Goal: Recruitment Recruitment: Contribute content

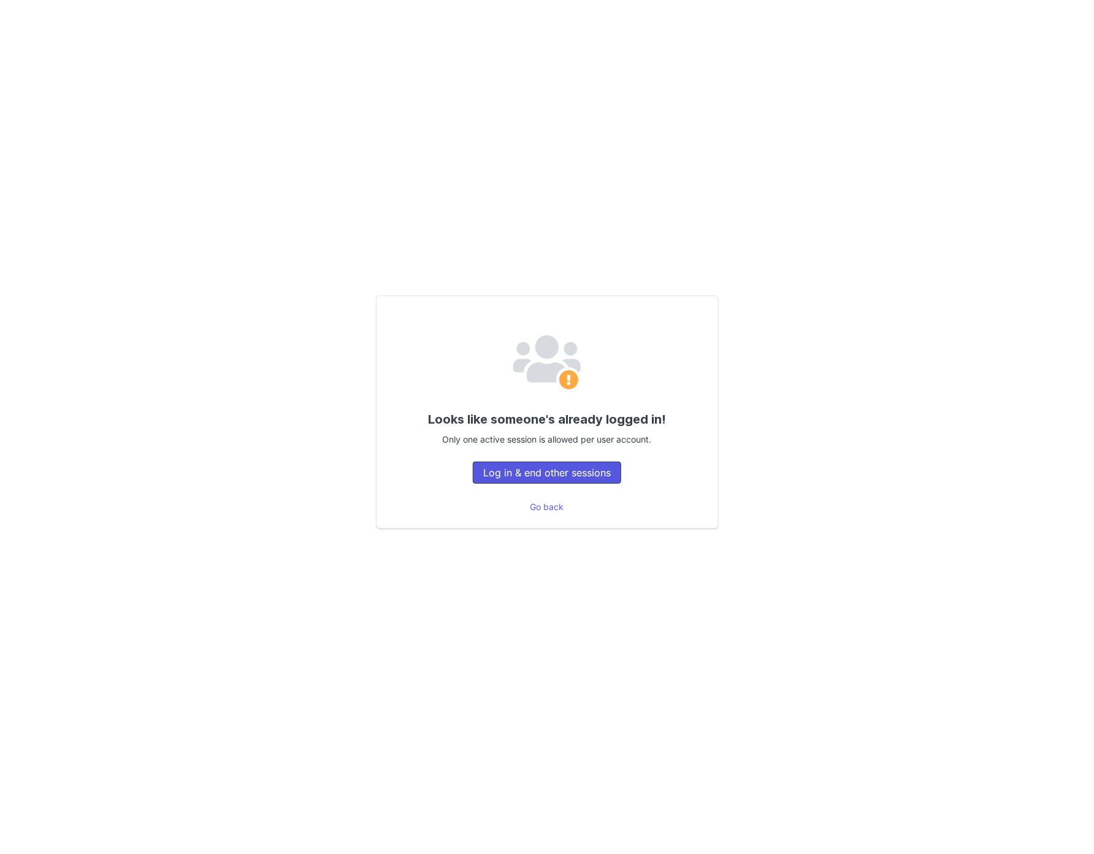
click at [548, 479] on button "Log in & end other sessions" at bounding box center [547, 473] width 148 height 22
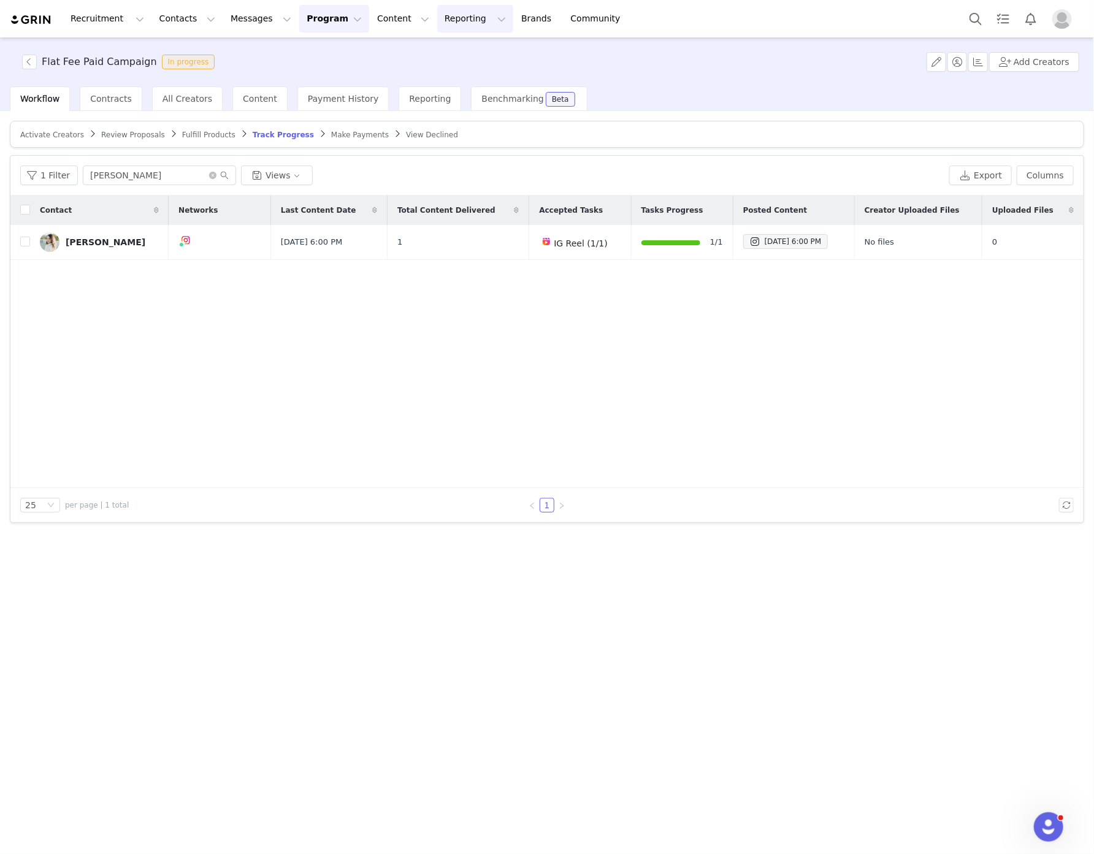
click at [442, 14] on button "Reporting Reporting" at bounding box center [475, 19] width 76 height 28
click at [448, 51] on div "Dashboard" at bounding box center [440, 54] width 82 height 13
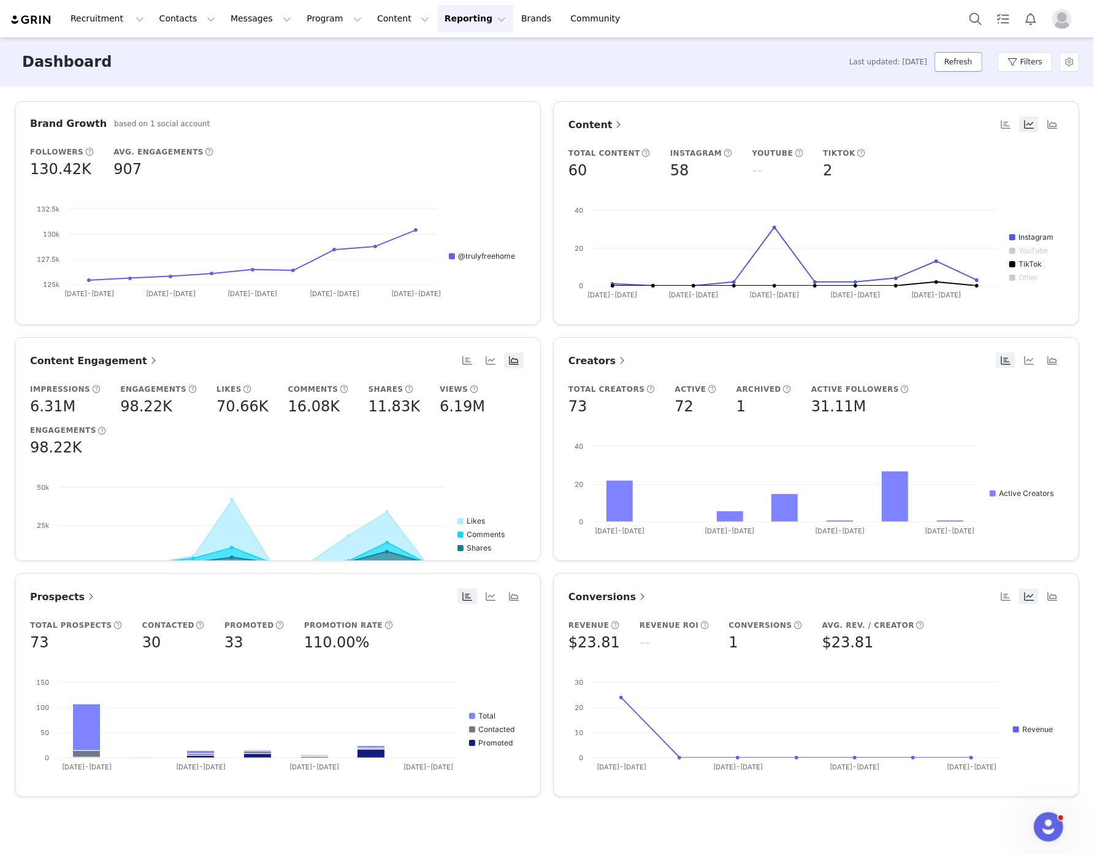
click at [958, 66] on button "Refresh" at bounding box center [958, 62] width 47 height 20
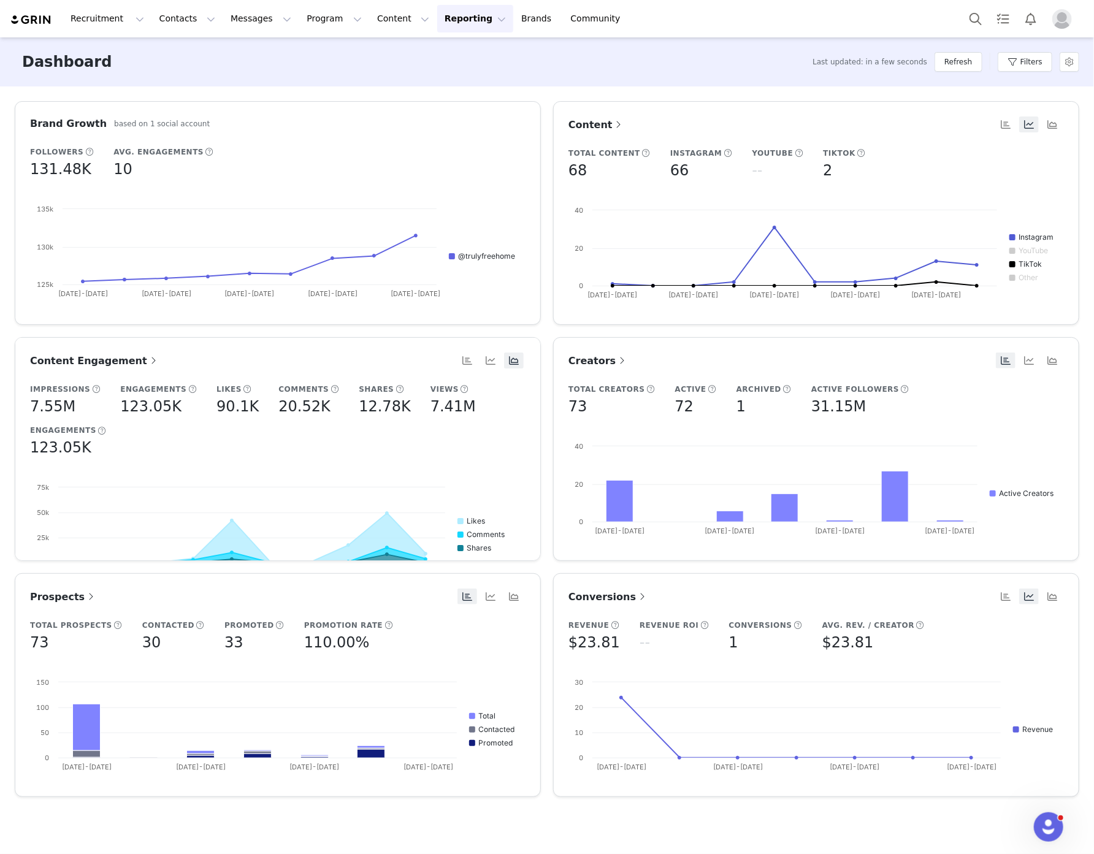
click at [450, 21] on button "Reporting Reporting" at bounding box center [475, 19] width 76 height 28
click at [443, 78] on p "Report Builder" at bounding box center [432, 77] width 61 height 13
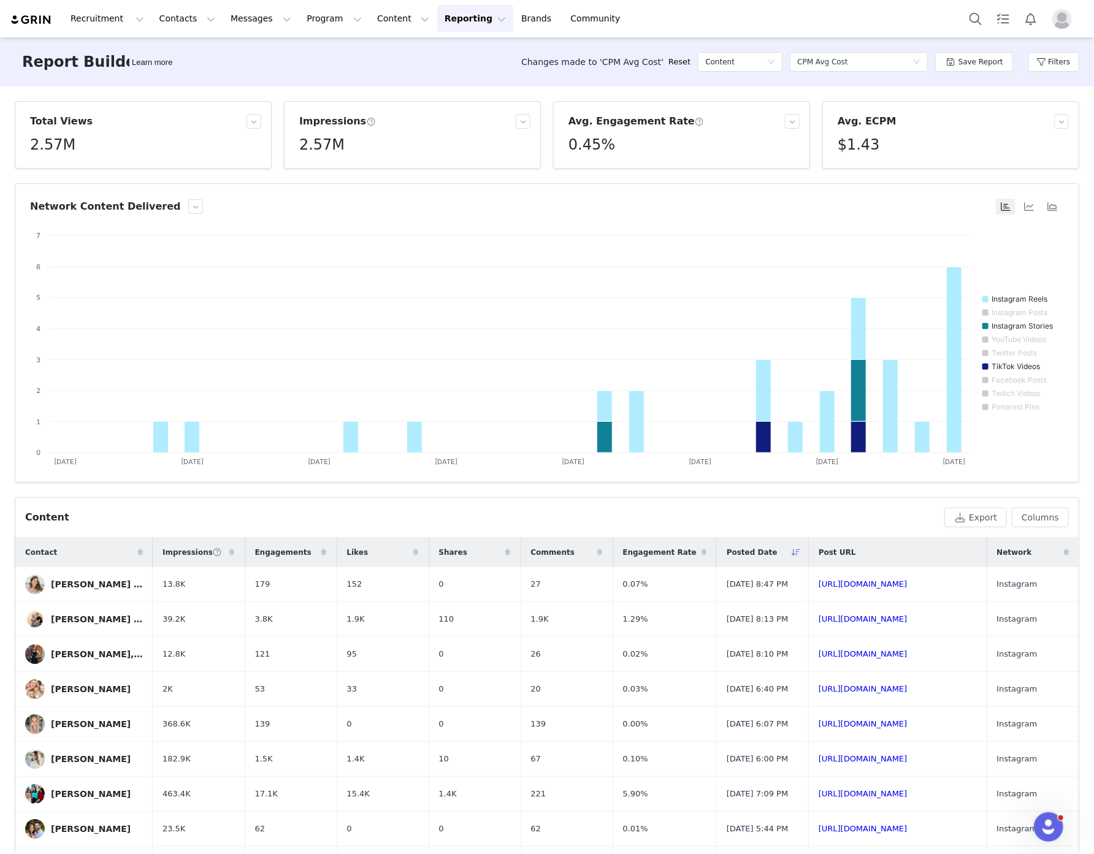
click at [741, 556] on span "Posted Date" at bounding box center [752, 552] width 51 height 11
click at [743, 551] on span "Posted Date" at bounding box center [752, 552] width 51 height 11
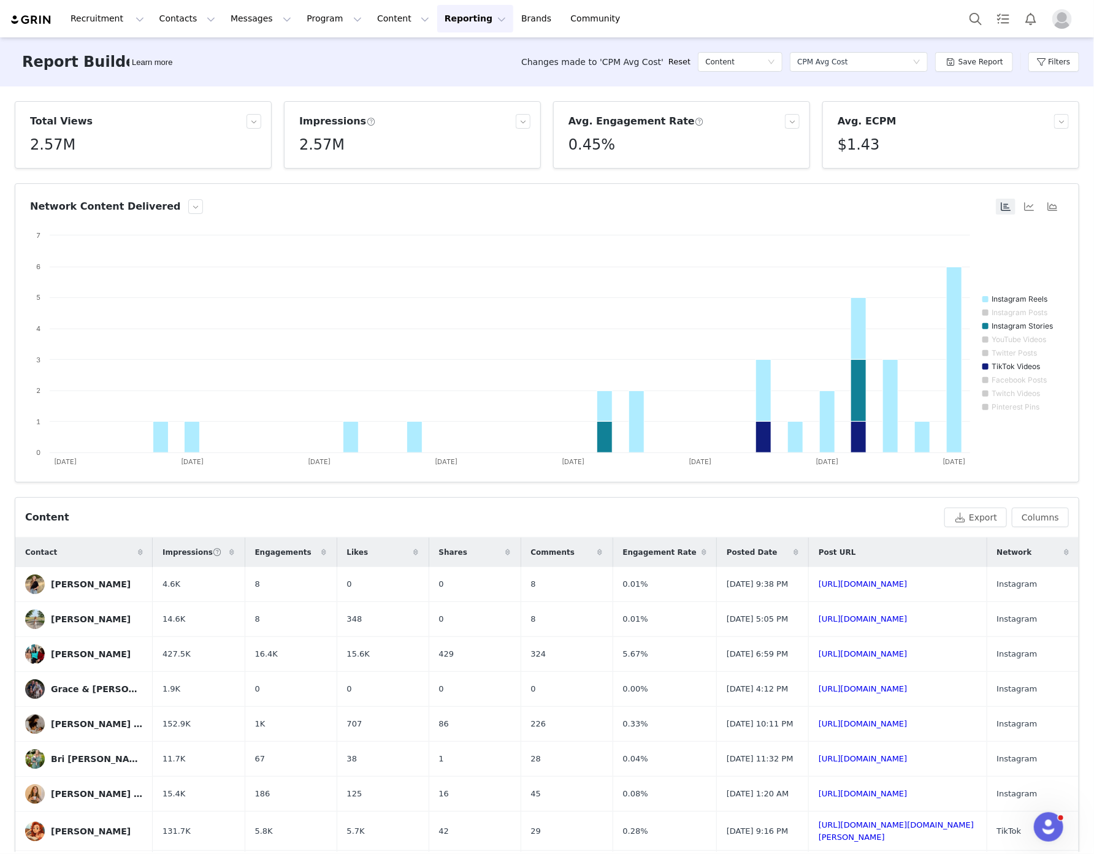
click at [743, 551] on span "Posted Date" at bounding box center [752, 552] width 51 height 11
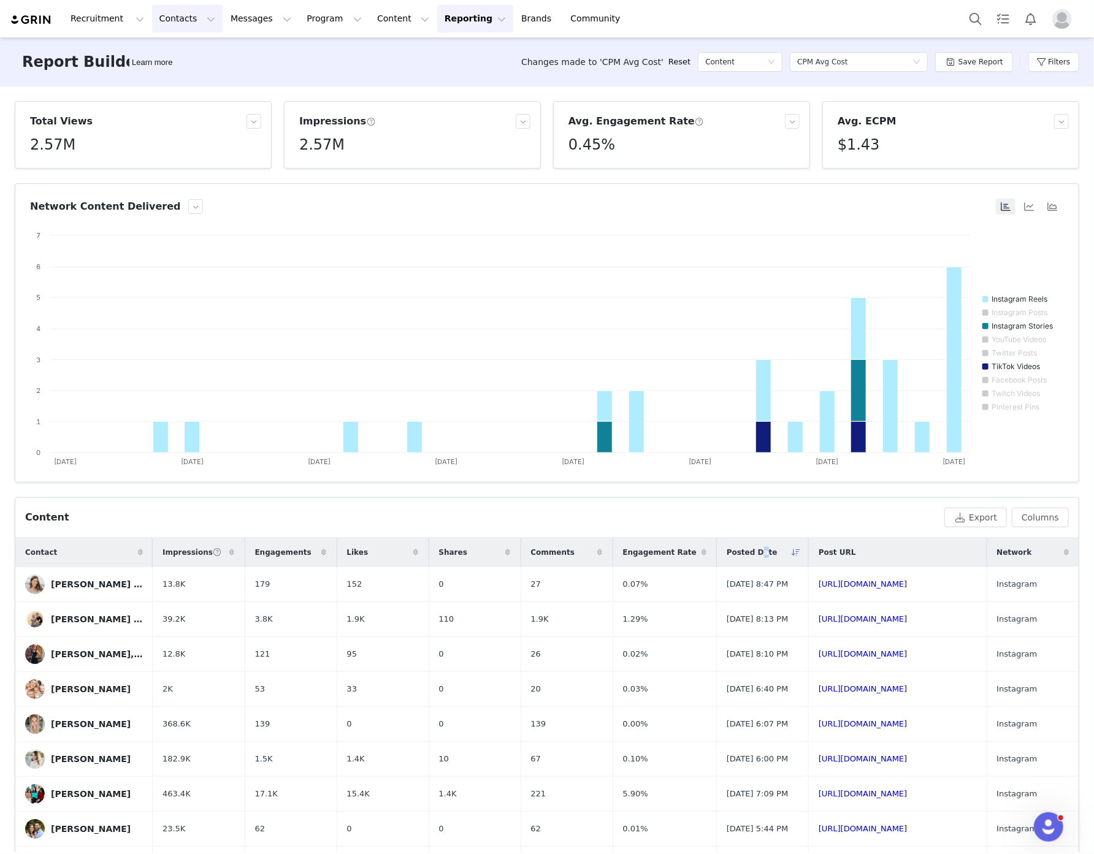
click at [185, 15] on button "Contacts Contacts" at bounding box center [187, 19] width 71 height 28
click at [183, 51] on div "Creators" at bounding box center [189, 54] width 82 height 13
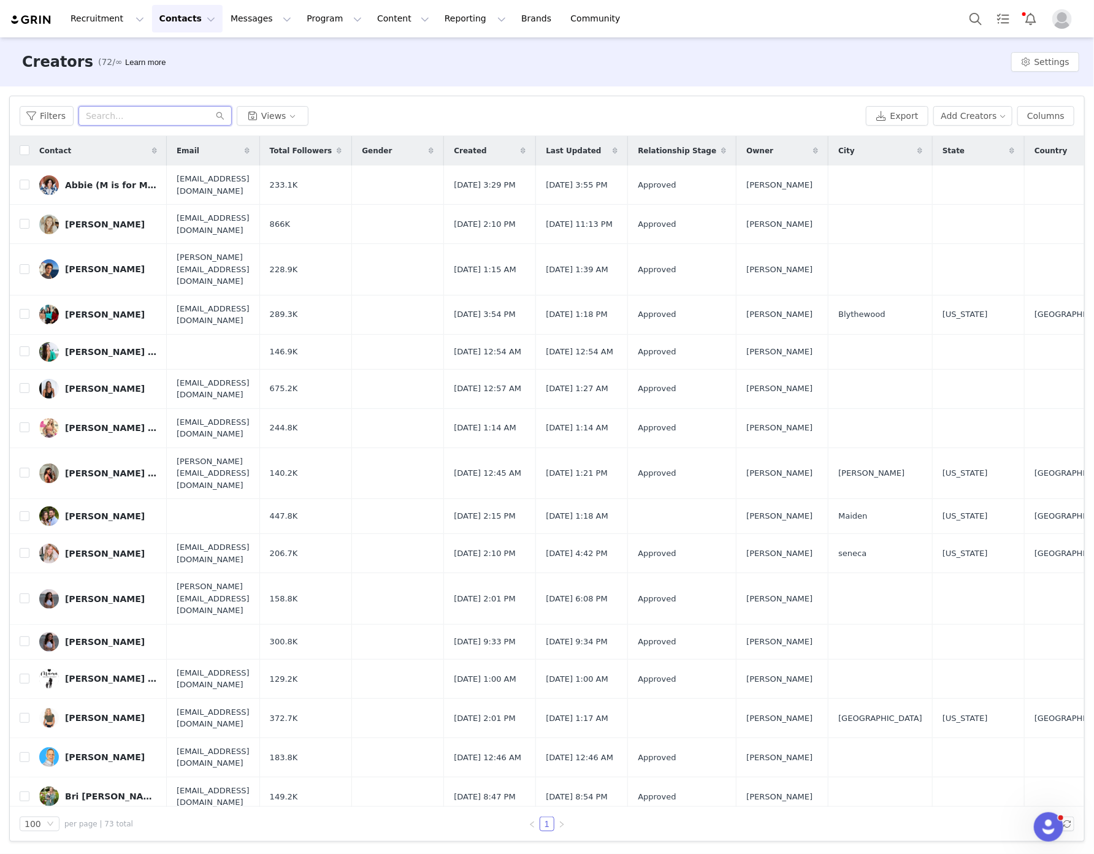
click at [134, 112] on input "text" at bounding box center [155, 116] width 153 height 20
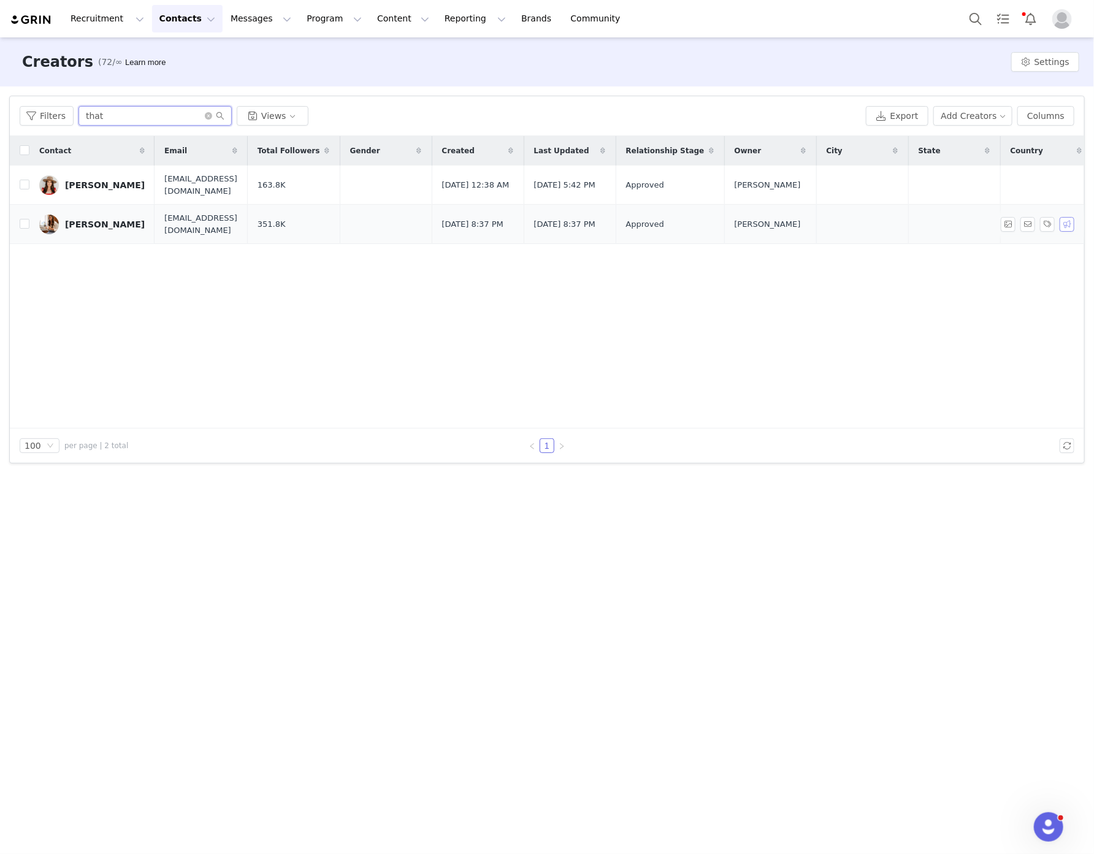
type input "that"
click at [1069, 220] on button "button" at bounding box center [1067, 224] width 15 height 15
click at [1029, 263] on div "Select Activation" at bounding box center [994, 265] width 120 height 18
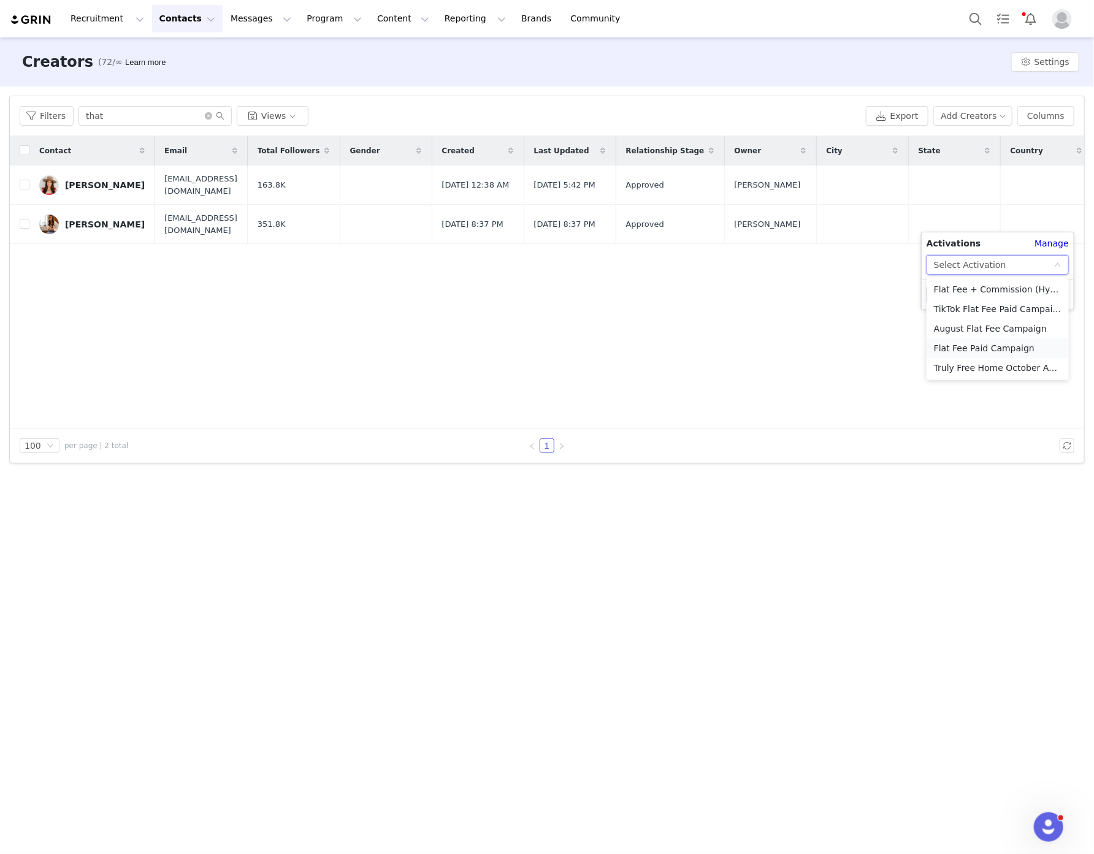
click at [982, 348] on li "Flat Fee Paid Campaign" at bounding box center [998, 349] width 142 height 20
click at [958, 299] on button "Apply" at bounding box center [949, 295] width 44 height 20
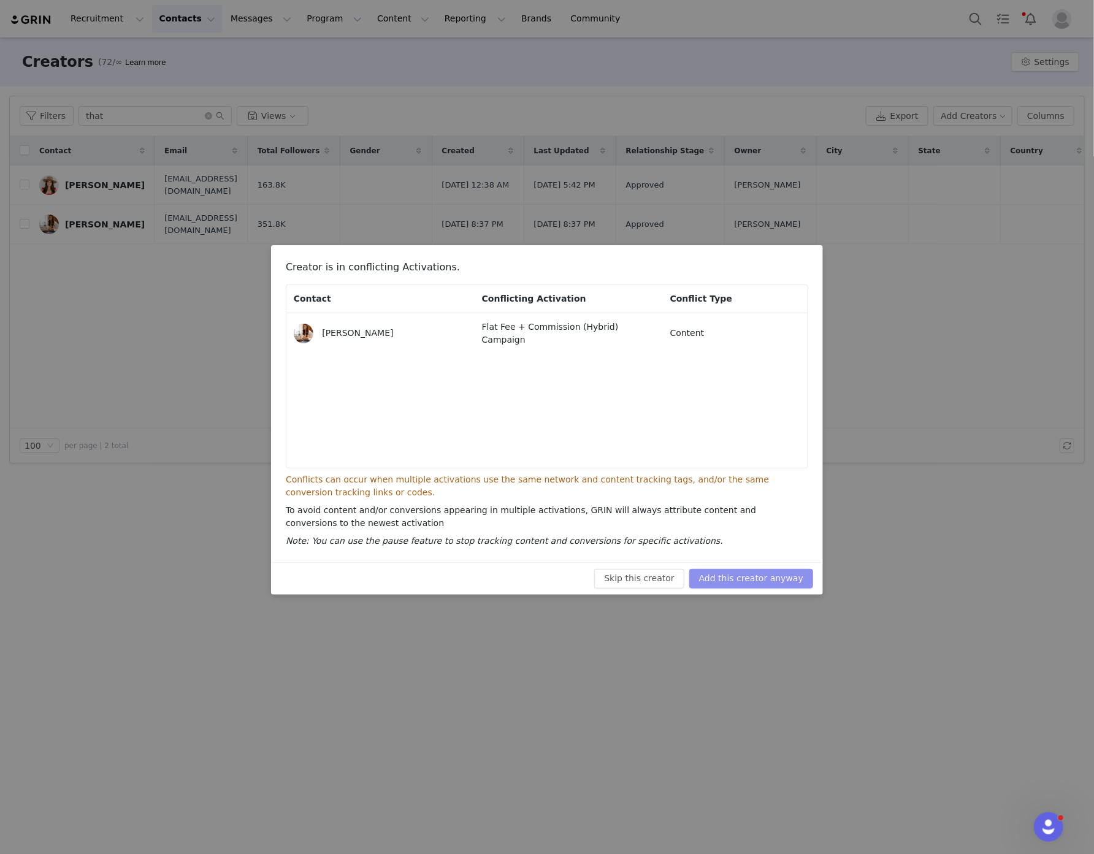
click at [750, 578] on button "Add this creator anyway" at bounding box center [751, 579] width 124 height 20
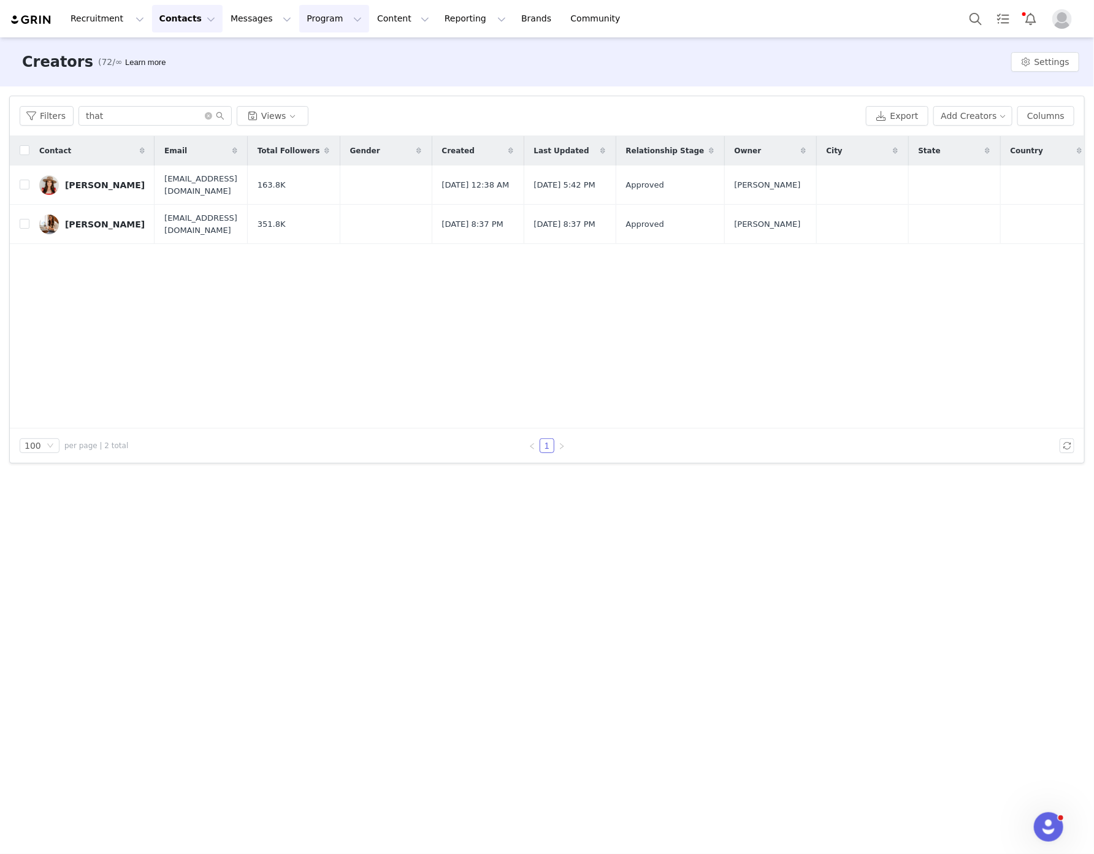
click at [321, 12] on button "Program Program" at bounding box center [334, 19] width 70 height 28
click at [310, 55] on p "Activations" at bounding box center [302, 54] width 47 height 13
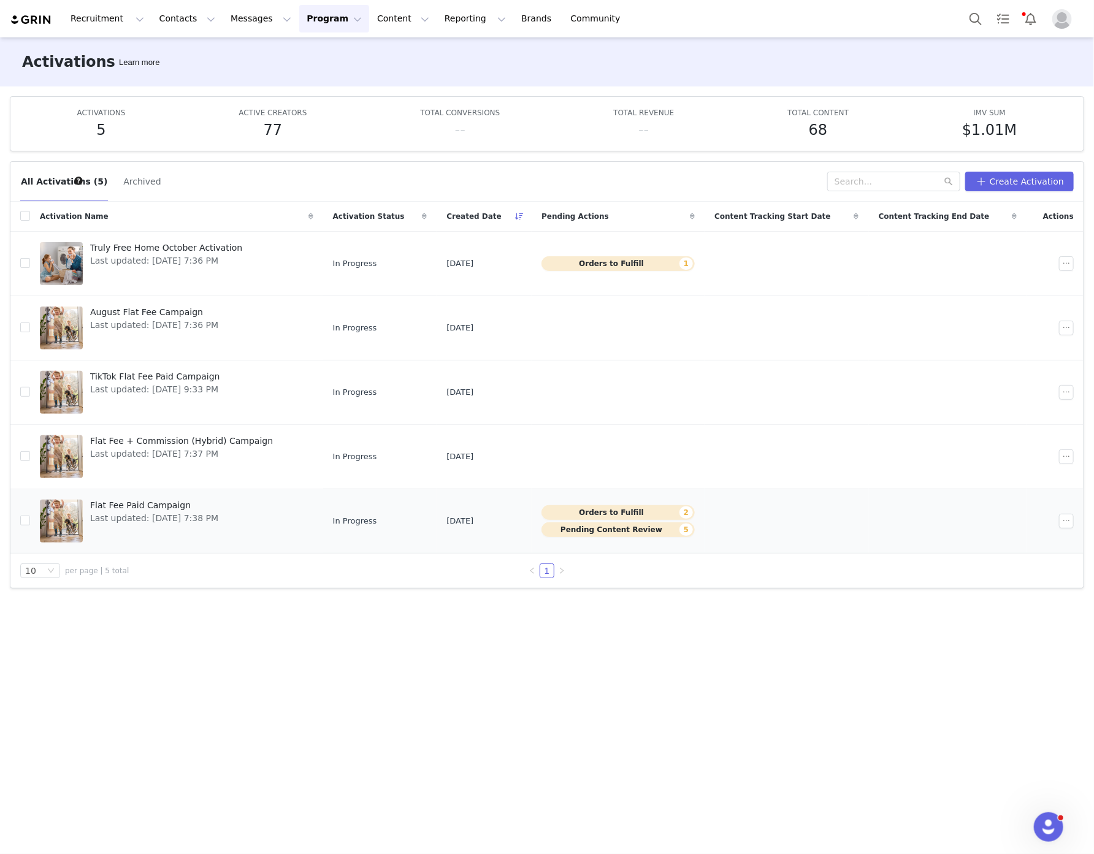
click at [181, 504] on span "Flat Fee Paid Campaign" at bounding box center [154, 505] width 128 height 13
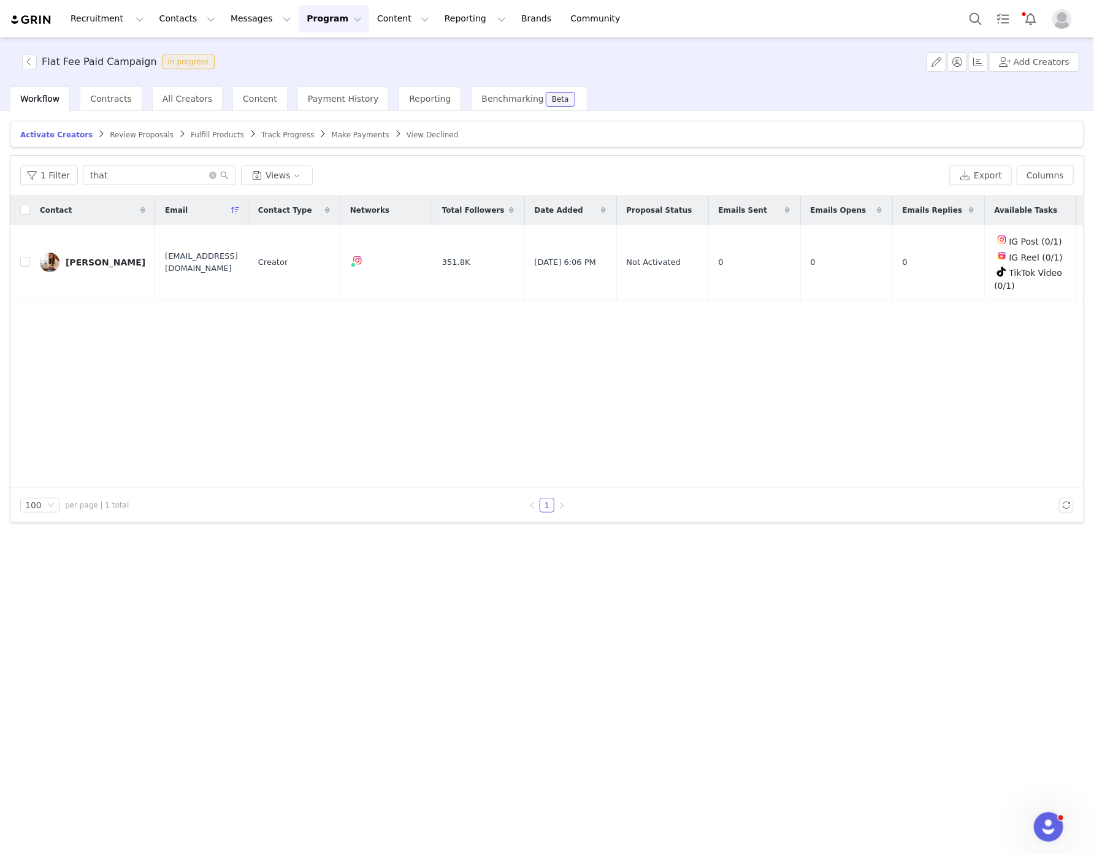
click at [0, 317] on div "Activate Creators Review Proposals Fulfill Products Track Progress Make Payment…" at bounding box center [547, 482] width 1094 height 742
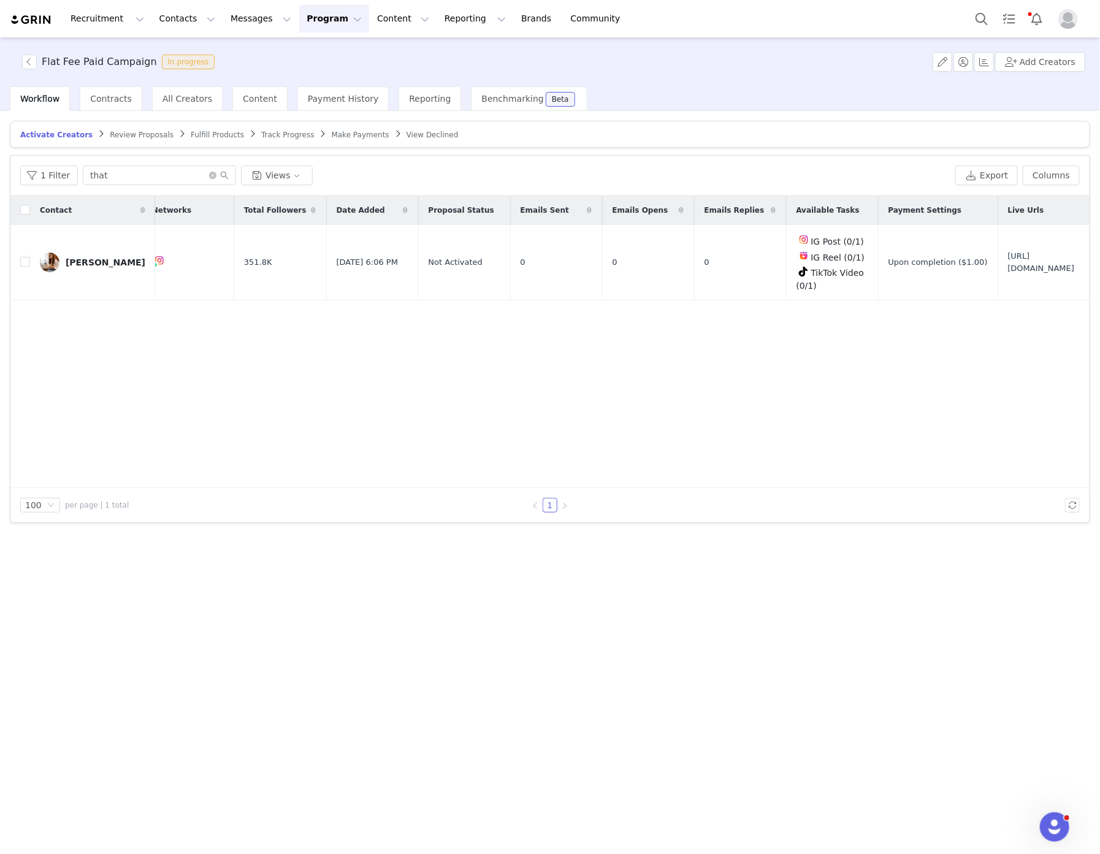
scroll to position [0, 296]
click at [1070, 265] on button "button" at bounding box center [1072, 262] width 15 height 15
click at [797, 248] on div "IG Reel (0/1)" at bounding box center [833, 256] width 72 height 16
click at [75, 259] on div "[PERSON_NAME]" at bounding box center [106, 263] width 80 height 10
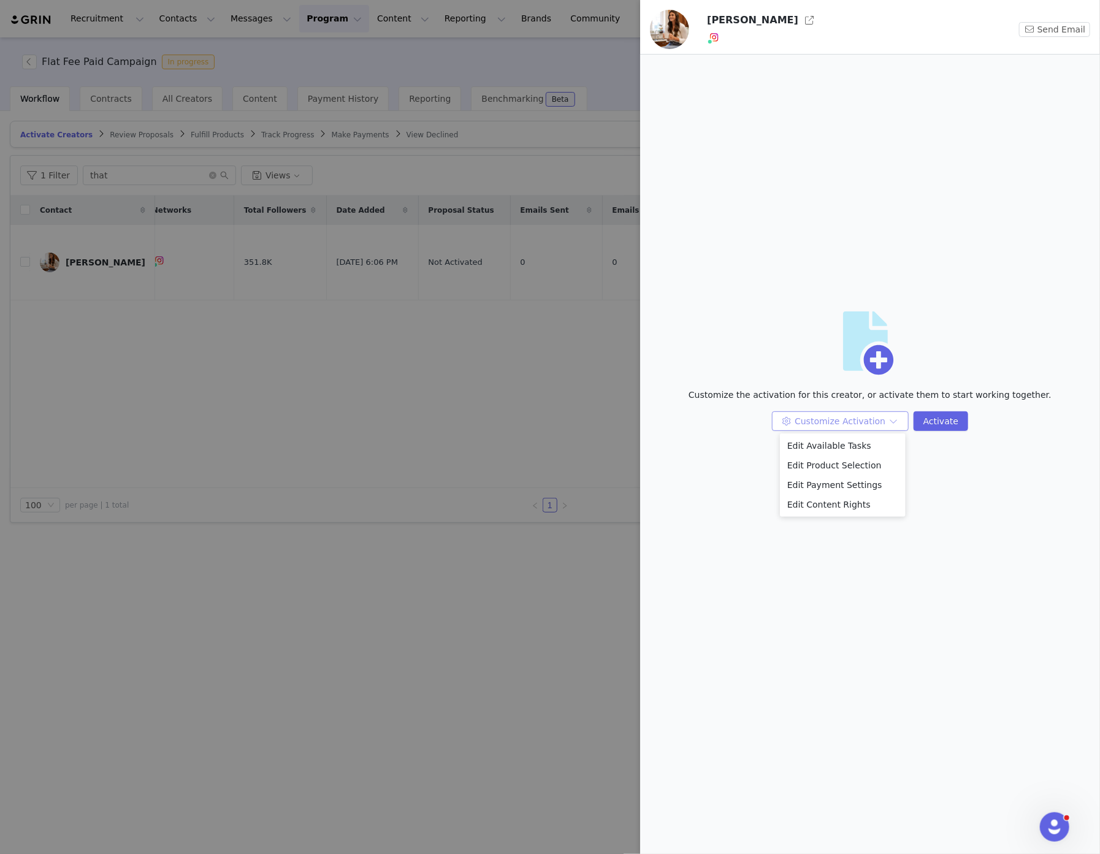
click at [899, 417] on button "Customize Activation" at bounding box center [840, 422] width 137 height 20
click at [862, 451] on li "Edit Available Tasks" at bounding box center [843, 446] width 126 height 20
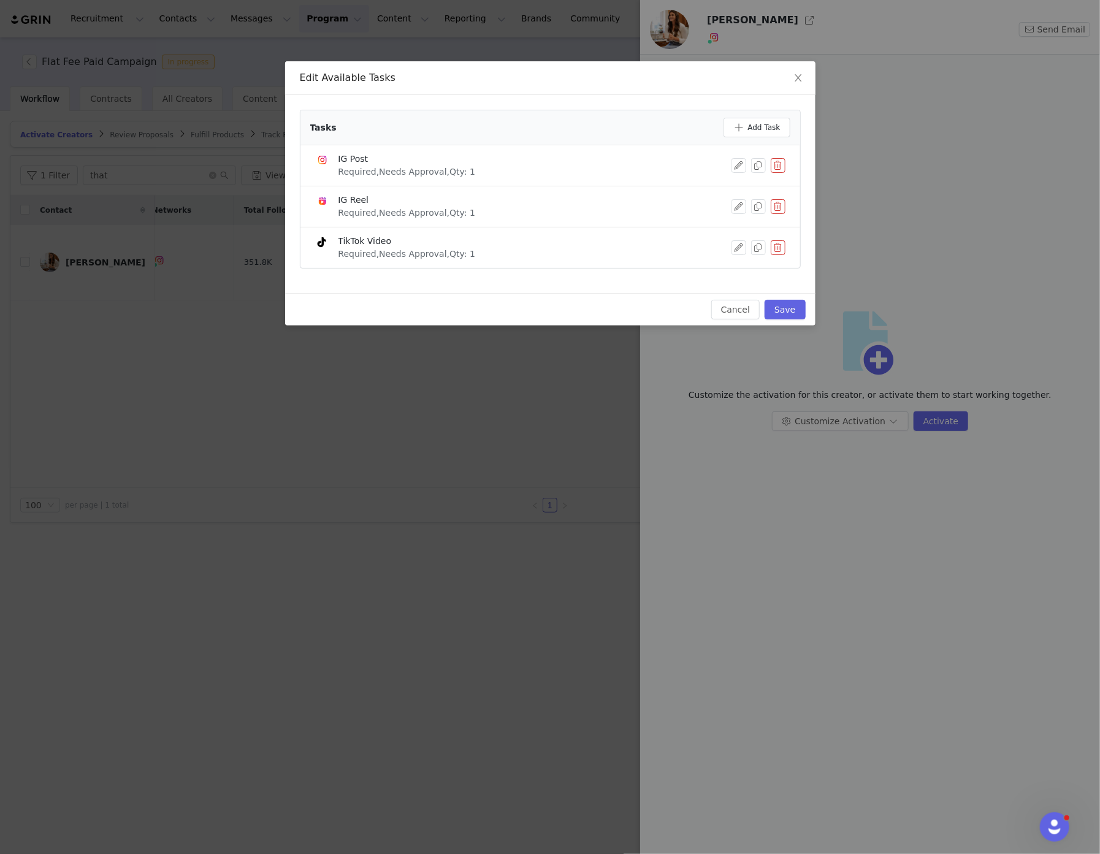
click at [776, 159] on button "button" at bounding box center [778, 165] width 15 height 15
click at [739, 187] on button "Delete" at bounding box center [734, 187] width 48 height 20
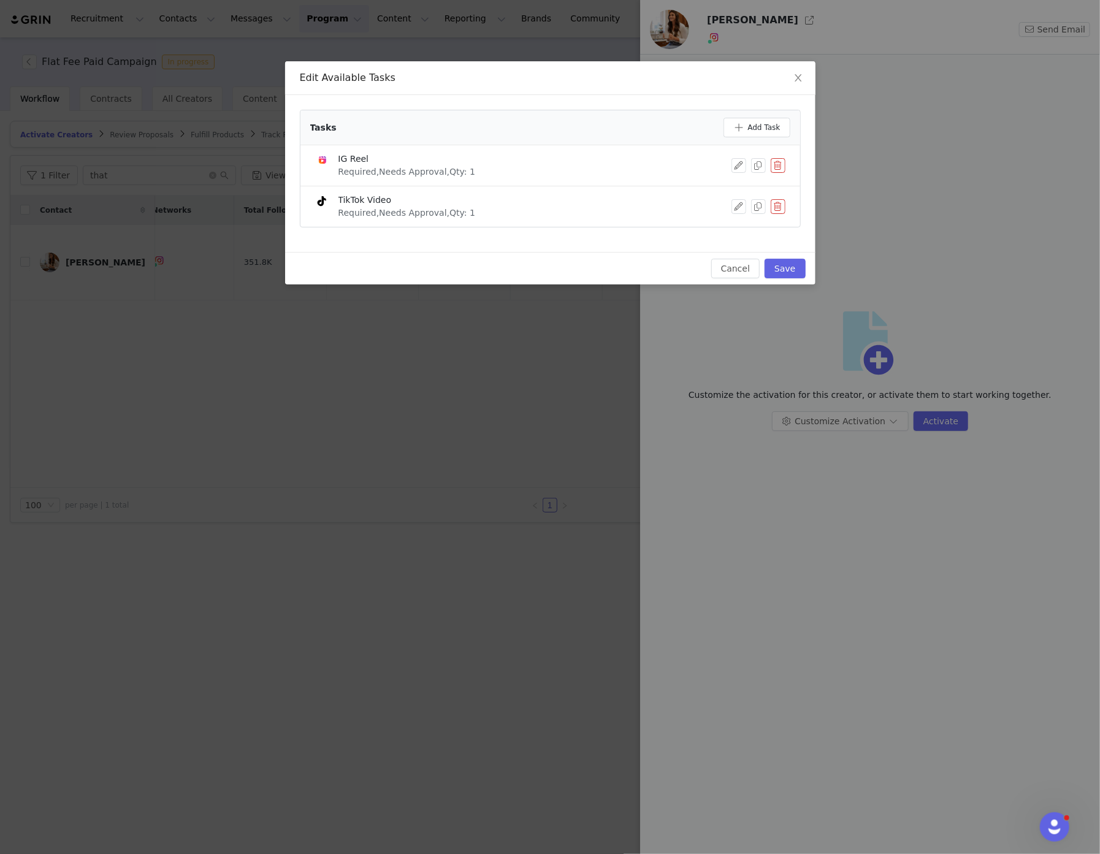
click at [778, 206] on button "button" at bounding box center [778, 206] width 15 height 15
click at [749, 225] on button "Delete" at bounding box center [734, 228] width 48 height 20
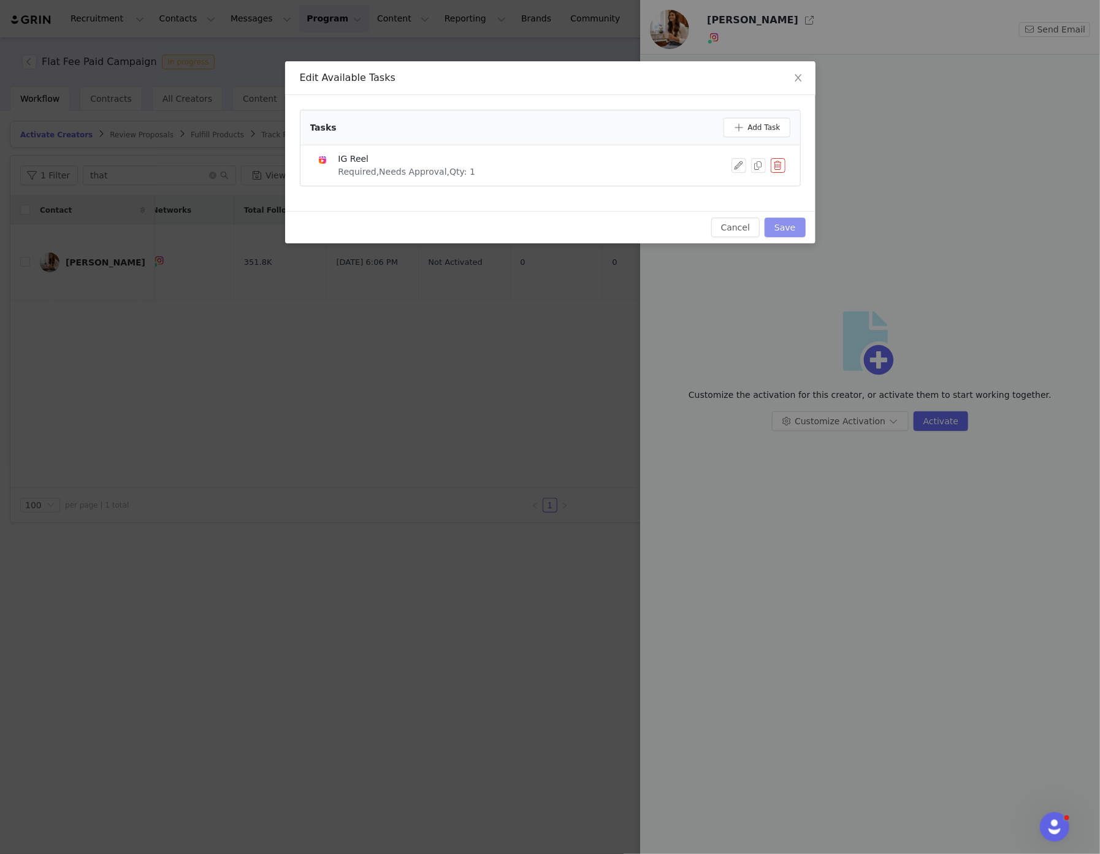
click at [786, 231] on button "Save" at bounding box center [785, 228] width 40 height 20
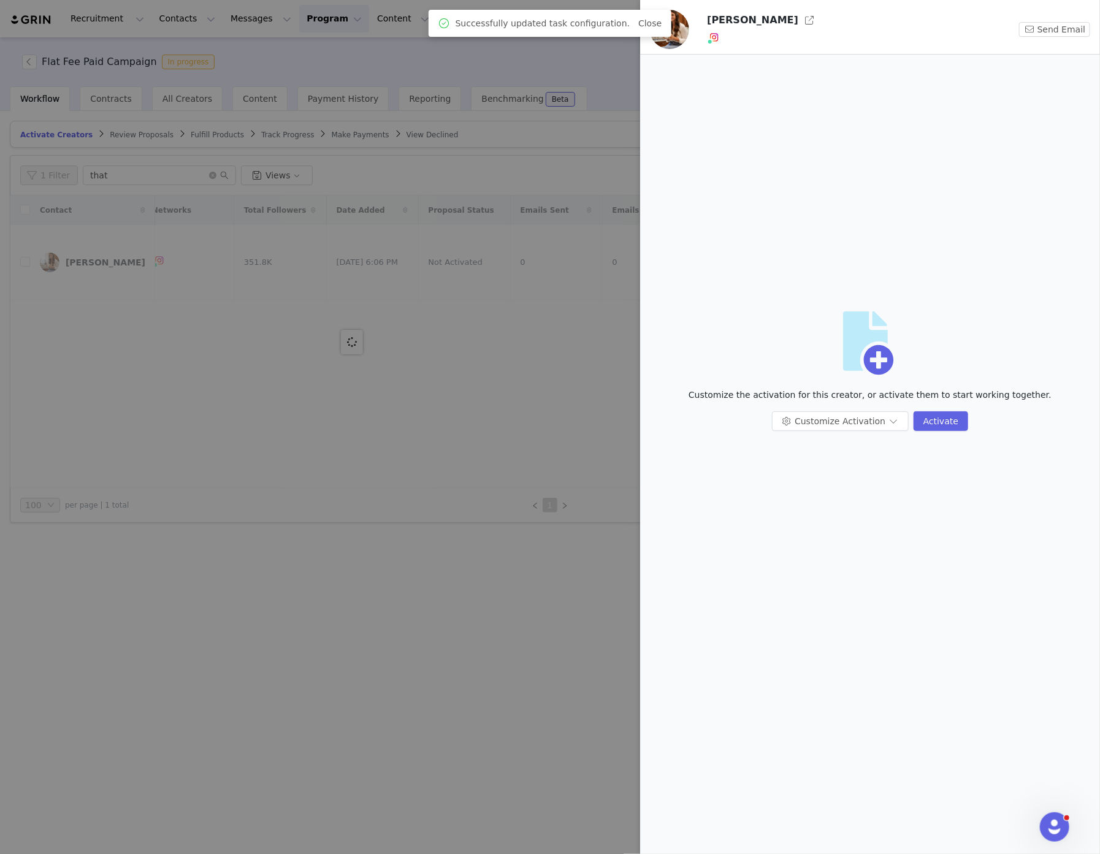
scroll to position [0, 0]
click at [885, 422] on button "Customize Activation" at bounding box center [840, 422] width 137 height 20
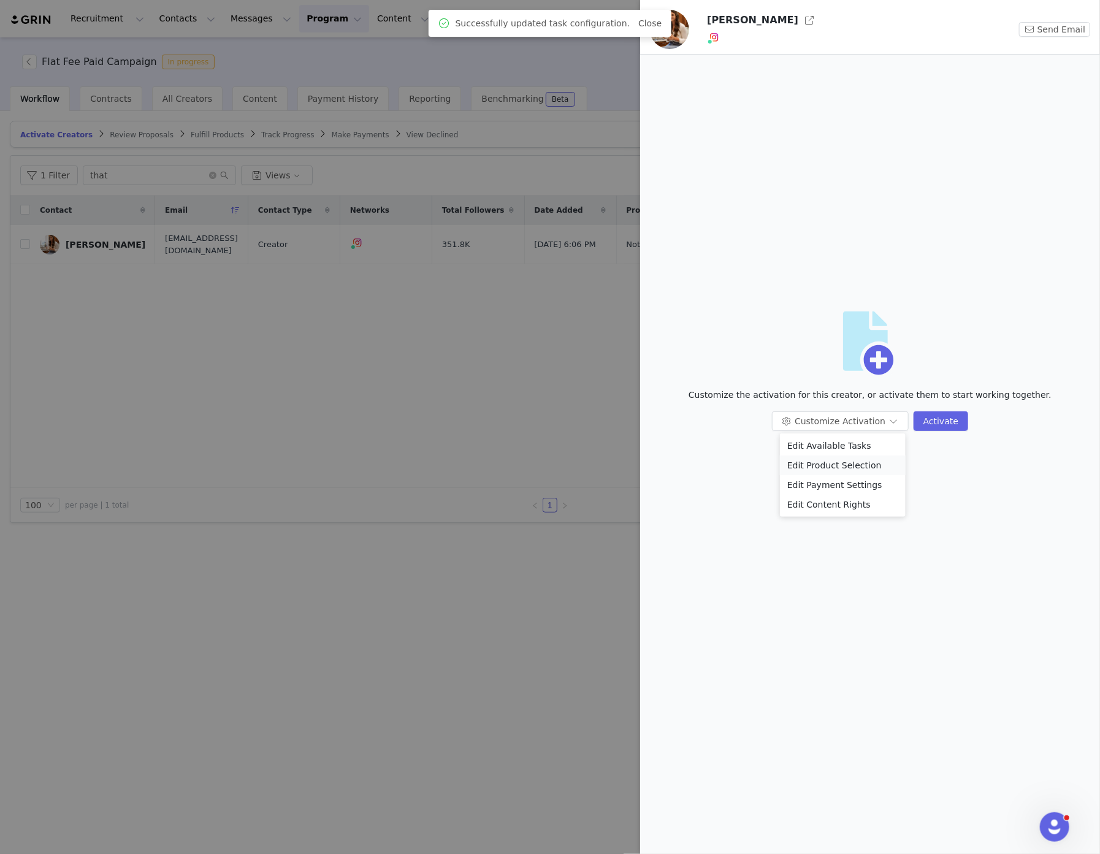
click at [880, 467] on li "Edit Product Selection" at bounding box center [843, 466] width 126 height 20
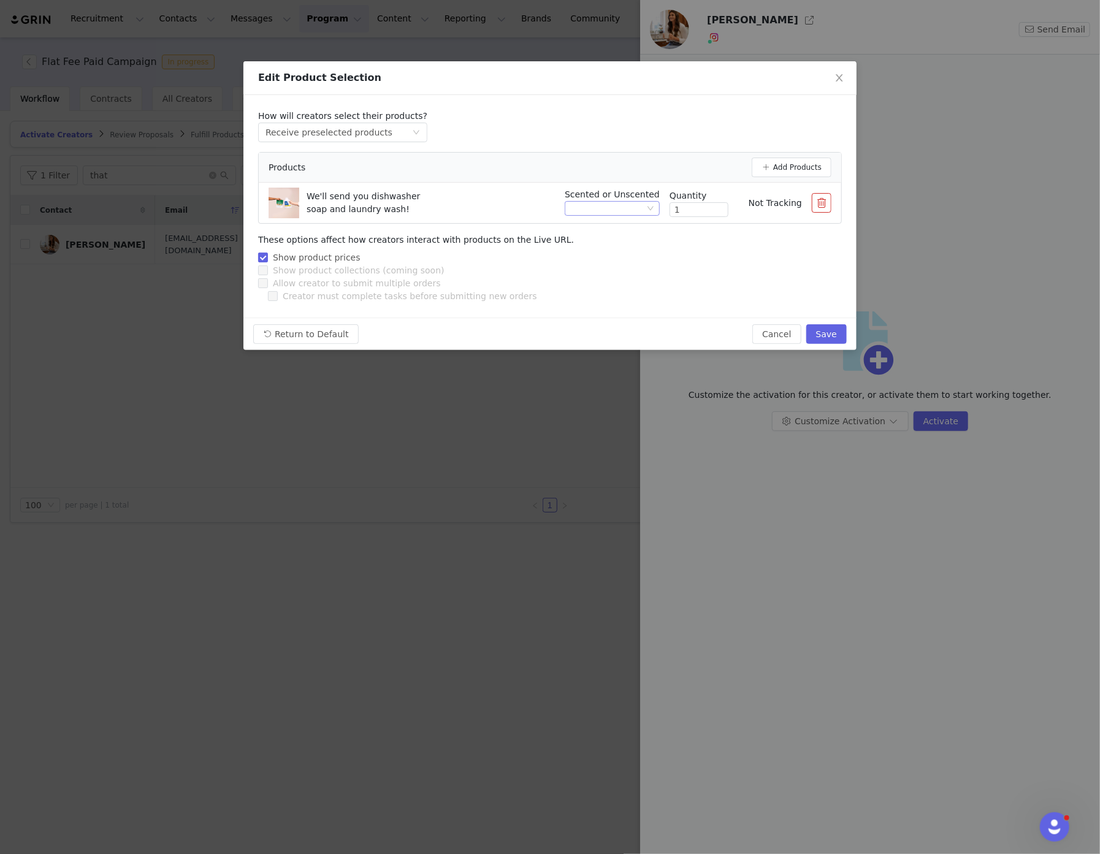
click at [655, 210] on div at bounding box center [612, 208] width 95 height 15
click at [634, 248] on li "Scented" at bounding box center [617, 250] width 85 height 20
click at [829, 340] on button "Save" at bounding box center [827, 334] width 40 height 20
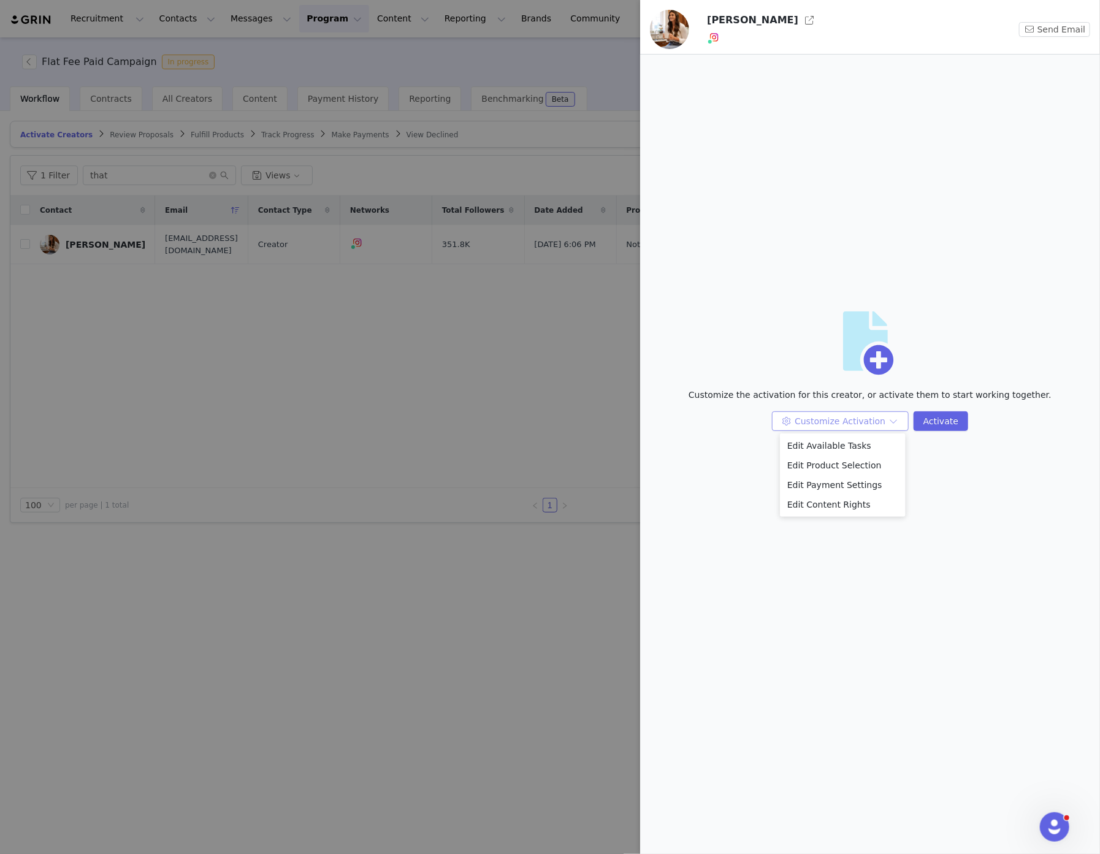
click at [893, 420] on button "Customize Activation" at bounding box center [840, 422] width 137 height 20
click at [876, 482] on li "Edit Payment Settings" at bounding box center [843, 485] width 126 height 20
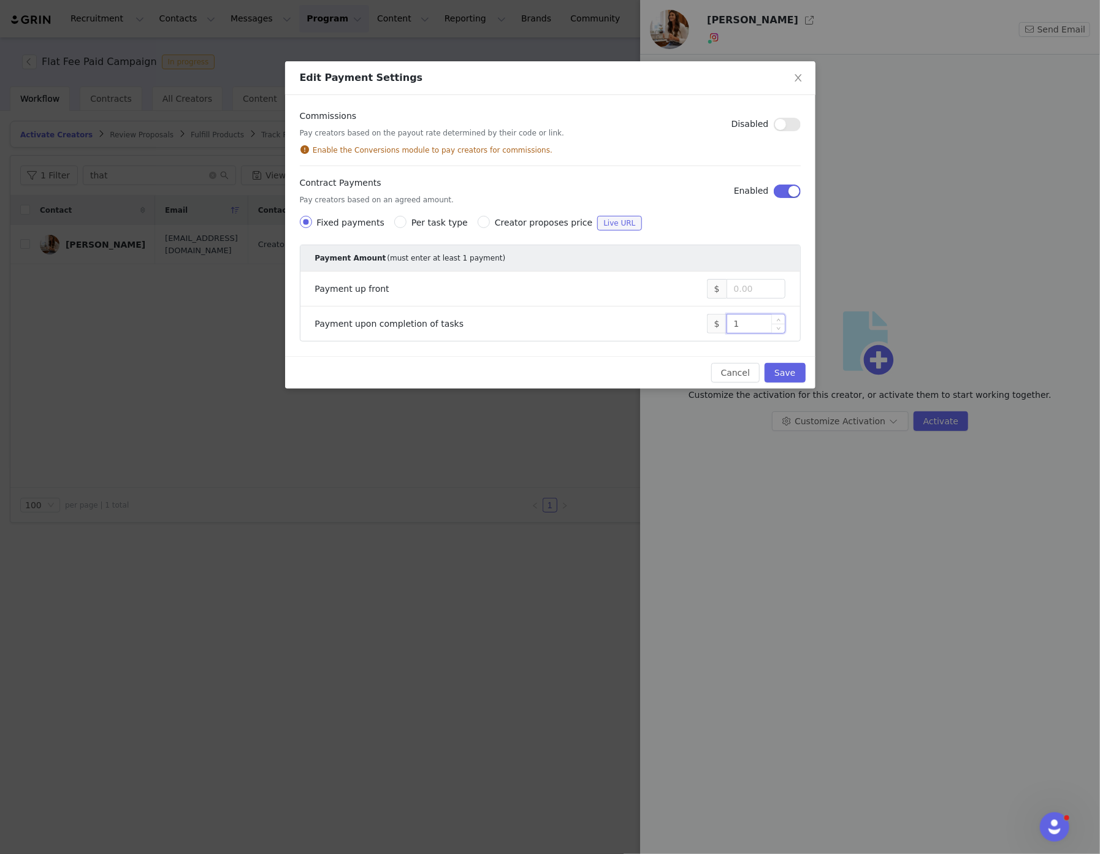
click at [758, 318] on input "1" at bounding box center [756, 324] width 58 height 18
type input "6,000"
click at [785, 372] on button "Save" at bounding box center [785, 373] width 40 height 20
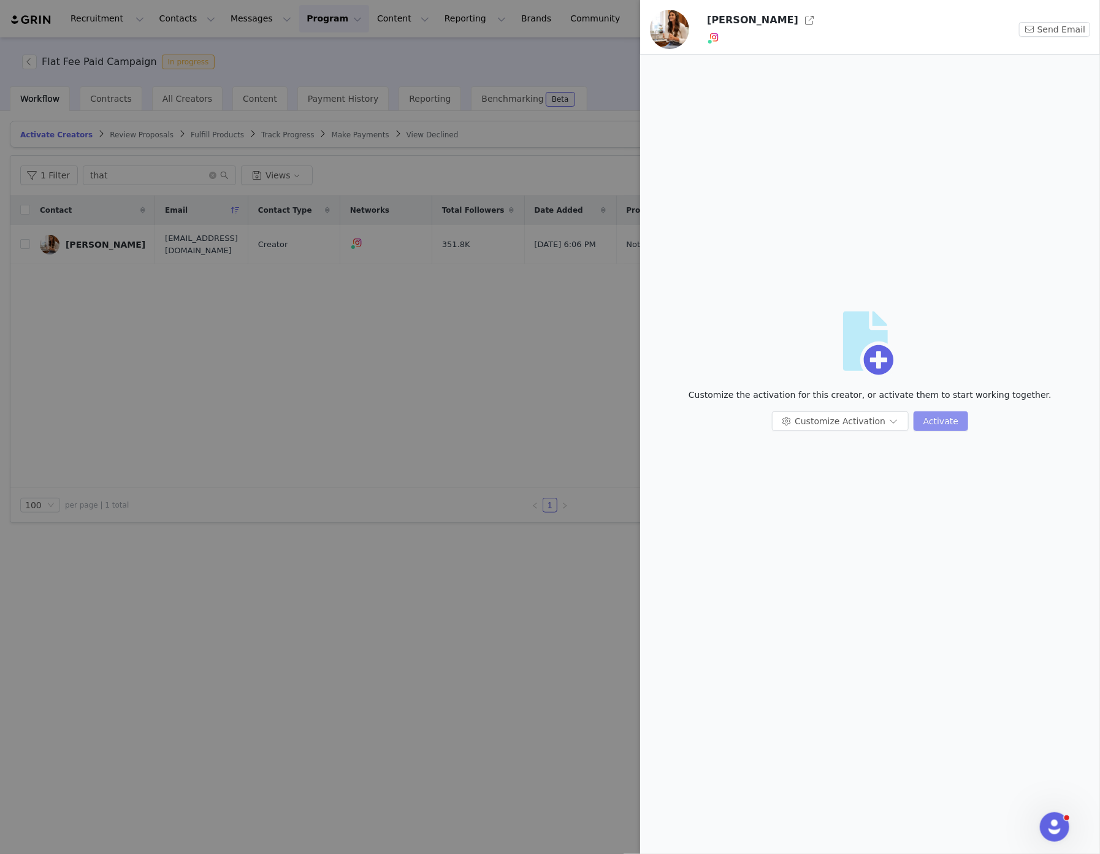
click at [926, 419] on button "Activate" at bounding box center [941, 422] width 55 height 20
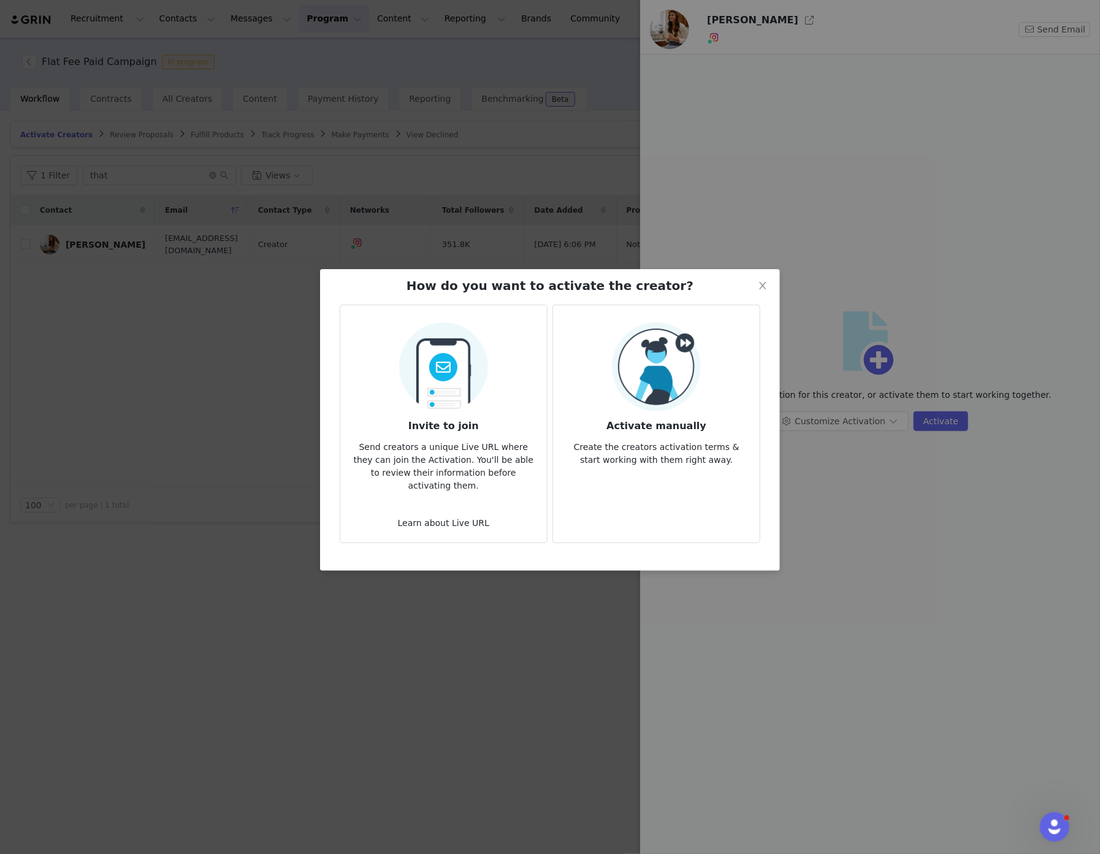
click at [689, 351] on img at bounding box center [656, 367] width 89 height 89
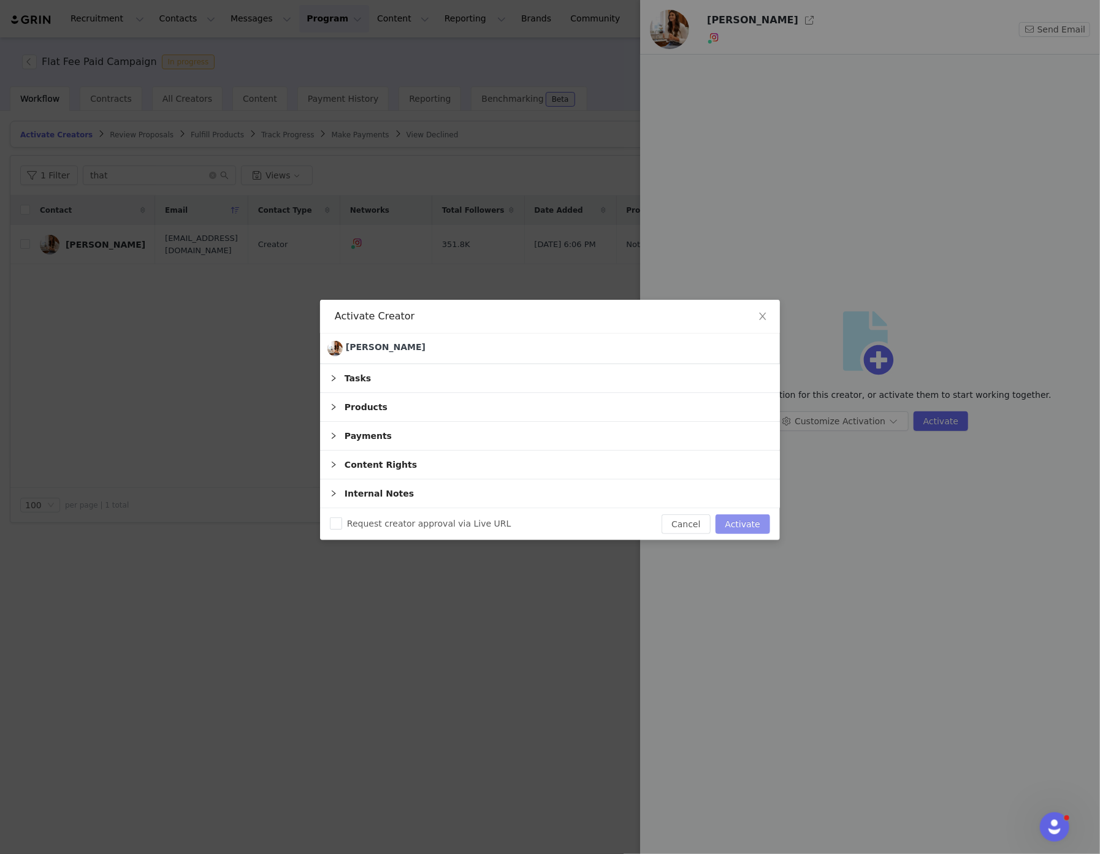
click at [733, 522] on button "Activate" at bounding box center [743, 525] width 55 height 20
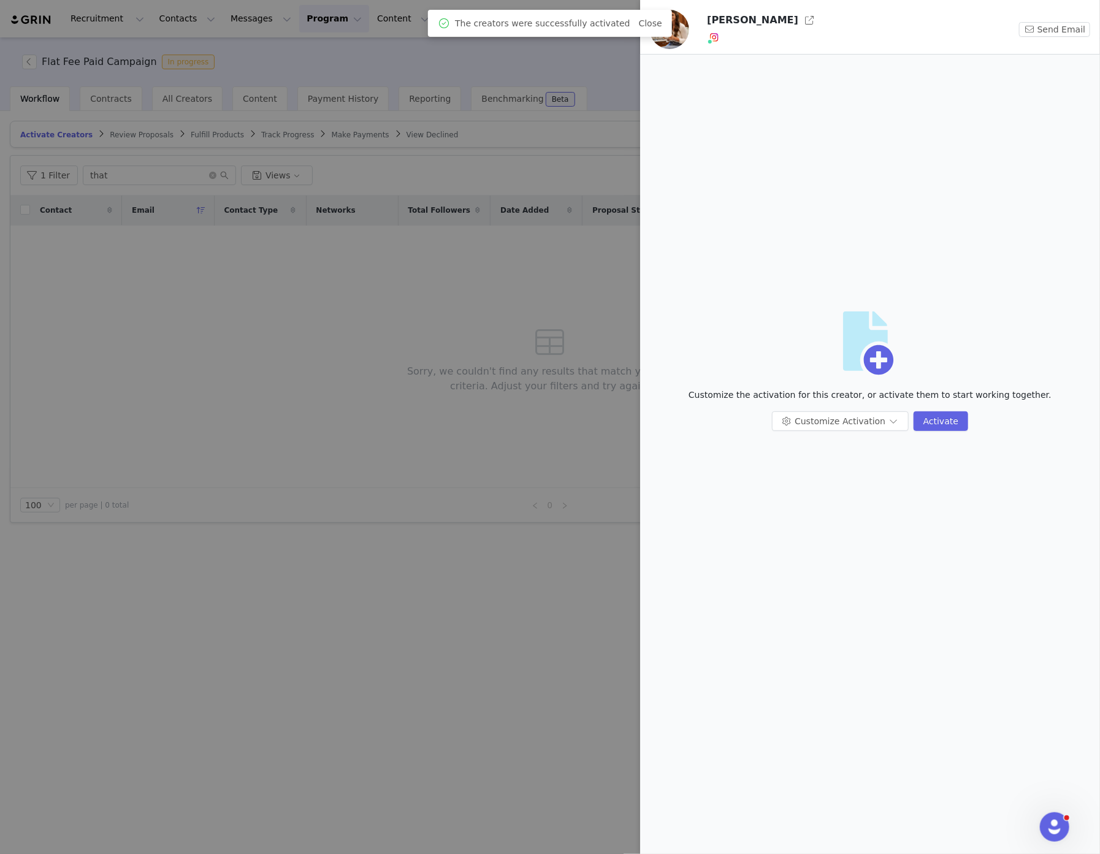
click at [374, 277] on div at bounding box center [550, 427] width 1100 height 854
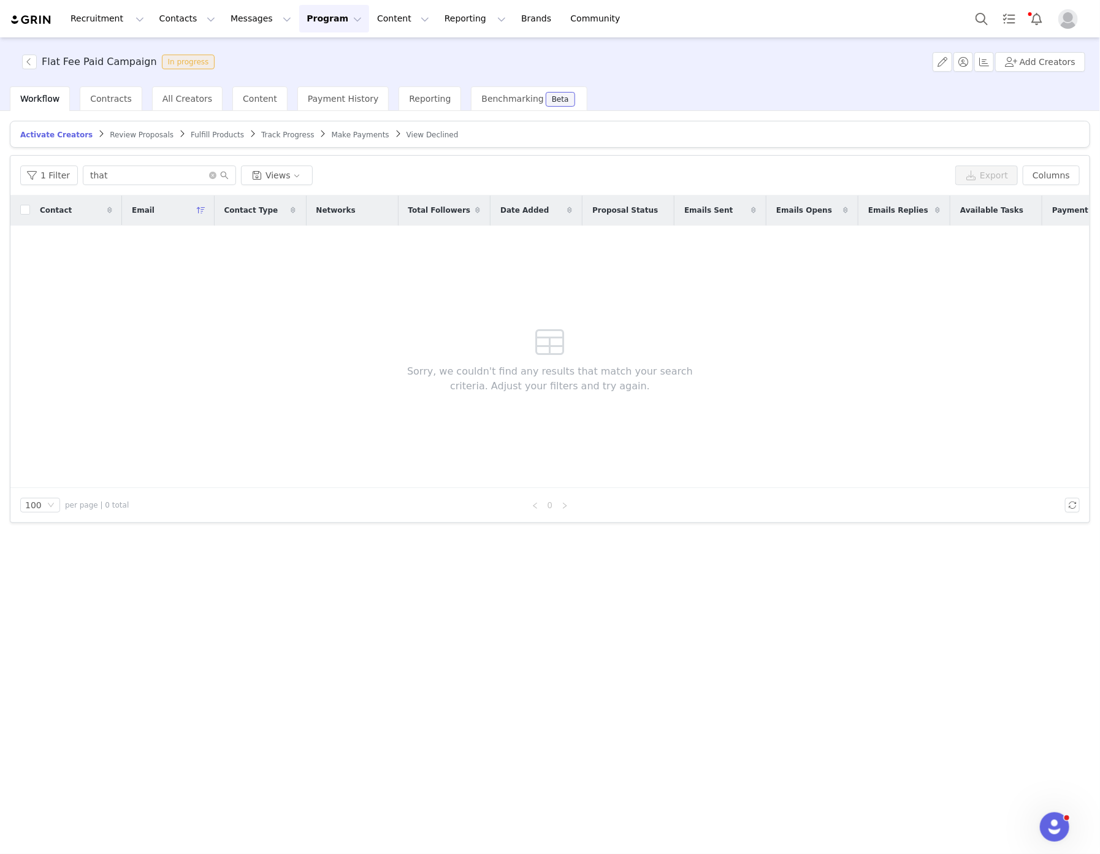
click at [261, 133] on span "Track Progress" at bounding box center [287, 135] width 53 height 9
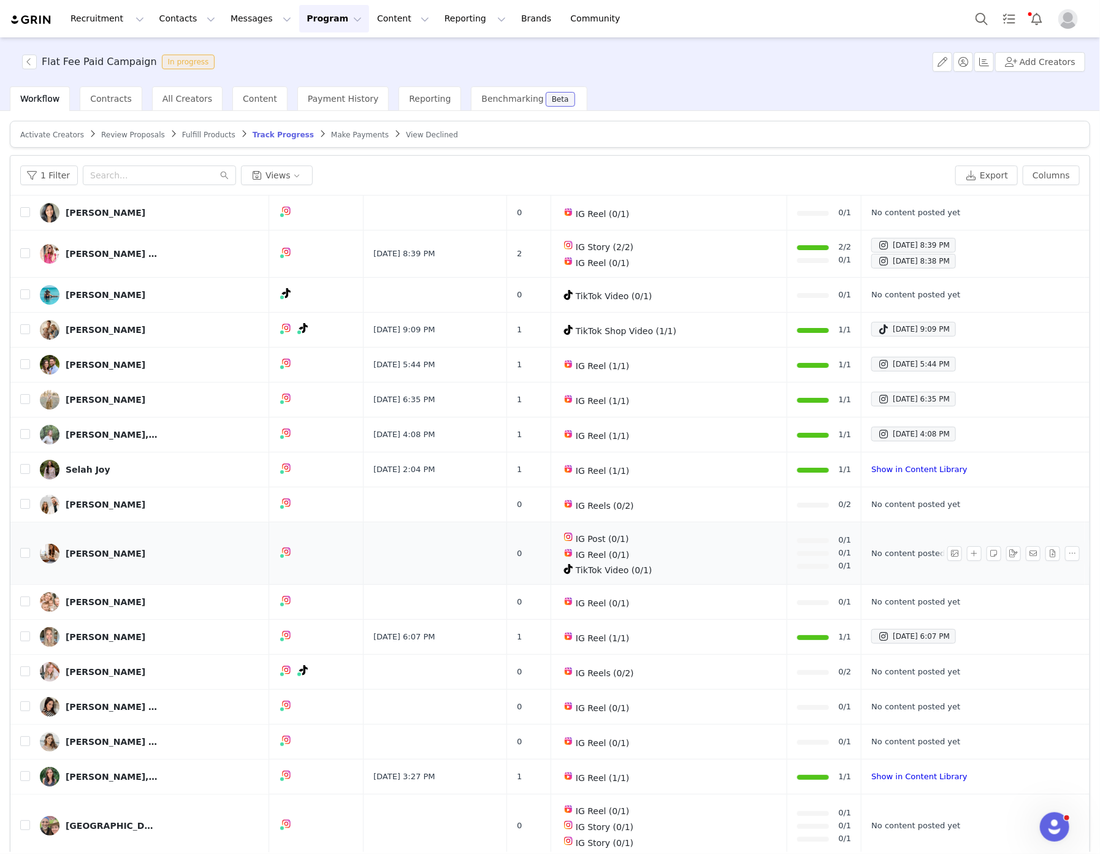
click at [102, 556] on div "[PERSON_NAME]" at bounding box center [106, 554] width 80 height 10
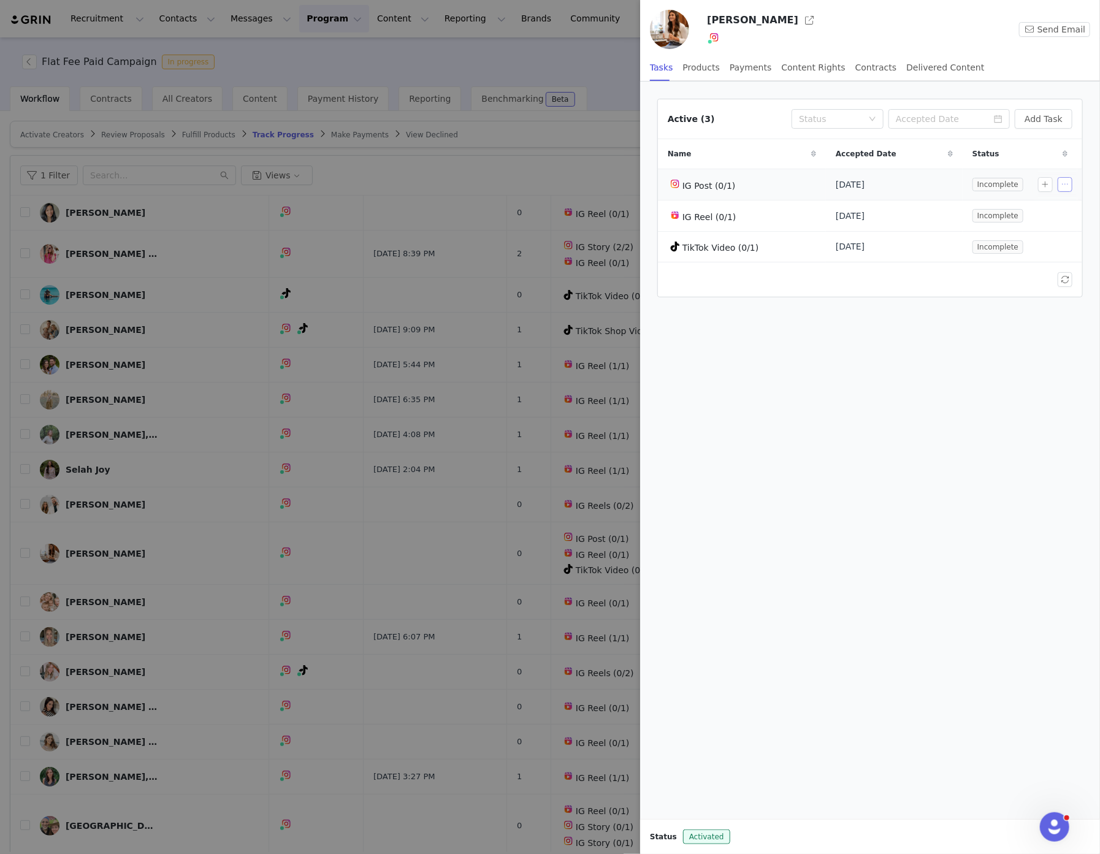
click at [1065, 182] on button "button" at bounding box center [1065, 184] width 15 height 15
click at [1056, 220] on span "Delete Task" at bounding box center [1048, 226] width 50 height 13
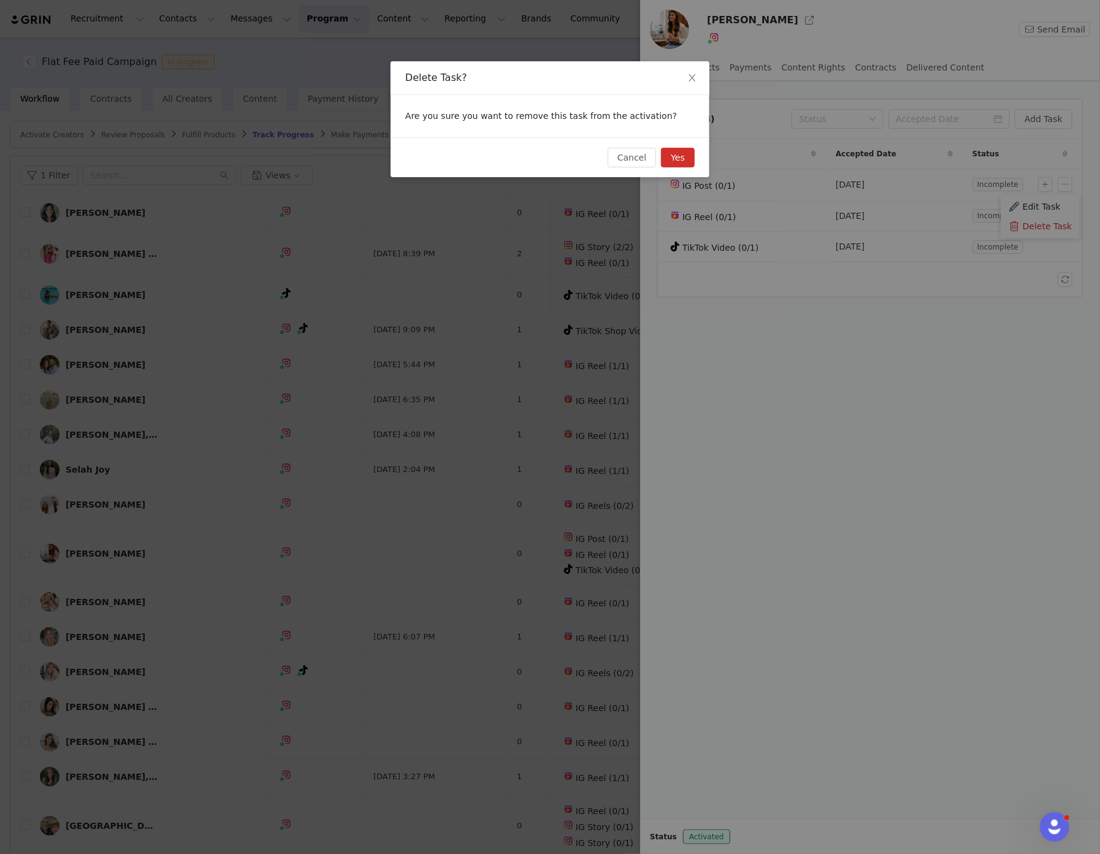
drag, startPoint x: 685, startPoint y: 158, endPoint x: 694, endPoint y: 156, distance: 8.8
click at [686, 158] on button "Yes" at bounding box center [678, 158] width 34 height 20
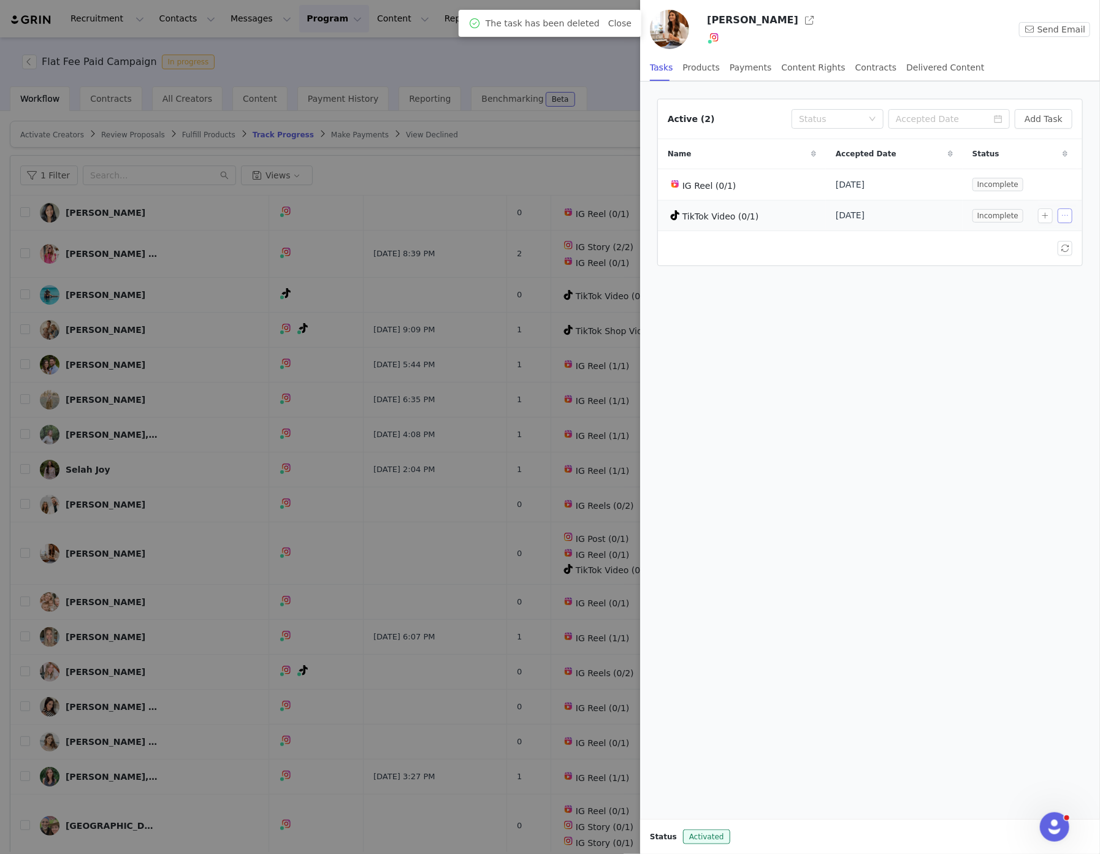
click at [1062, 216] on button "button" at bounding box center [1065, 216] width 15 height 15
click at [1042, 253] on span "Delete Task" at bounding box center [1048, 256] width 50 height 13
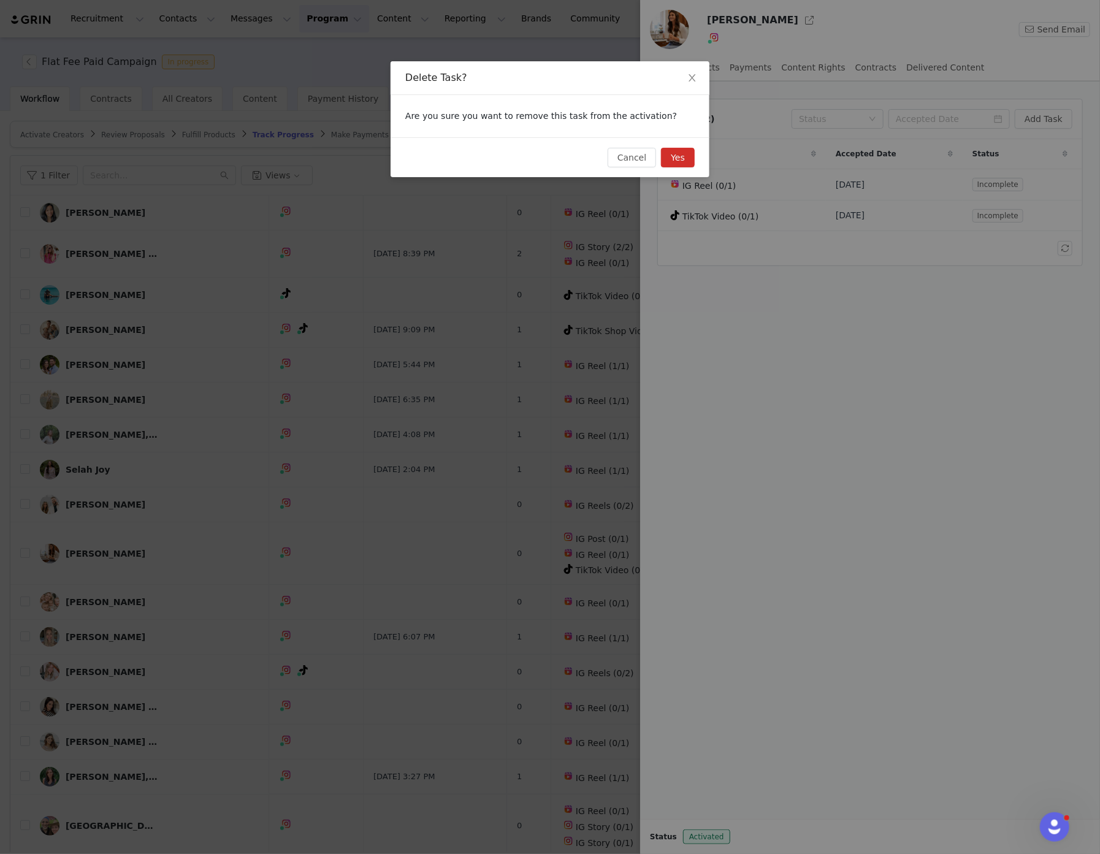
click at [695, 166] on div "Cancel Yes" at bounding box center [550, 157] width 319 height 40
click at [685, 163] on button "Yes" at bounding box center [678, 158] width 34 height 20
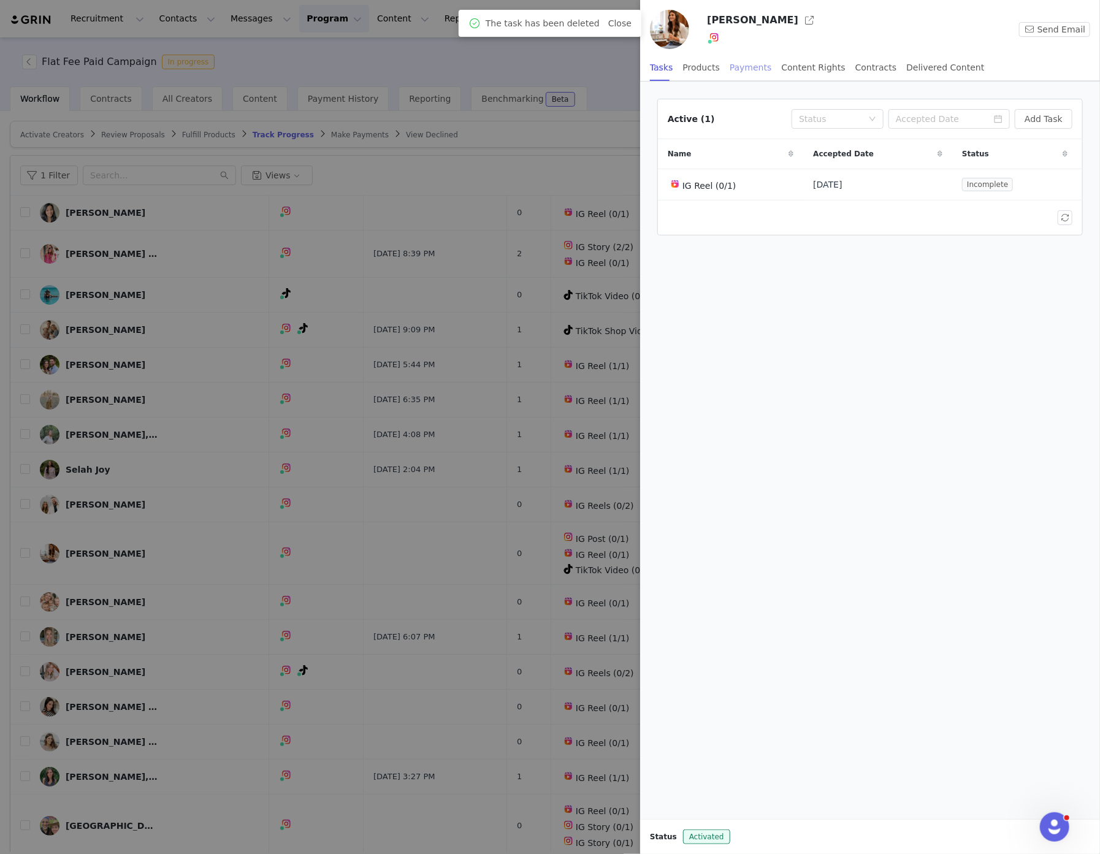
click at [746, 69] on div "Payments" at bounding box center [751, 68] width 42 height 28
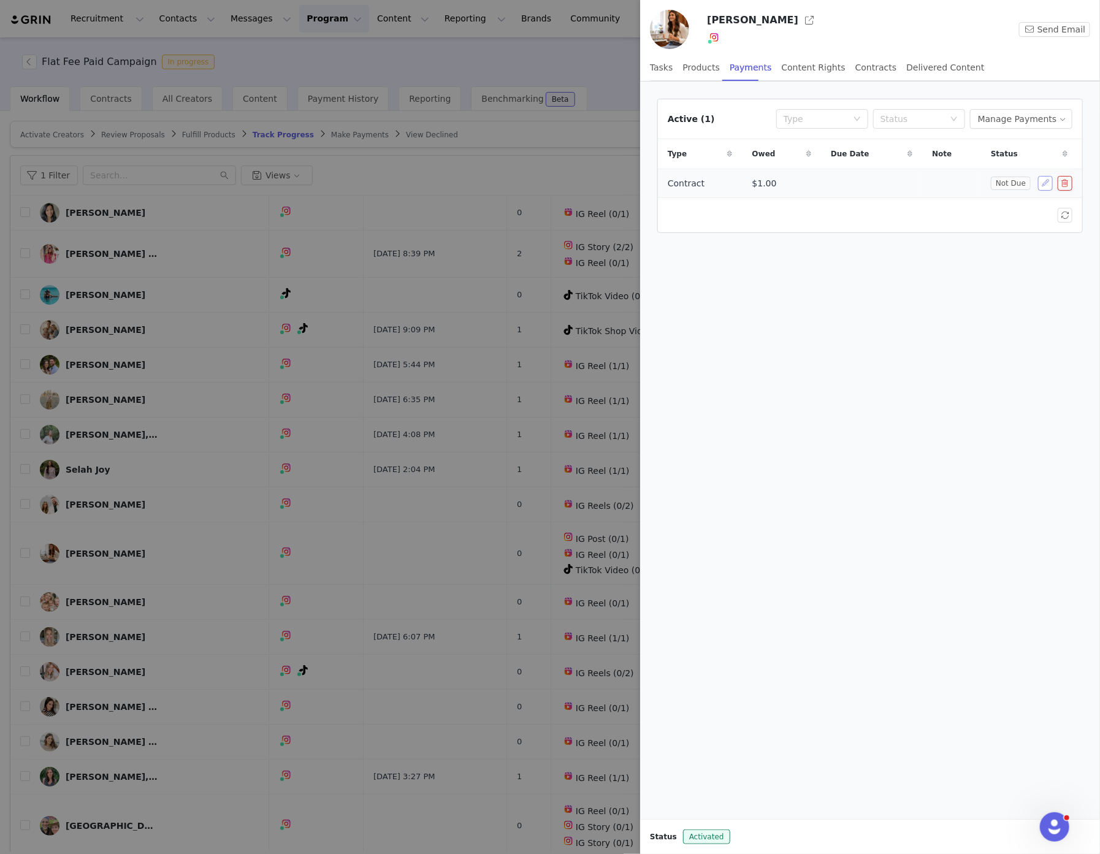
click at [1047, 187] on button "button" at bounding box center [1045, 183] width 15 height 15
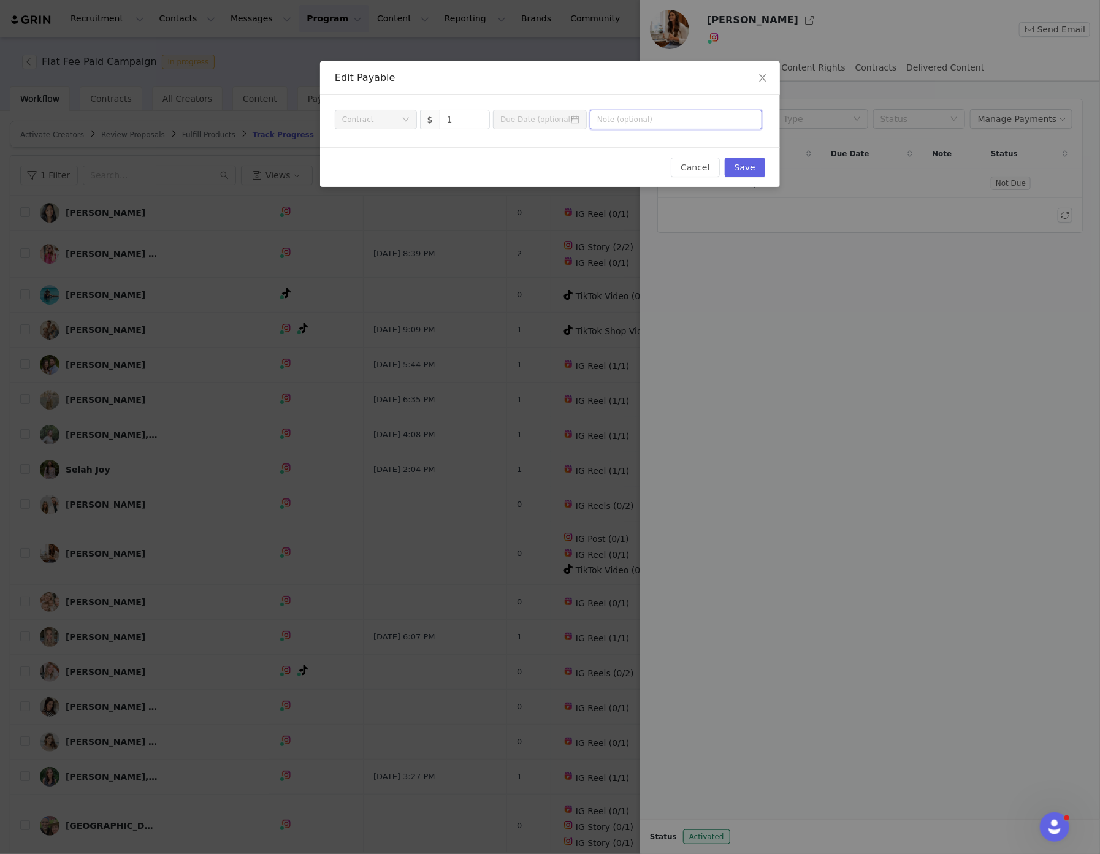
click at [629, 114] on input "text" at bounding box center [676, 120] width 172 height 20
click at [457, 120] on input "1" at bounding box center [465, 119] width 50 height 18
type input "6,000"
click at [746, 164] on button "Save" at bounding box center [745, 168] width 40 height 20
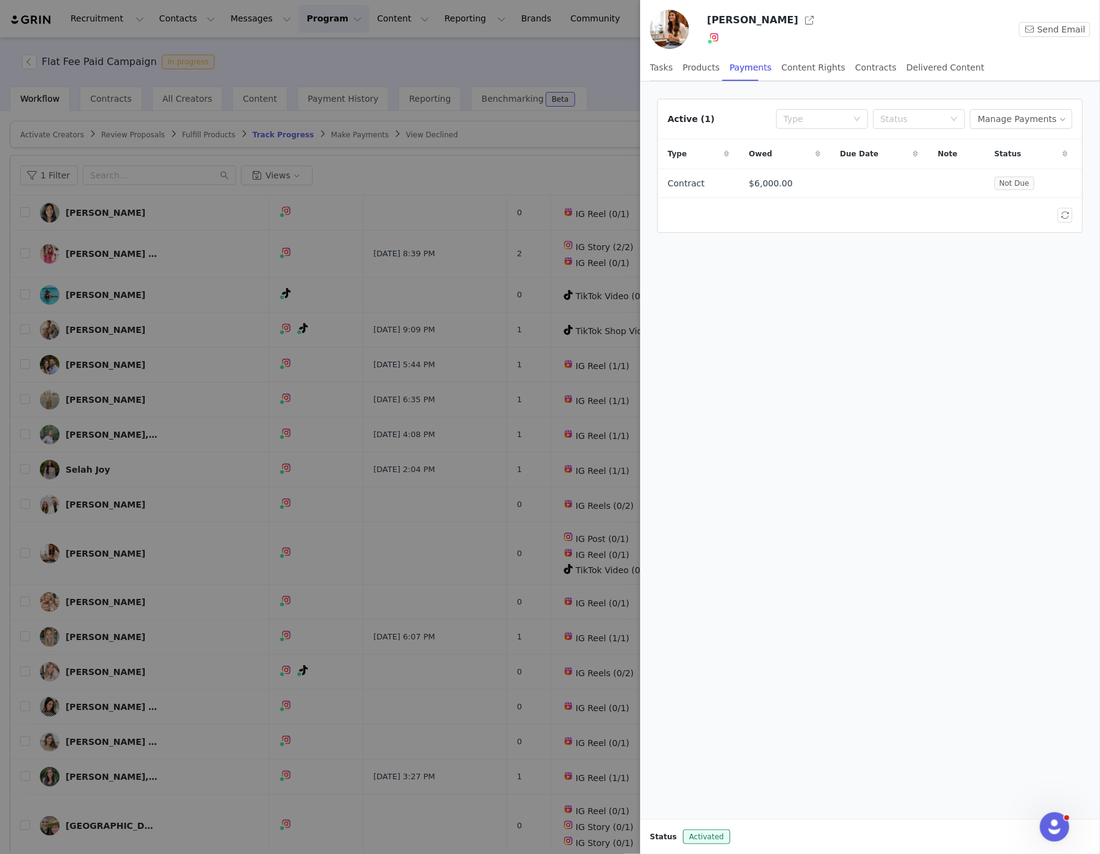
click at [603, 55] on div at bounding box center [550, 427] width 1100 height 854
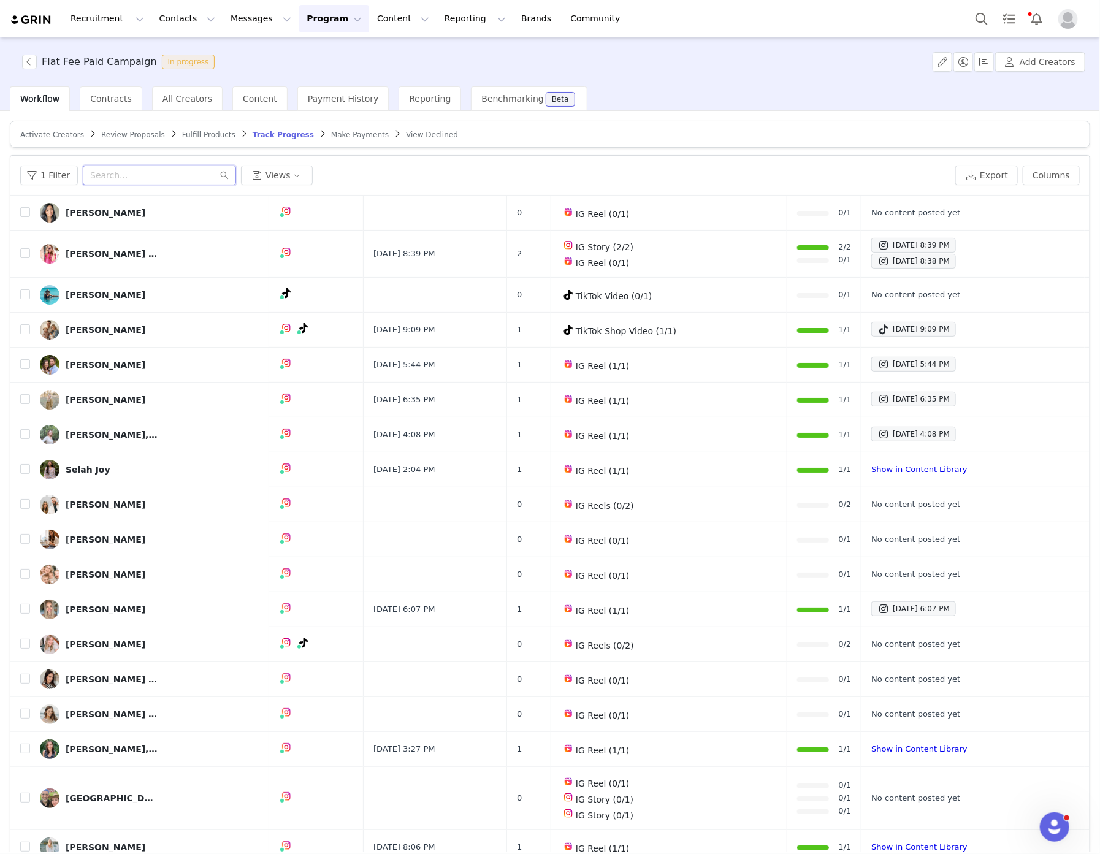
click at [139, 169] on input "text" at bounding box center [159, 176] width 153 height 20
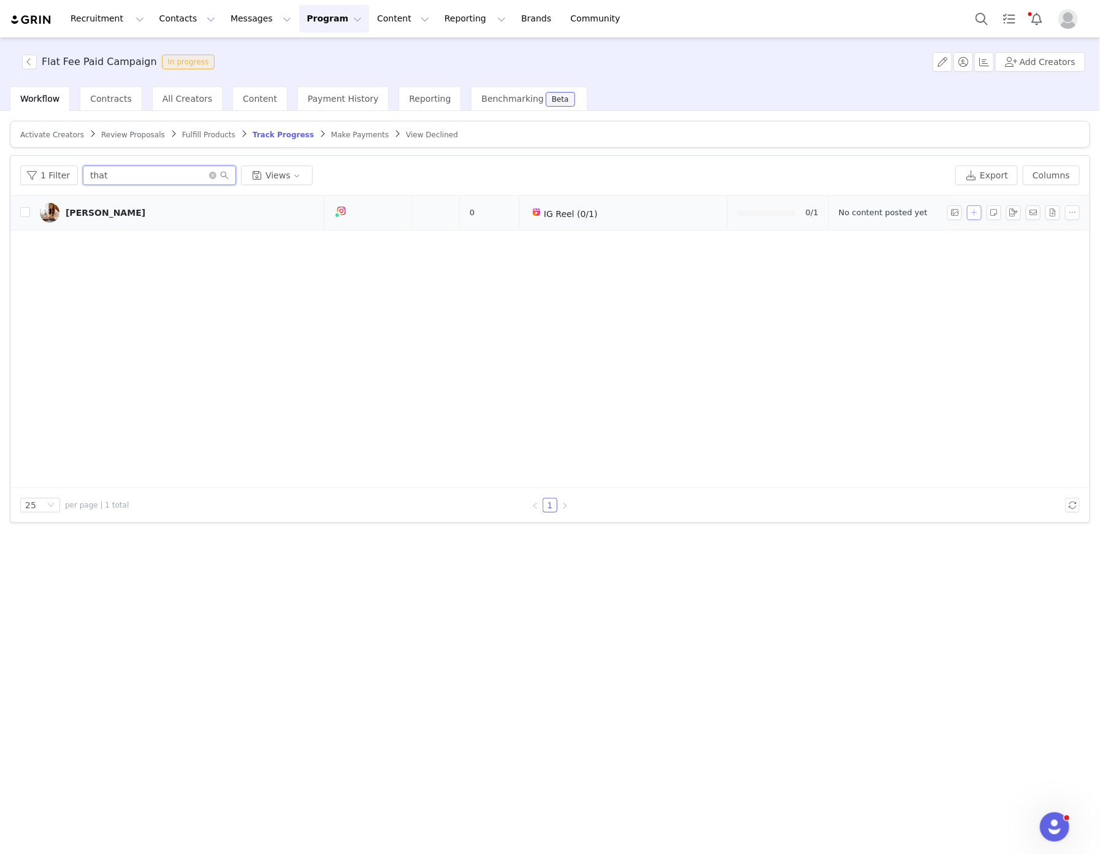
type input "that"
click at [974, 215] on button "button" at bounding box center [974, 212] width 15 height 15
click at [839, 238] on input "text" at bounding box center [872, 238] width 173 height 20
click at [847, 211] on div "Select Task" at bounding box center [869, 211] width 150 height 18
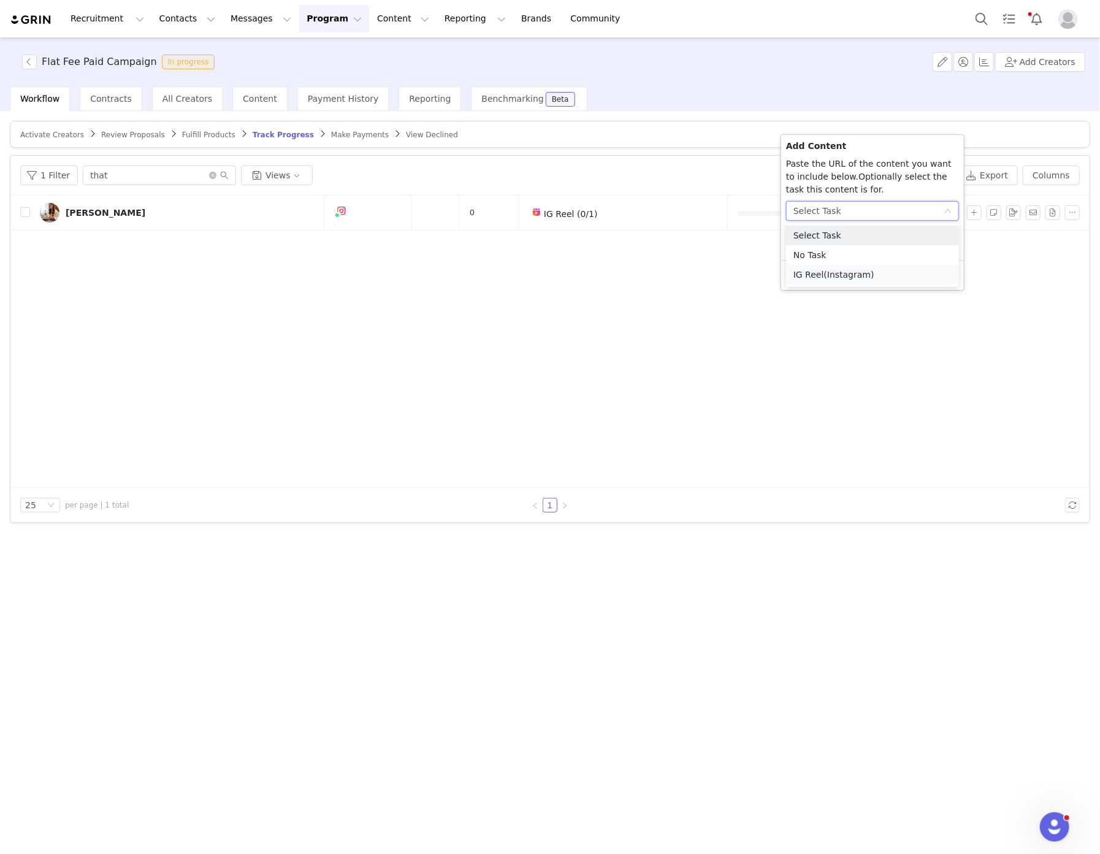
click at [827, 277] on span "(Instagram)" at bounding box center [849, 275] width 50 height 10
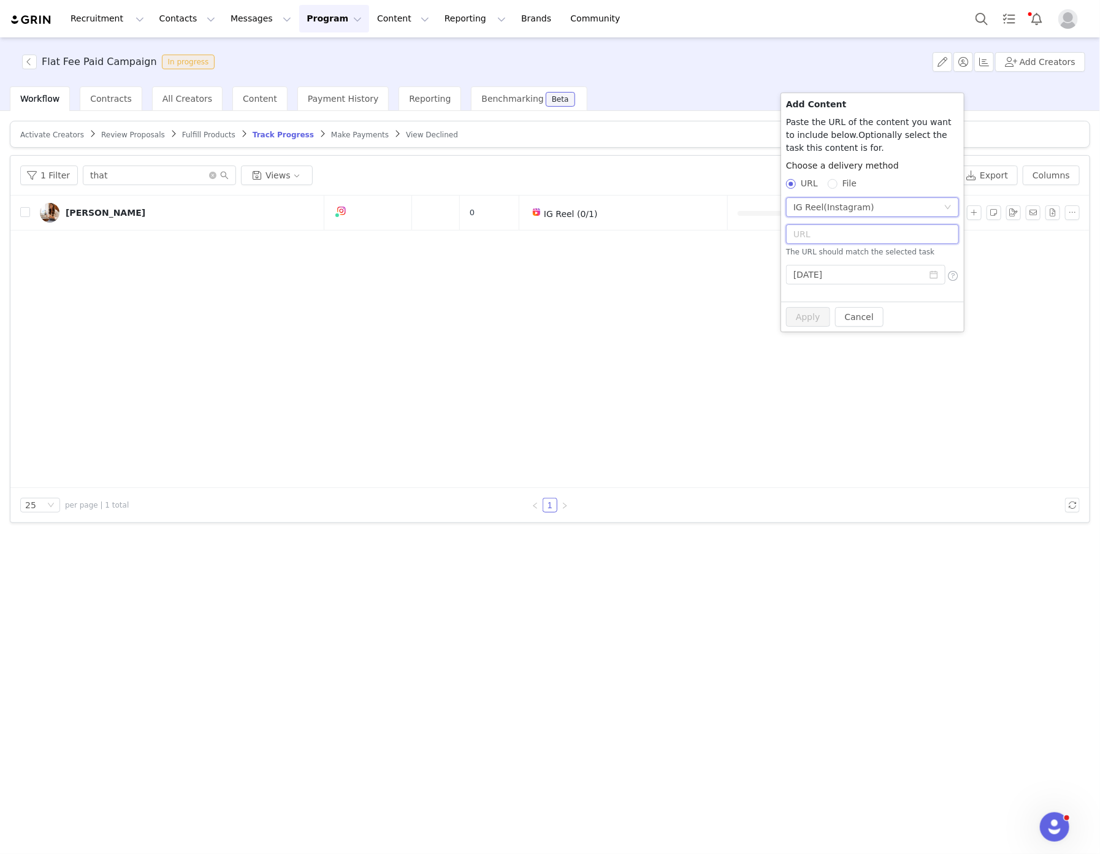
click at [802, 242] on input "text" at bounding box center [872, 235] width 173 height 20
paste input "https://www.instagram.com/reel/DPPrLhTCfVF/"
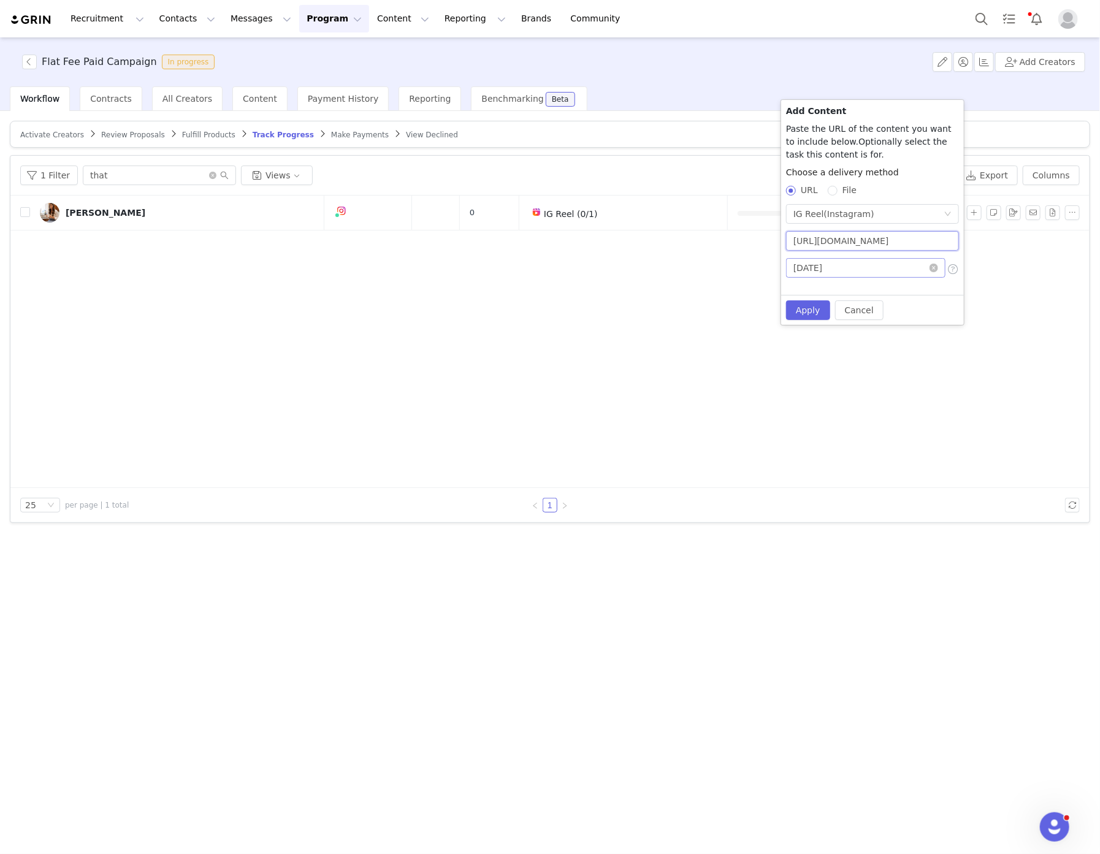
type input "https://www.instagram.com/reel/DPPrLhTCfVF/"
click at [904, 264] on input "[DATE]" at bounding box center [865, 268] width 159 height 20
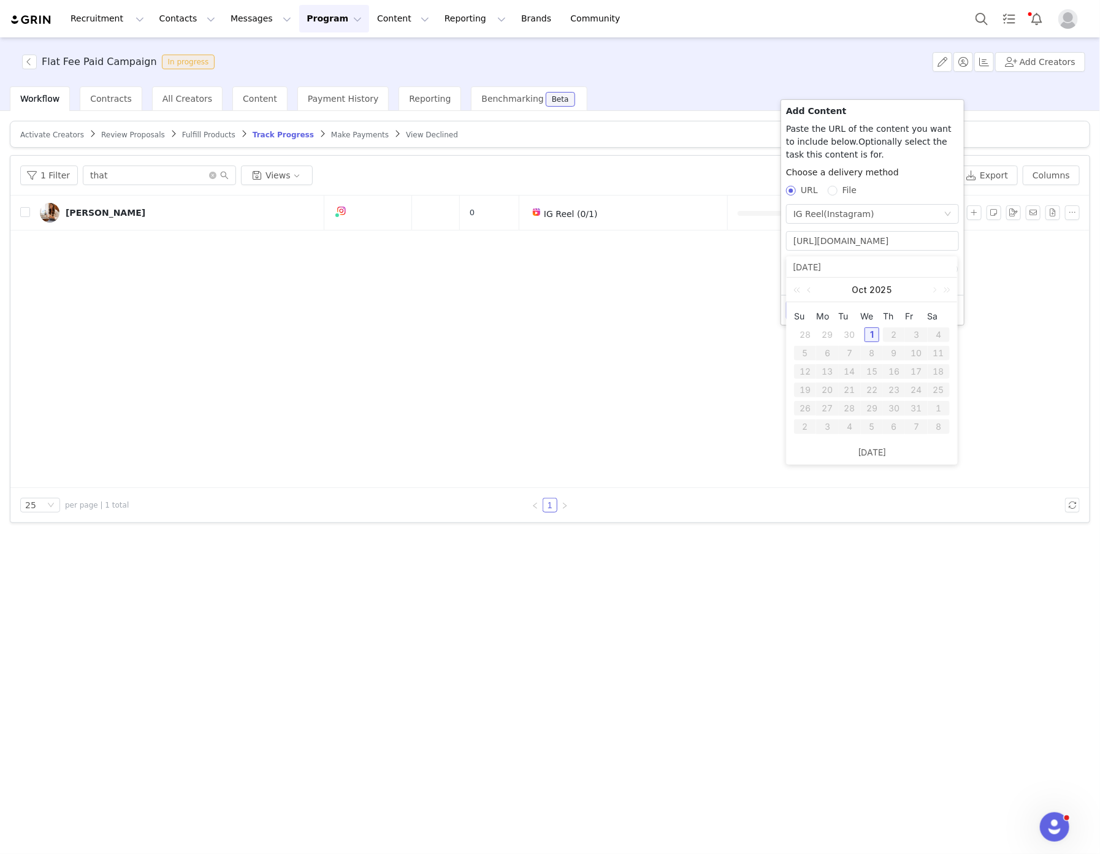
click at [853, 336] on div "30" at bounding box center [850, 335] width 15 height 15
type input "[DATE]"
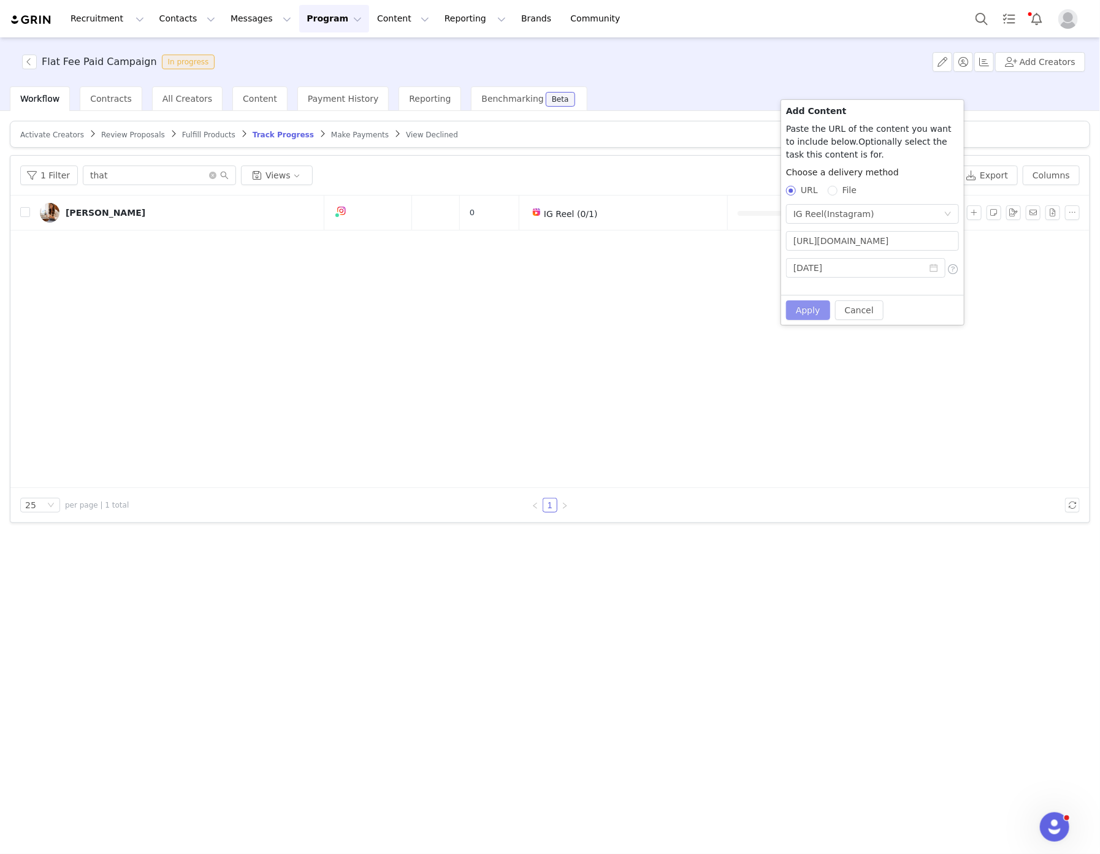
click at [813, 309] on button "Apply" at bounding box center [808, 311] width 44 height 20
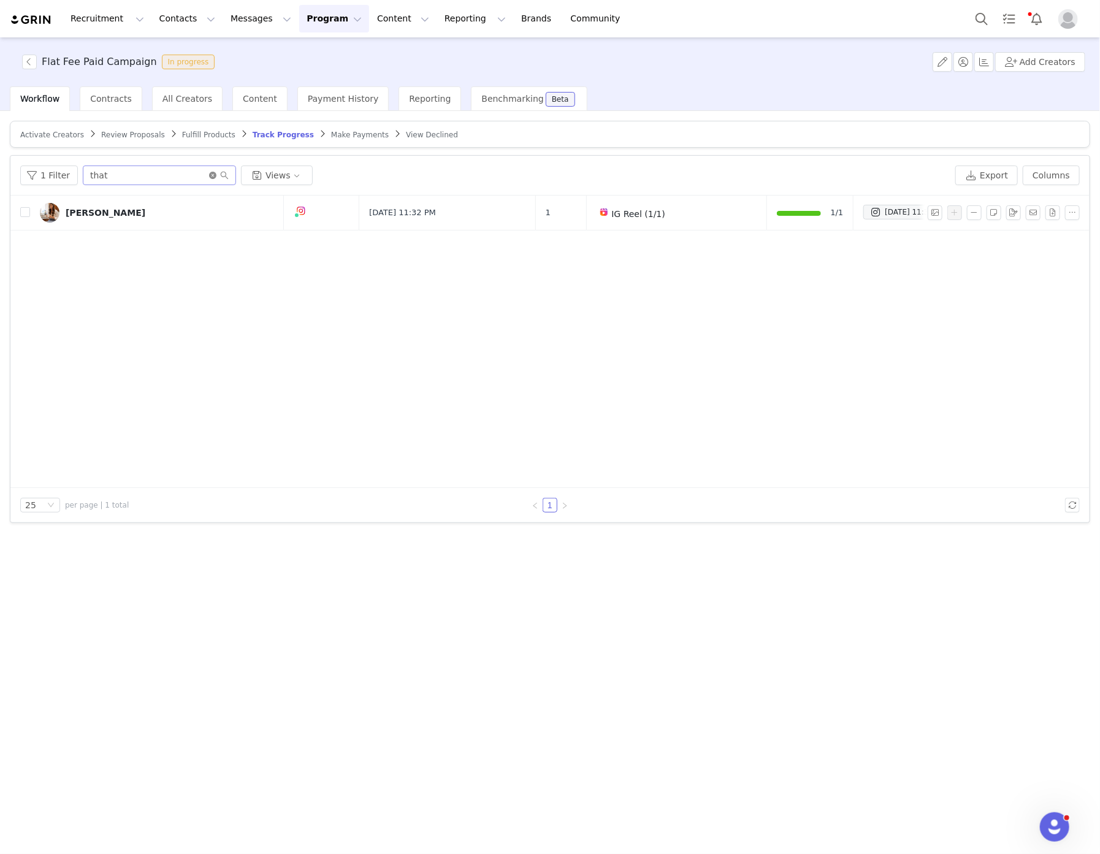
click at [209, 174] on icon "icon: close-circle" at bounding box center [212, 175] width 7 height 7
click at [64, 132] on span "Activate Creators" at bounding box center [52, 135] width 64 height 9
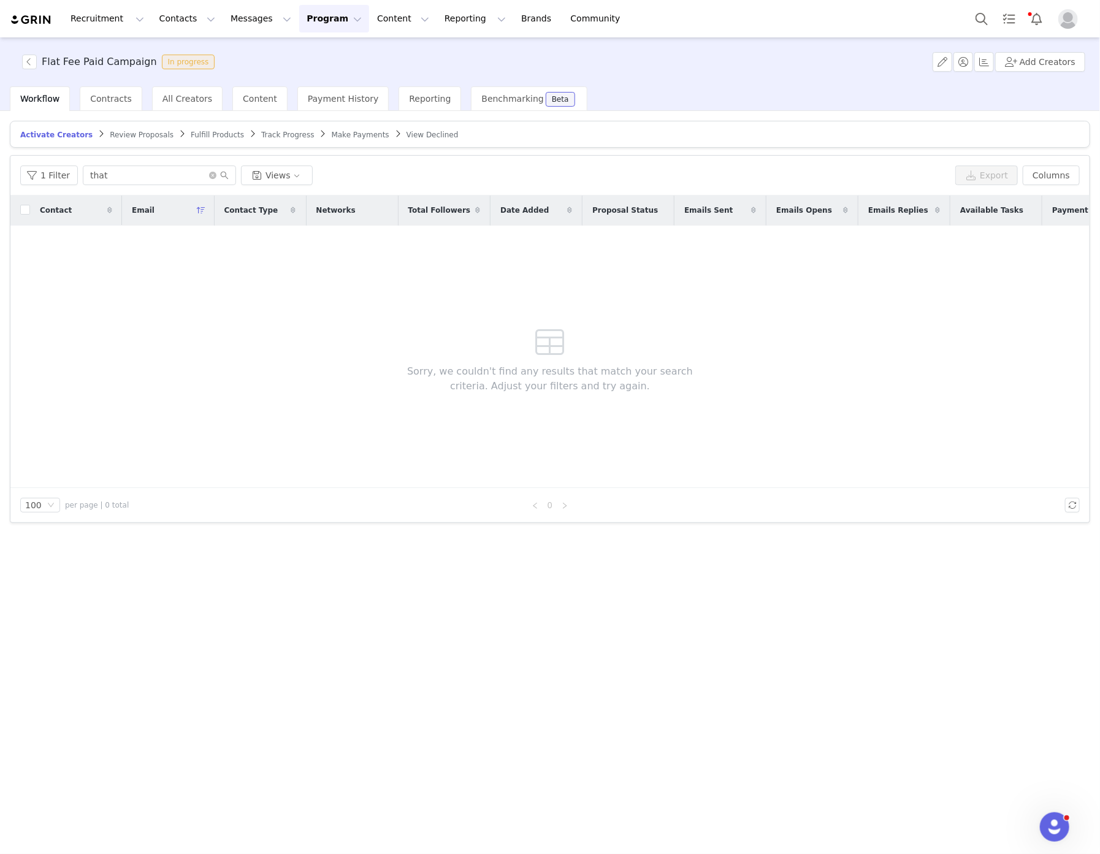
click at [261, 131] on span "Track Progress" at bounding box center [287, 135] width 53 height 9
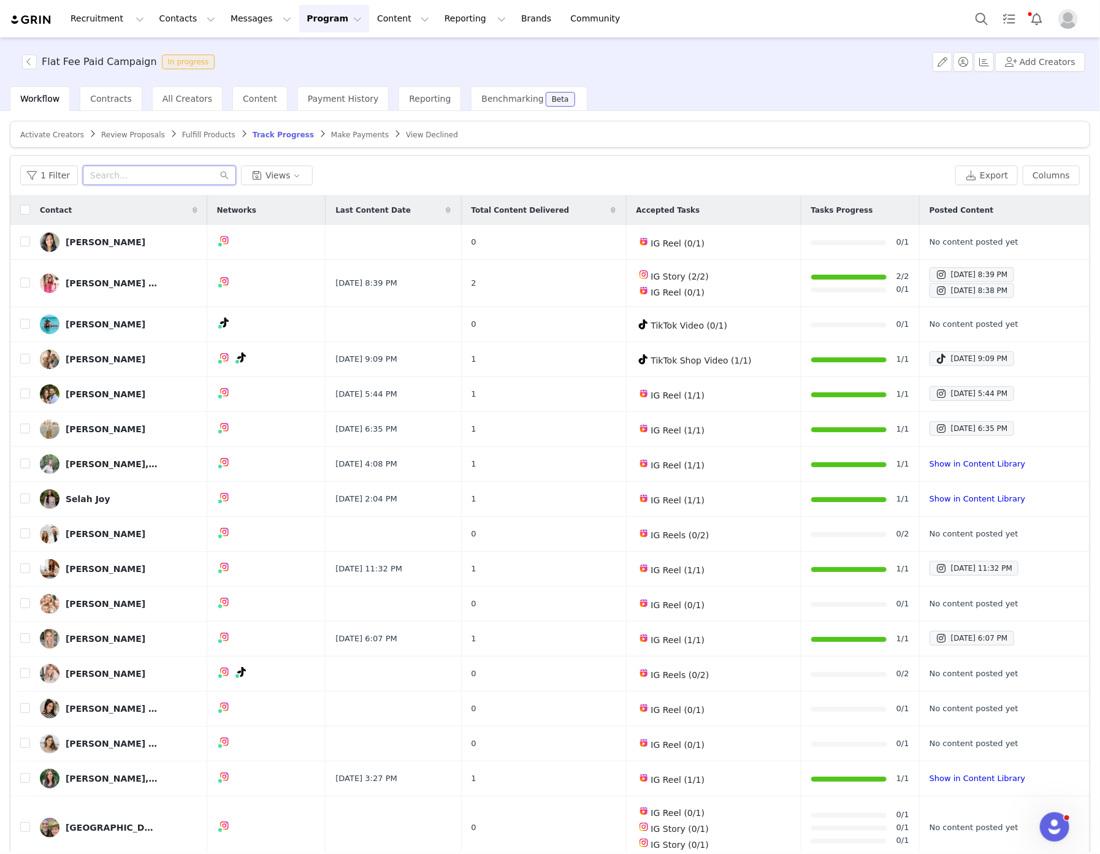
click at [145, 185] on input "text" at bounding box center [159, 176] width 153 height 20
type input "madison"
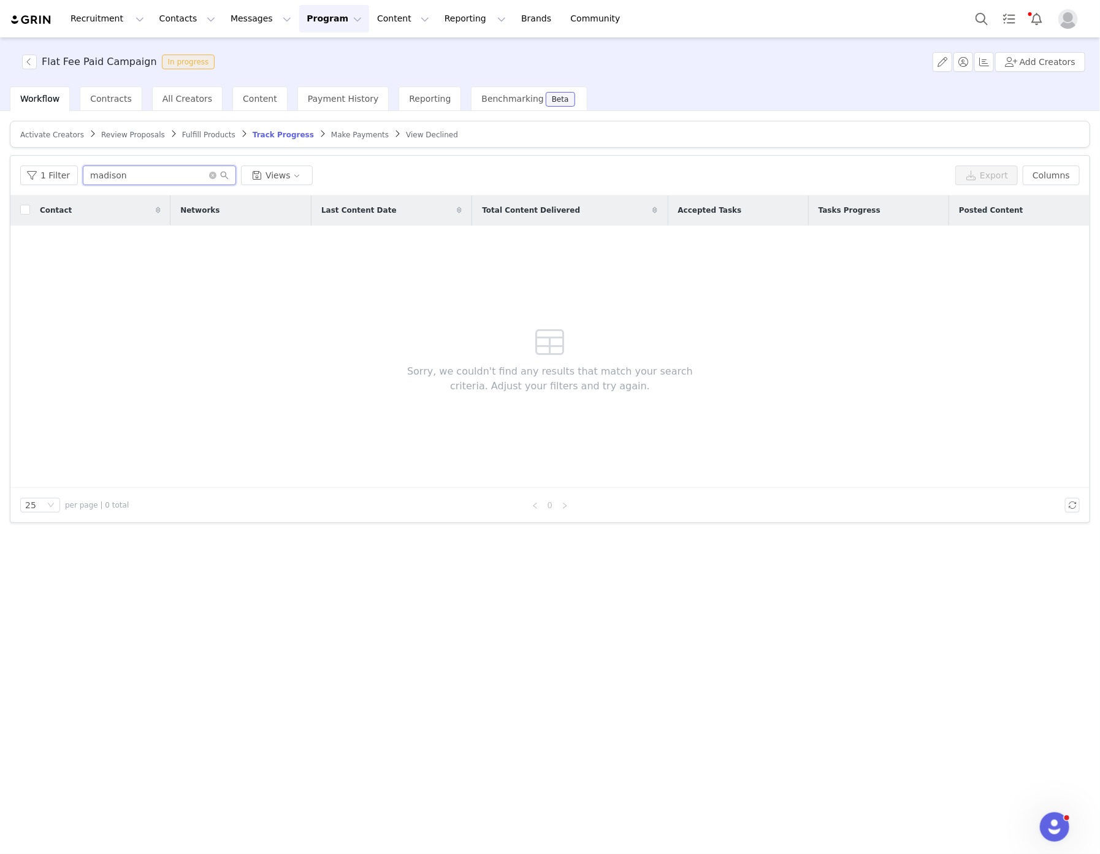
drag, startPoint x: 144, startPoint y: 185, endPoint x: 82, endPoint y: 159, distance: 66.9
click at [82, 159] on div "1 Filter madison Views Export Columns" at bounding box center [550, 176] width 1080 height 40
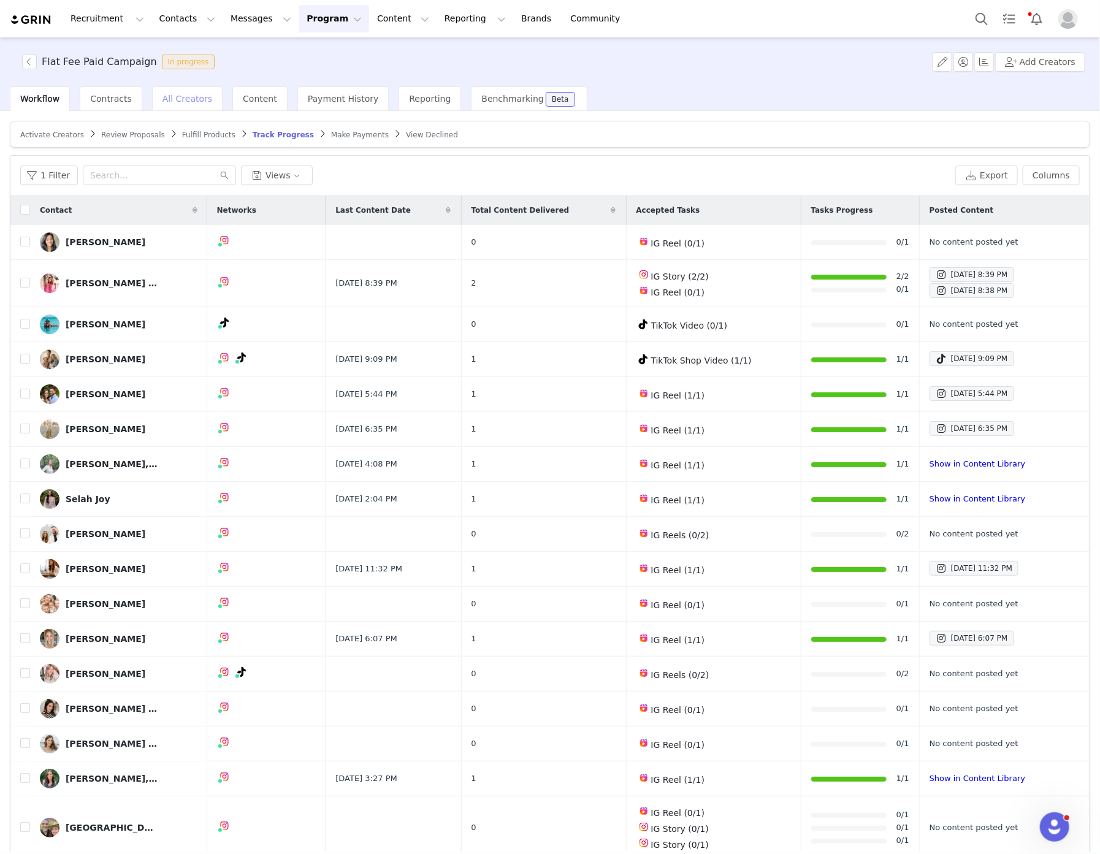
click at [183, 94] on span "All Creators" at bounding box center [188, 99] width 50 height 10
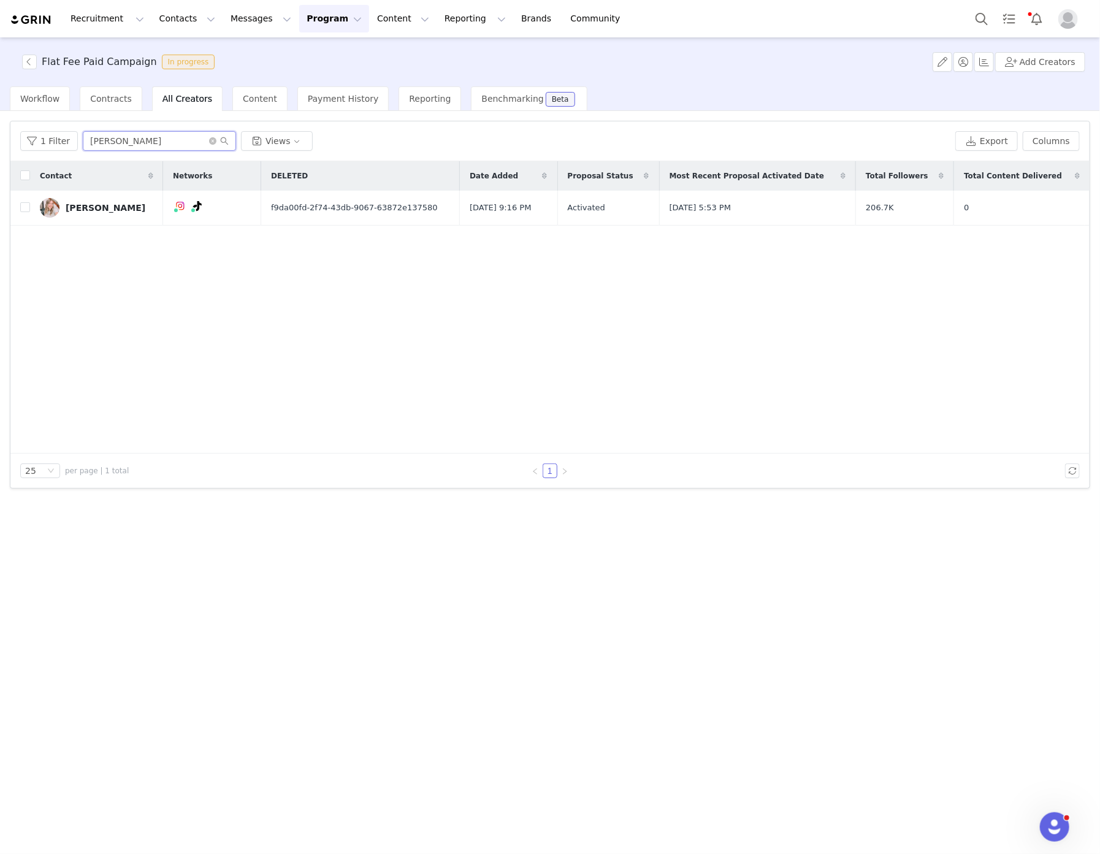
click at [129, 145] on input "ashley" at bounding box center [159, 141] width 153 height 20
type input "madison"
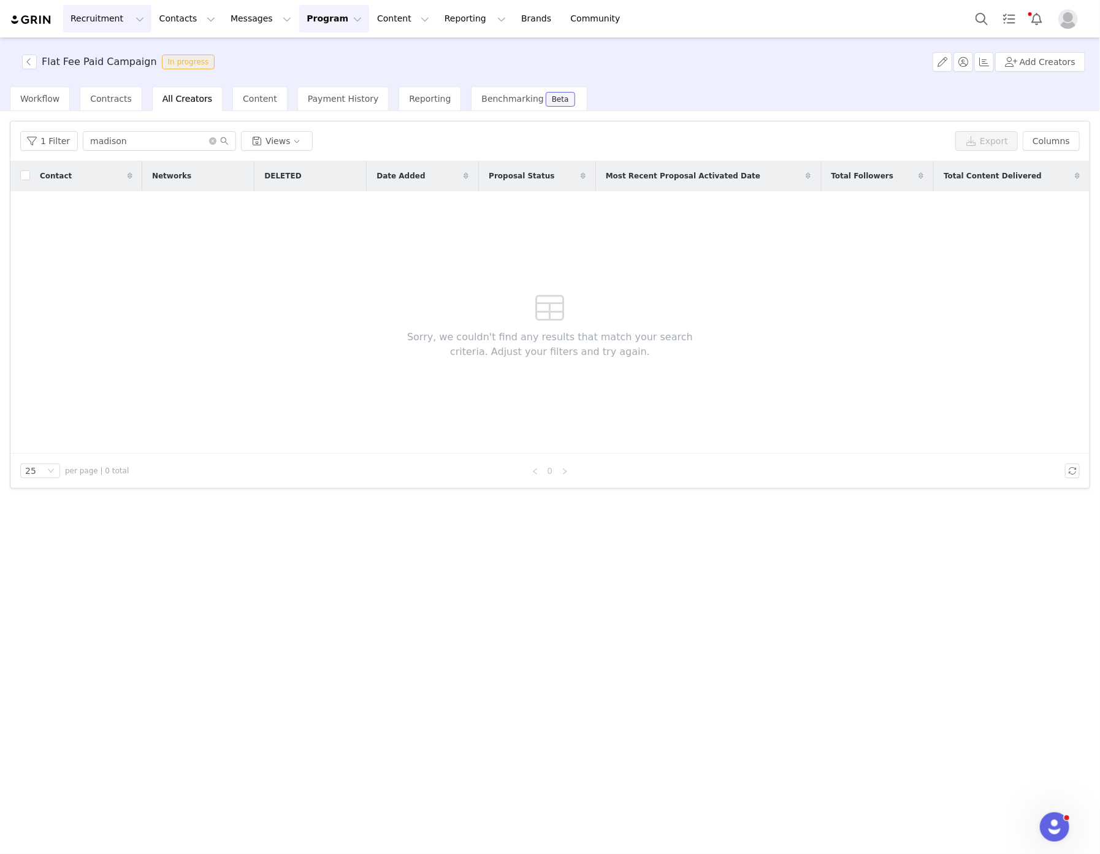
click at [104, 23] on button "Recruitment Recruitment" at bounding box center [107, 19] width 88 height 28
click at [100, 51] on p "Creator Search" at bounding box center [106, 54] width 64 height 13
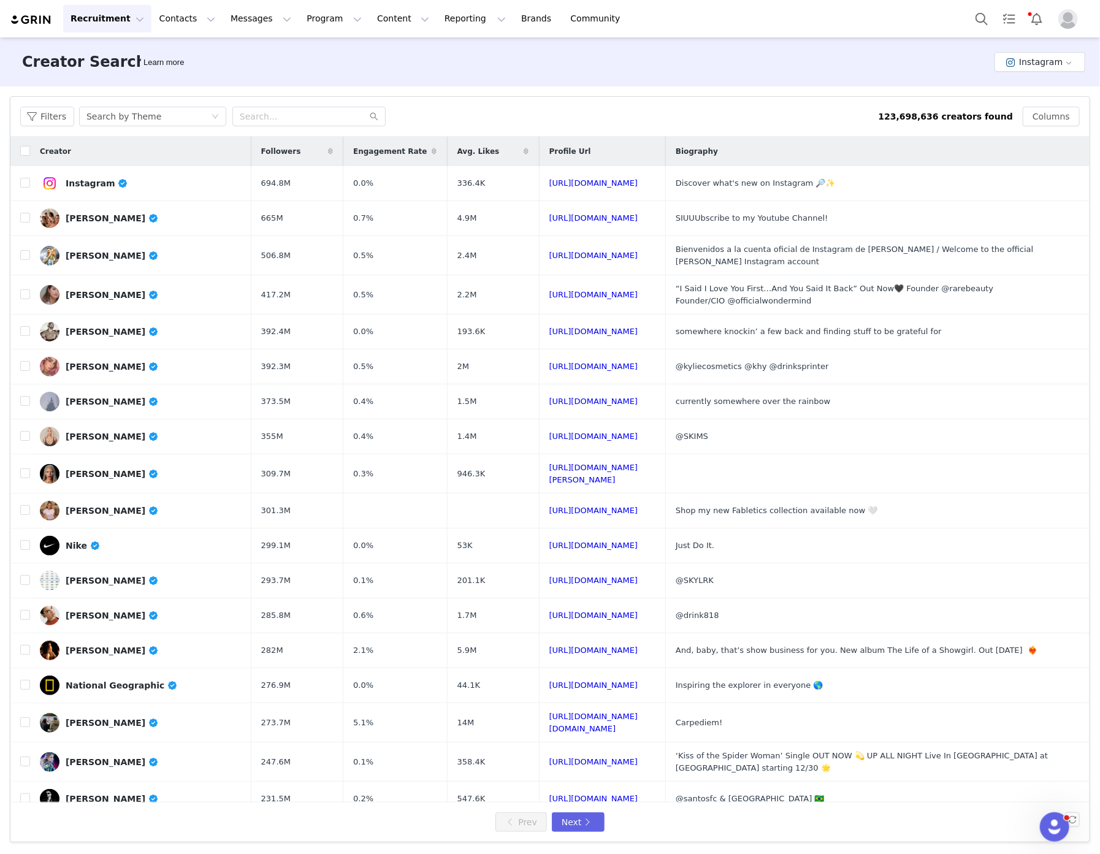
click at [178, 104] on div "Filters Search by Theme 123,698,636 creators found Columns" at bounding box center [550, 117] width 1080 height 40
click at [164, 127] on div "Filters Search by Theme 123,698,636 creators found Columns" at bounding box center [550, 117] width 1080 height 40
click at [164, 114] on div "Search by Theme" at bounding box center [148, 116] width 125 height 18
click at [144, 160] on li "Search by Creator" at bounding box center [152, 161] width 153 height 20
click at [291, 112] on input "text" at bounding box center [308, 117] width 153 height 20
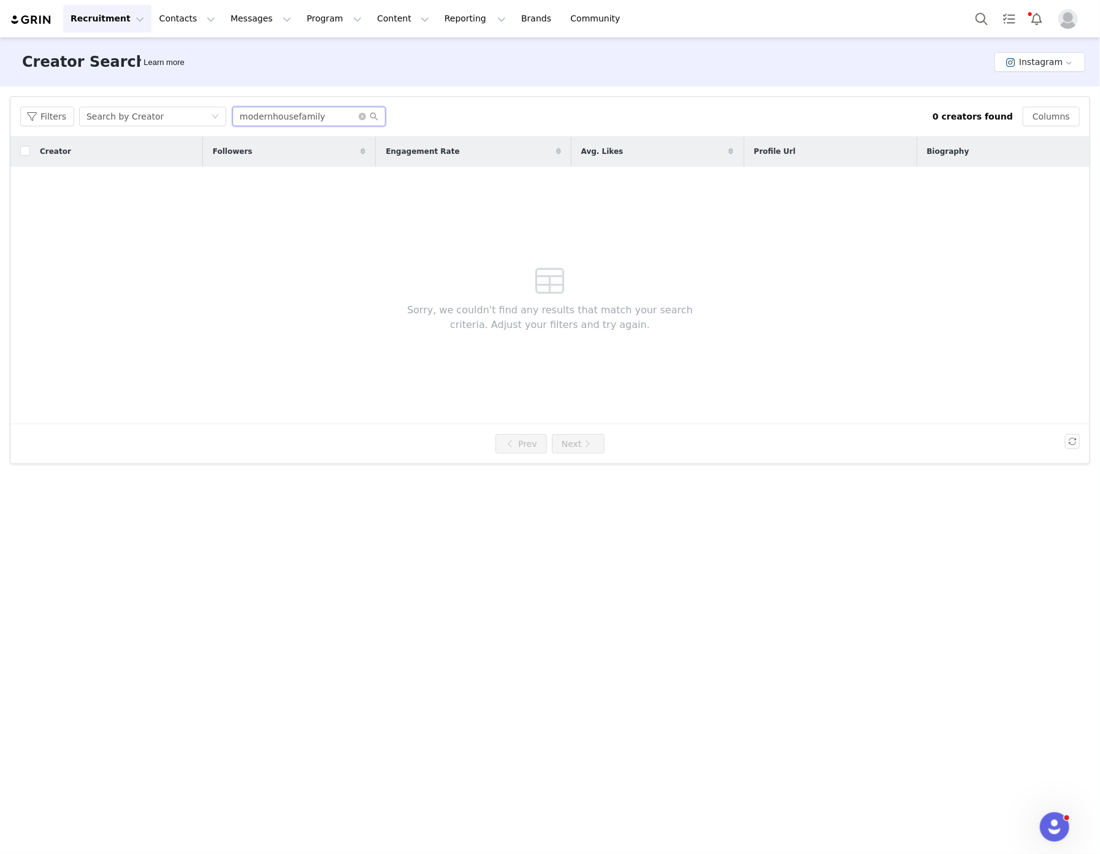
click at [266, 112] on input "modernhousefamily" at bounding box center [308, 117] width 153 height 20
type input "modernfarmhousefamily"
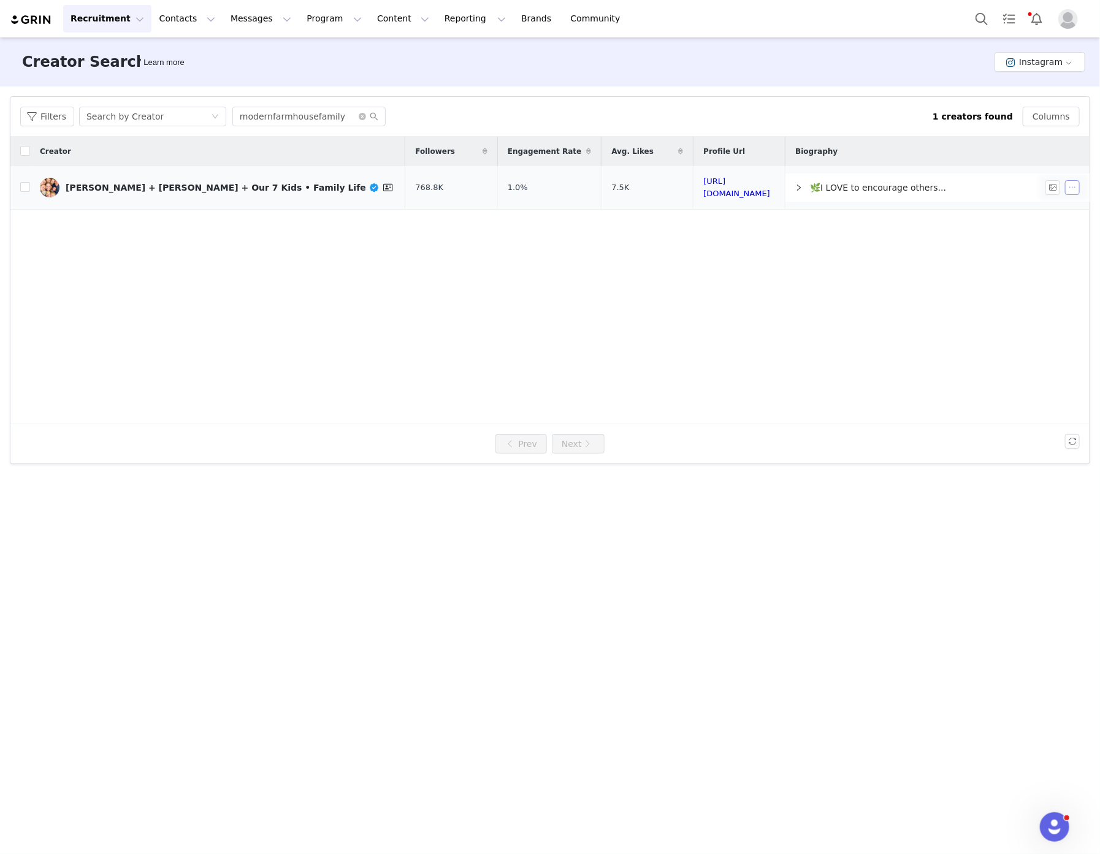
click at [1072, 187] on button "button" at bounding box center [1072, 187] width 15 height 15
click at [1064, 207] on span "Add Prospect" at bounding box center [1050, 209] width 56 height 13
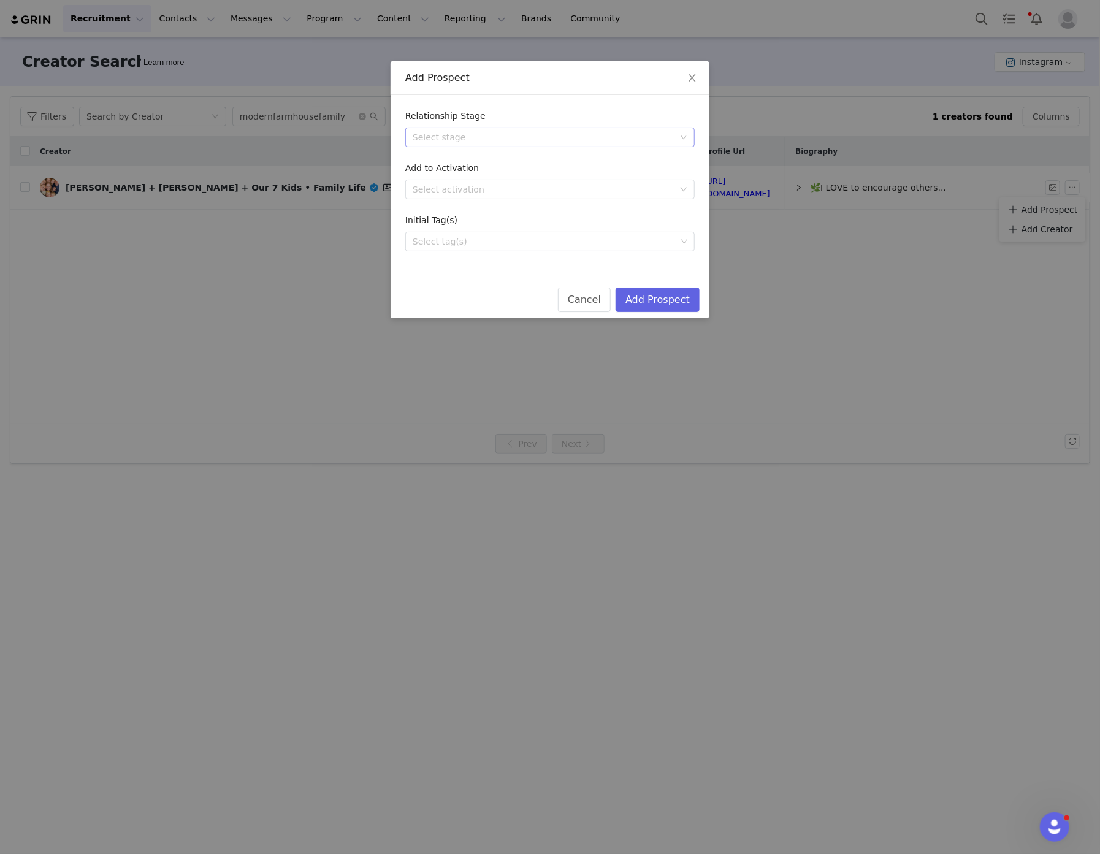
click at [597, 133] on div "Select stage" at bounding box center [543, 137] width 261 height 12
click at [584, 156] on li "Approved" at bounding box center [550, 162] width 290 height 20
click at [565, 193] on div "Select activation" at bounding box center [543, 189] width 261 height 12
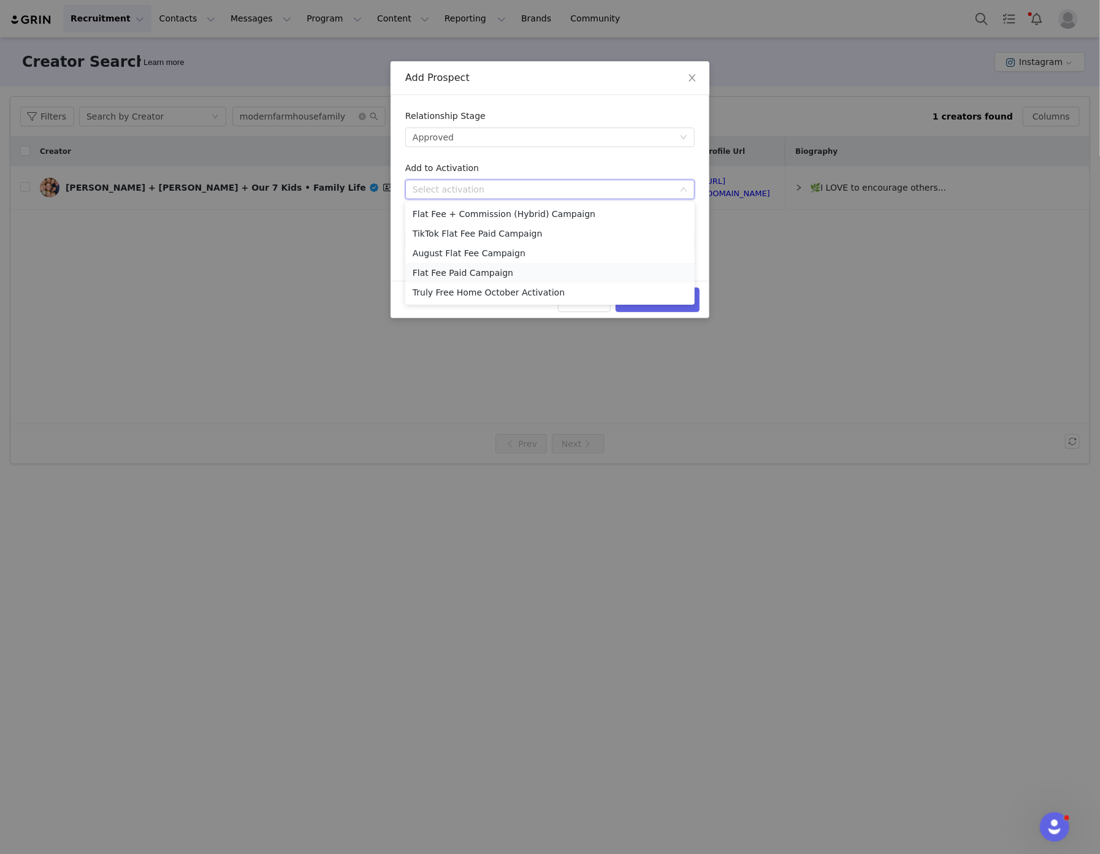
click at [523, 272] on li "Flat Fee Paid Campaign" at bounding box center [550, 273] width 290 height 20
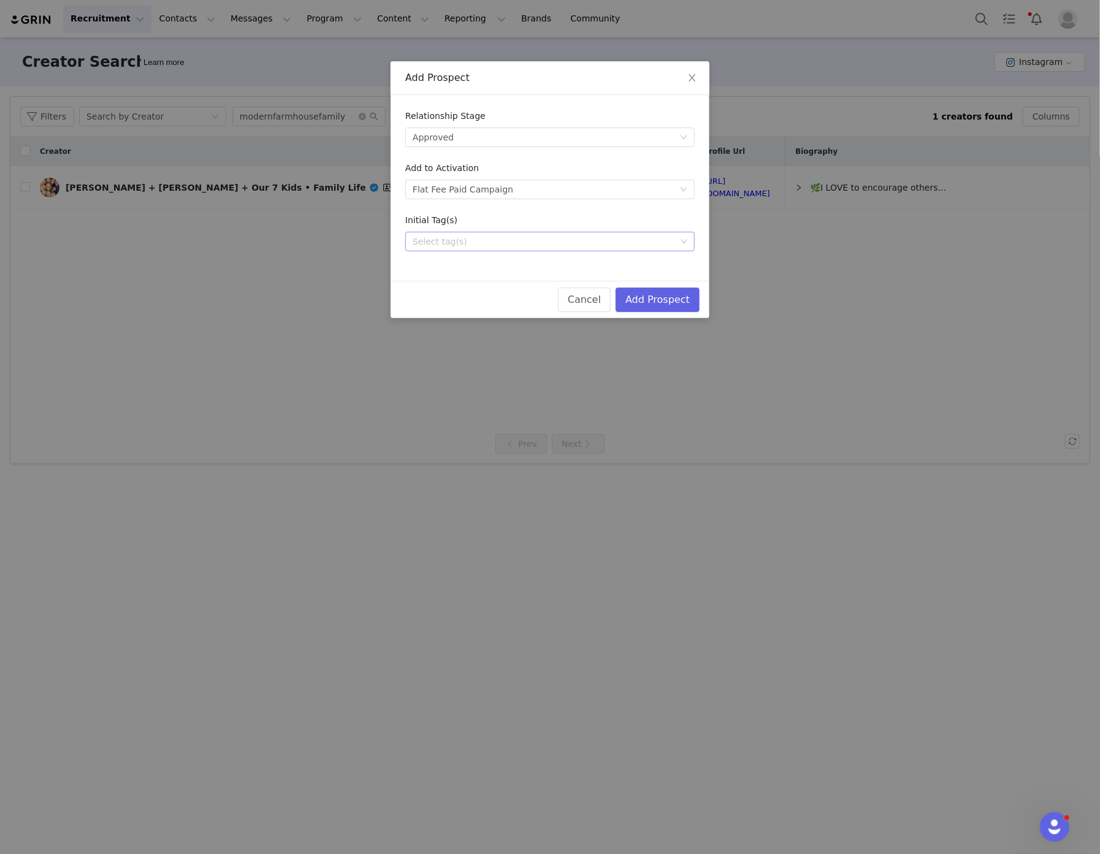
click at [496, 248] on div "Select tag(s)" at bounding box center [545, 241] width 273 height 18
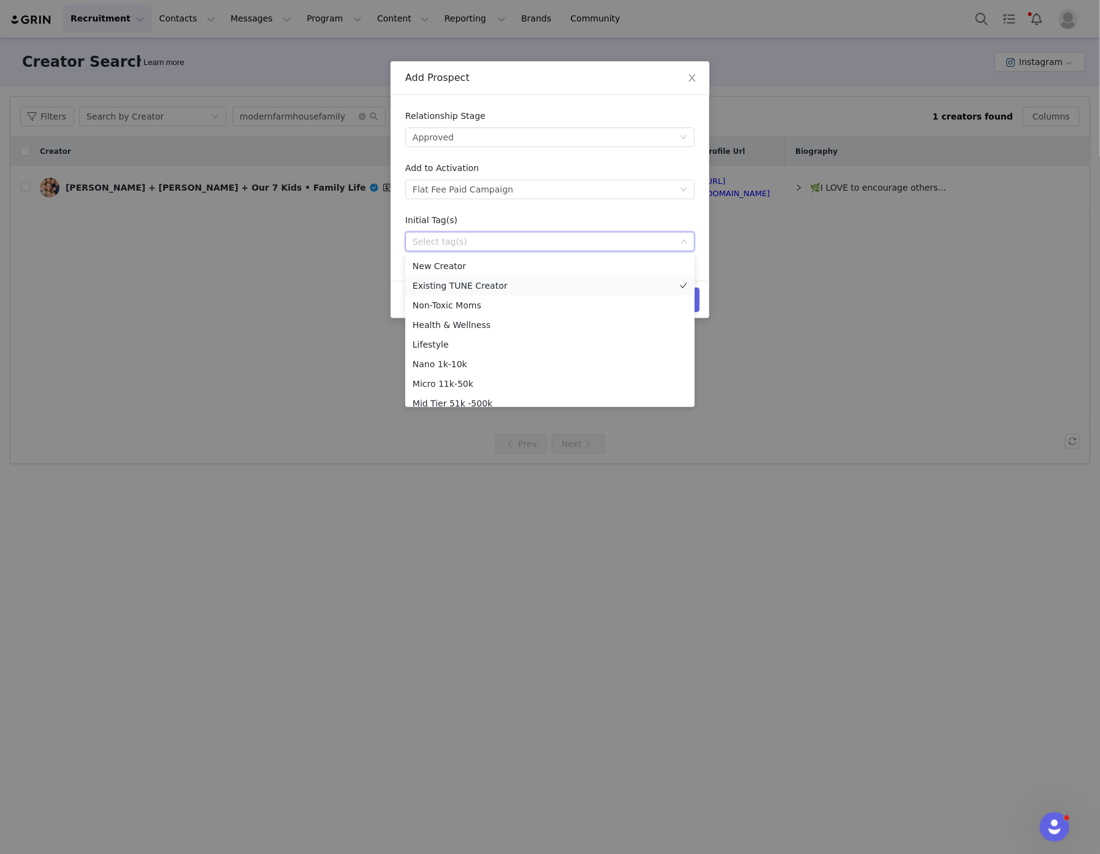
click at [482, 281] on li "Existing TUNE Creator" at bounding box center [550, 286] width 290 height 20
click at [486, 307] on li "Non-Toxic Moms" at bounding box center [550, 306] width 290 height 20
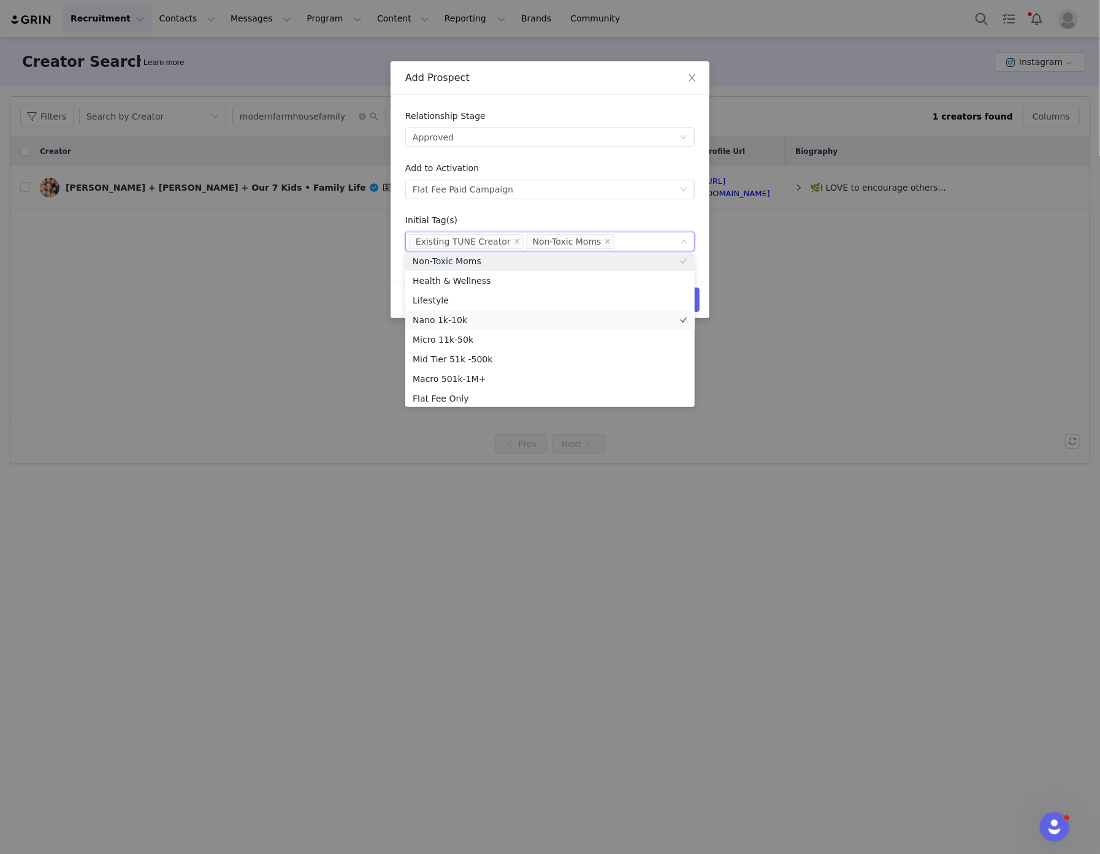
scroll to position [68, 0]
click at [493, 335] on li "Mid Tier 51k -500k" at bounding box center [550, 336] width 290 height 20
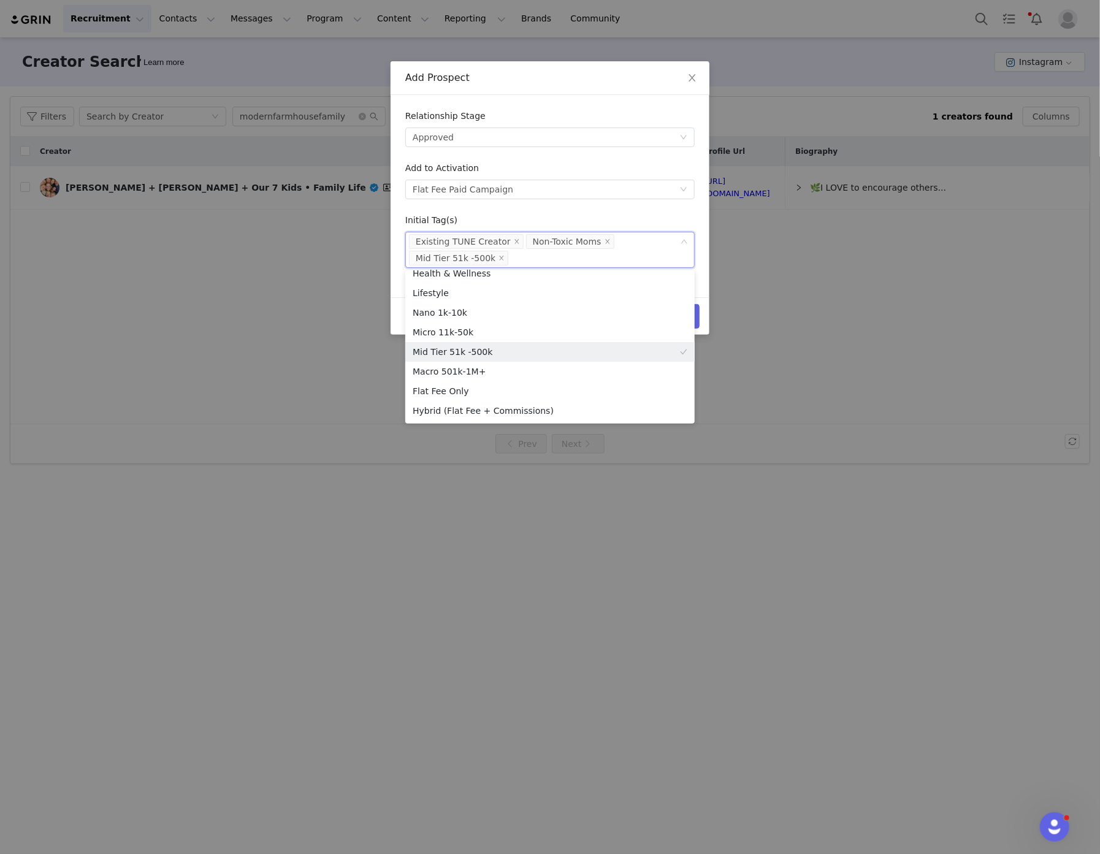
scroll to position [61, 0]
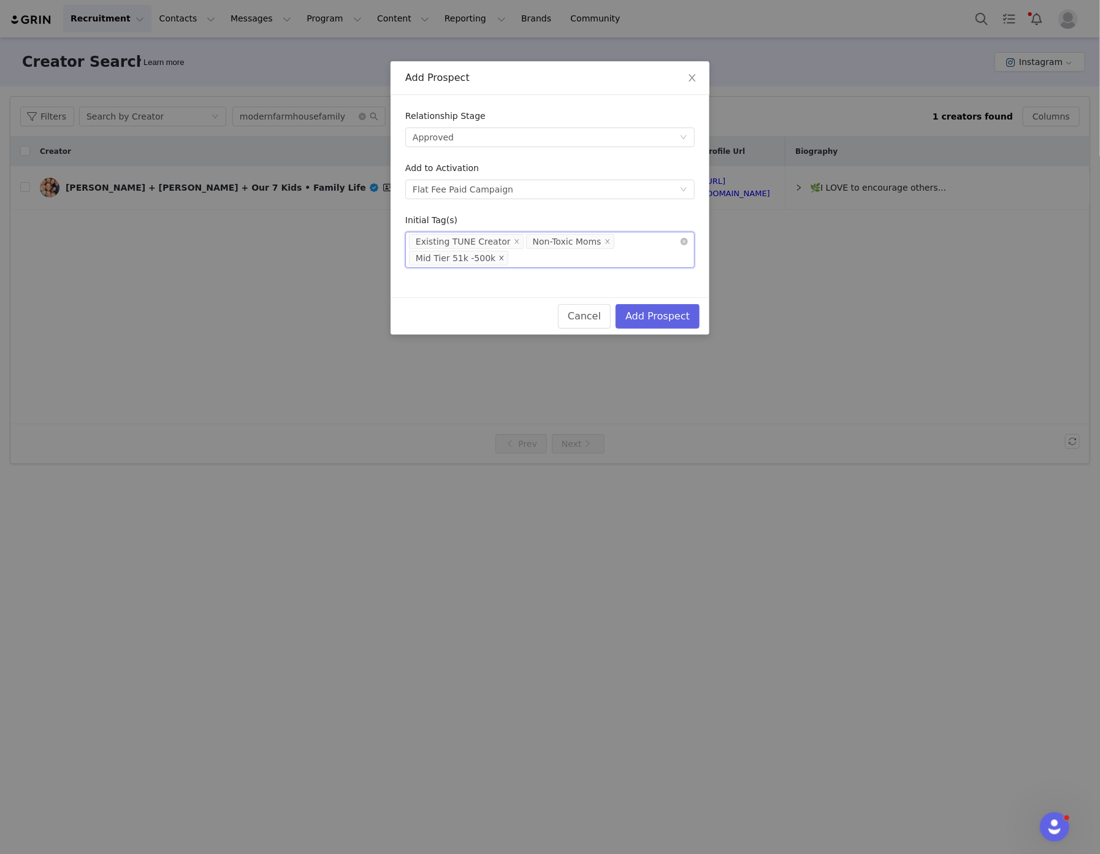
click at [499, 258] on icon "icon: close" at bounding box center [502, 258] width 6 height 6
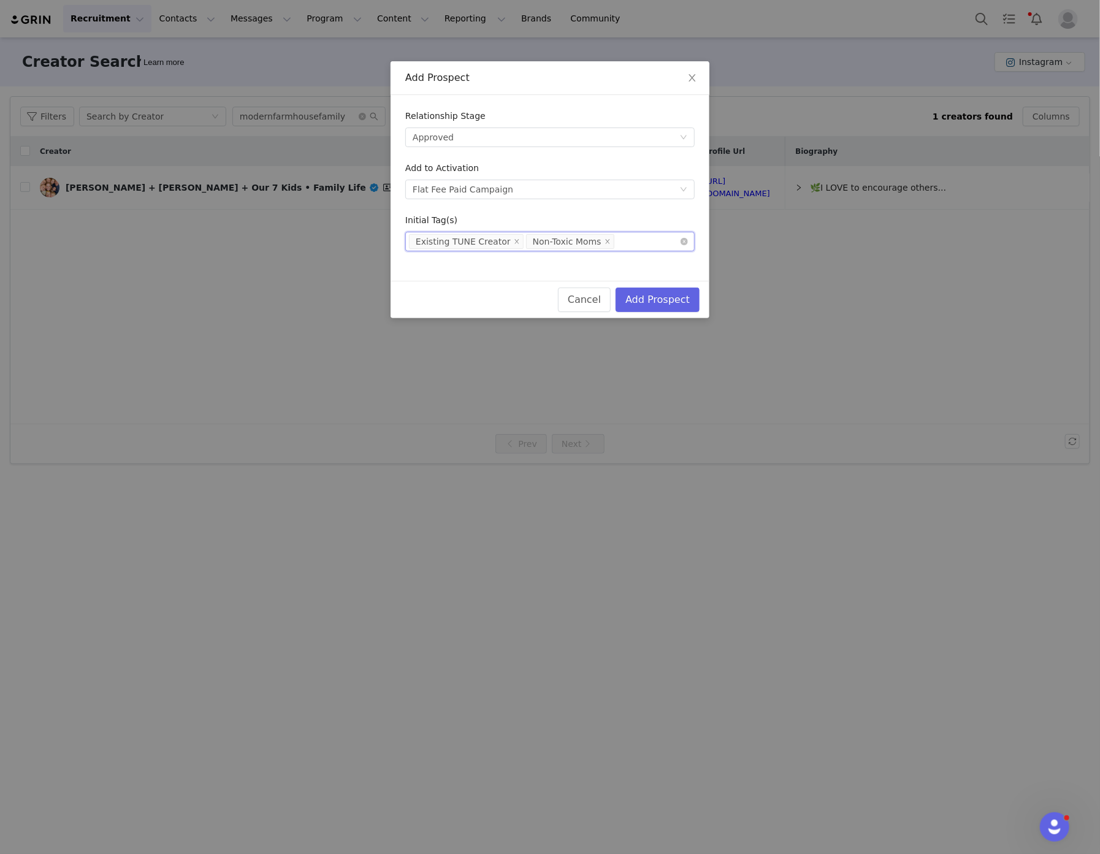
click at [661, 240] on div "Select tag(s) Existing TUNE Creator Non-Toxic Moms" at bounding box center [545, 241] width 273 height 18
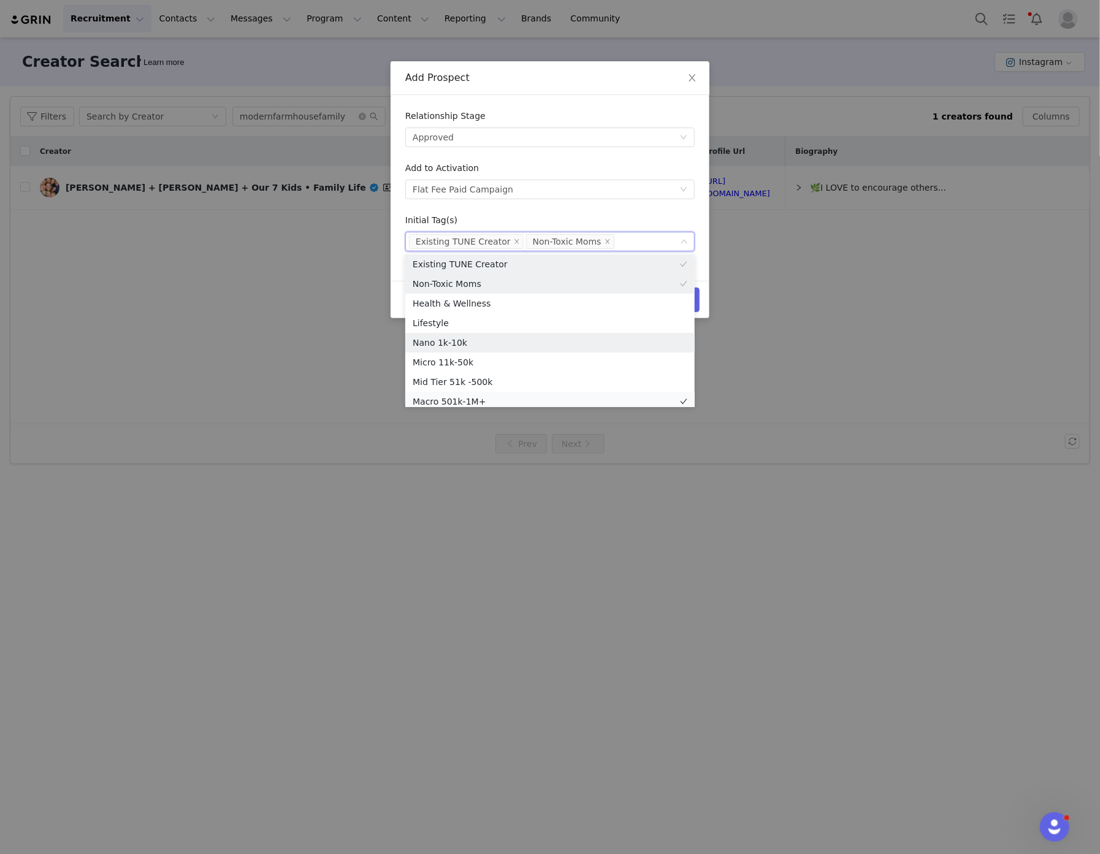
scroll to position [26, 0]
click at [477, 395] on li "Macro 501k-1M+" at bounding box center [550, 398] width 290 height 20
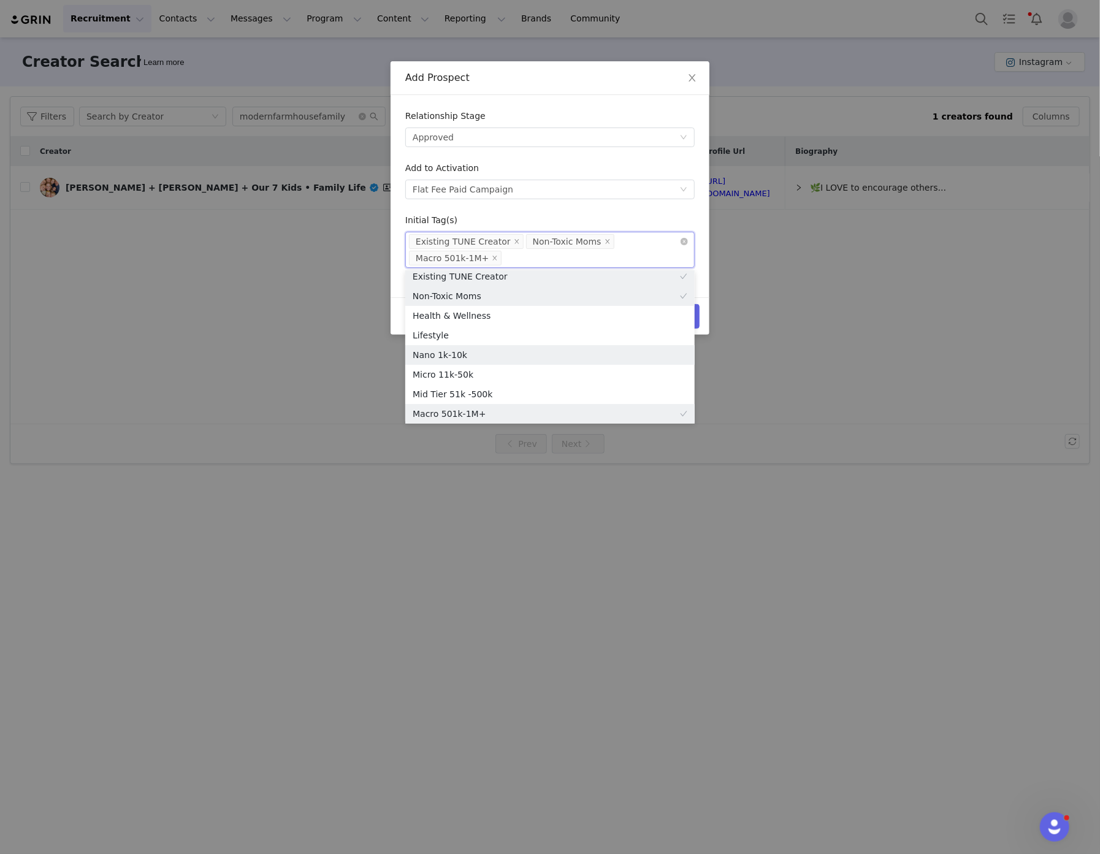
scroll to position [21, 0]
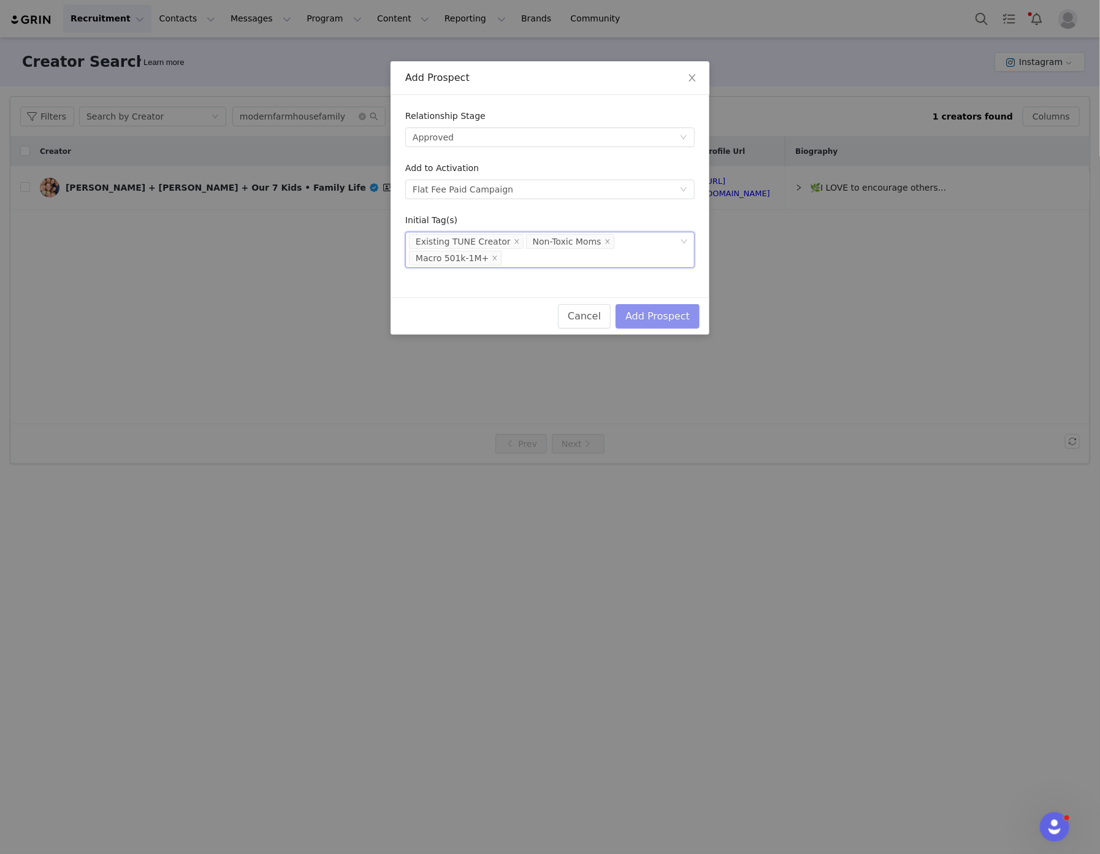
click at [669, 314] on button "Add Prospect" at bounding box center [658, 316] width 84 height 25
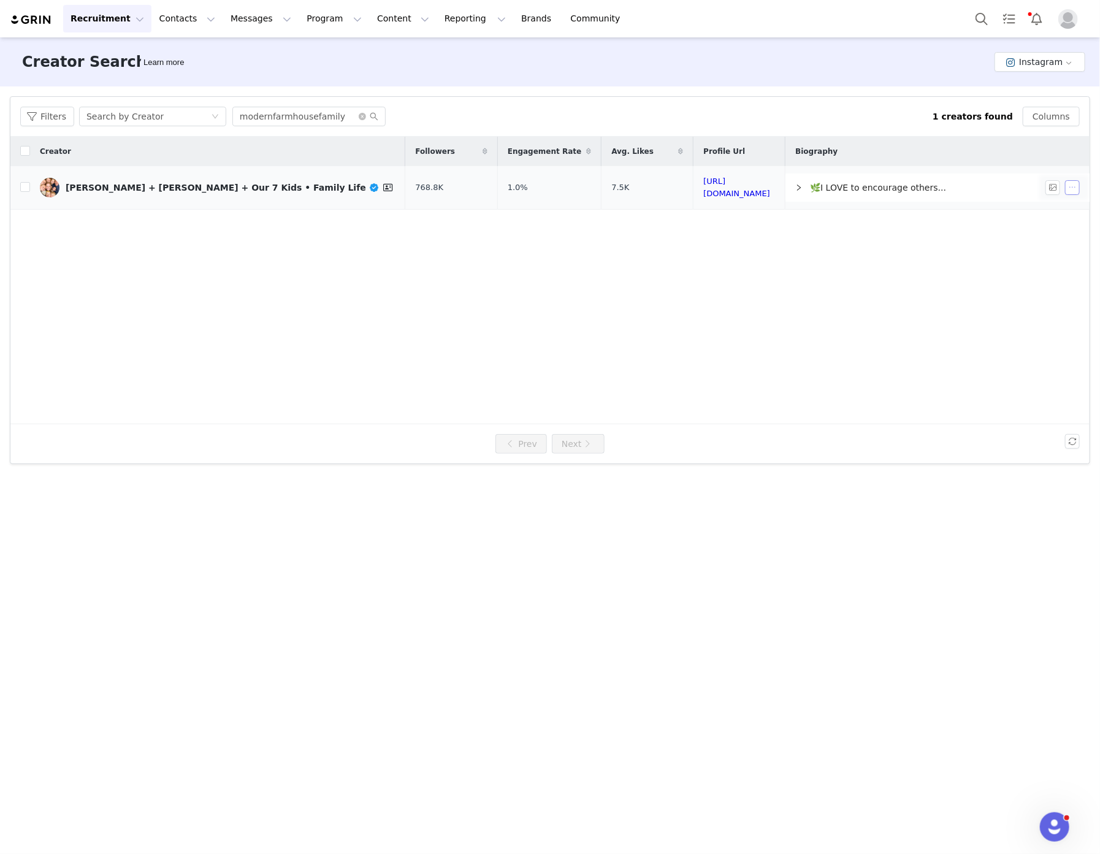
click at [1065, 188] on button "button" at bounding box center [1072, 187] width 15 height 15
drag, startPoint x: 812, startPoint y: 278, endPoint x: 675, endPoint y: 180, distance: 168.7
click at [810, 278] on div "Creator Followers Engagement Rate Avg. Likes Profile Url Biography Sarah Molito…" at bounding box center [550, 281] width 1080 height 288
click at [374, 20] on button "Content Content" at bounding box center [403, 19] width 67 height 28
click at [316, 23] on button "Program Program" at bounding box center [334, 19] width 70 height 28
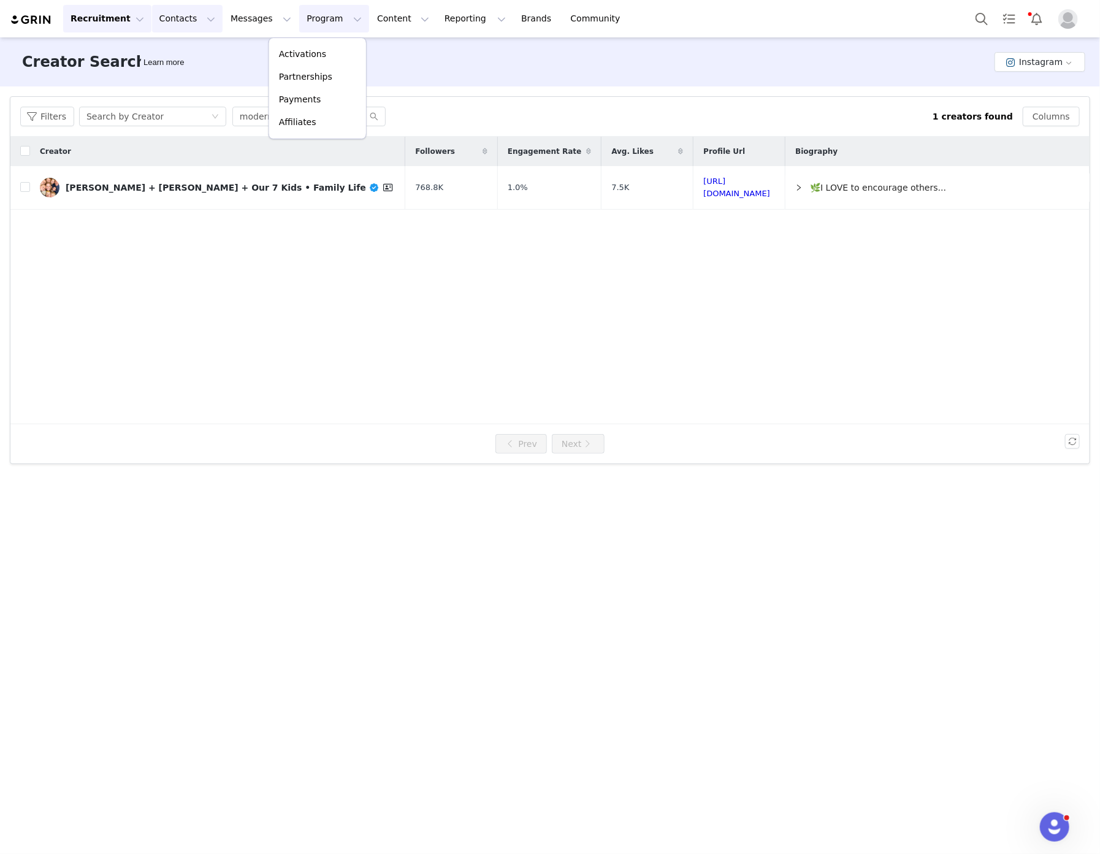
click at [190, 15] on button "Contacts Contacts" at bounding box center [187, 19] width 71 height 28
click at [212, 50] on div "Creators" at bounding box center [189, 54] width 82 height 13
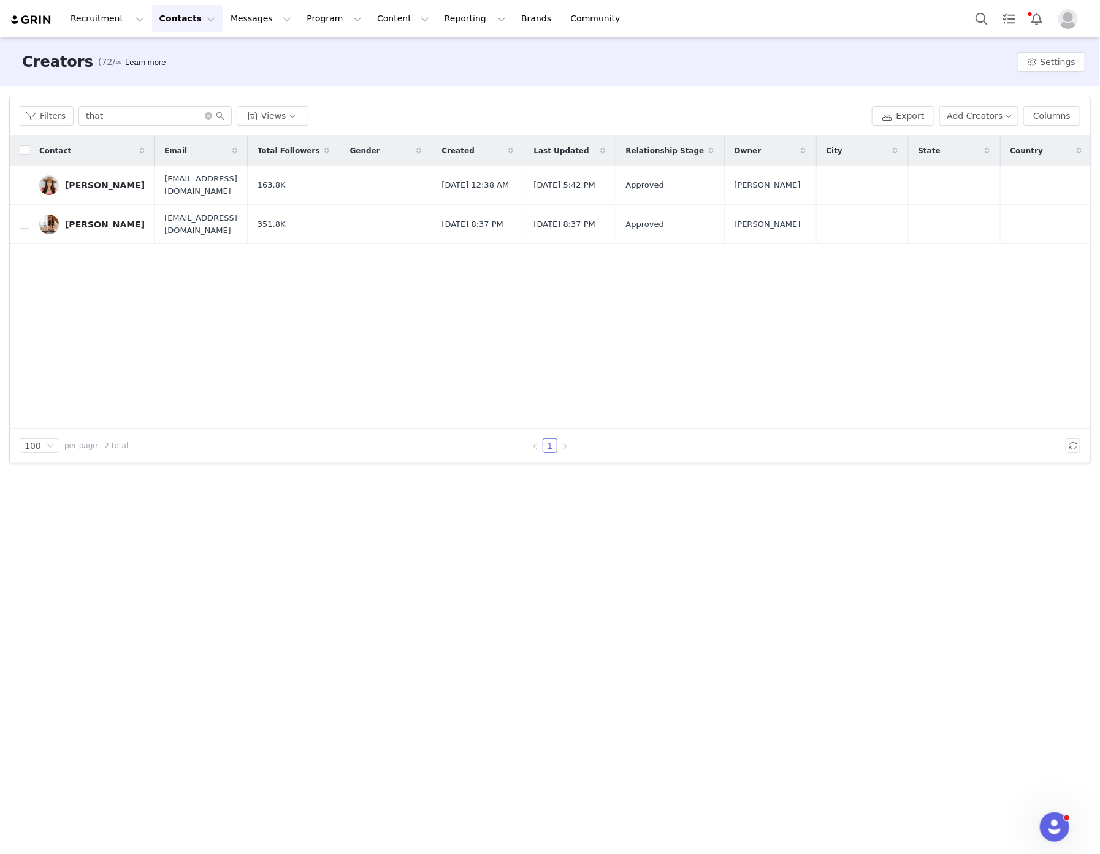
click at [191, 17] on button "Contacts Contacts" at bounding box center [187, 19] width 71 height 28
click at [194, 75] on div "Prospects" at bounding box center [189, 77] width 82 height 13
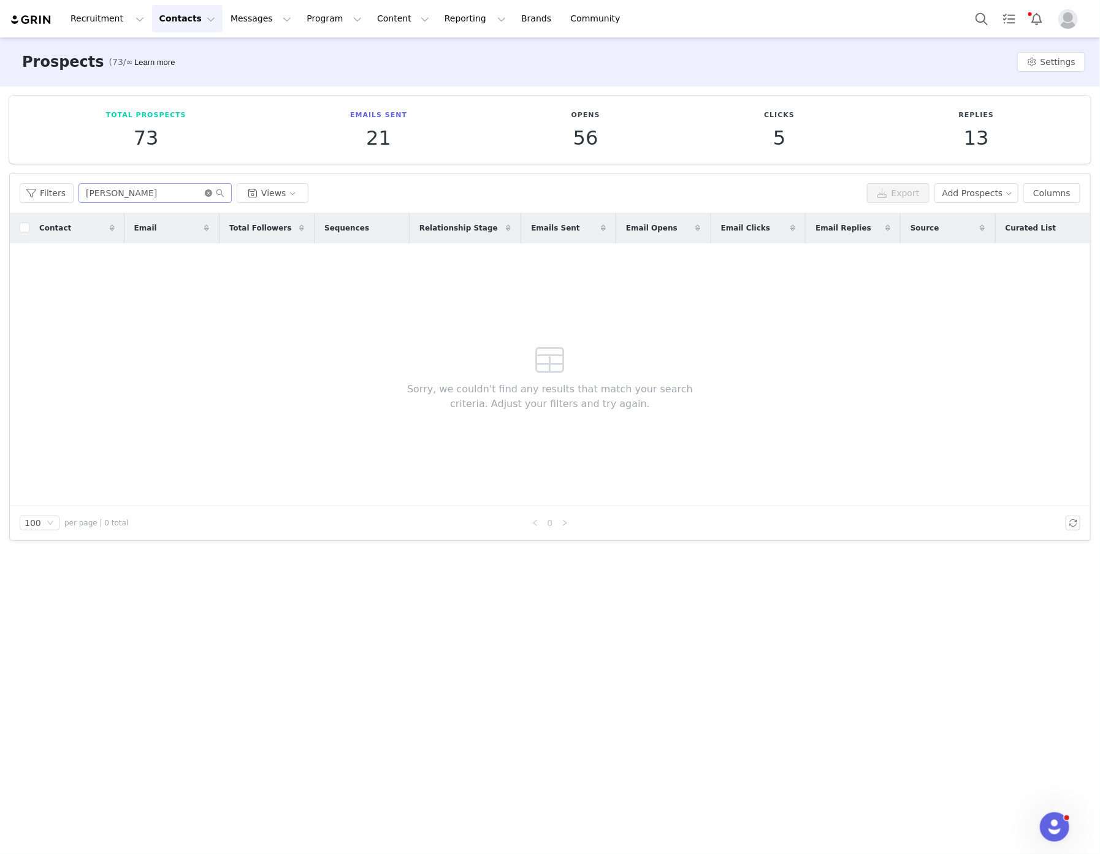
click at [205, 191] on icon "icon: close-circle" at bounding box center [208, 193] width 7 height 7
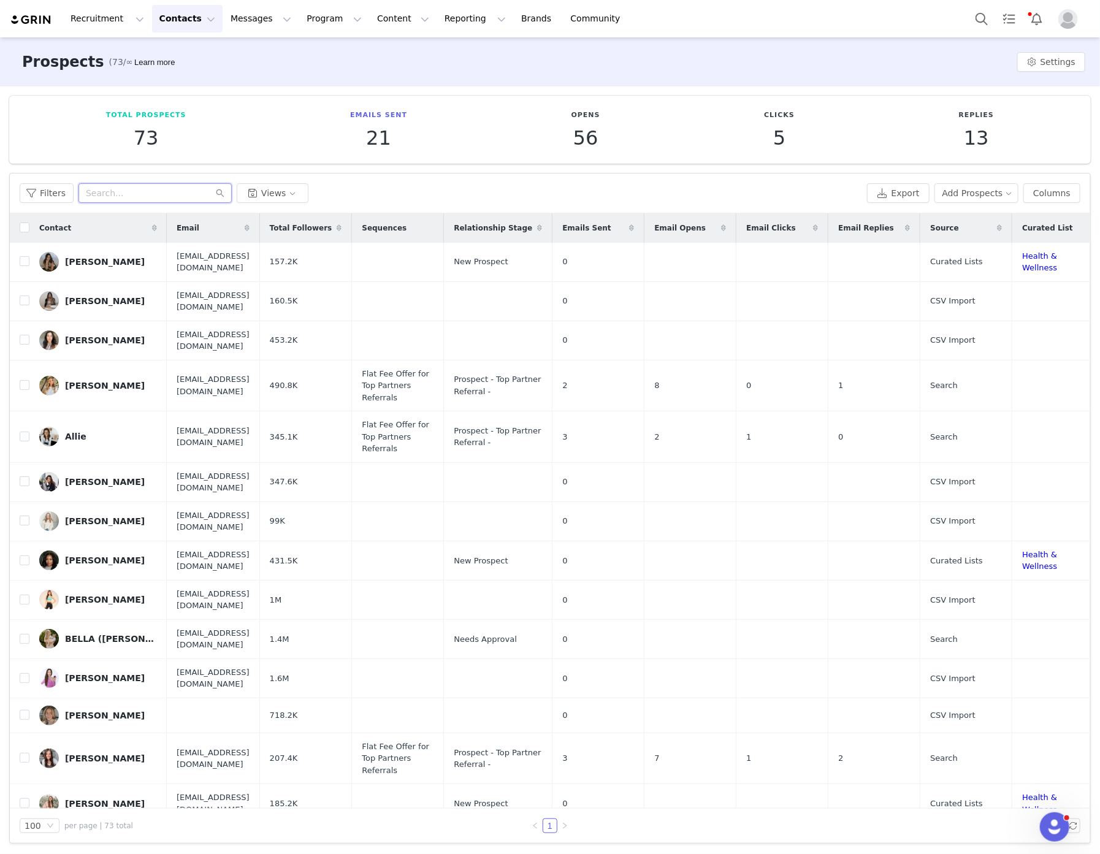
click at [167, 191] on input "text" at bounding box center [155, 193] width 153 height 20
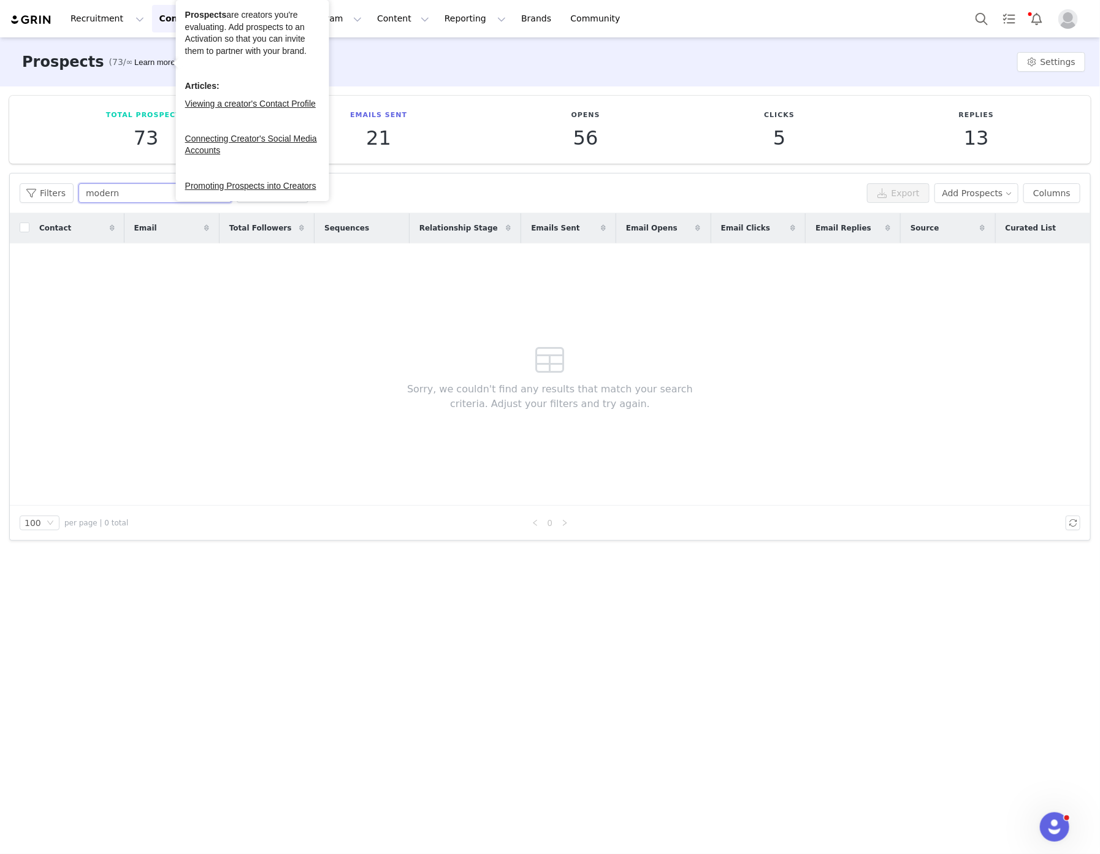
type input "modern"
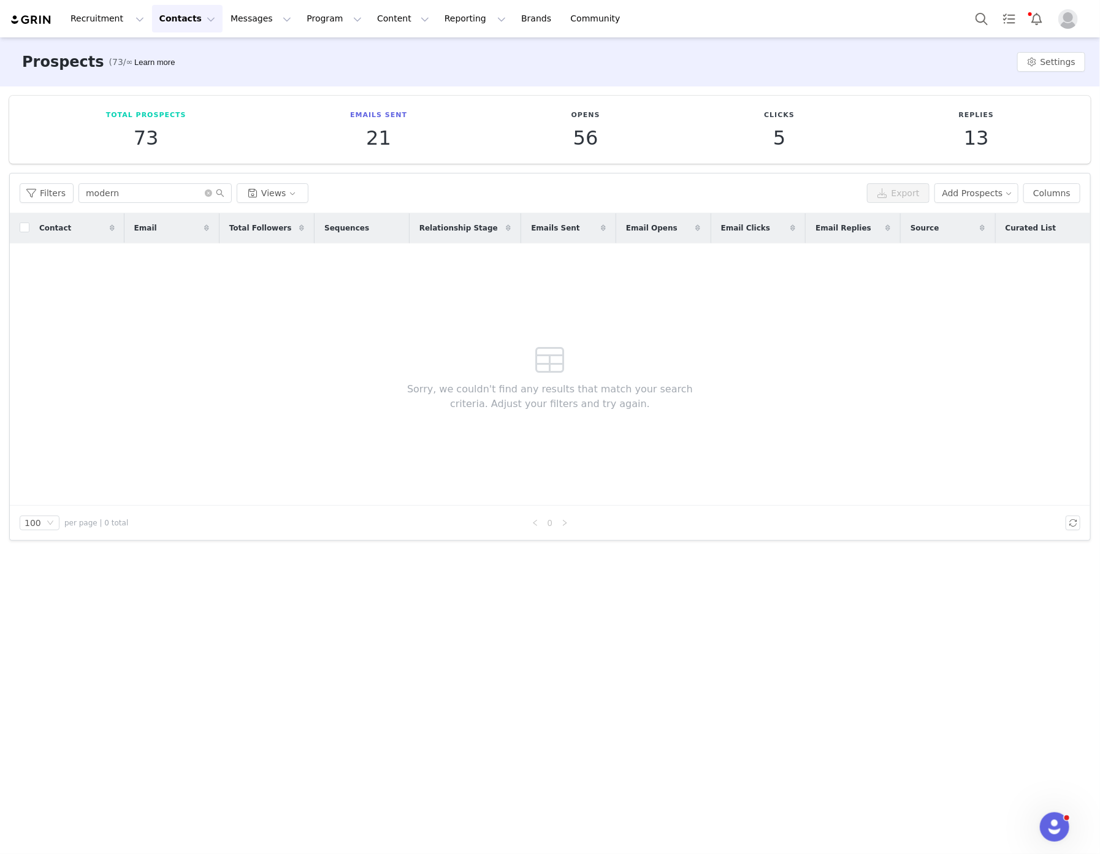
click at [170, 15] on button "Contacts Contacts" at bounding box center [187, 19] width 71 height 28
click at [172, 50] on p "Creators" at bounding box center [168, 54] width 37 height 13
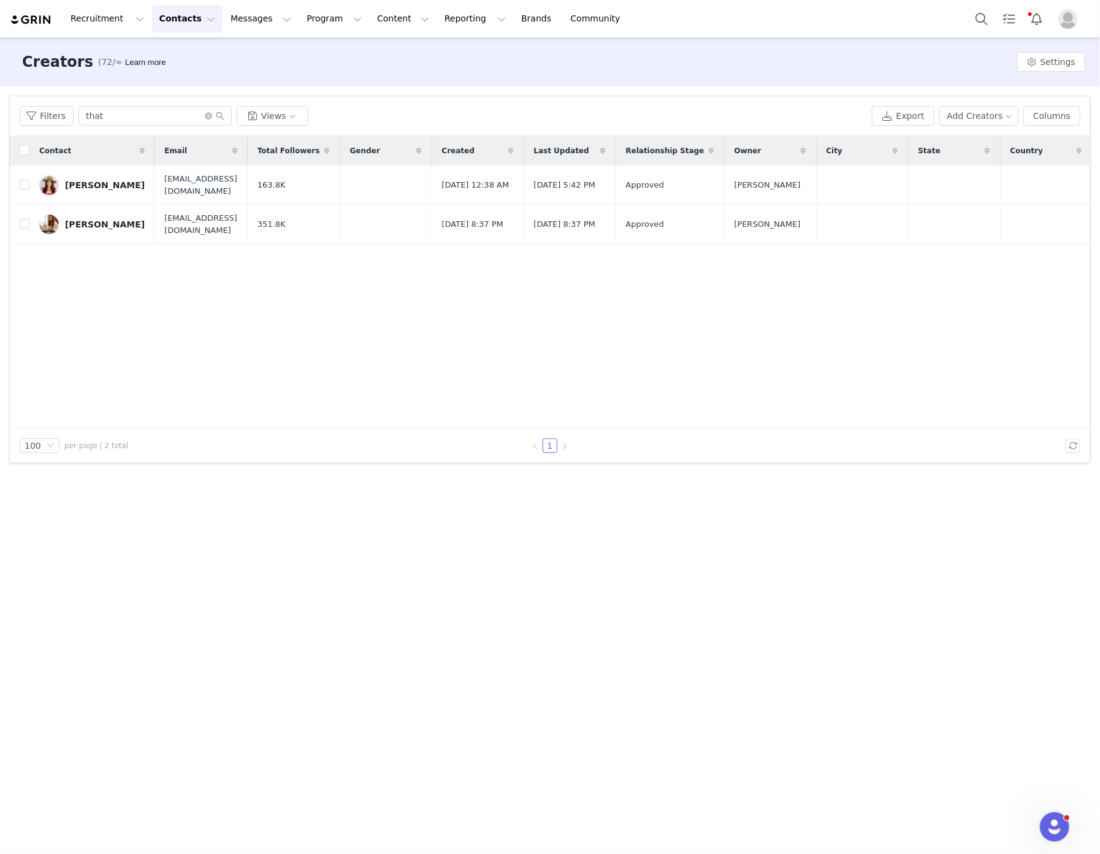
click at [103, 105] on div "Filters that Views Export Add Creators Columns" at bounding box center [550, 116] width 1081 height 40
click at [105, 109] on input "that" at bounding box center [155, 116] width 153 height 20
type input "modern"
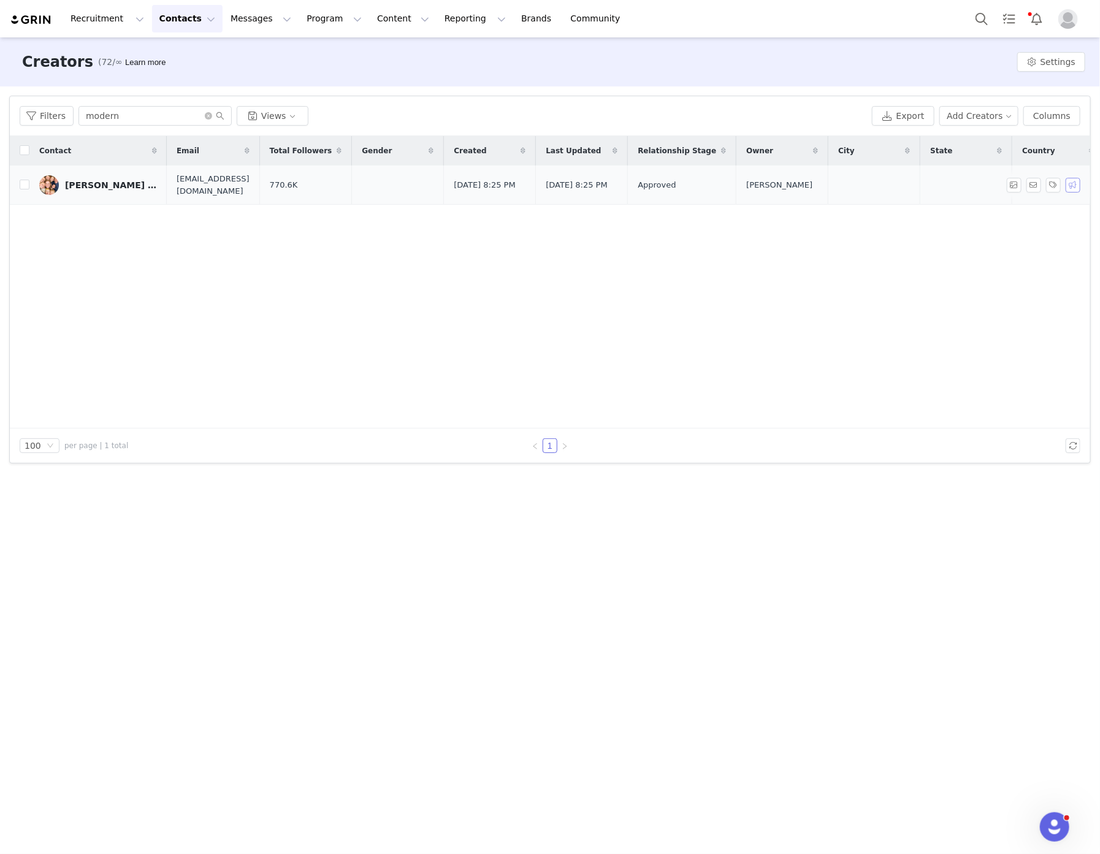
click at [1081, 185] on button "button" at bounding box center [1073, 185] width 15 height 15
click at [1021, 223] on div "Select Activation" at bounding box center [1000, 226] width 120 height 18
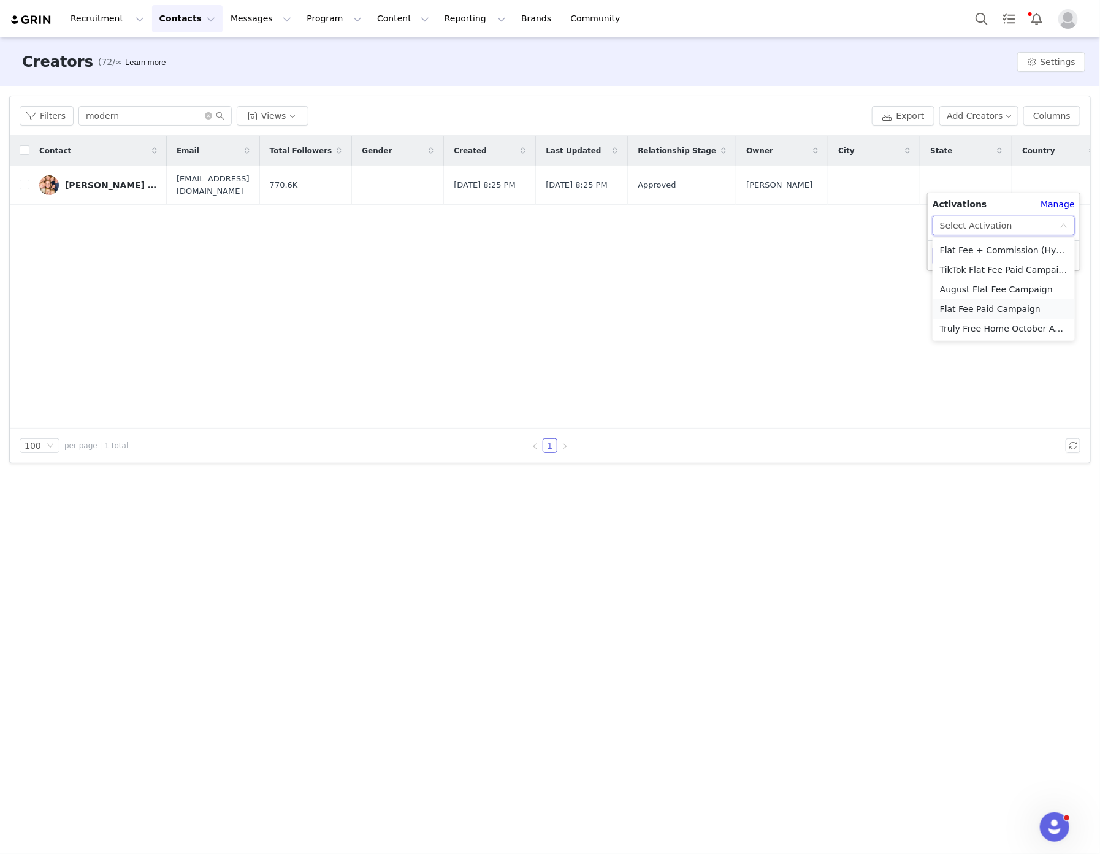
click at [984, 305] on li "Flat Fee Paid Campaign" at bounding box center [1004, 309] width 142 height 20
click at [955, 259] on button "Apply" at bounding box center [955, 256] width 44 height 20
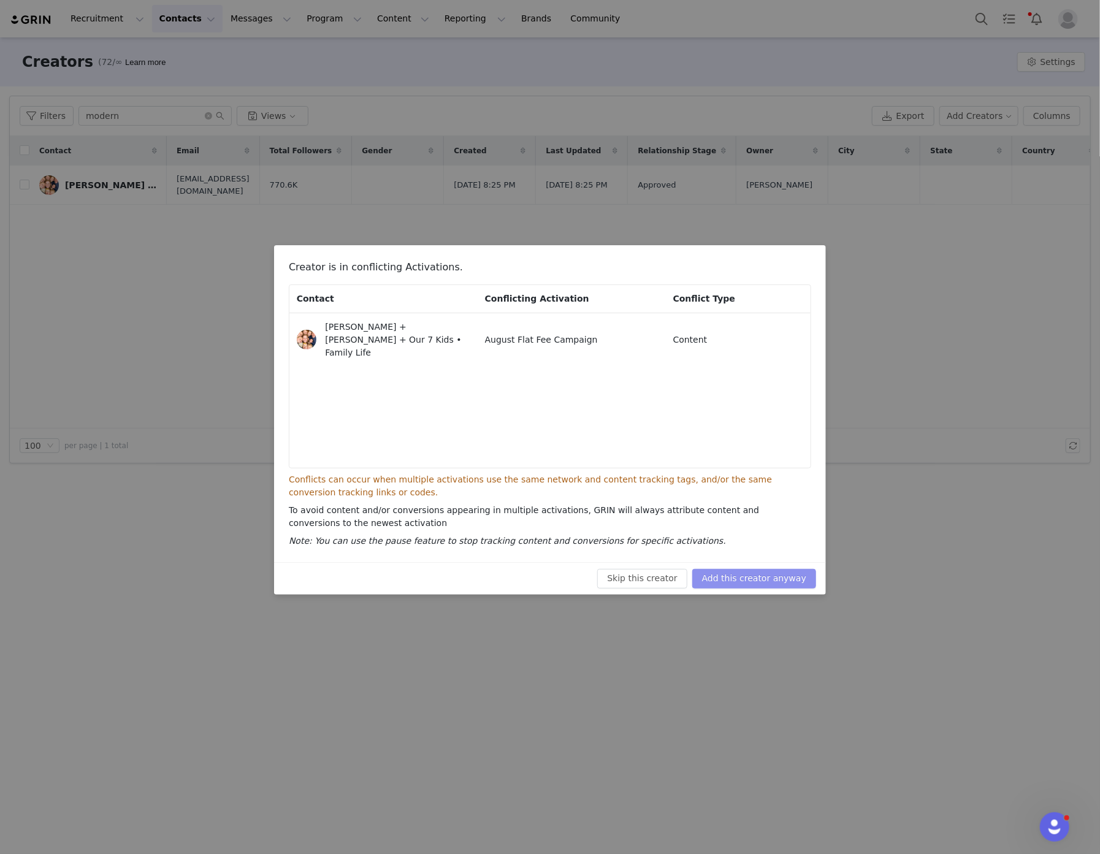
click at [802, 575] on button "Add this creator anyway" at bounding box center [755, 579] width 124 height 20
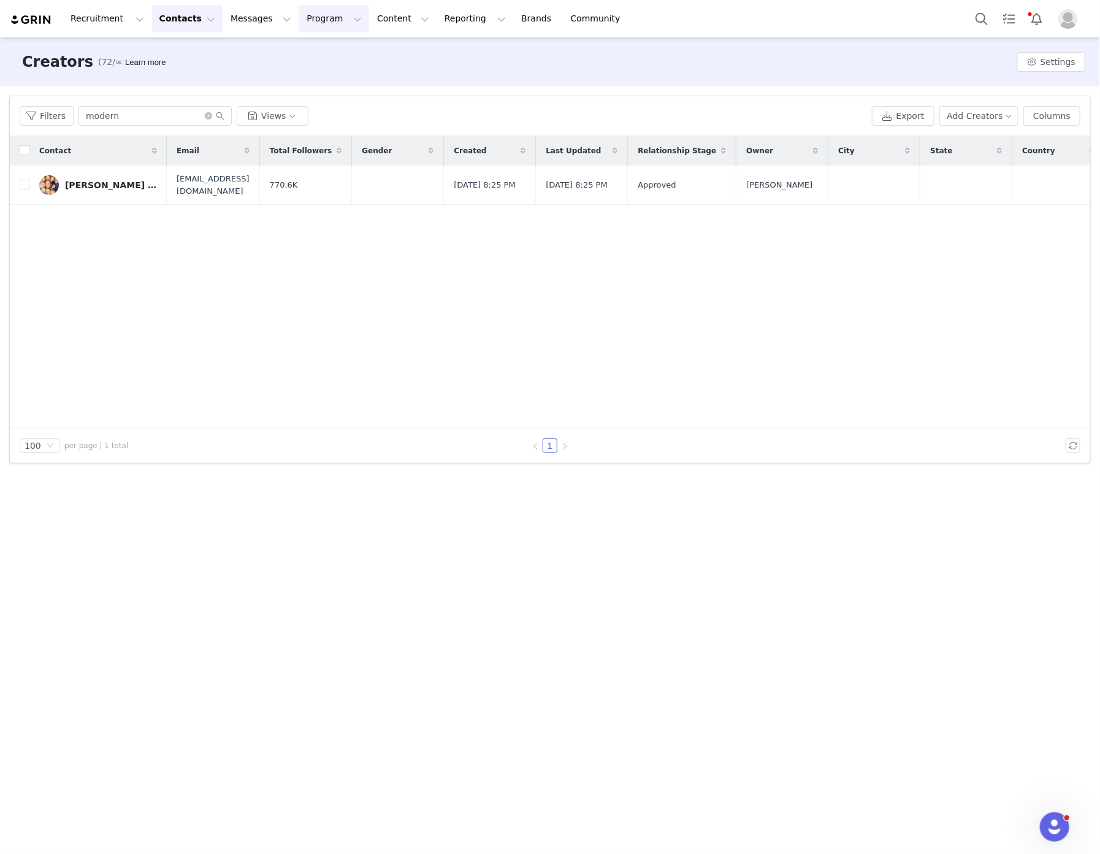
click at [299, 21] on button "Program Program" at bounding box center [334, 19] width 70 height 28
click at [307, 53] on p "Activations" at bounding box center [302, 54] width 47 height 13
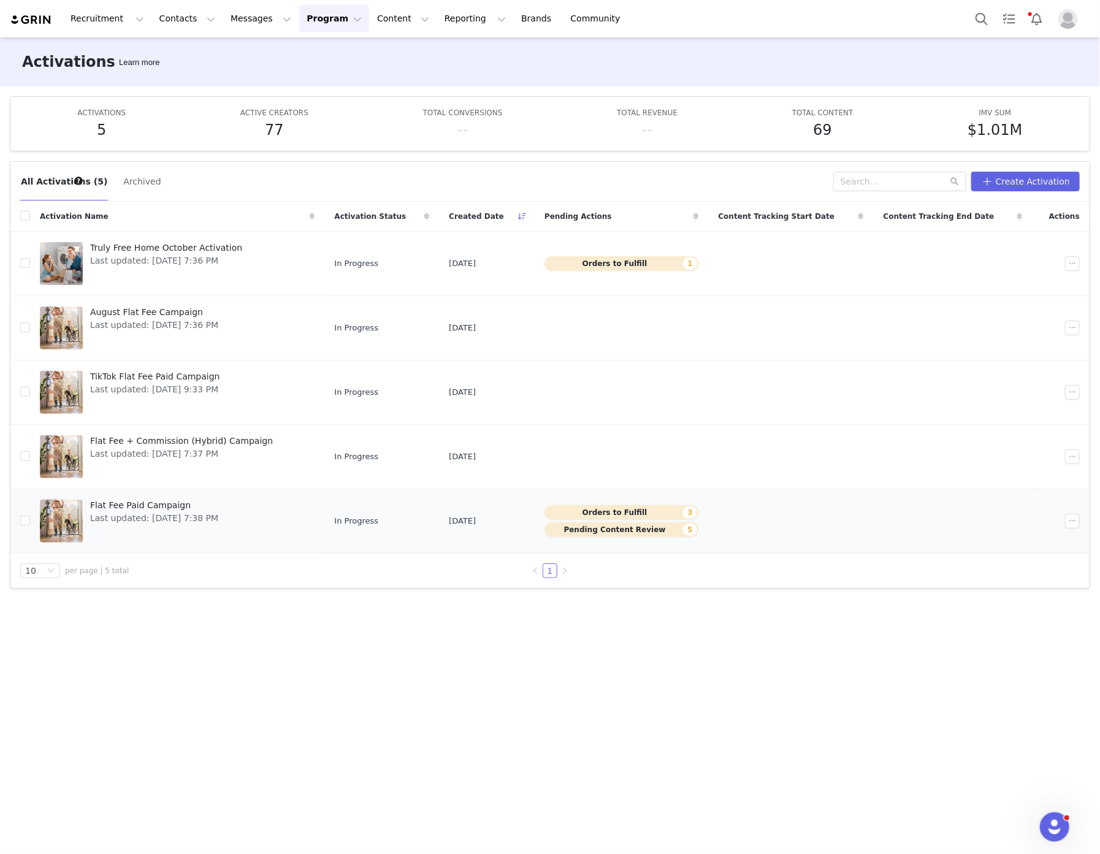
click at [158, 505] on span "Flat Fee Paid Campaign" at bounding box center [154, 505] width 128 height 13
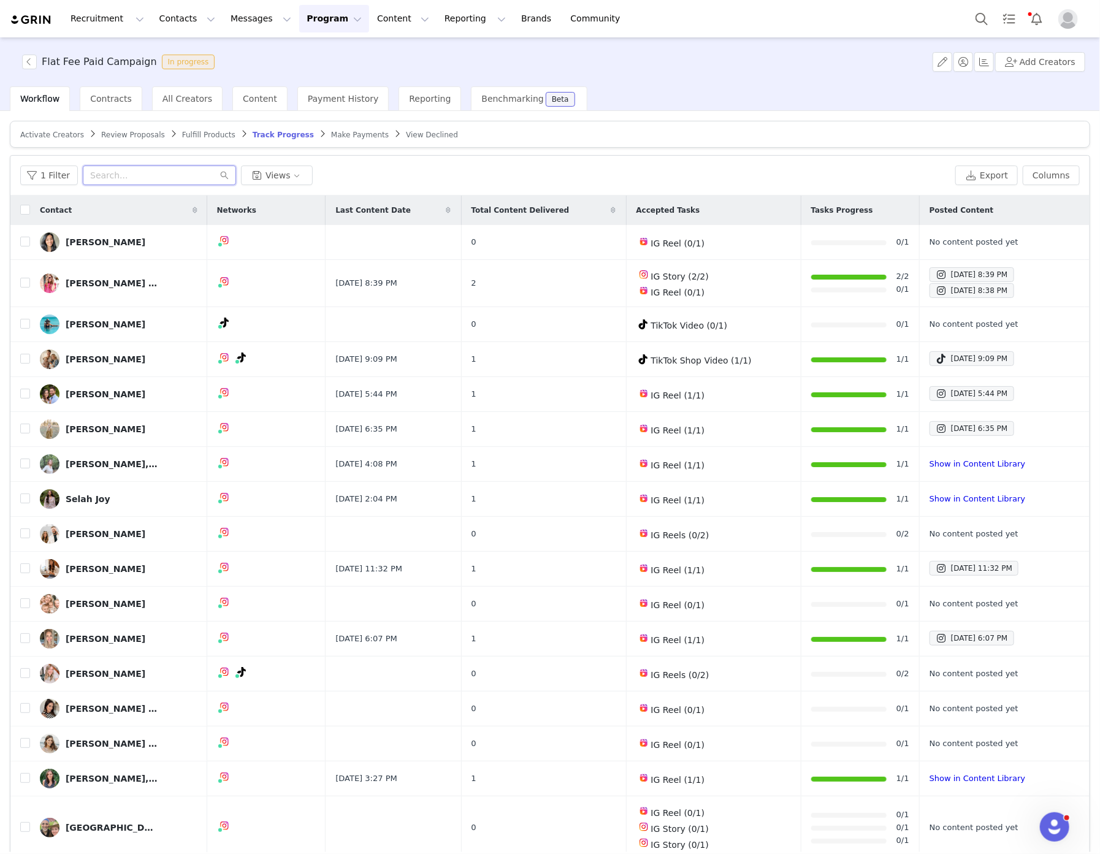
click at [125, 169] on input "text" at bounding box center [159, 176] width 153 height 20
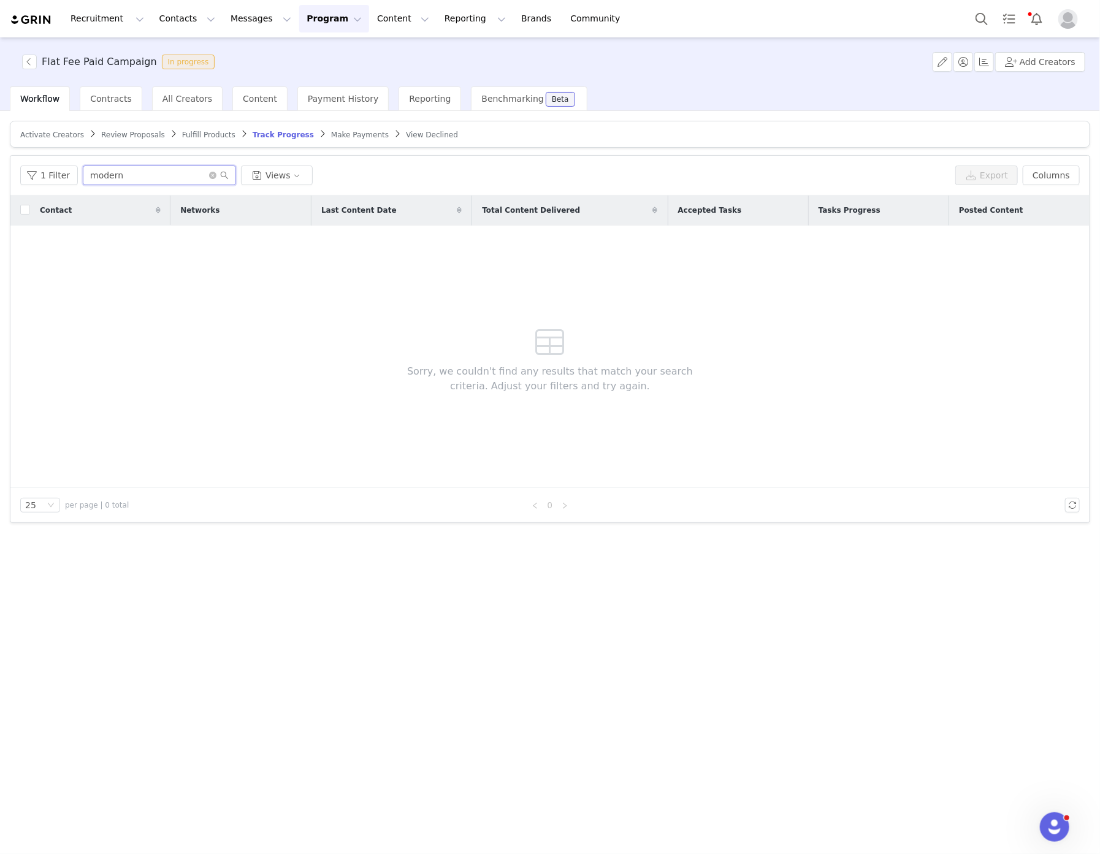
type input "modern"
click at [63, 138] on span "Activate Creators" at bounding box center [52, 135] width 64 height 9
click at [113, 174] on input "that" at bounding box center [159, 176] width 153 height 20
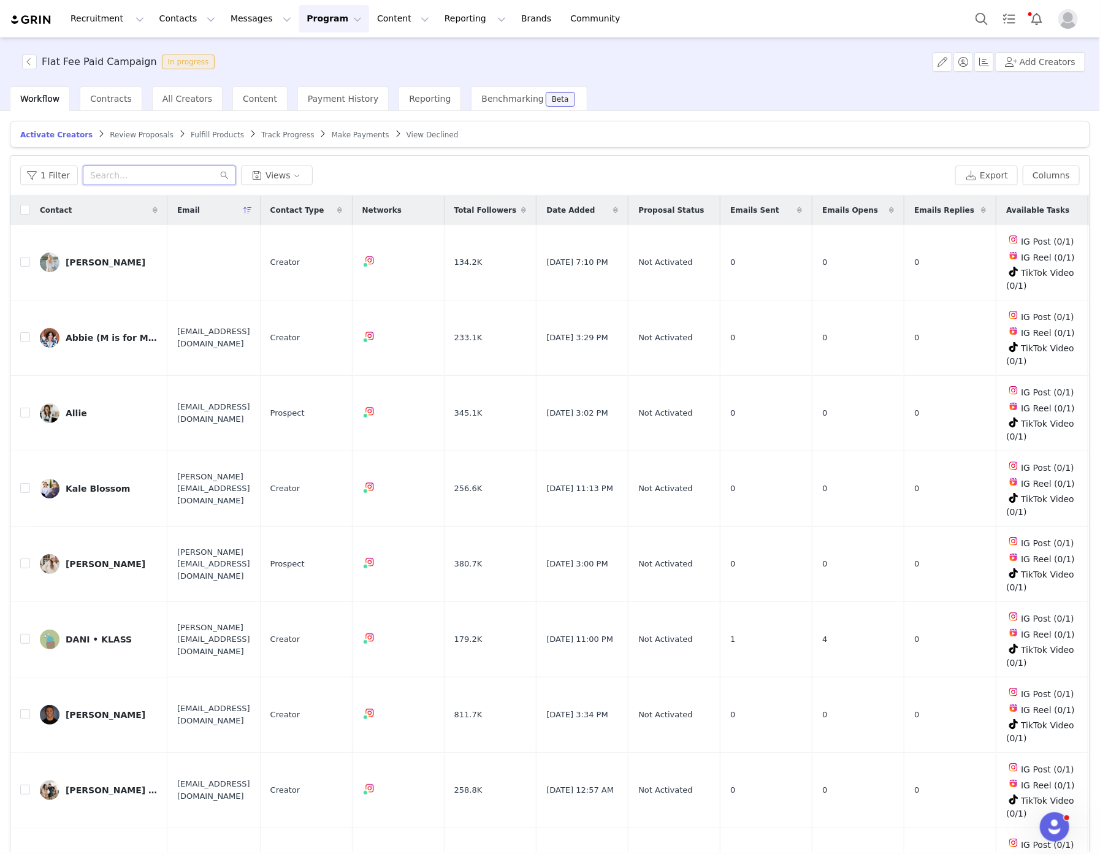
click at [135, 169] on input "text" at bounding box center [159, 176] width 153 height 20
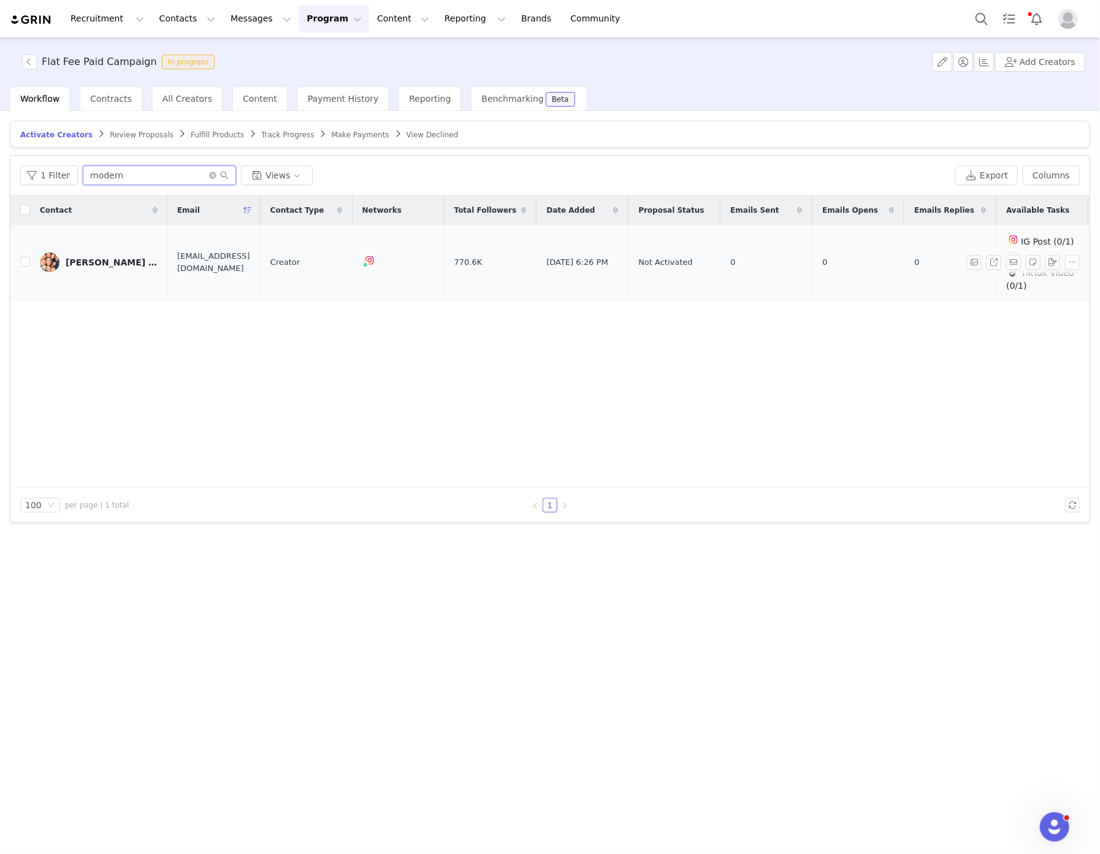
type input "modern"
click at [127, 258] on div "Sarah Molitor + Tim + Our 7 Kids • Family Life" at bounding box center [112, 263] width 92 height 10
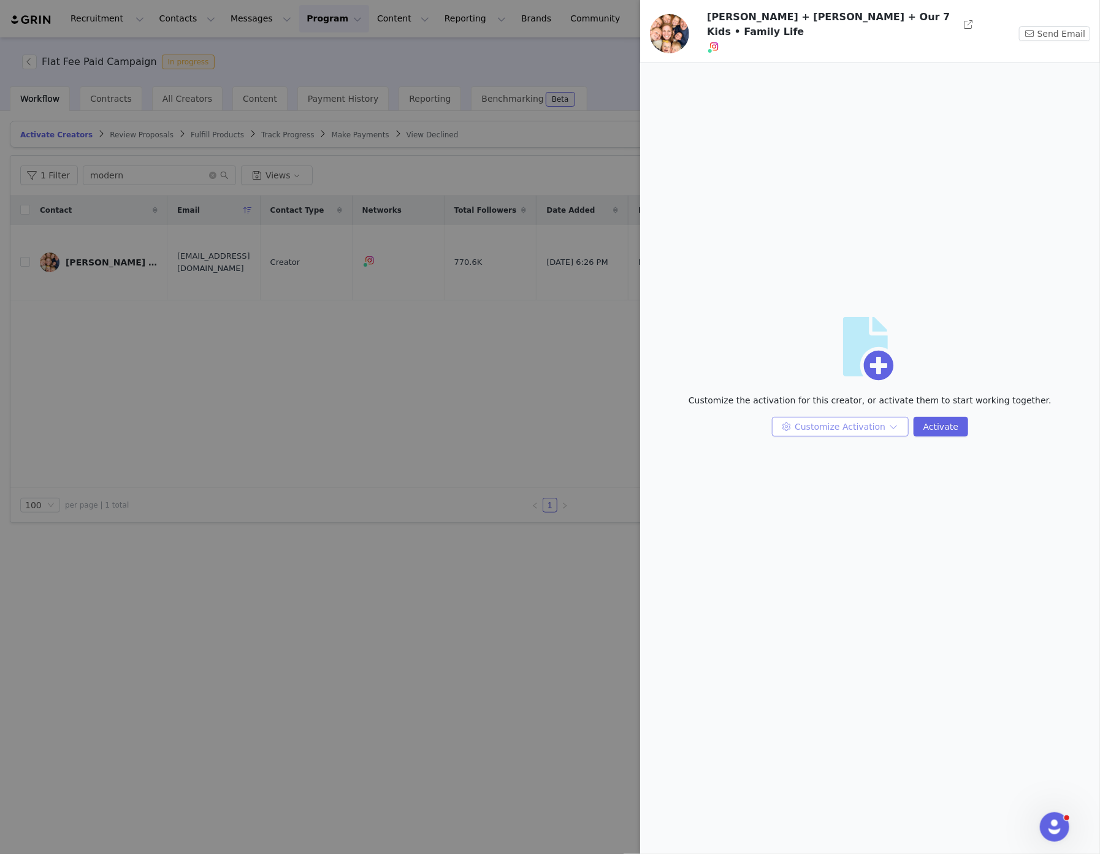
click at [888, 419] on button "Customize Activation" at bounding box center [840, 427] width 137 height 20
click at [891, 450] on li "Edit Available Tasks" at bounding box center [843, 446] width 126 height 20
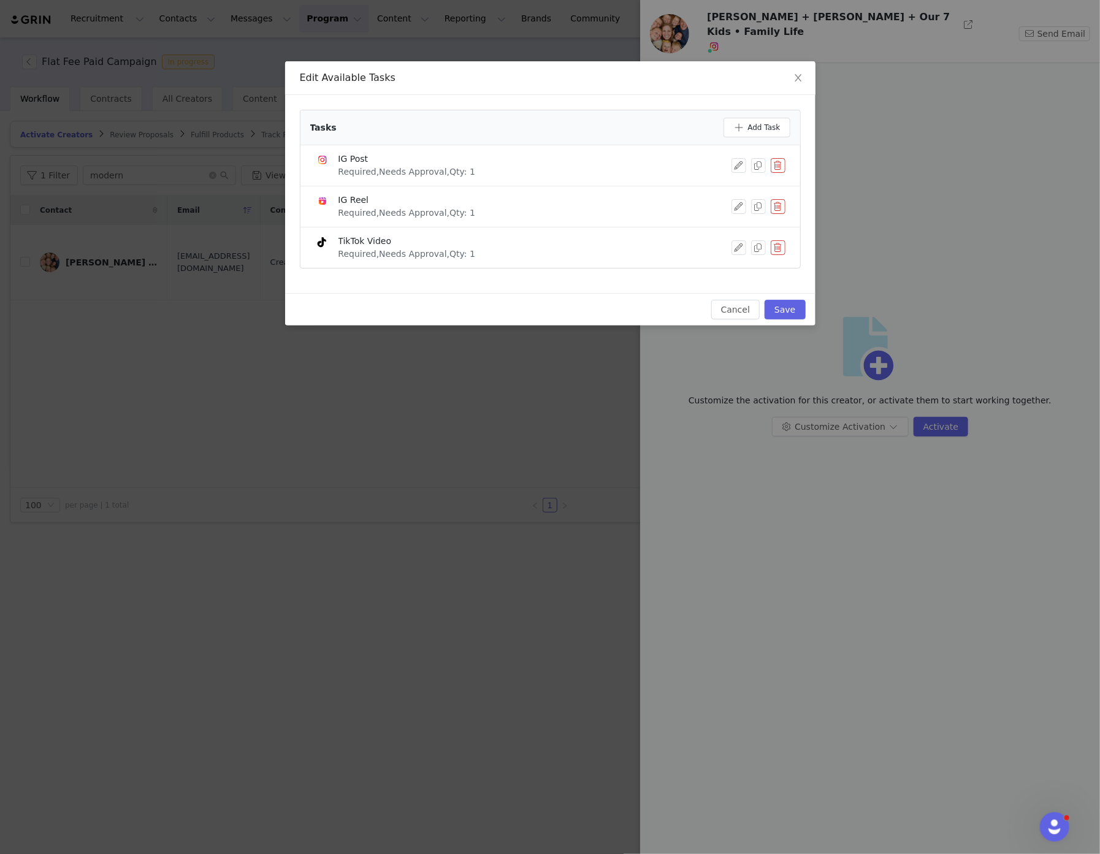
click at [778, 209] on button "button" at bounding box center [778, 206] width 15 height 15
click at [742, 220] on button "Delete" at bounding box center [734, 228] width 48 height 20
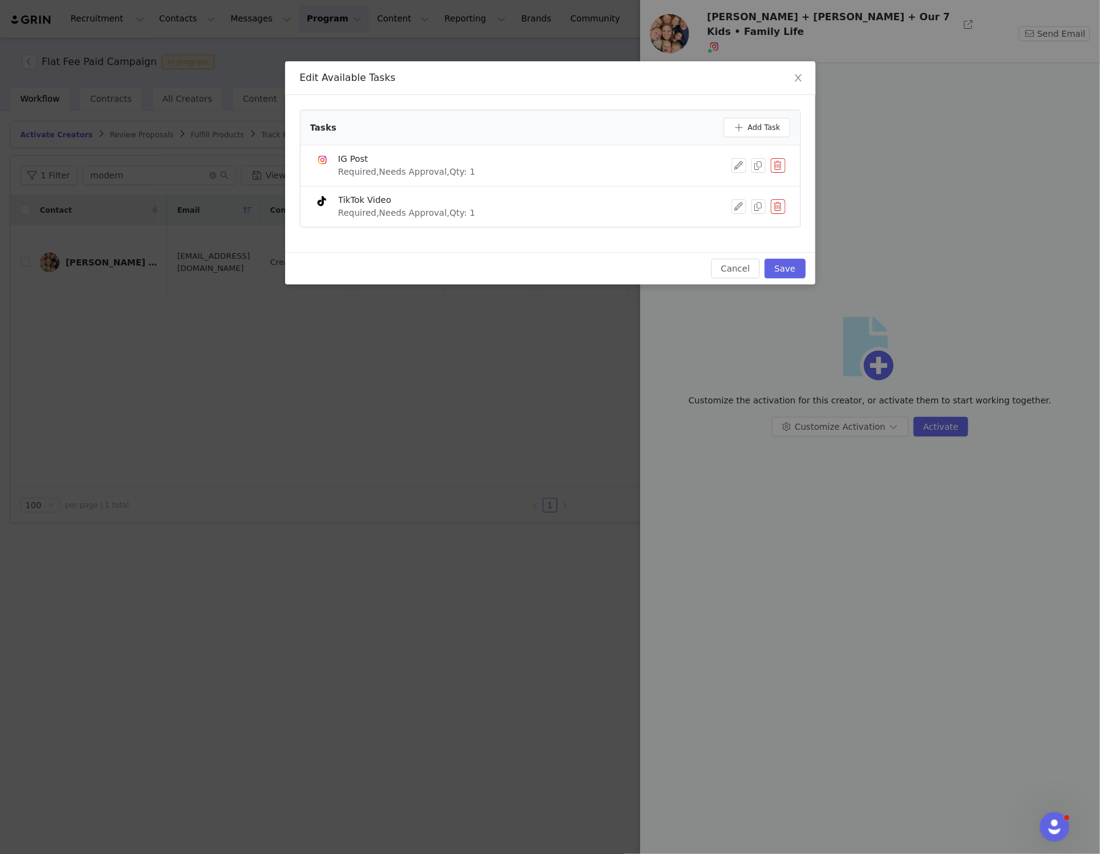
click at [777, 213] on button "button" at bounding box center [778, 206] width 15 height 15
click at [740, 225] on button "Delete" at bounding box center [734, 228] width 48 height 20
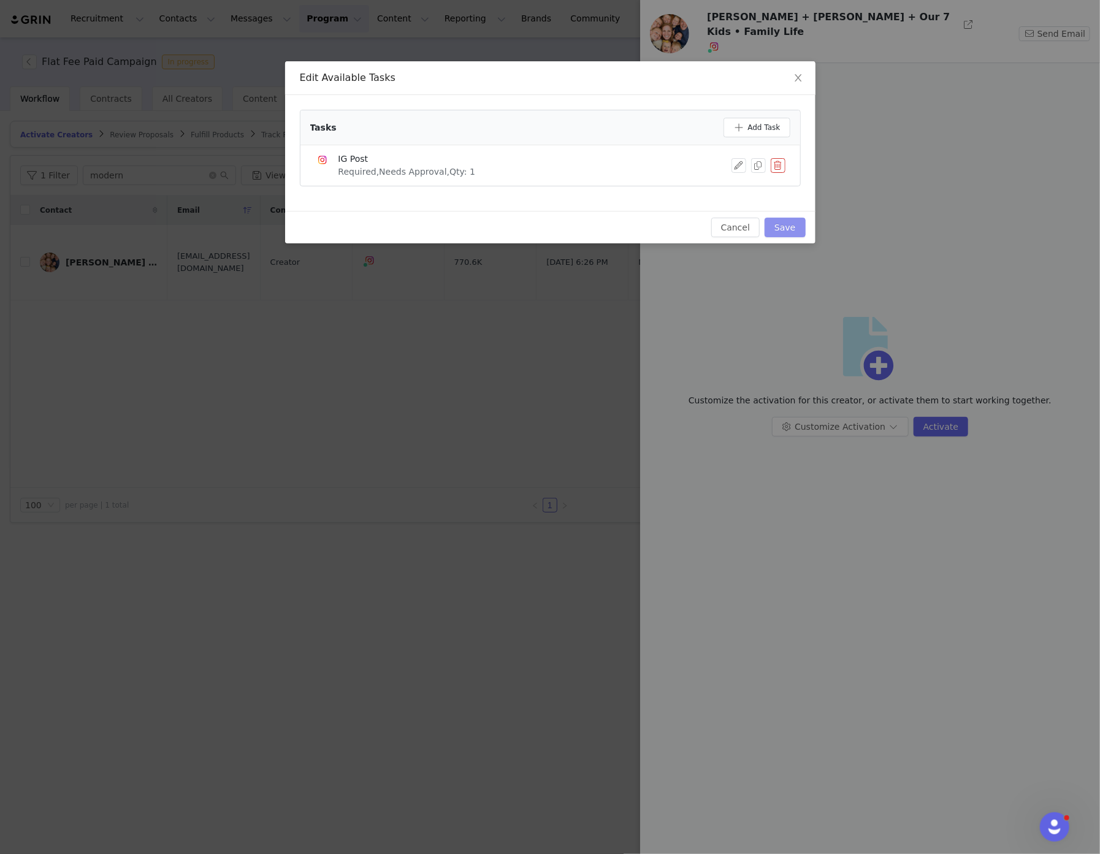
click at [789, 233] on button "Save" at bounding box center [785, 228] width 40 height 20
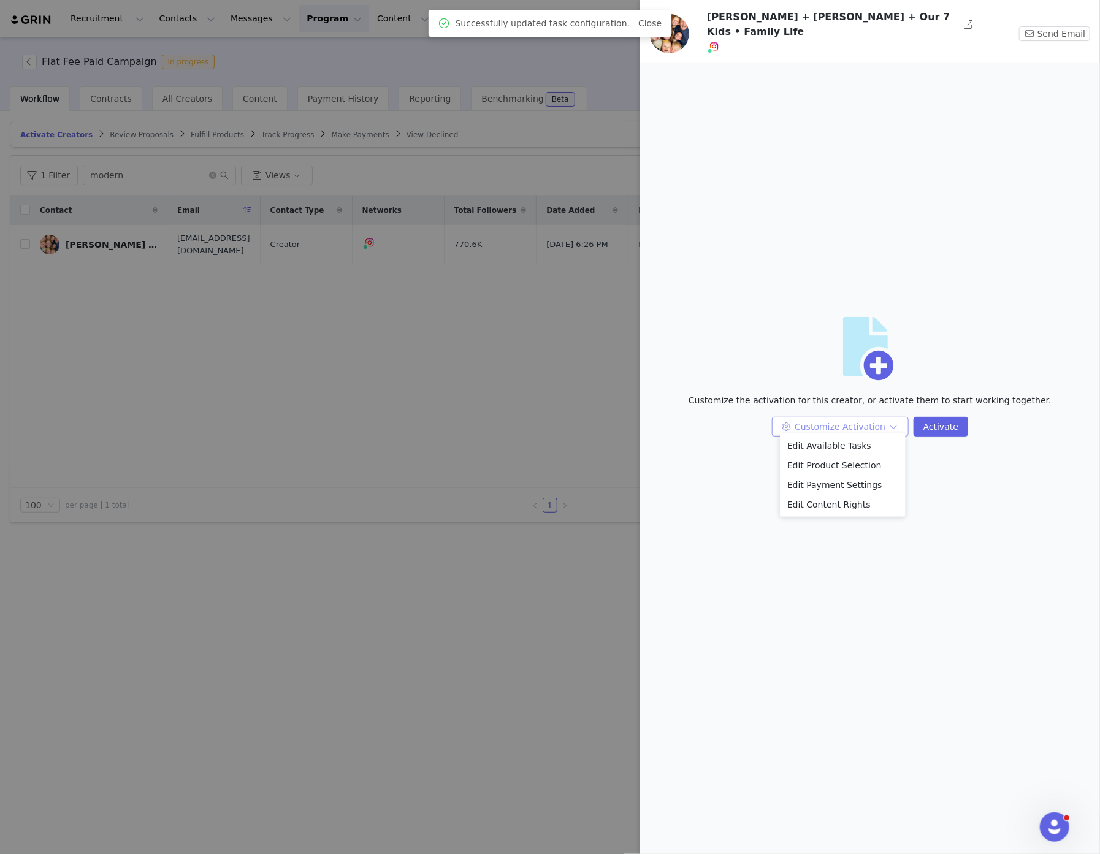
click at [867, 418] on button "Customize Activation" at bounding box center [840, 427] width 137 height 20
click at [842, 461] on li "Edit Product Selection" at bounding box center [843, 466] width 126 height 20
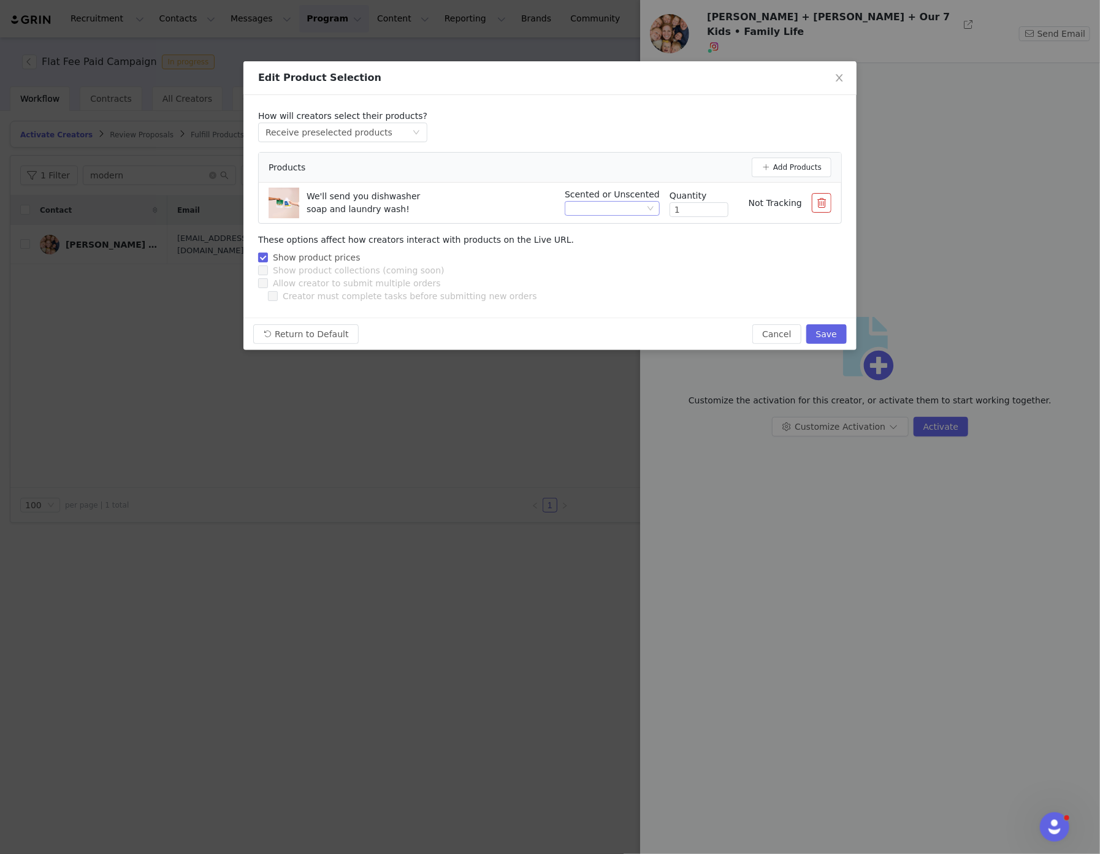
click at [650, 205] on icon "icon: down" at bounding box center [650, 208] width 7 height 7
click at [637, 248] on li "Scented" at bounding box center [617, 250] width 85 height 20
click at [831, 337] on button "Save" at bounding box center [827, 334] width 40 height 20
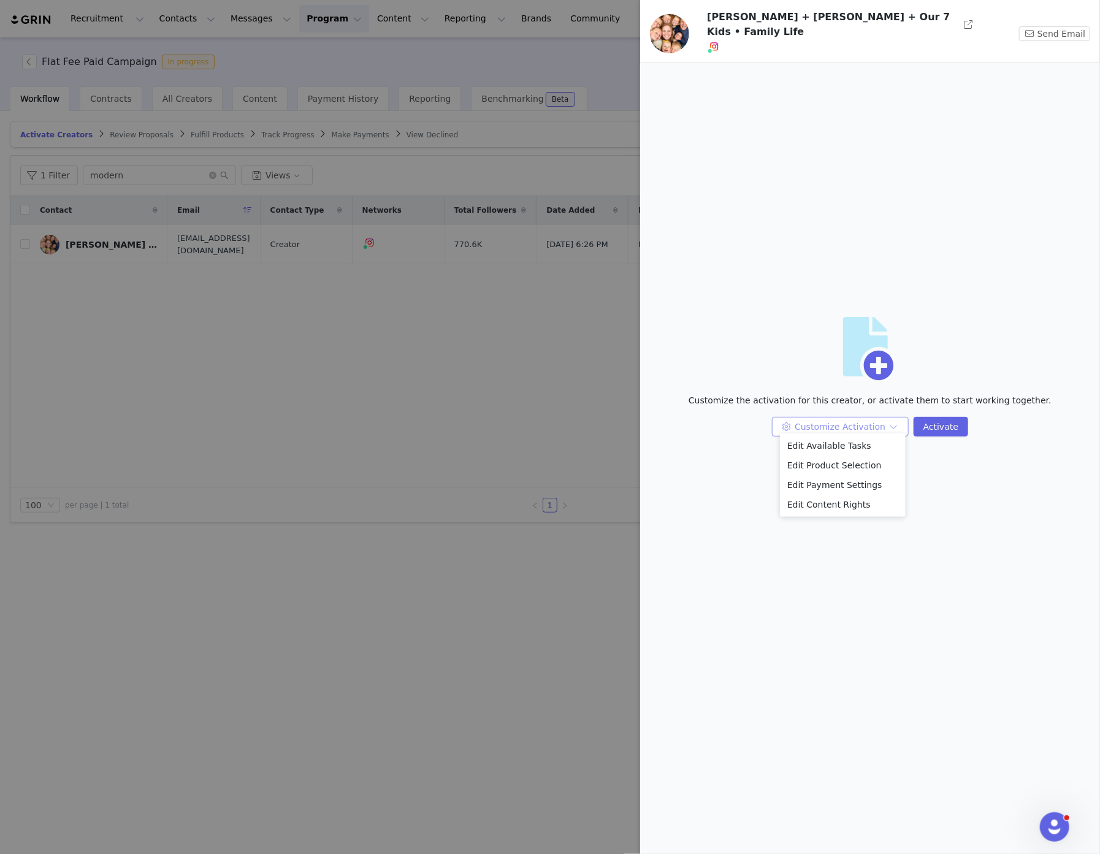
click at [835, 420] on button "Customize Activation" at bounding box center [840, 427] width 137 height 20
click at [839, 483] on li "Edit Payment Settings" at bounding box center [843, 485] width 126 height 20
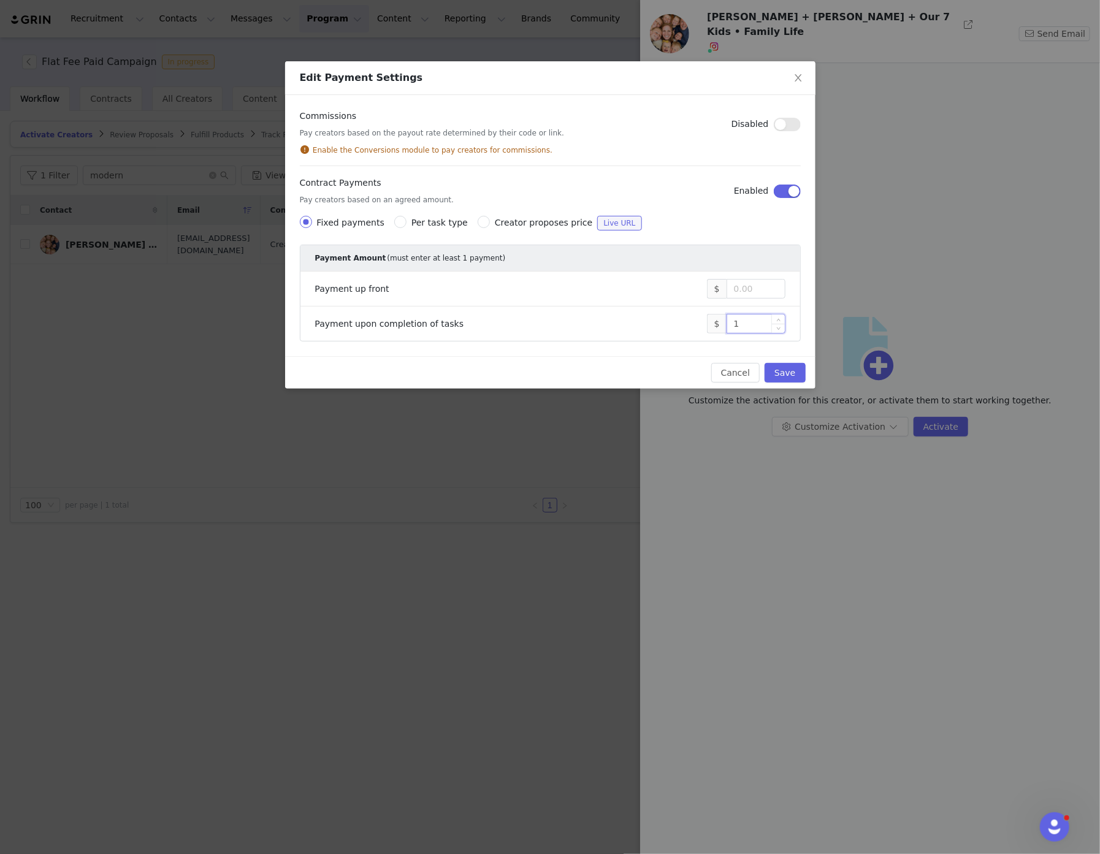
click at [747, 323] on input "1" at bounding box center [756, 324] width 58 height 18
type input "7,000"
click at [781, 372] on button "Save" at bounding box center [785, 373] width 40 height 20
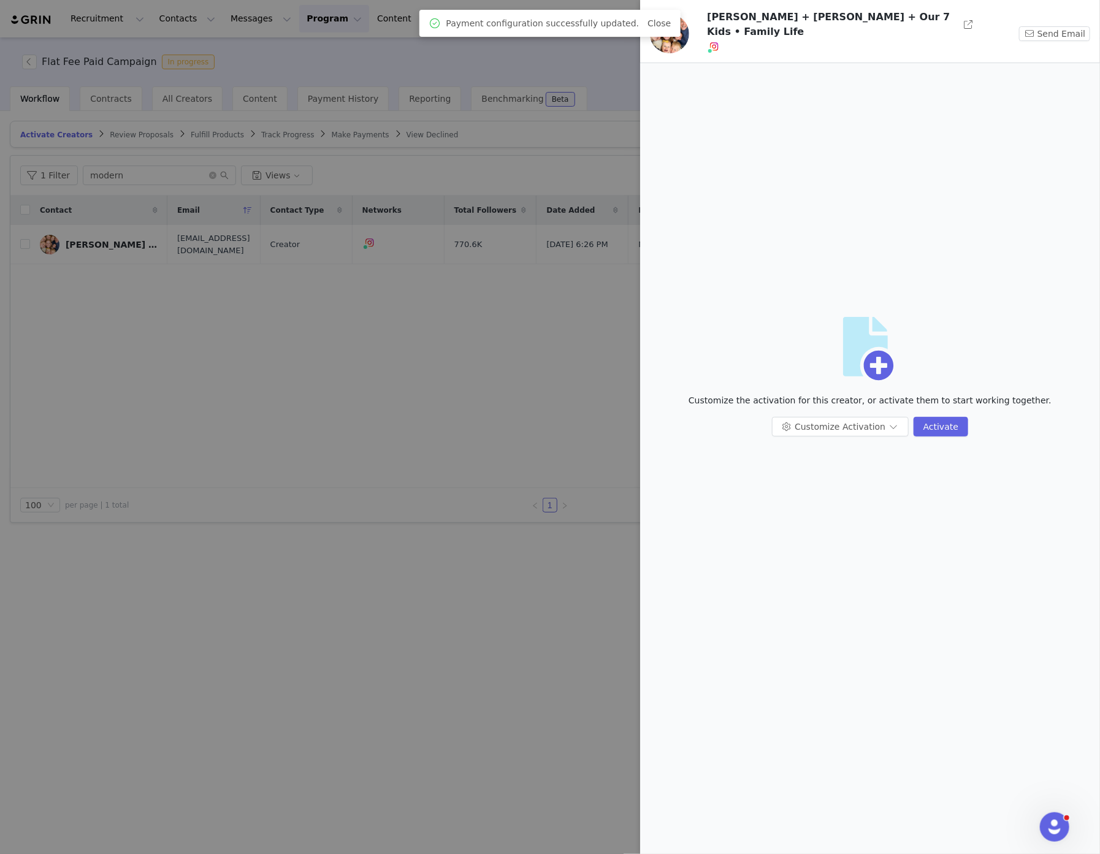
click at [582, 370] on div at bounding box center [550, 427] width 1100 height 854
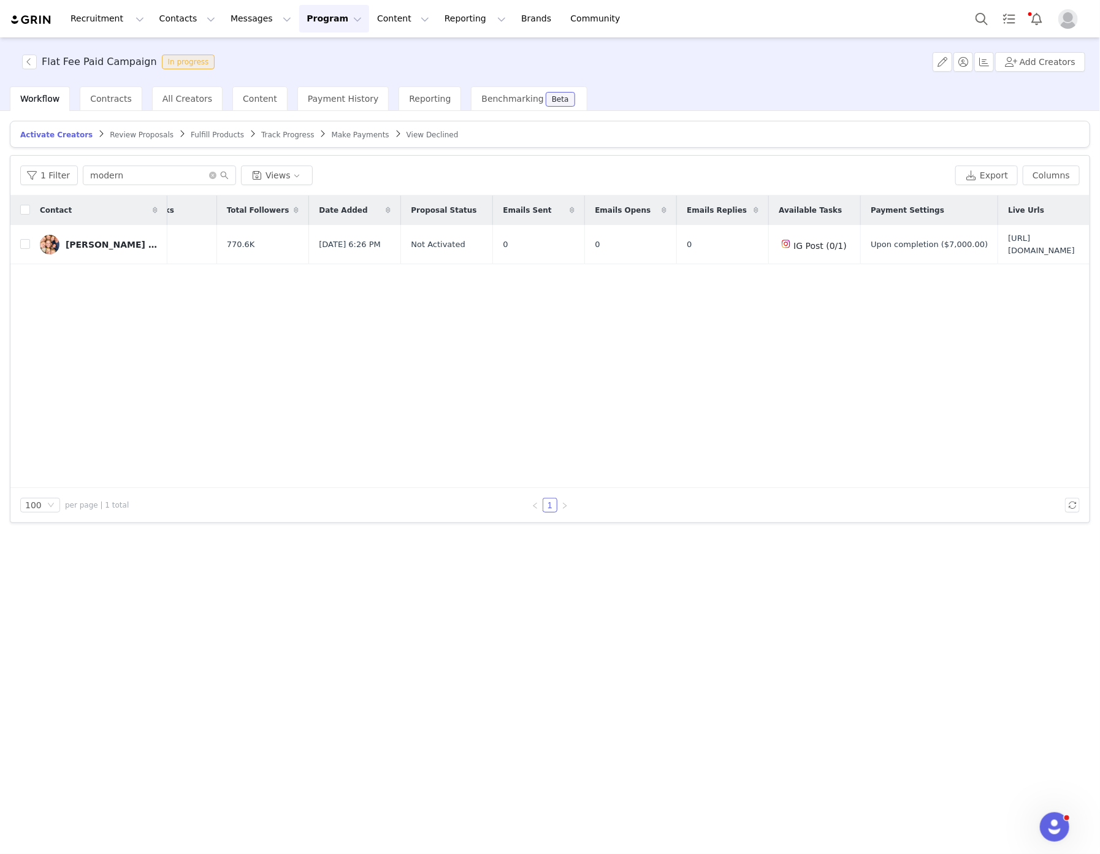
scroll to position [0, 299]
click at [105, 242] on div "Sarah Molitor + Tim + Our 7 Kids • Family Life" at bounding box center [112, 245] width 92 height 10
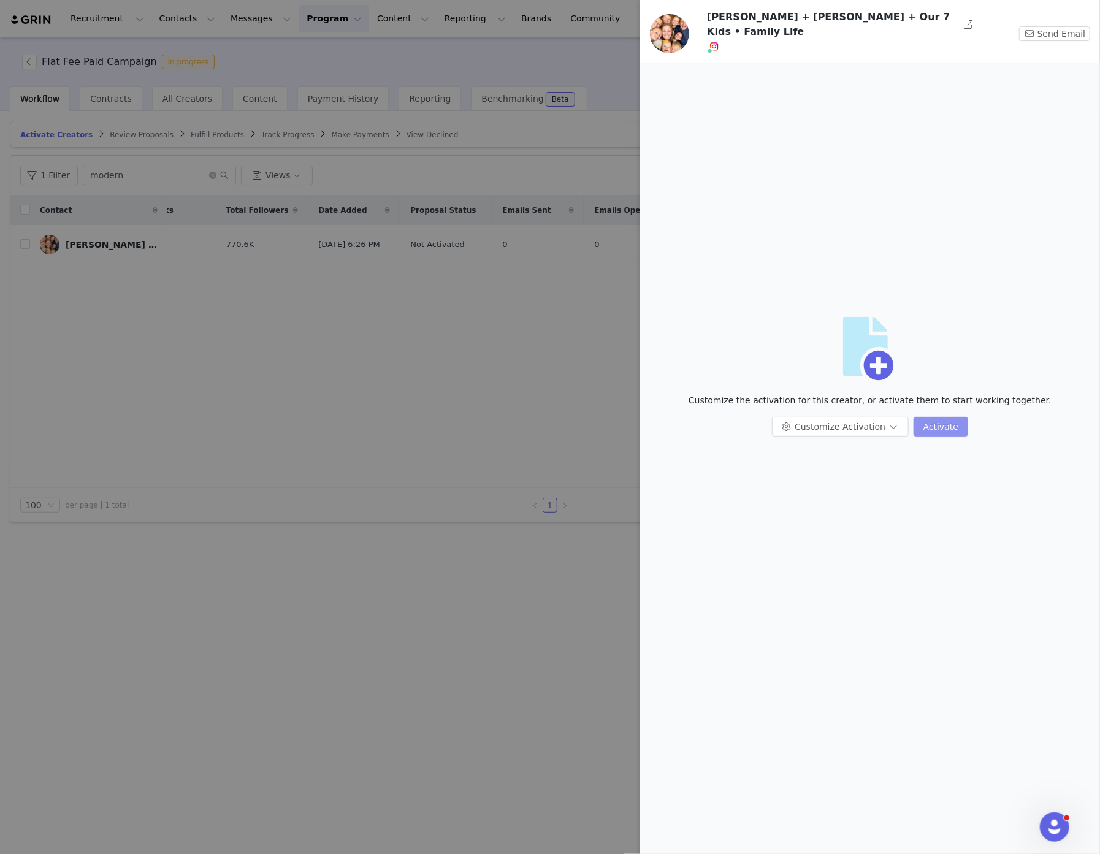
click at [940, 420] on button "Activate" at bounding box center [941, 427] width 55 height 20
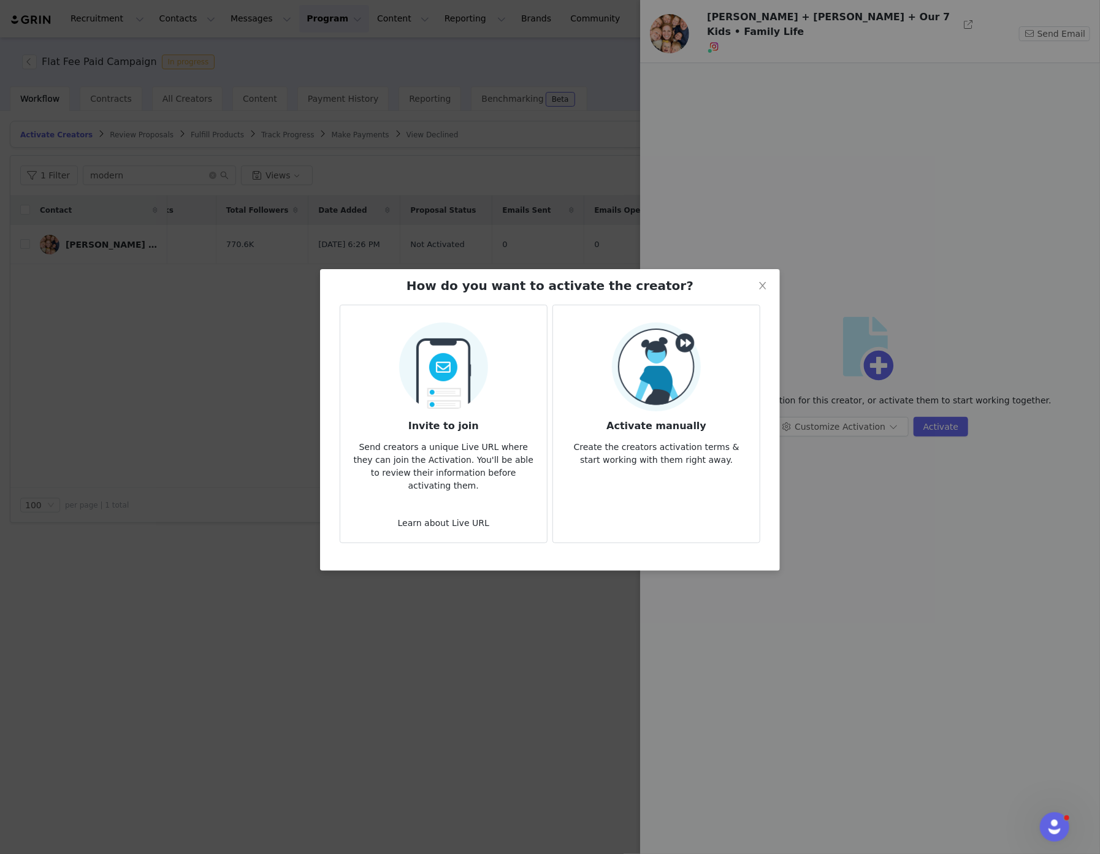
click at [682, 396] on img at bounding box center [656, 367] width 89 height 89
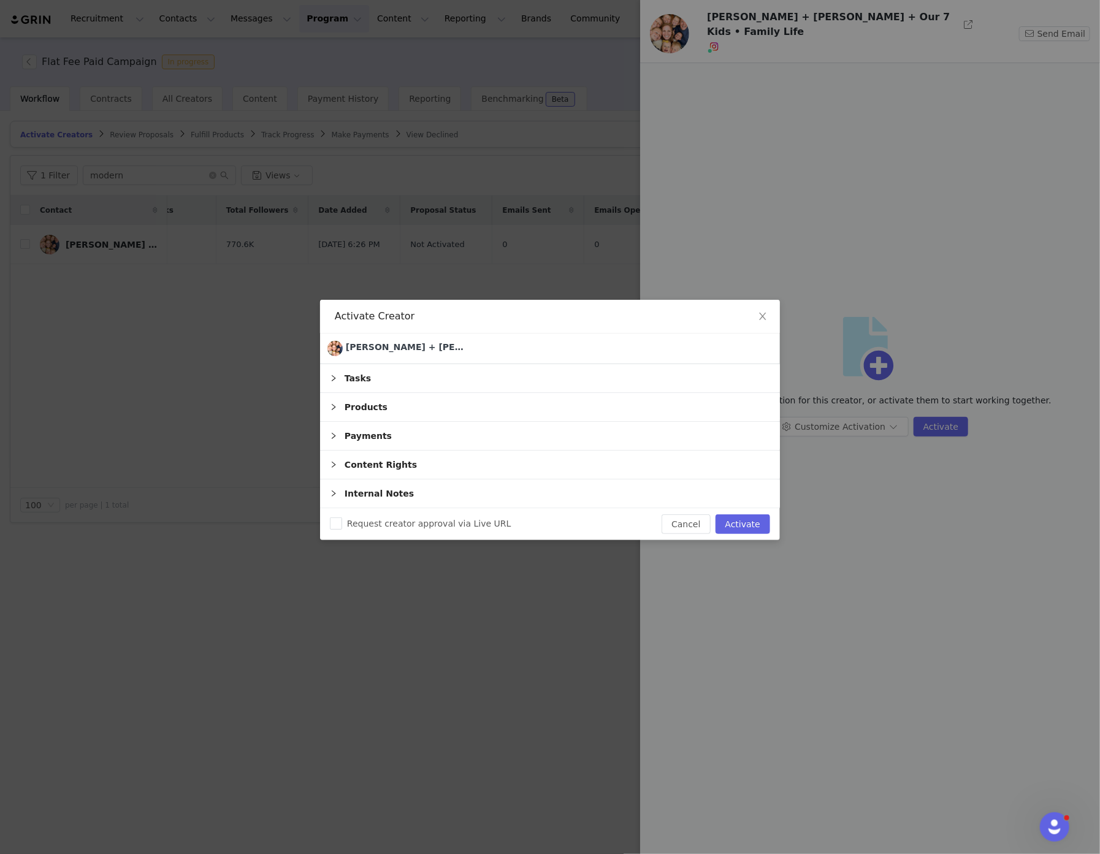
click at [340, 376] on div "Tasks" at bounding box center [550, 378] width 460 height 28
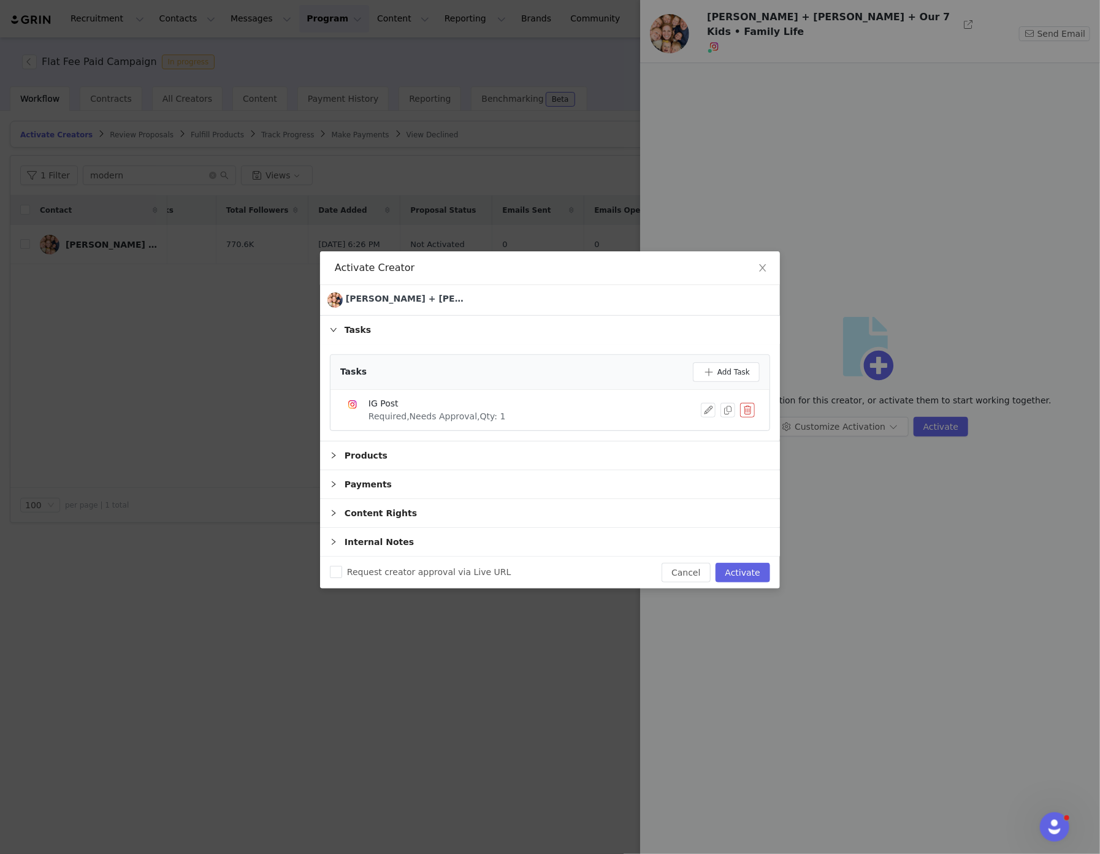
click at [333, 332] on icon "icon: right" at bounding box center [333, 329] width 7 height 7
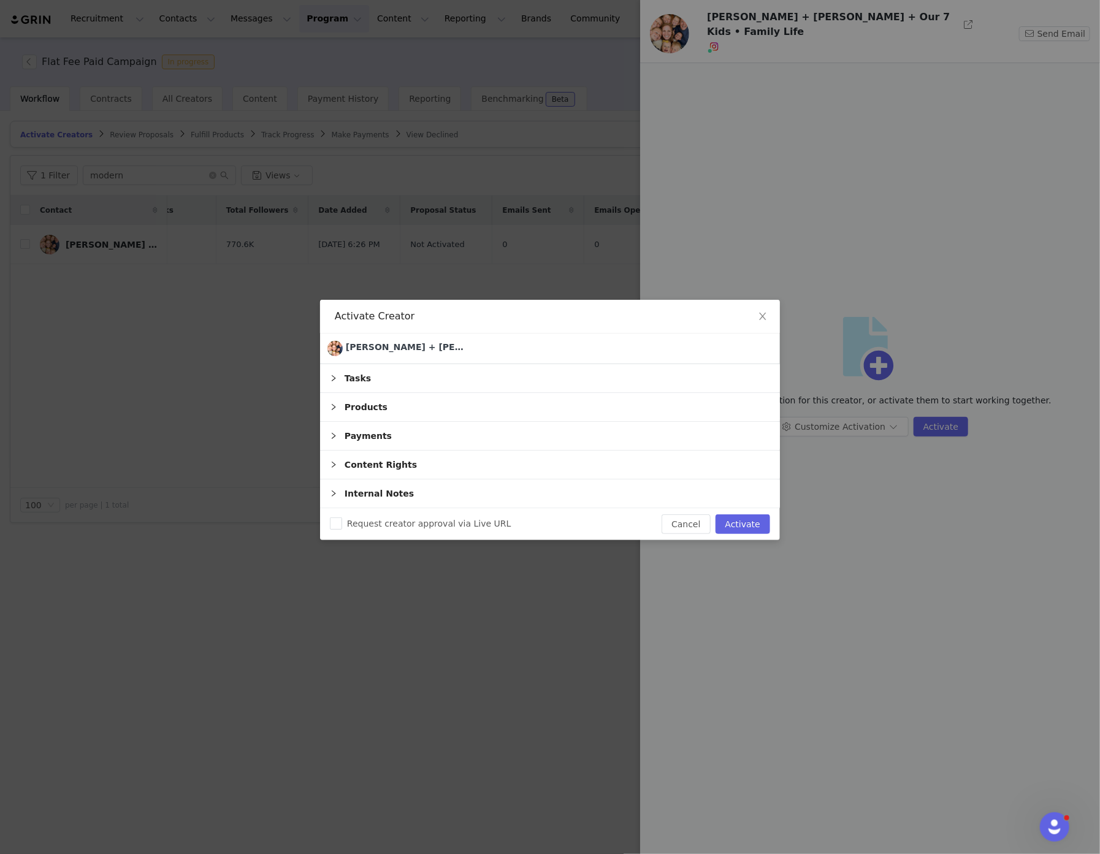
click at [336, 431] on div "Payments" at bounding box center [550, 436] width 460 height 28
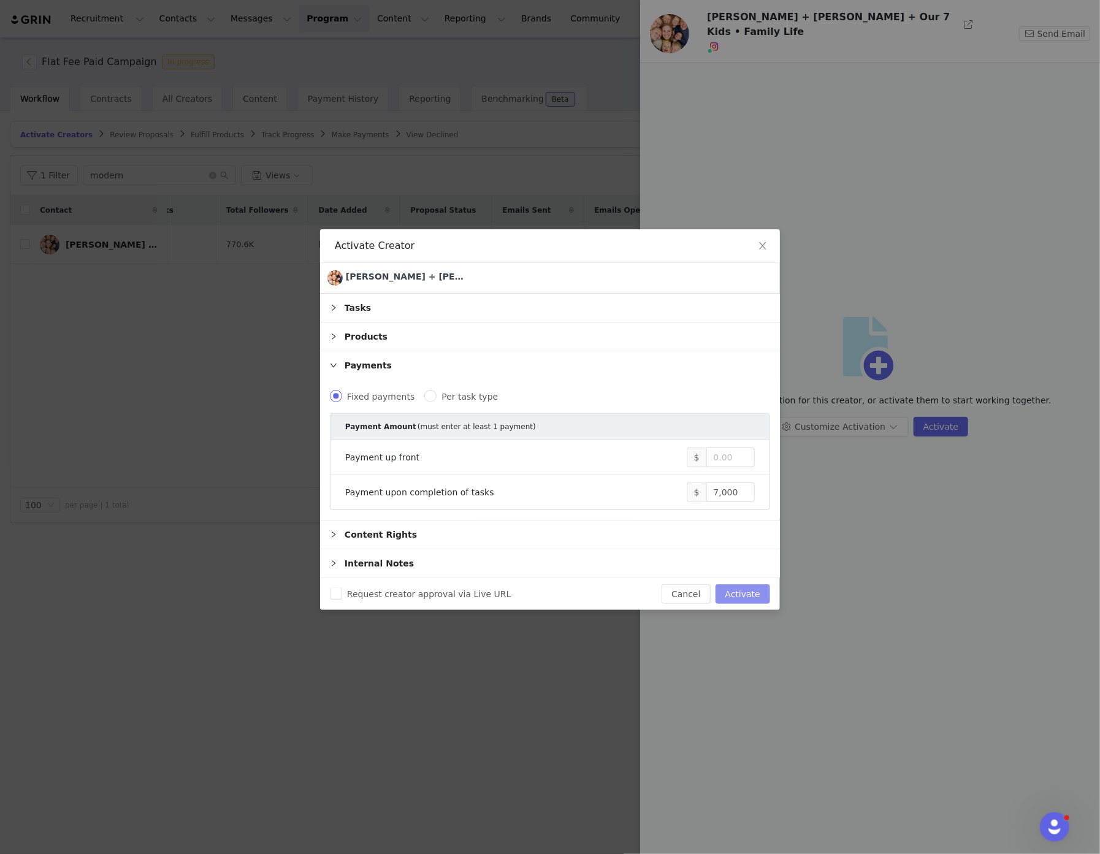
click at [737, 588] on button "Activate" at bounding box center [743, 595] width 55 height 20
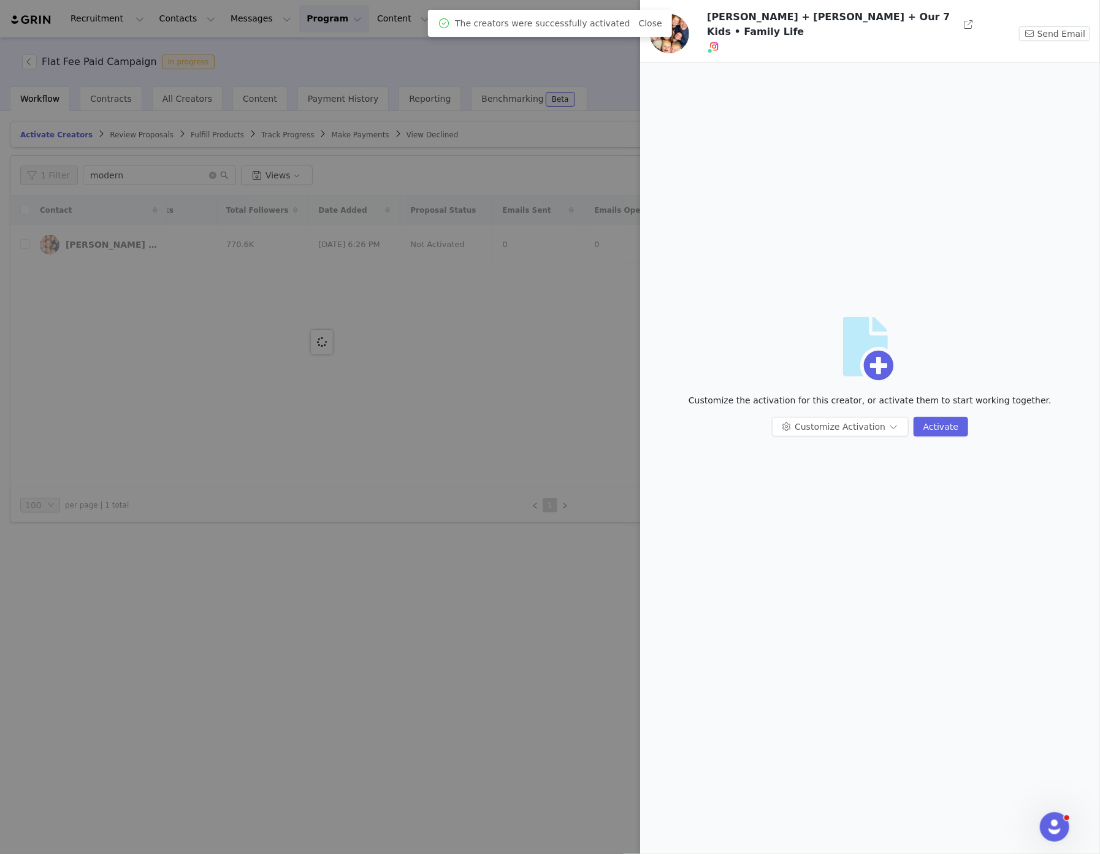
scroll to position [0, 0]
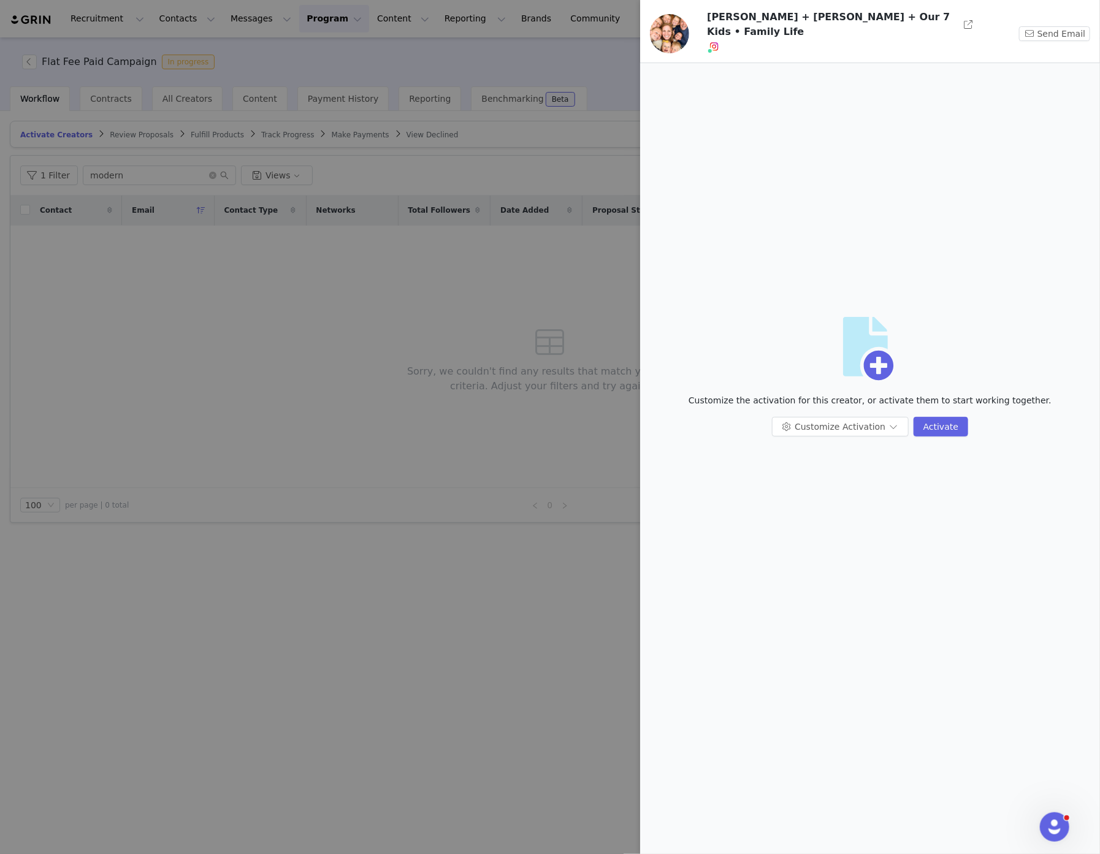
click at [455, 301] on div at bounding box center [550, 427] width 1100 height 854
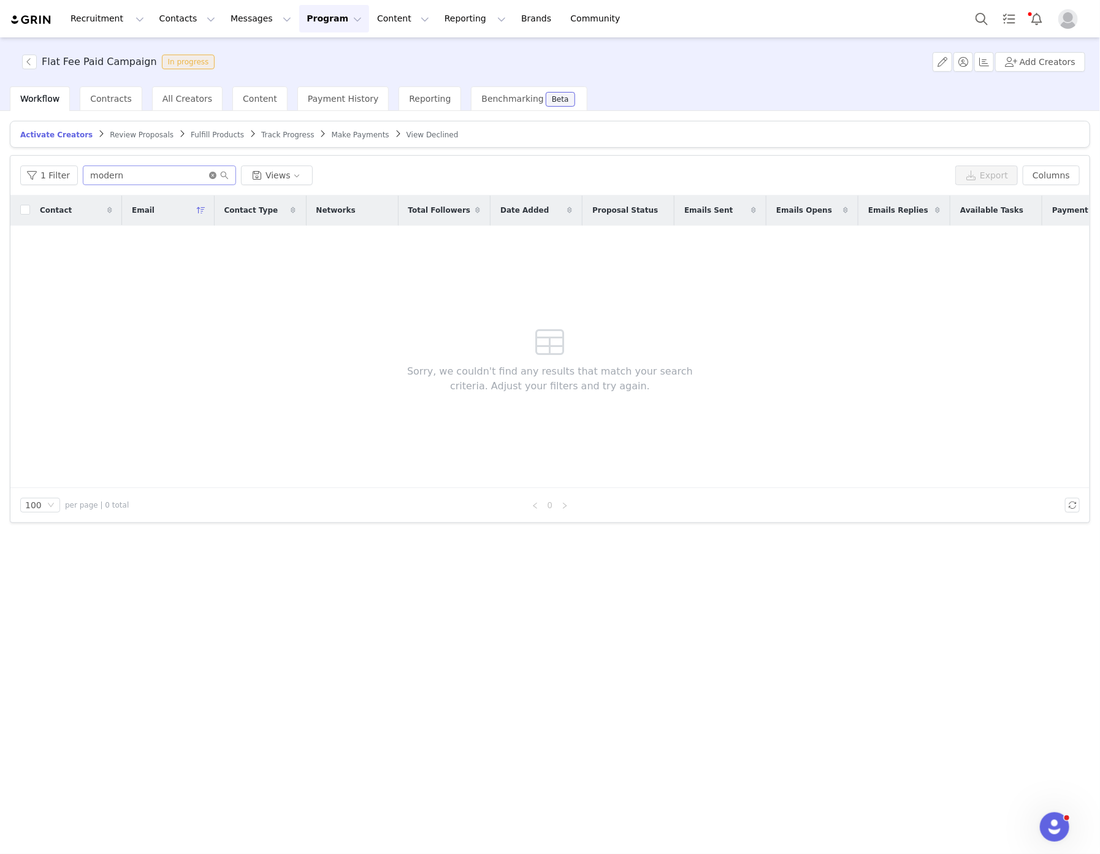
click at [209, 172] on icon "icon: close-circle" at bounding box center [212, 175] width 7 height 7
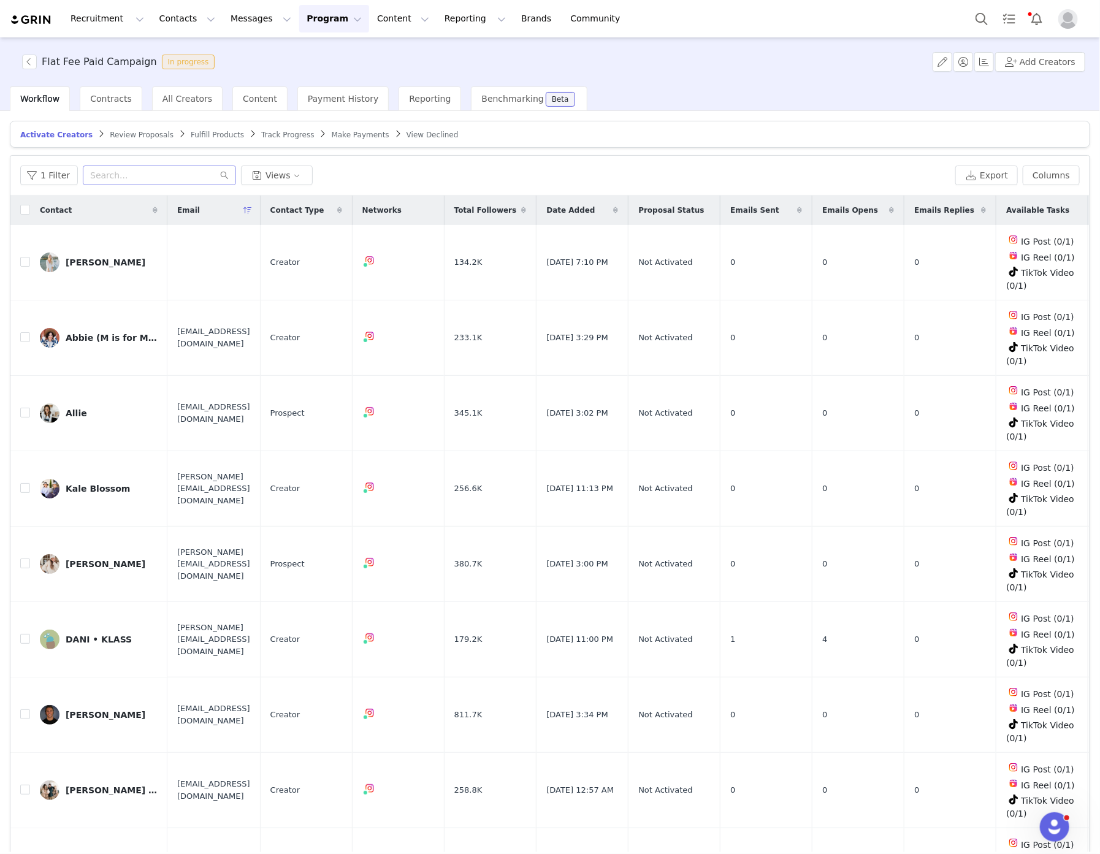
click at [261, 131] on span "Track Progress" at bounding box center [287, 135] width 53 height 9
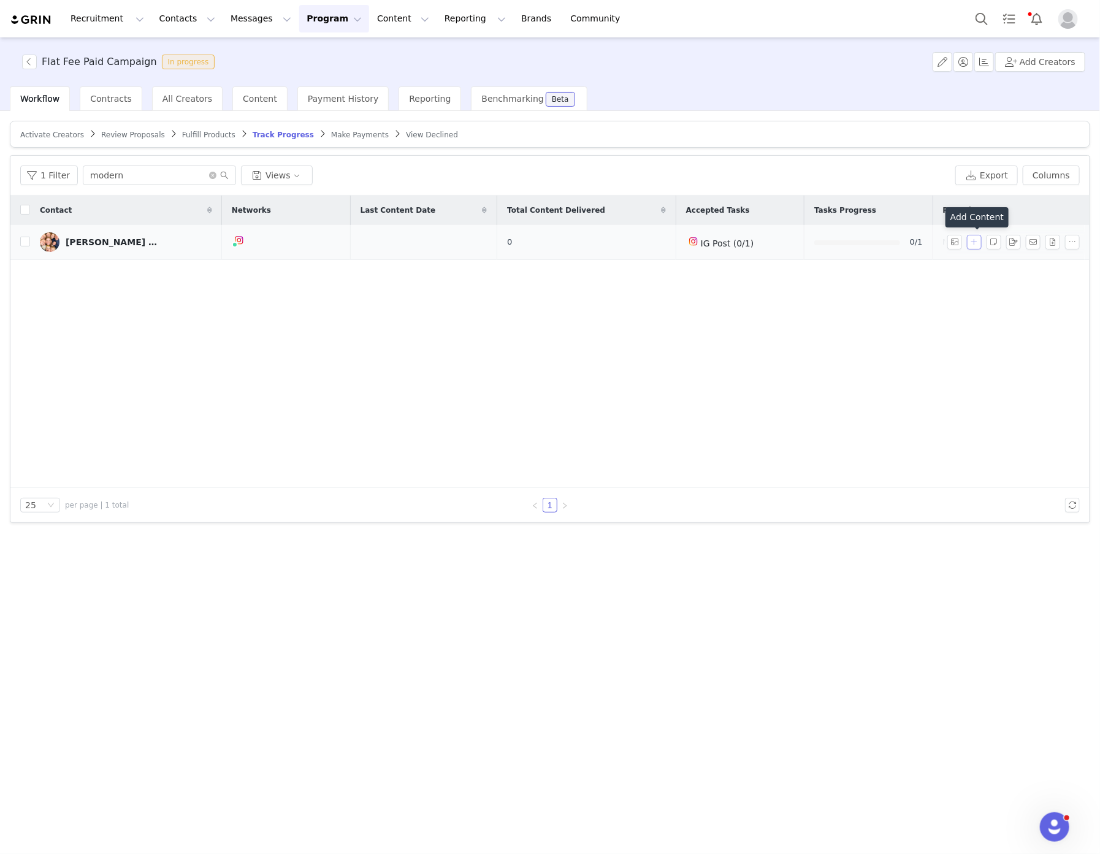
click at [977, 239] on button "button" at bounding box center [974, 242] width 15 height 15
click at [859, 236] on div "Select Task" at bounding box center [869, 240] width 150 height 18
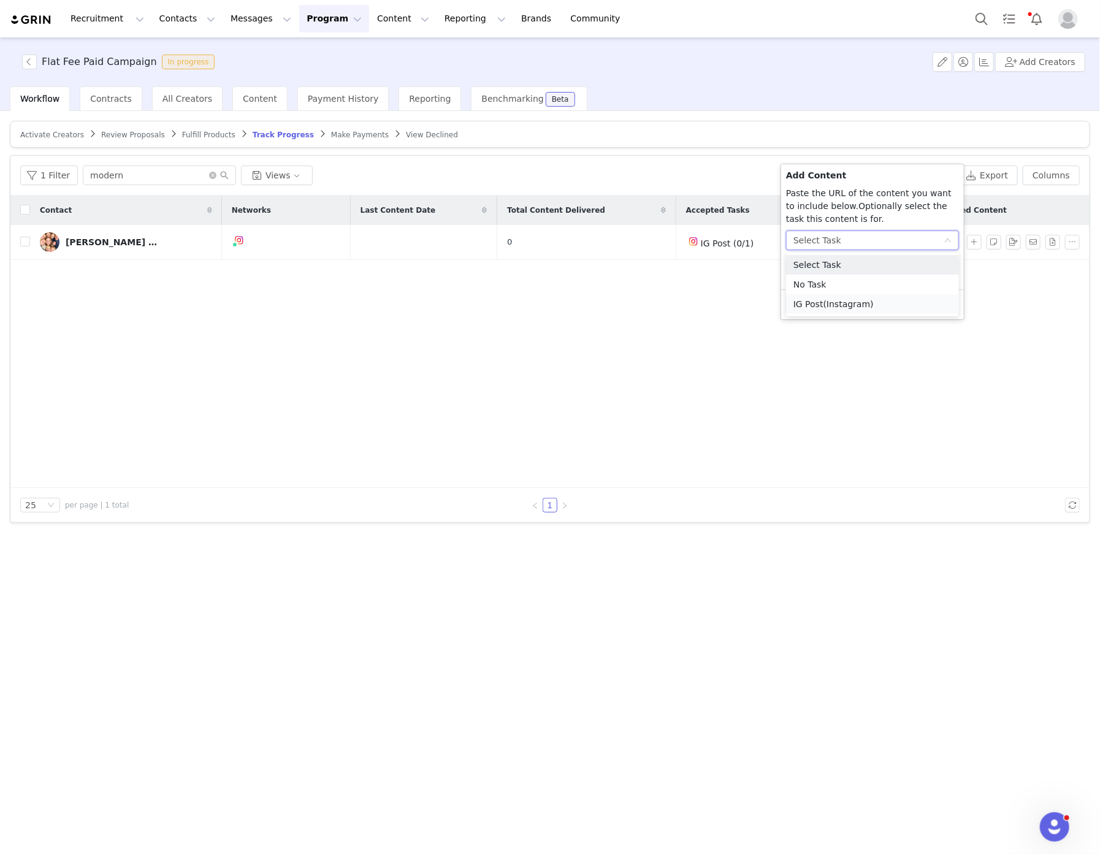
click at [833, 305] on span "(Instagram)" at bounding box center [849, 304] width 50 height 10
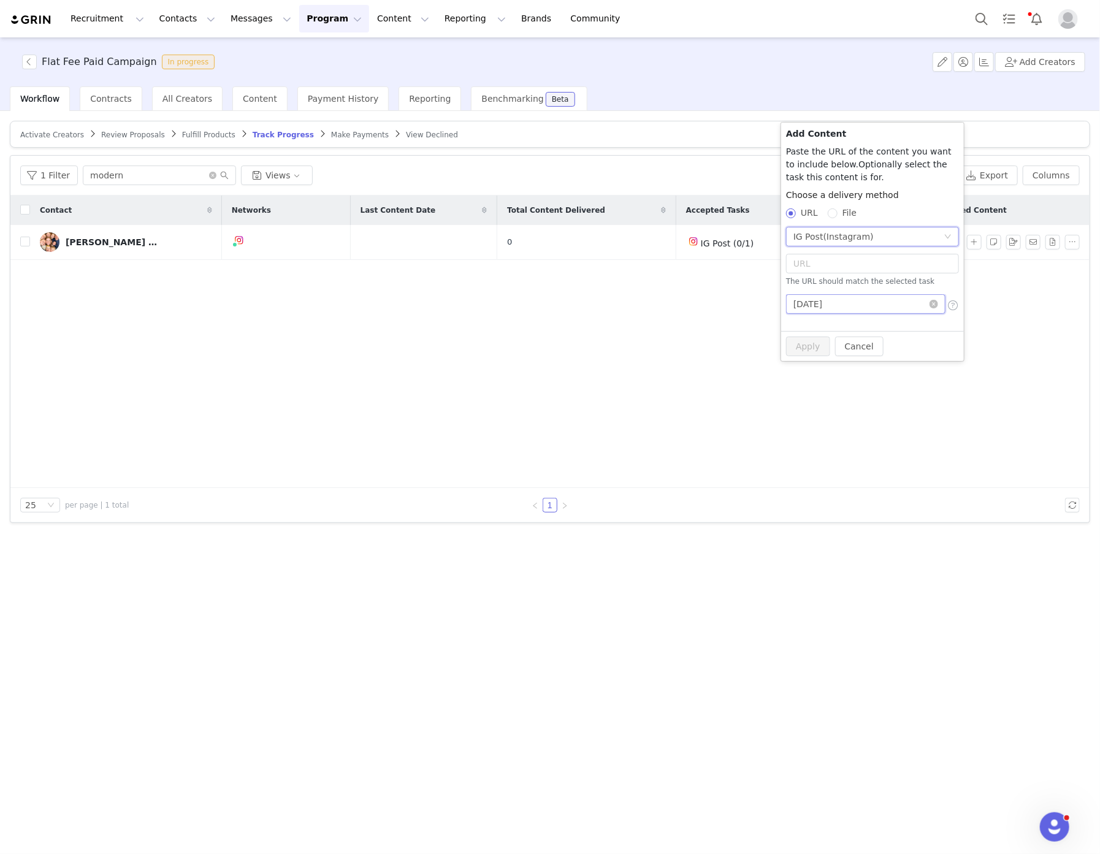
click at [843, 298] on input "2025-10-01" at bounding box center [865, 304] width 159 height 20
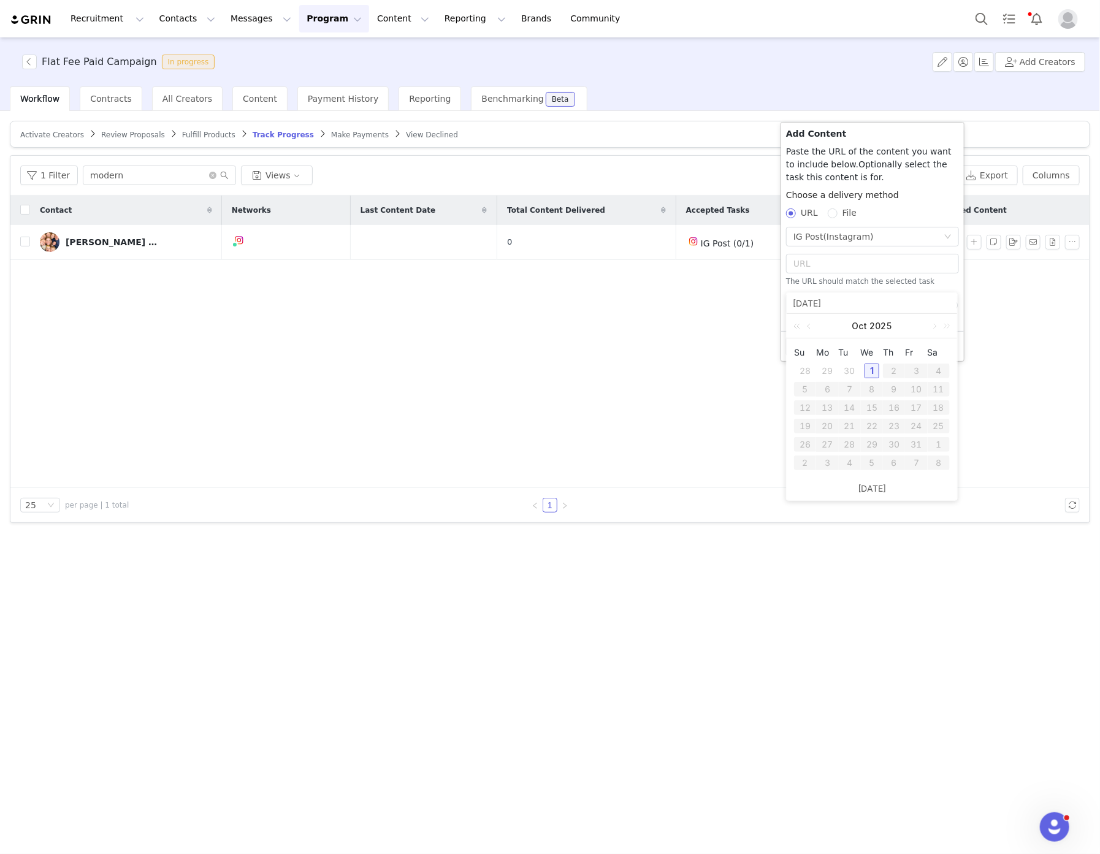
click at [851, 369] on div "30" at bounding box center [850, 371] width 15 height 15
type input "2025-09-30"
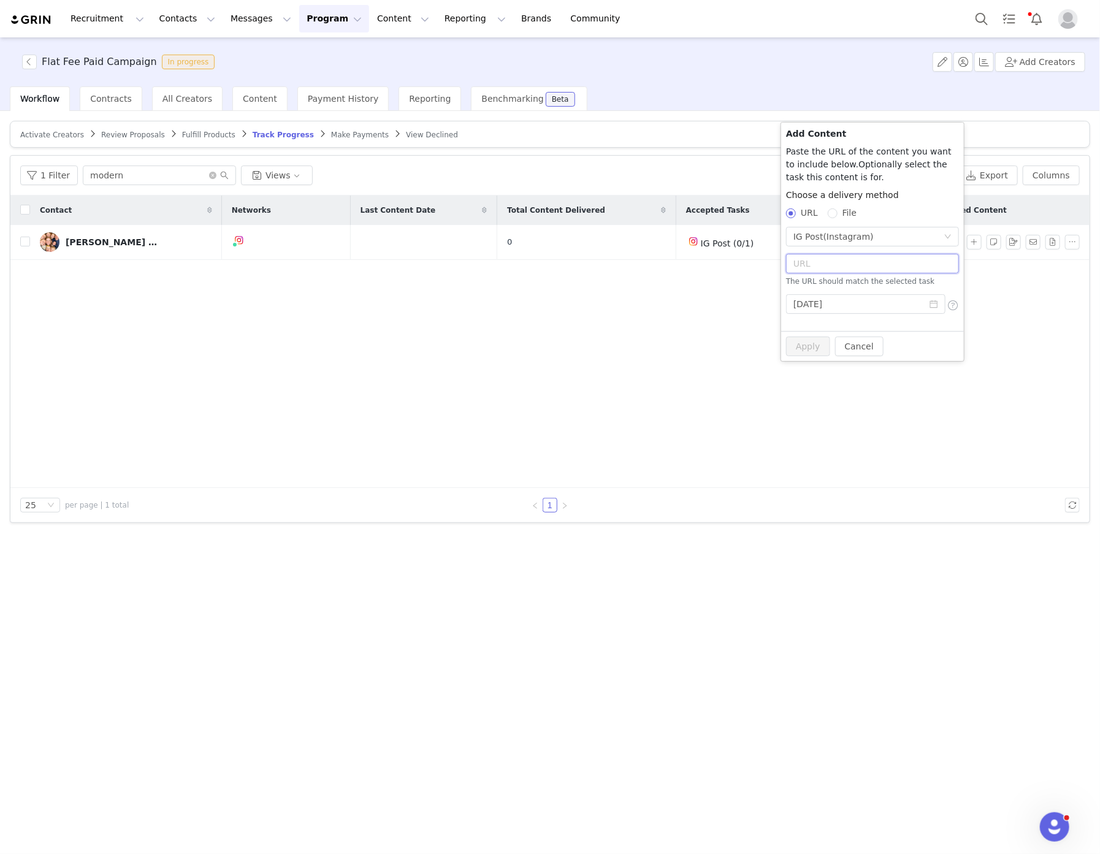
click at [825, 271] on input "text" at bounding box center [872, 264] width 173 height 20
paste input "https://www.instagram.com/p/DPPP1EkEqzz/?img_index=1"
type input "https://www.instagram.com/p/DPPP1EkEqzz/?img_index=1"
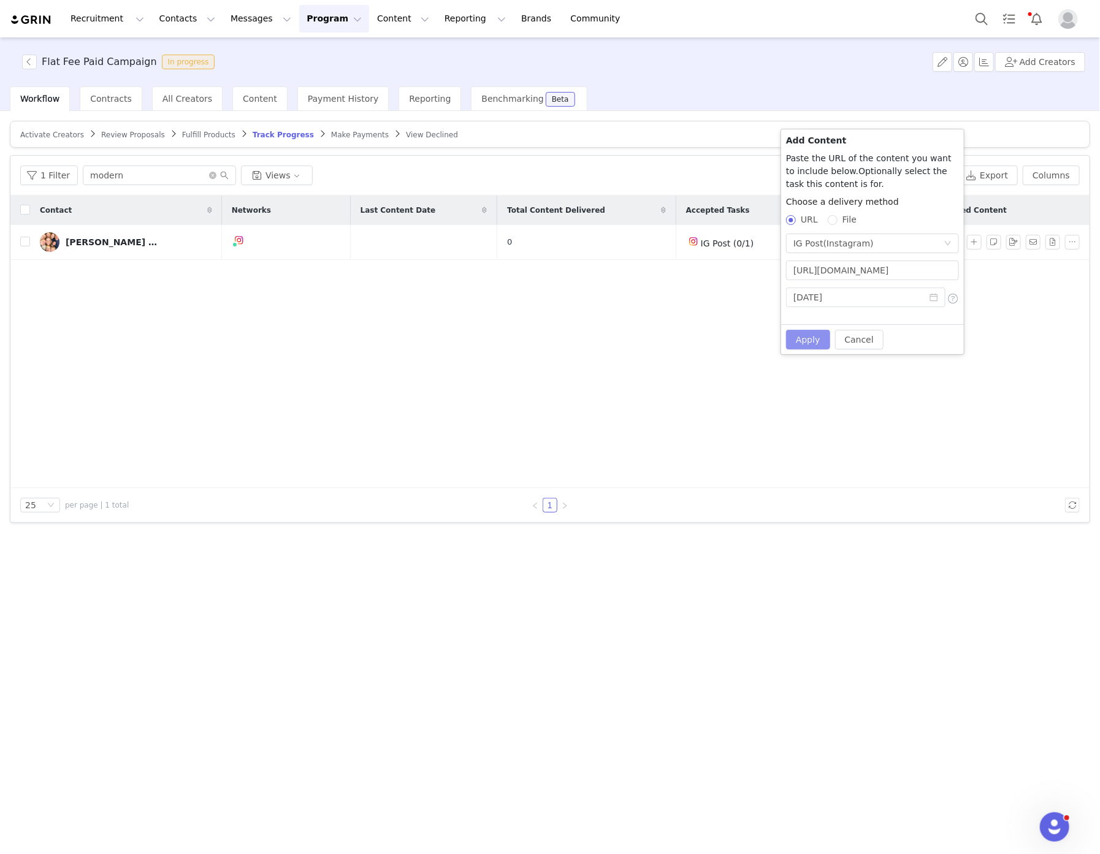
click at [815, 339] on button "Apply" at bounding box center [808, 340] width 44 height 20
click at [873, 340] on button "Cancel" at bounding box center [859, 340] width 48 height 20
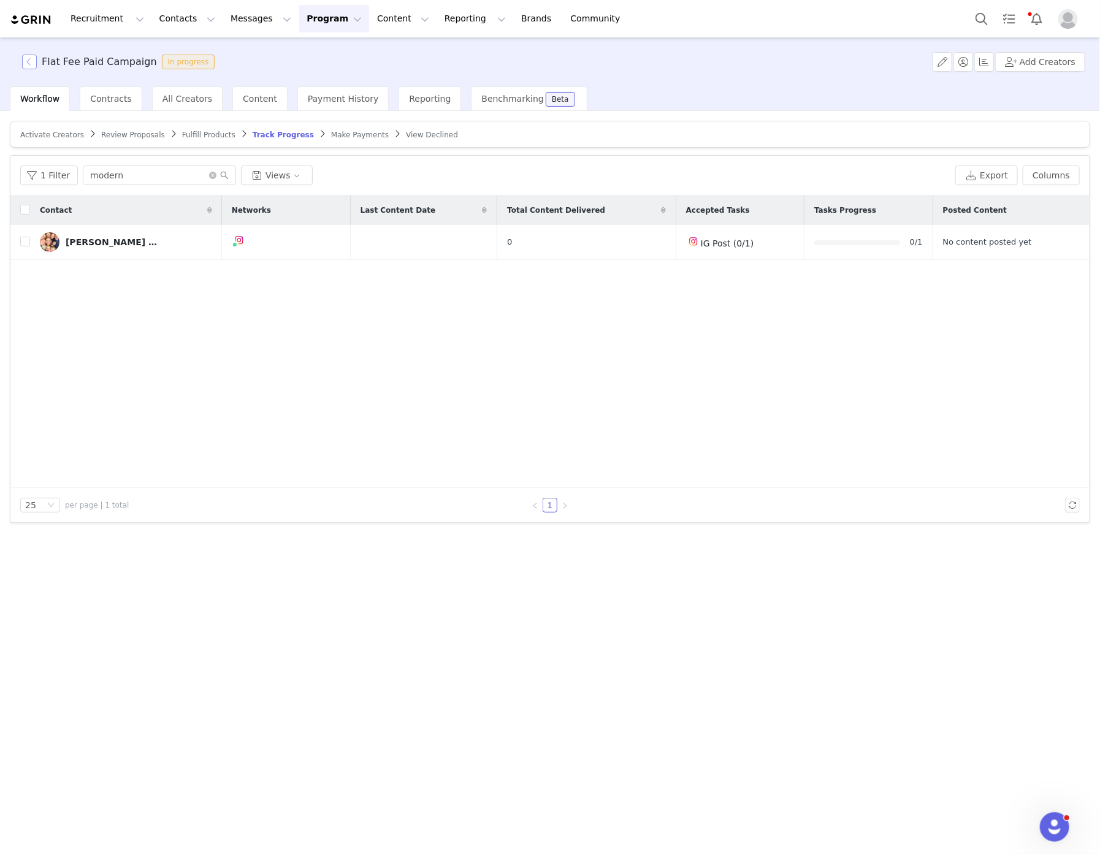
click at [29, 59] on button "button" at bounding box center [29, 62] width 15 height 15
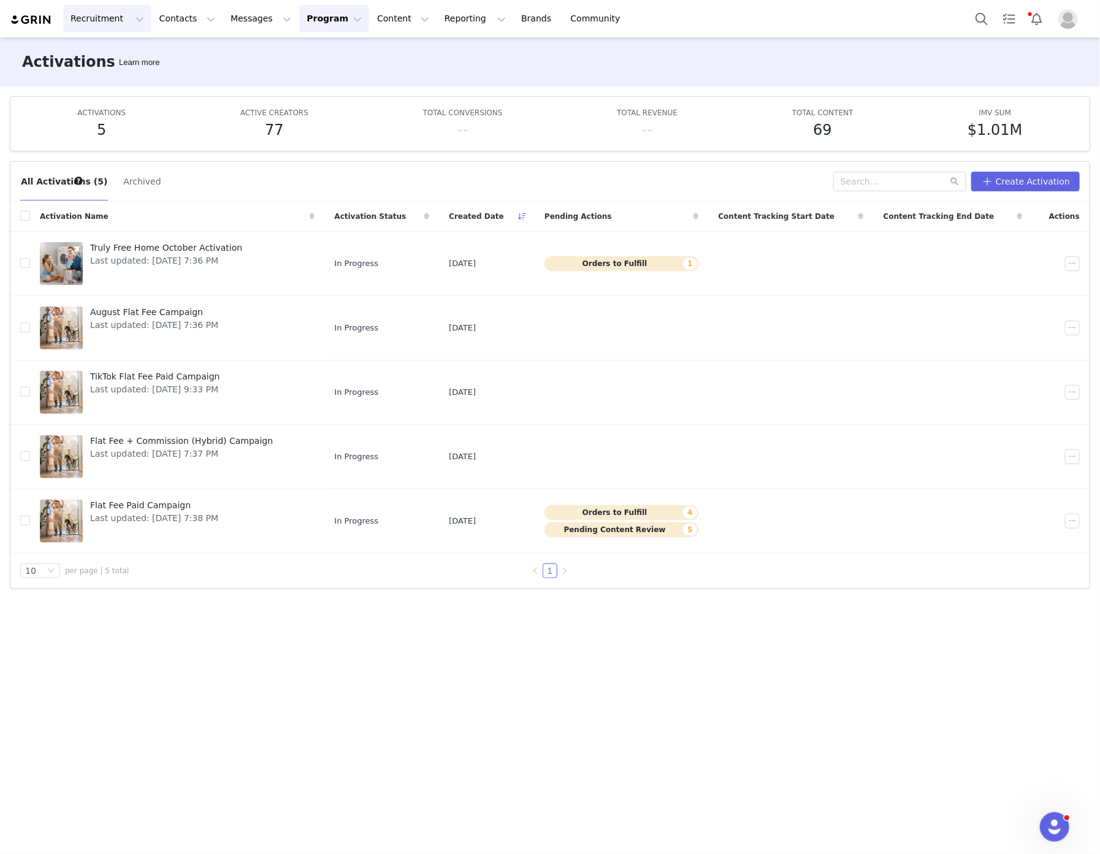
click at [94, 16] on button "Recruitment Recruitment" at bounding box center [107, 19] width 88 height 28
click at [96, 58] on p "Creator Search" at bounding box center [106, 54] width 64 height 13
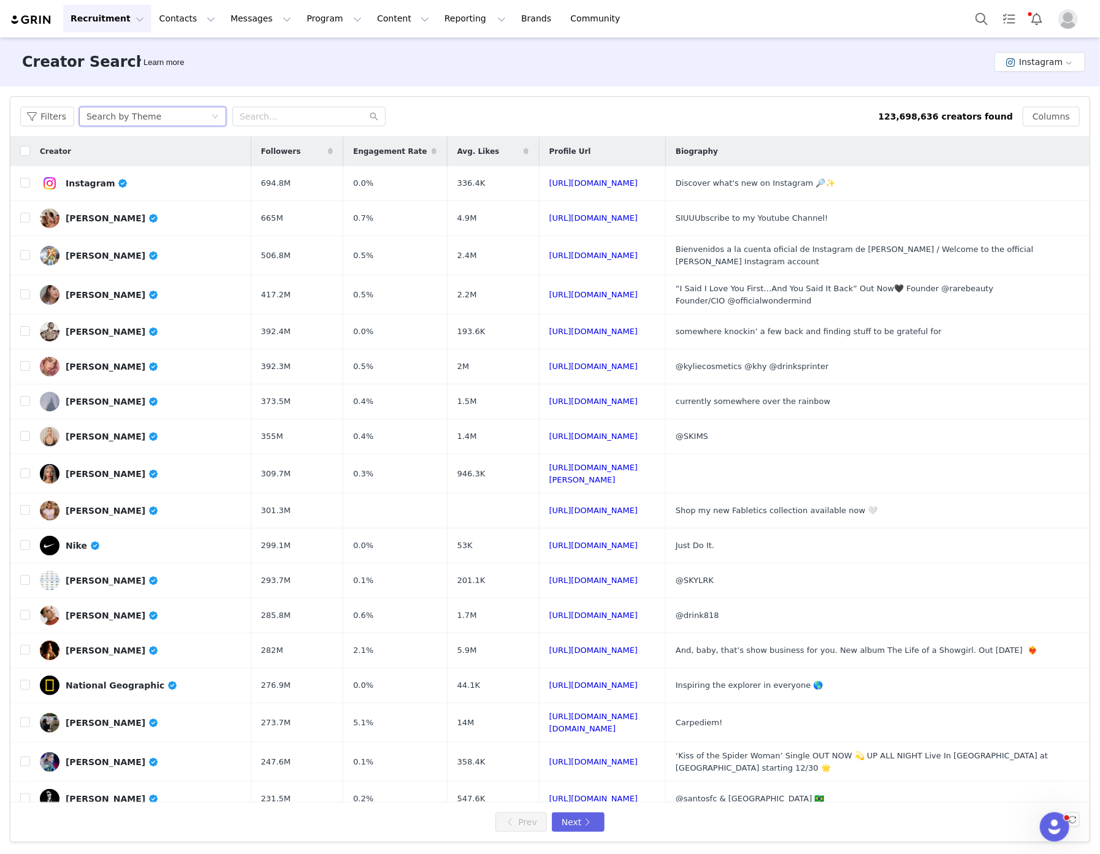
click at [155, 113] on div "Search by Theme" at bounding box center [148, 116] width 125 height 18
click at [156, 157] on li "Search by Creator" at bounding box center [152, 161] width 153 height 20
click at [259, 123] on input "text" at bounding box center [308, 117] width 153 height 20
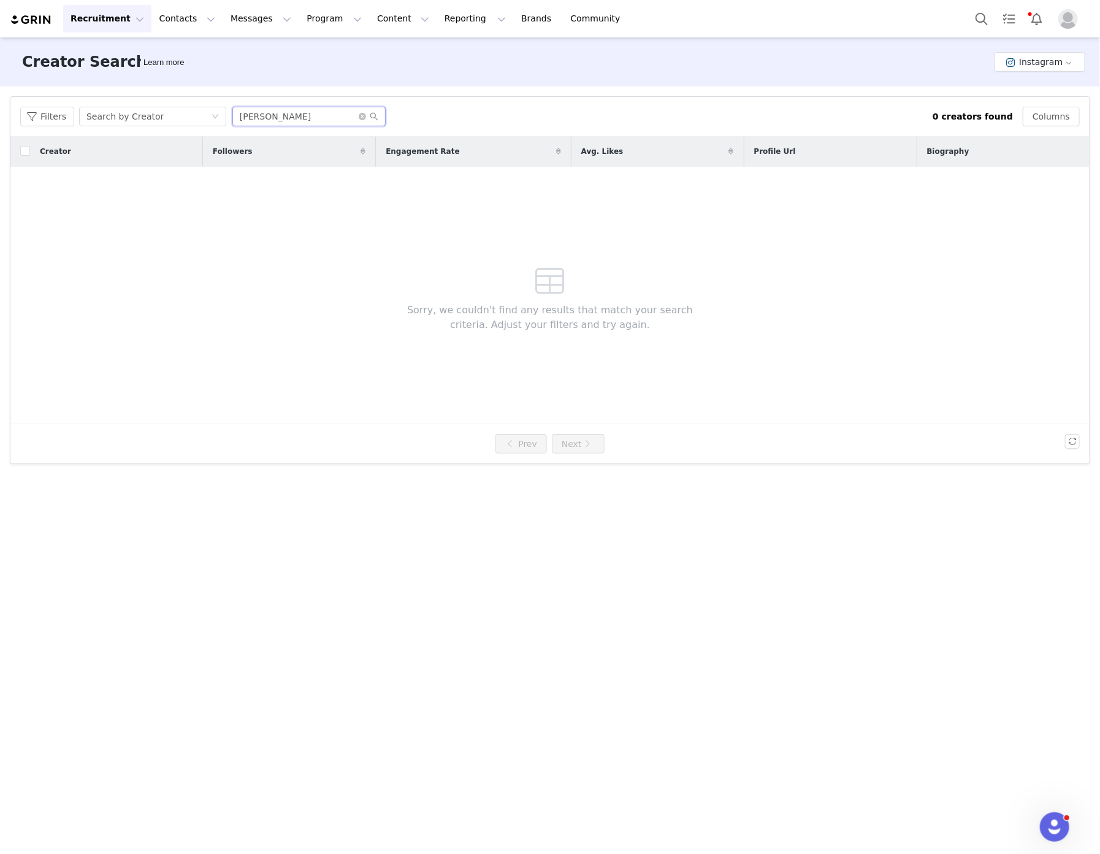
click at [271, 114] on input "madison vining" at bounding box center [308, 117] width 153 height 20
type input "madisonvining"
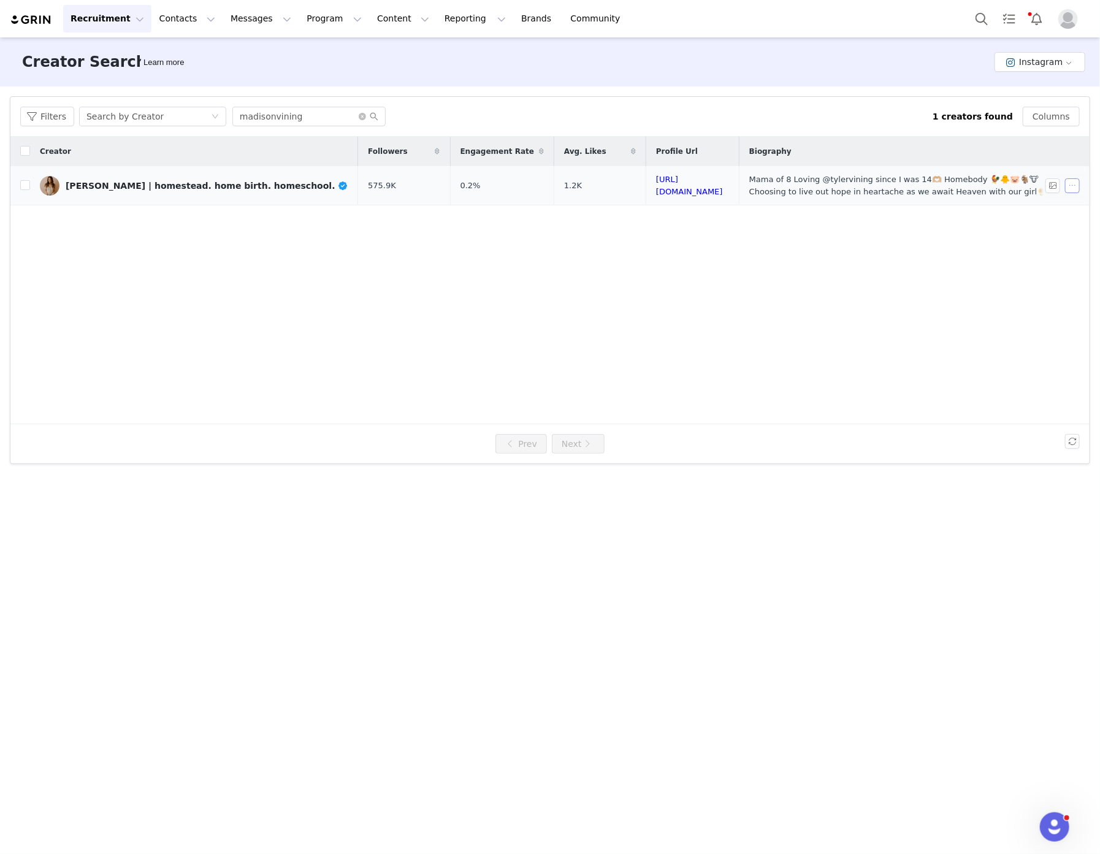
click at [1075, 186] on button "button" at bounding box center [1072, 185] width 15 height 15
click at [1060, 229] on span "Add Creator" at bounding box center [1048, 227] width 52 height 13
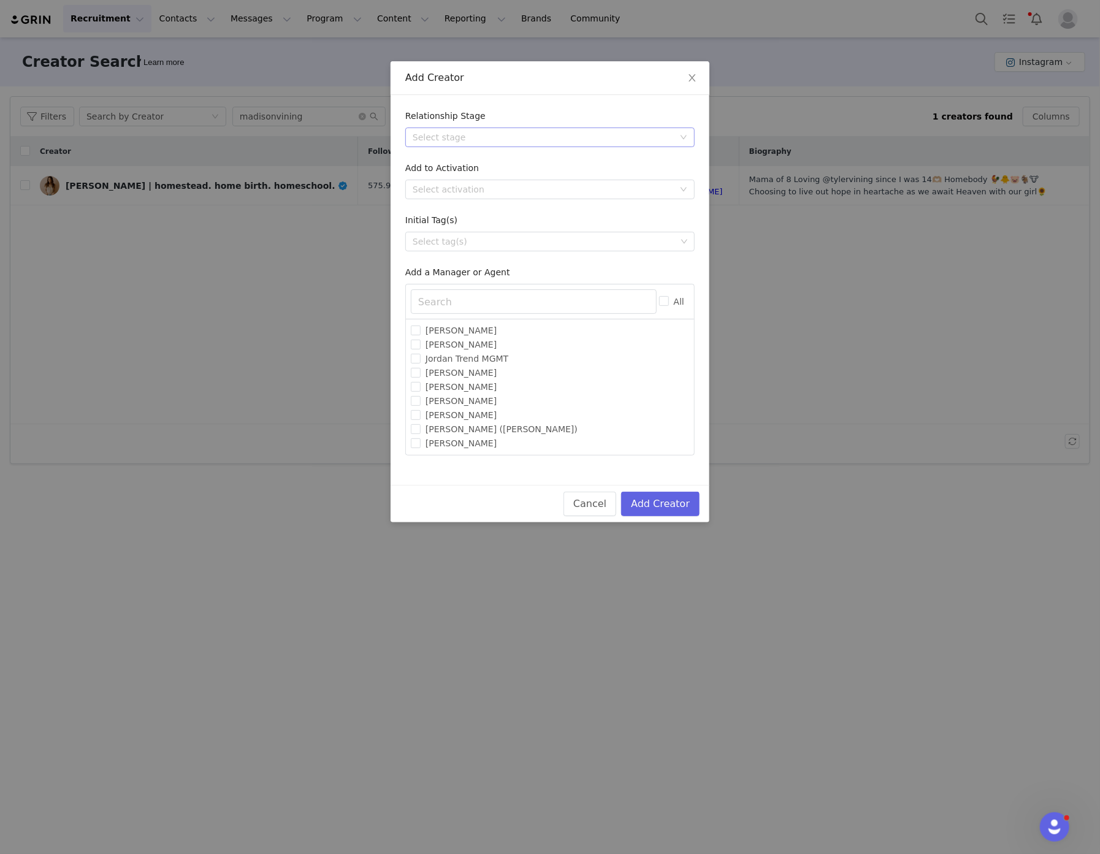
click at [556, 142] on div "Select stage" at bounding box center [543, 137] width 261 height 12
click at [525, 164] on li "Approved" at bounding box center [550, 162] width 290 height 20
click at [504, 189] on div "Select activation" at bounding box center [543, 189] width 261 height 12
click at [470, 272] on li "Flat Fee Paid Campaign" at bounding box center [550, 273] width 290 height 20
click at [460, 240] on div "Select tag(s)" at bounding box center [545, 242] width 264 height 12
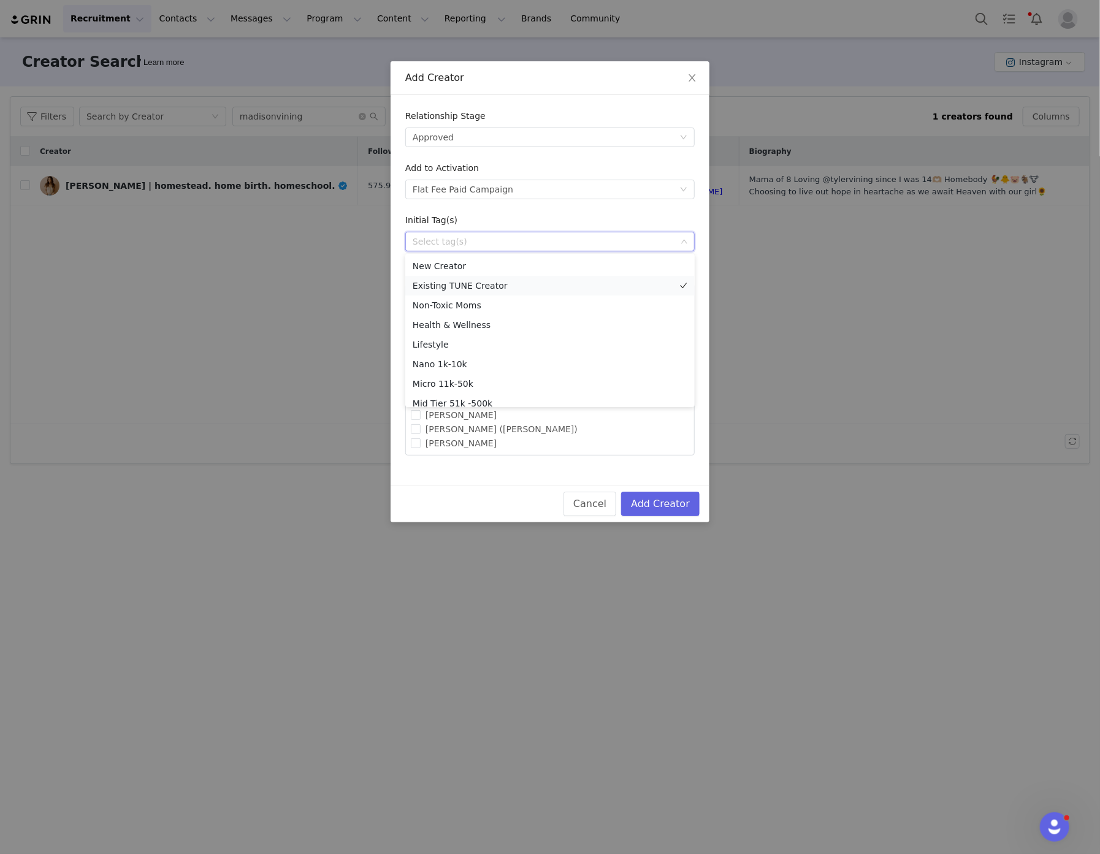
click at [456, 287] on li "Existing TUNE Creator" at bounding box center [550, 286] width 290 height 20
click at [457, 305] on li "Non-Toxic Moms" at bounding box center [550, 306] width 290 height 20
click at [616, 237] on div "Select tag(s) Existing TUNE Creator Non-Toxic Moms" at bounding box center [545, 241] width 273 height 18
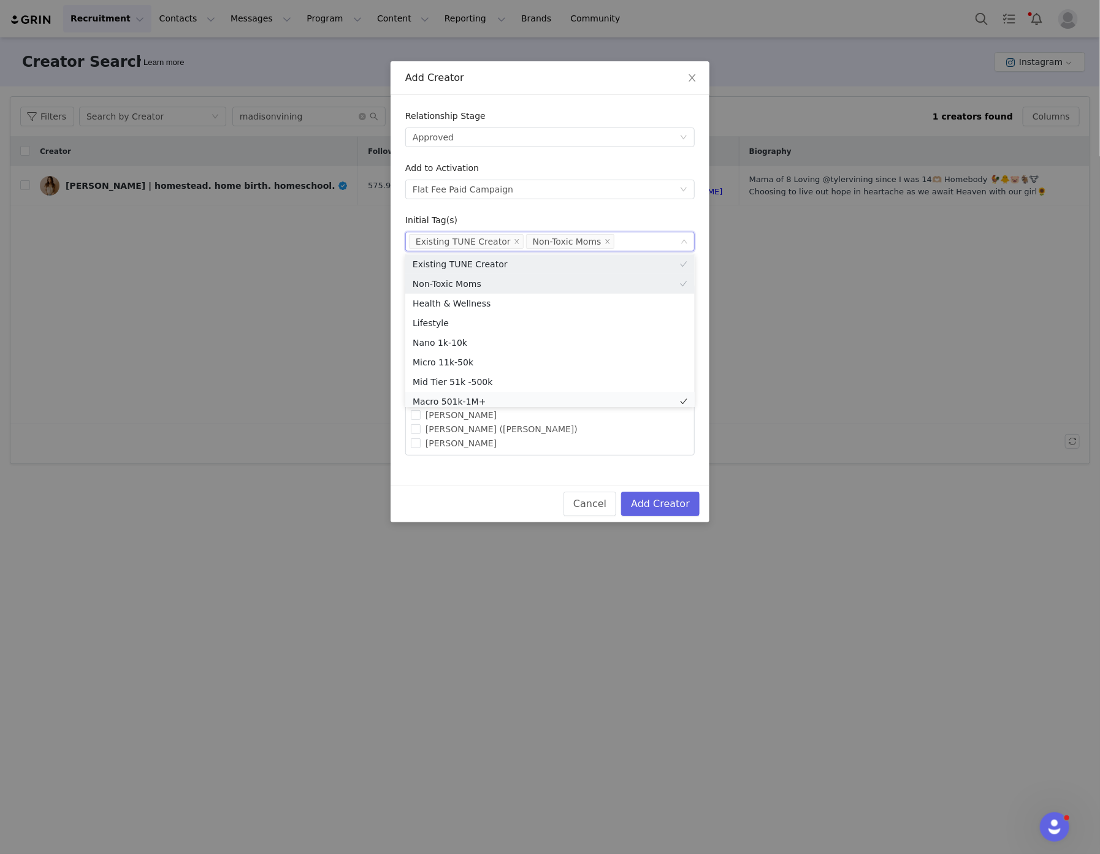
scroll to position [26, 0]
click at [466, 394] on li "Macro 501k-1M+" at bounding box center [550, 398] width 290 height 20
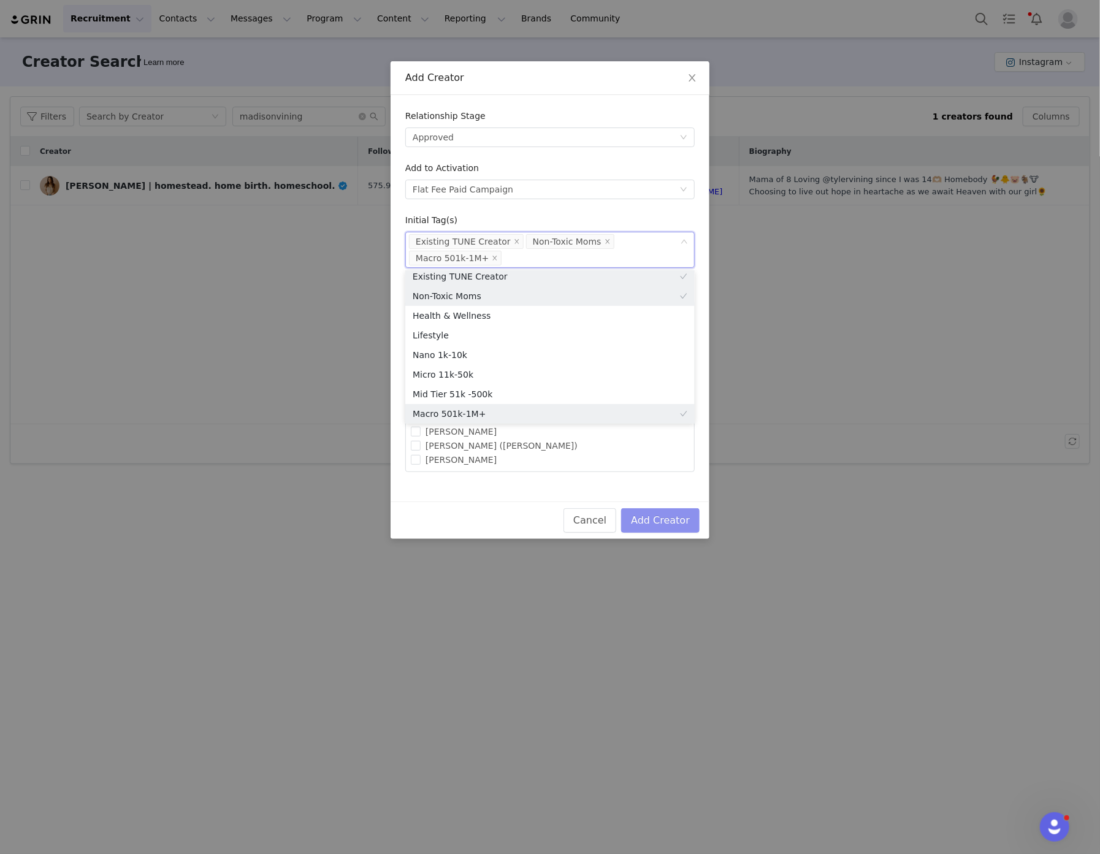
click at [674, 522] on button "Add Creator" at bounding box center [660, 521] width 79 height 25
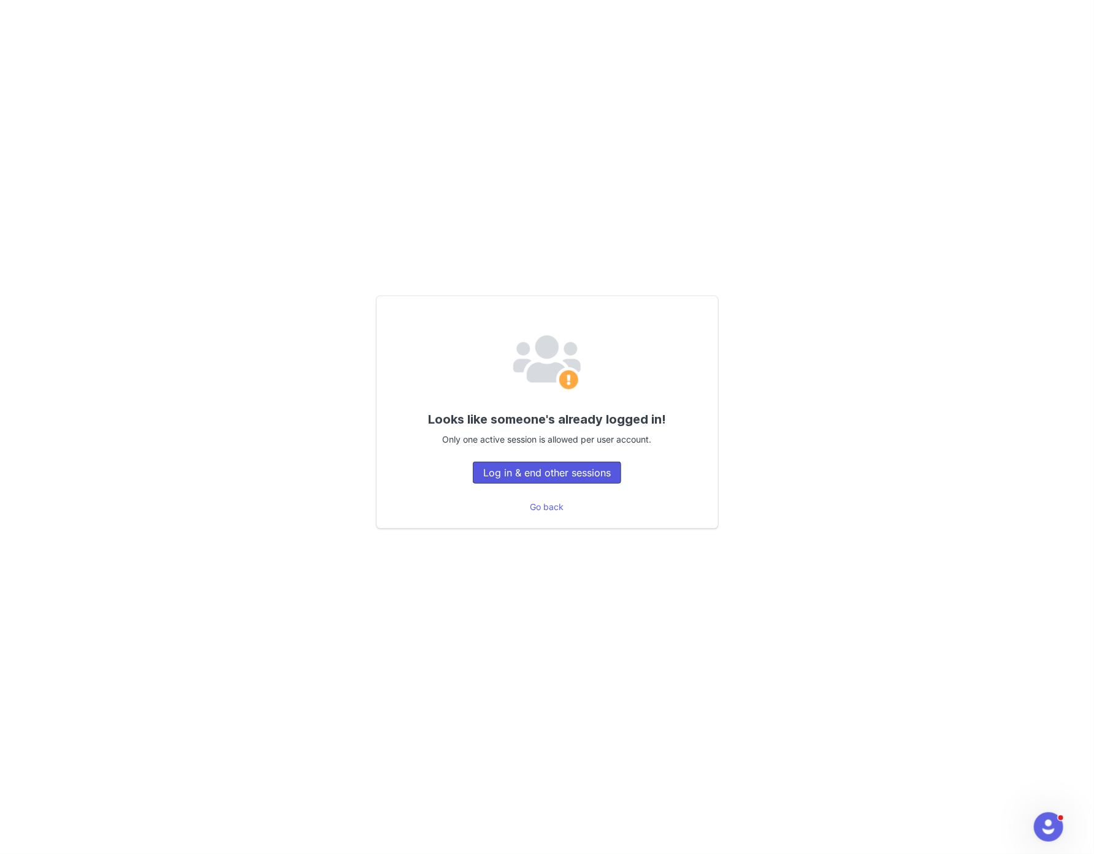
click at [542, 474] on button "Log in & end other sessions" at bounding box center [547, 473] width 148 height 22
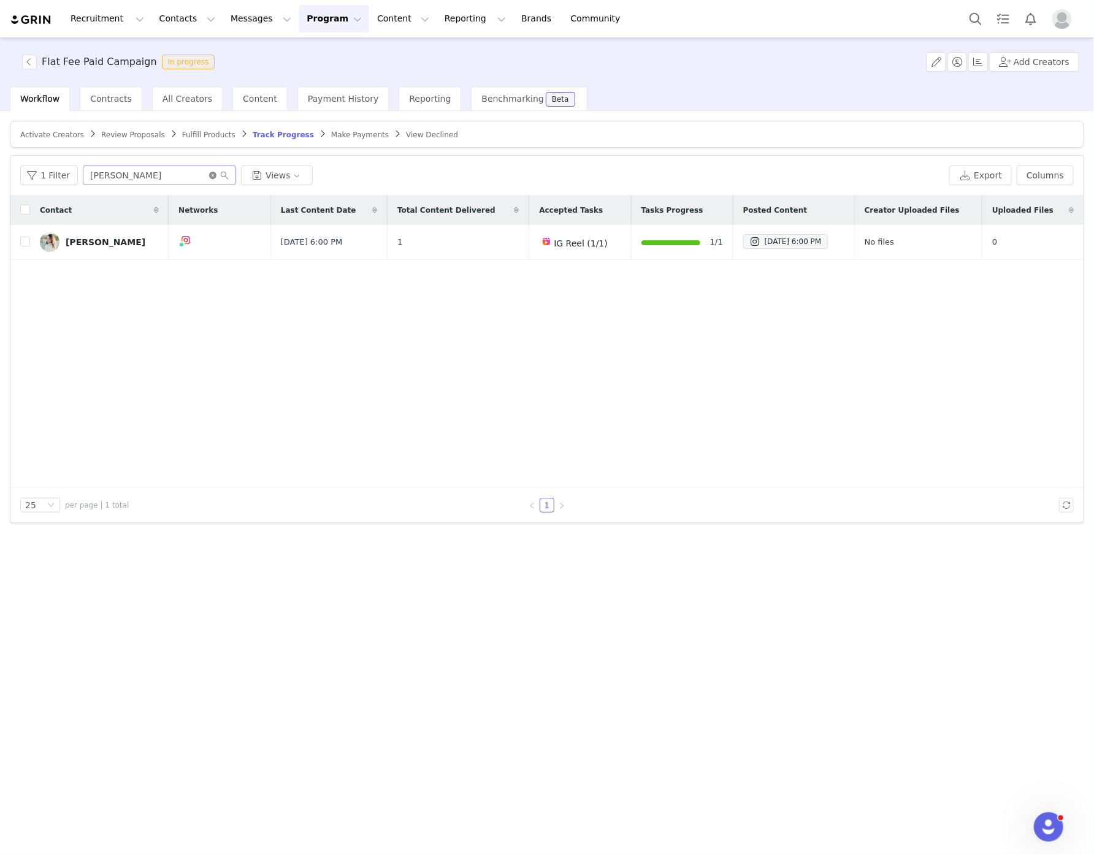
click at [211, 174] on icon "icon: close-circle" at bounding box center [212, 175] width 7 height 7
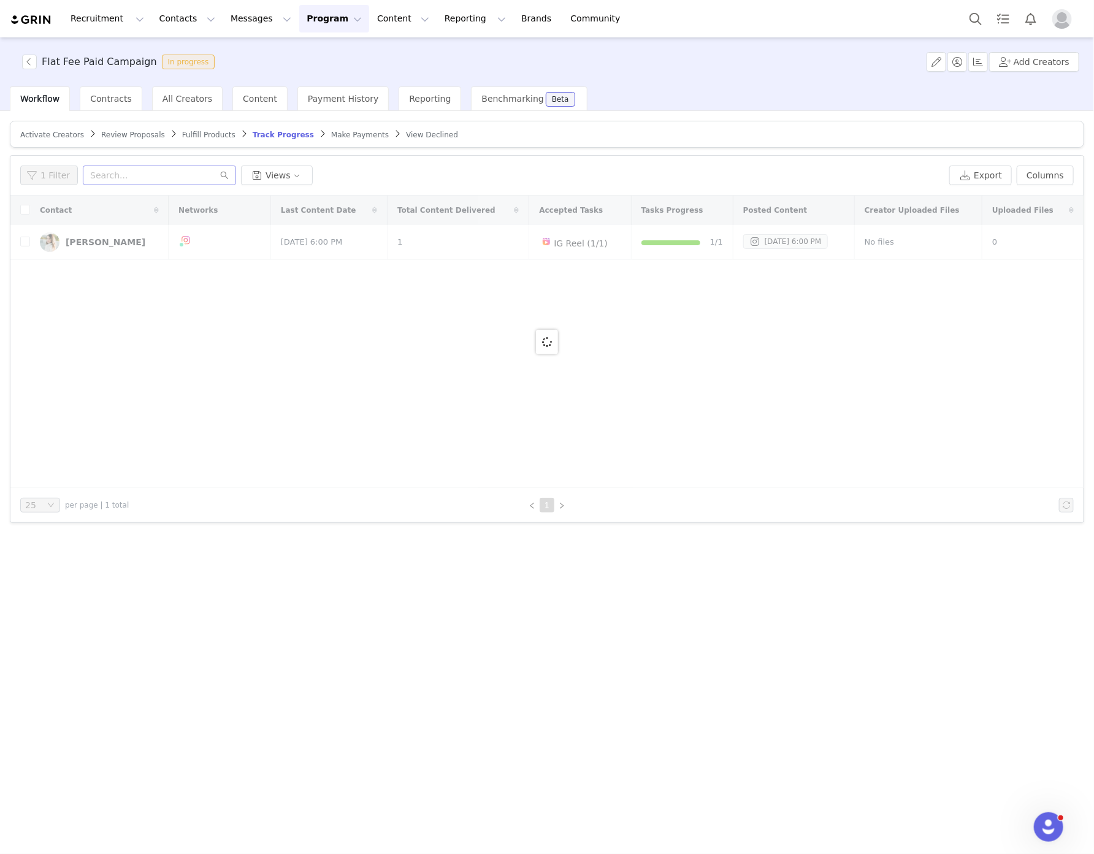
click at [51, 126] on article "Activate Creators Review Proposals Fulfill Products Track Progress Make Payment…" at bounding box center [547, 134] width 1075 height 27
click at [51, 134] on span "Activate Creators" at bounding box center [52, 135] width 64 height 9
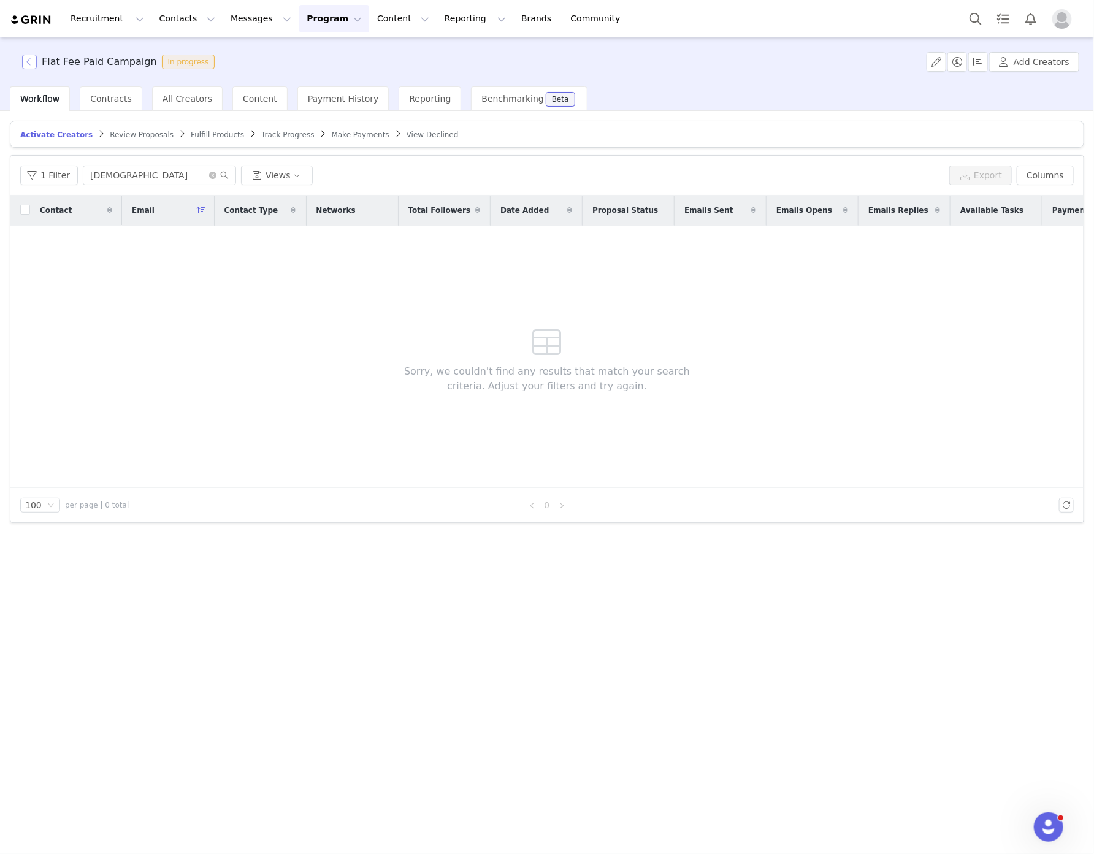
click at [31, 61] on button "button" at bounding box center [29, 62] width 15 height 15
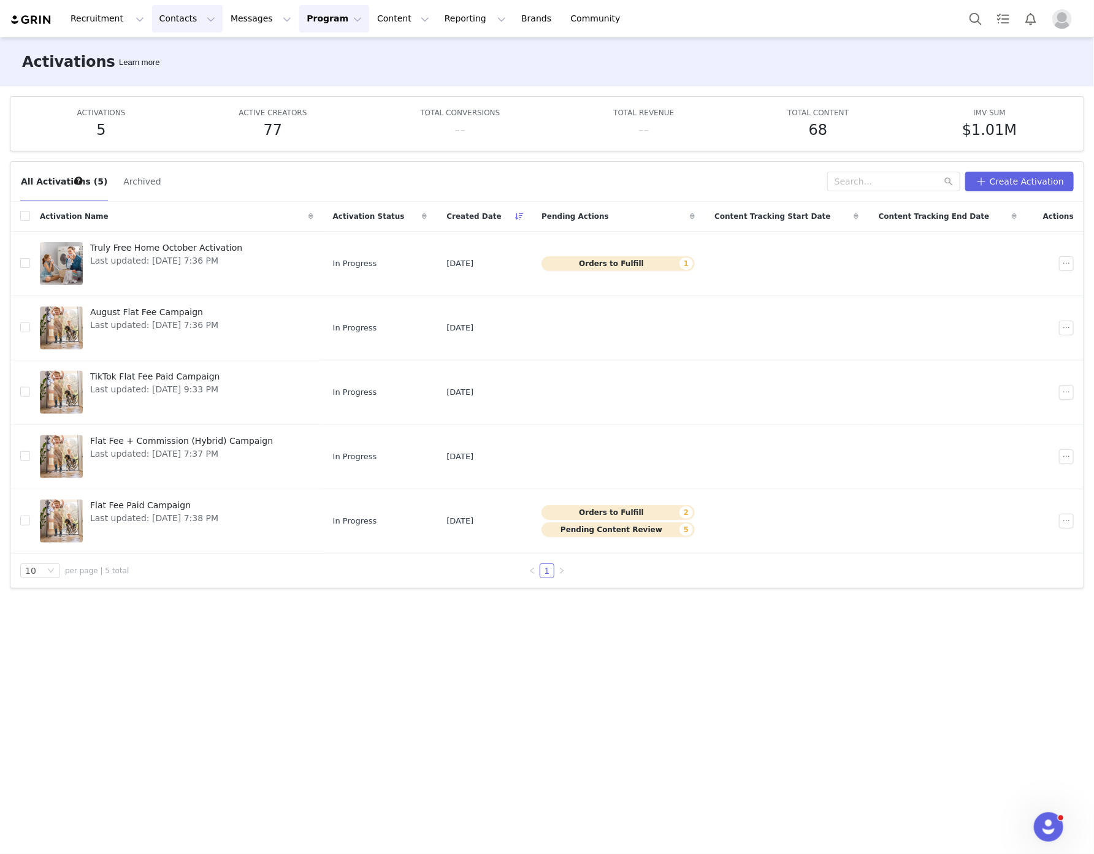
click at [186, 21] on button "Contacts Contacts" at bounding box center [187, 19] width 71 height 28
click at [188, 50] on div "Creators" at bounding box center [189, 54] width 82 height 13
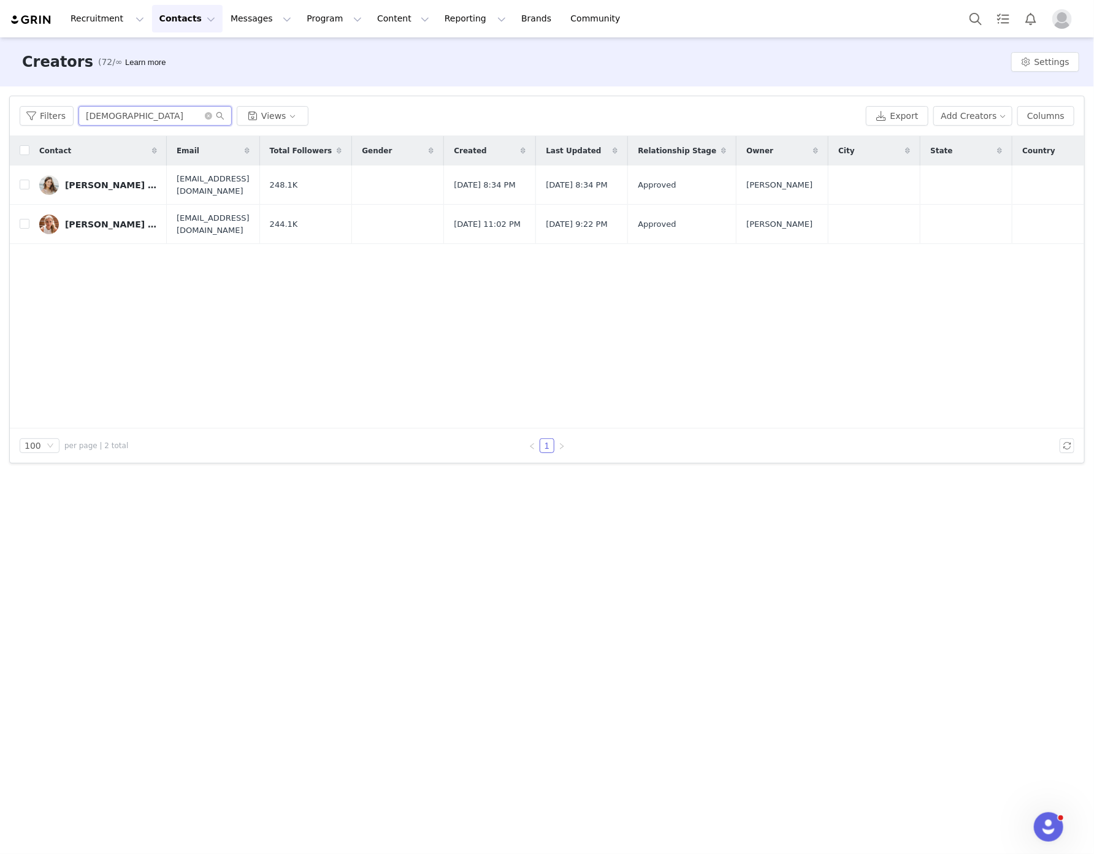
click at [204, 121] on input "kristen" at bounding box center [155, 116] width 153 height 20
click at [207, 117] on icon "icon: close-circle" at bounding box center [208, 115] width 7 height 7
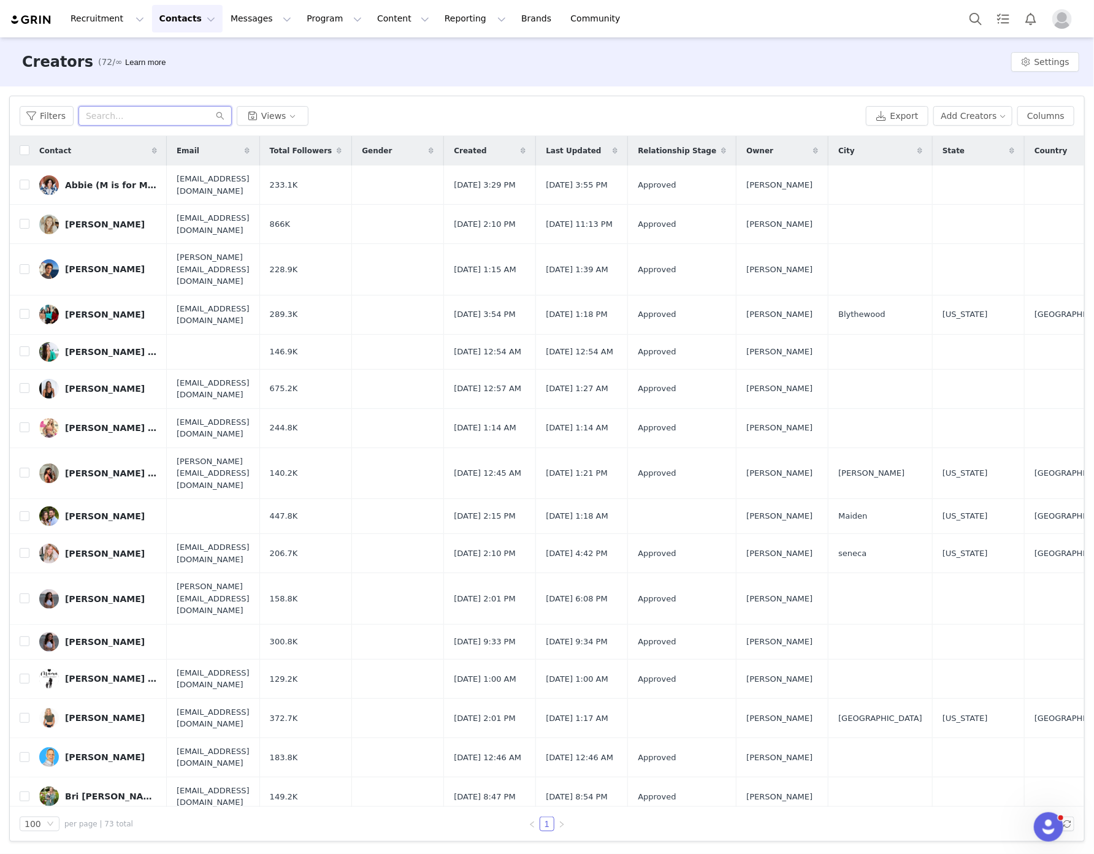
click at [163, 117] on input "text" at bounding box center [155, 116] width 153 height 20
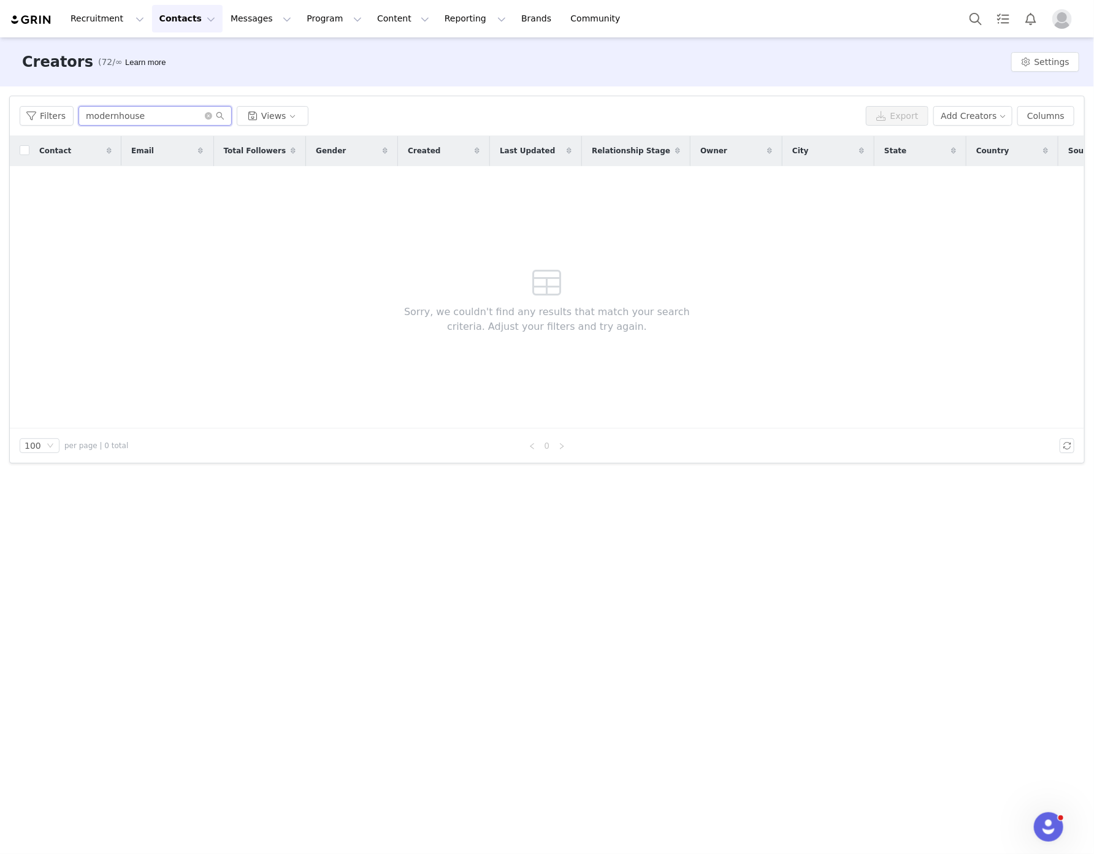
click at [113, 108] on input "modernhouse" at bounding box center [155, 116] width 153 height 20
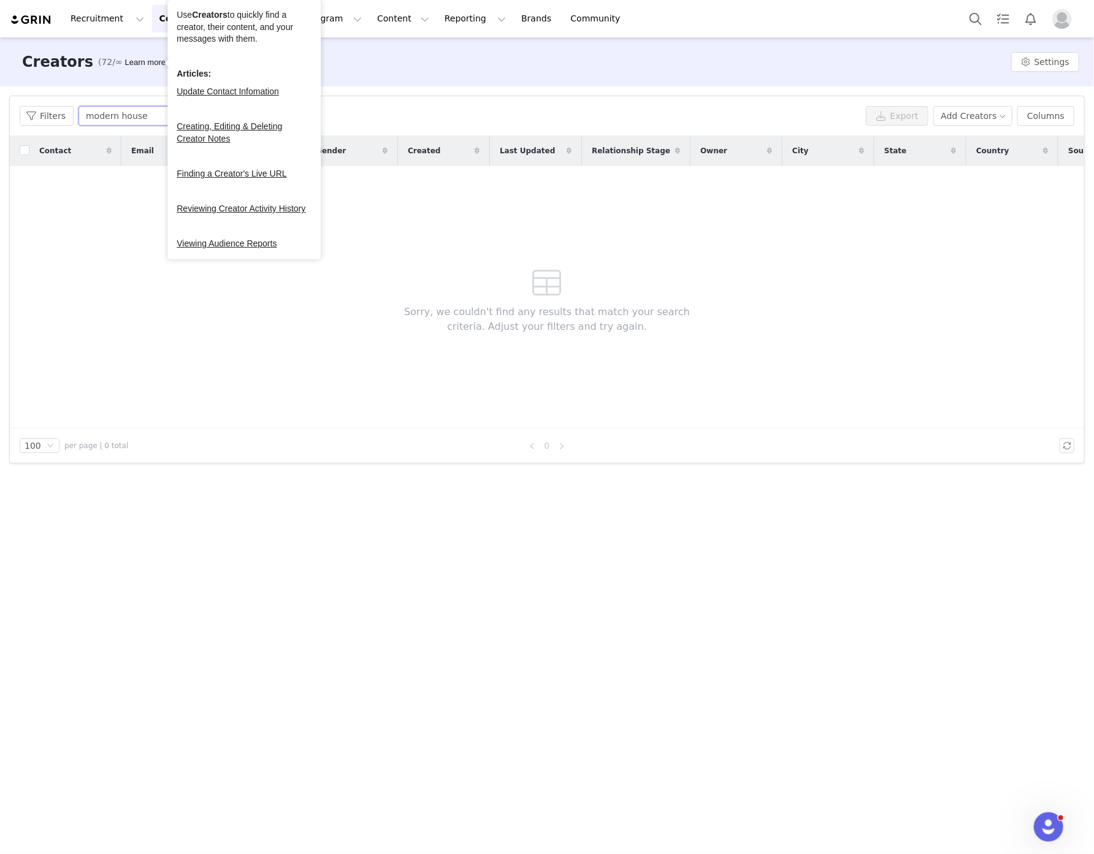
type input "modern house"
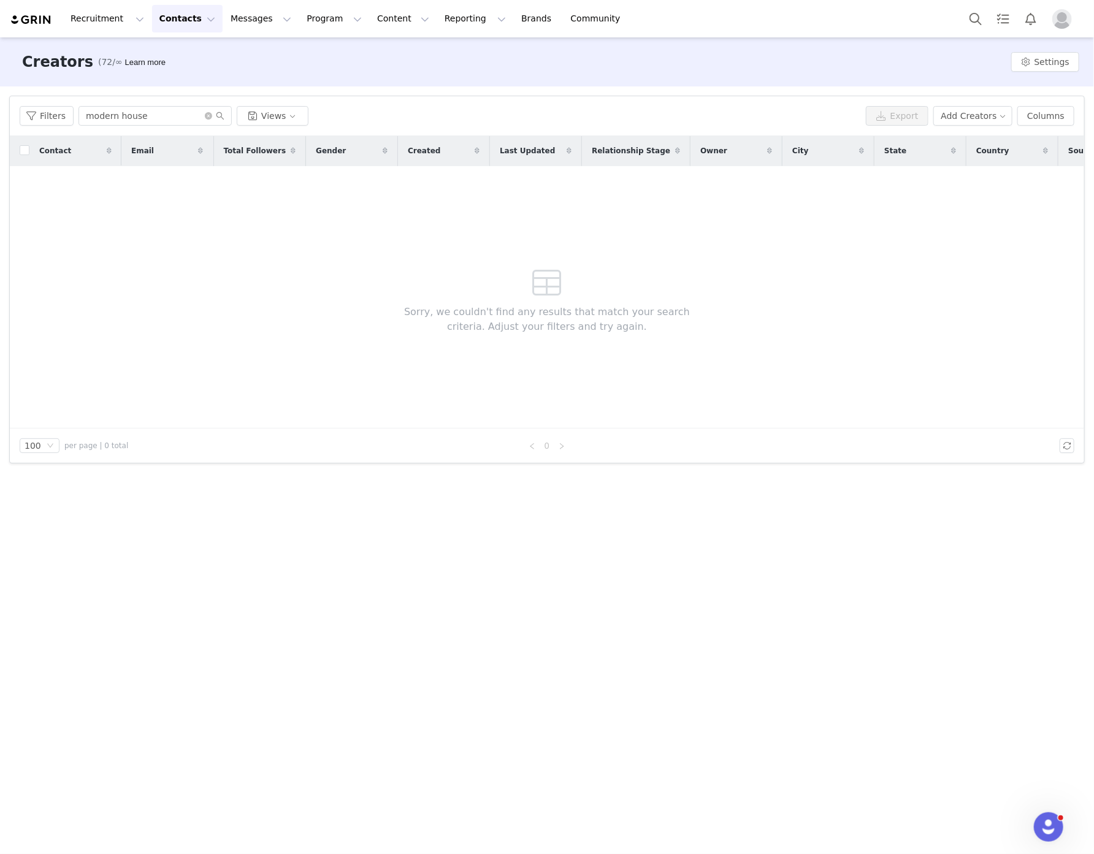
click at [153, 20] on button "Contacts Contacts" at bounding box center [187, 19] width 71 height 28
click at [166, 77] on p "Prospects" at bounding box center [170, 77] width 41 height 13
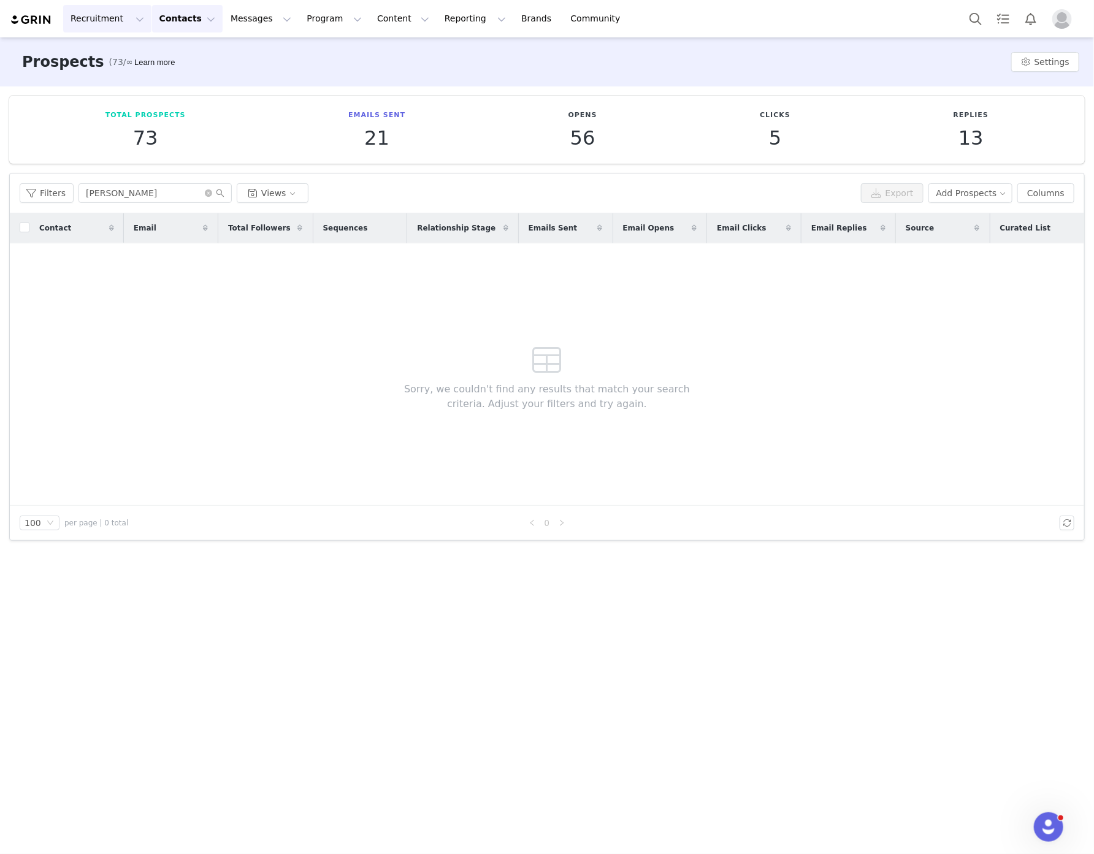
click at [106, 29] on button "Recruitment Recruitment" at bounding box center [107, 19] width 88 height 28
click at [104, 48] on p "Creator Search" at bounding box center [106, 54] width 64 height 13
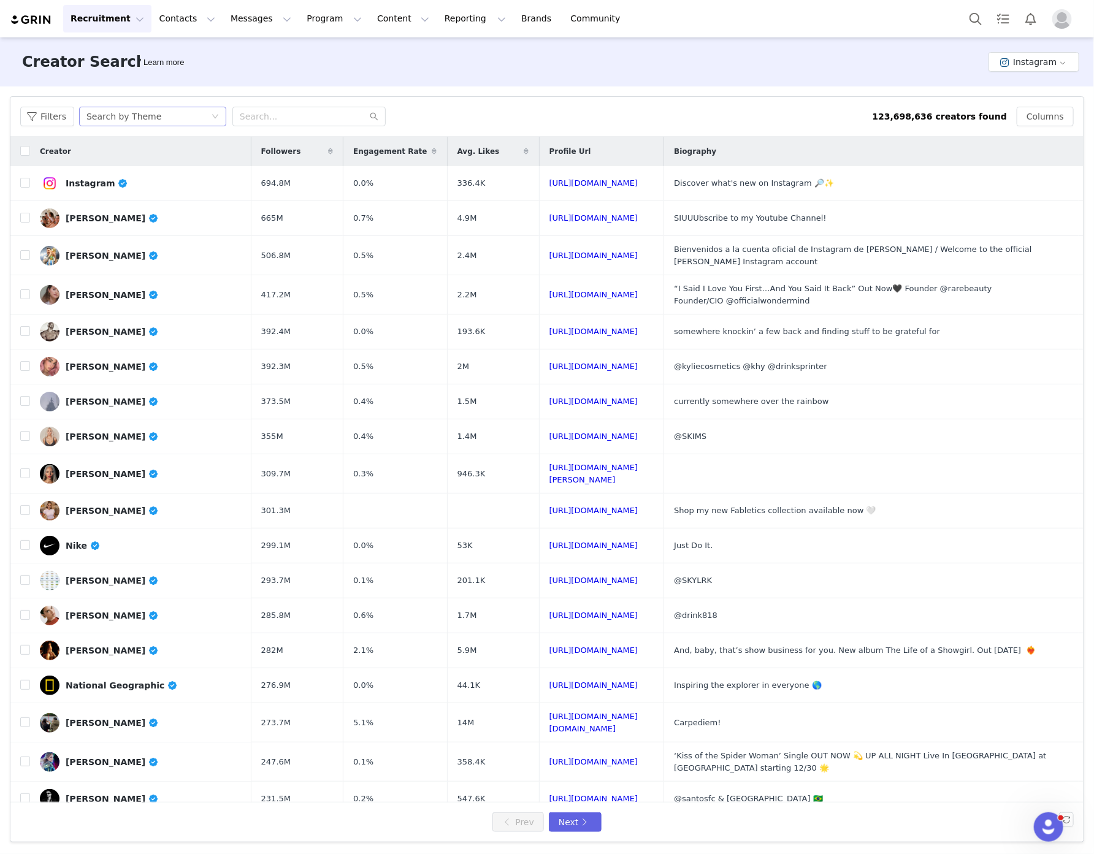
click at [136, 119] on div "Search by Theme" at bounding box center [123, 116] width 75 height 18
click at [142, 158] on li "Search by Creator" at bounding box center [152, 161] width 153 height 20
click at [341, 108] on input "text" at bounding box center [308, 117] width 153 height 20
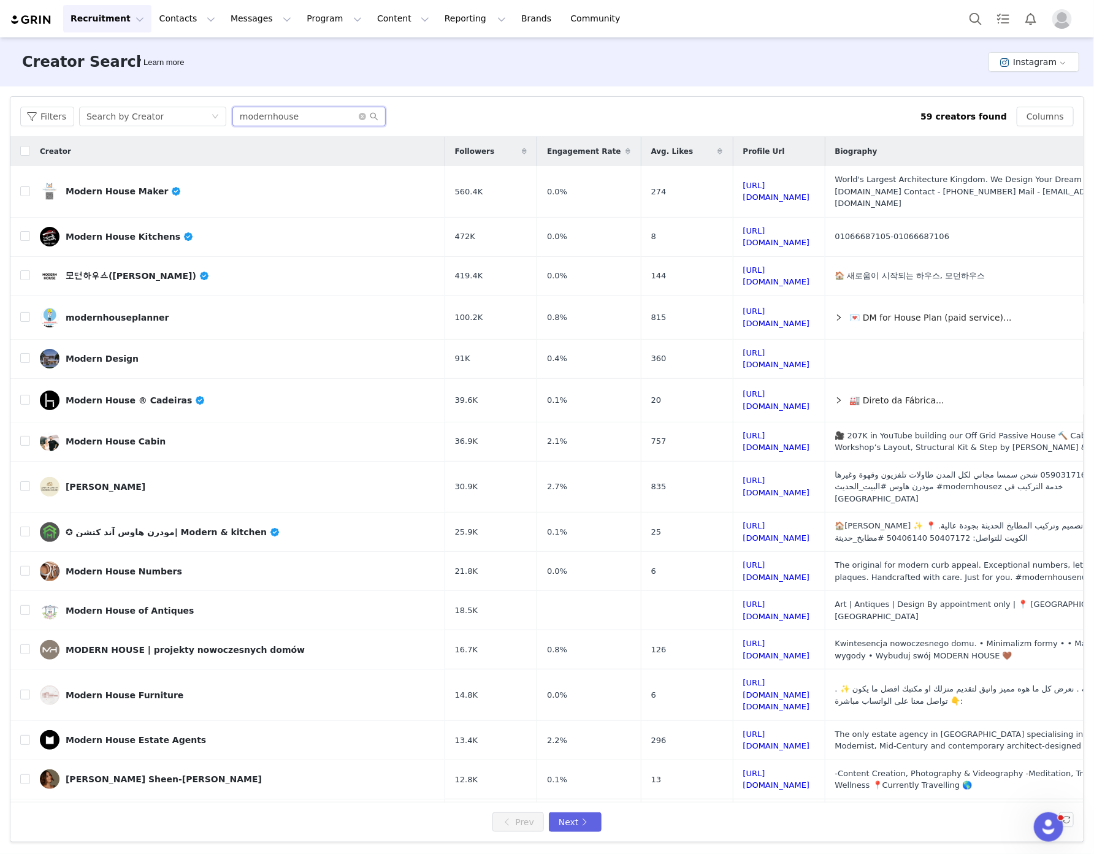
click at [326, 118] on input "modernhouse" at bounding box center [308, 117] width 153 height 20
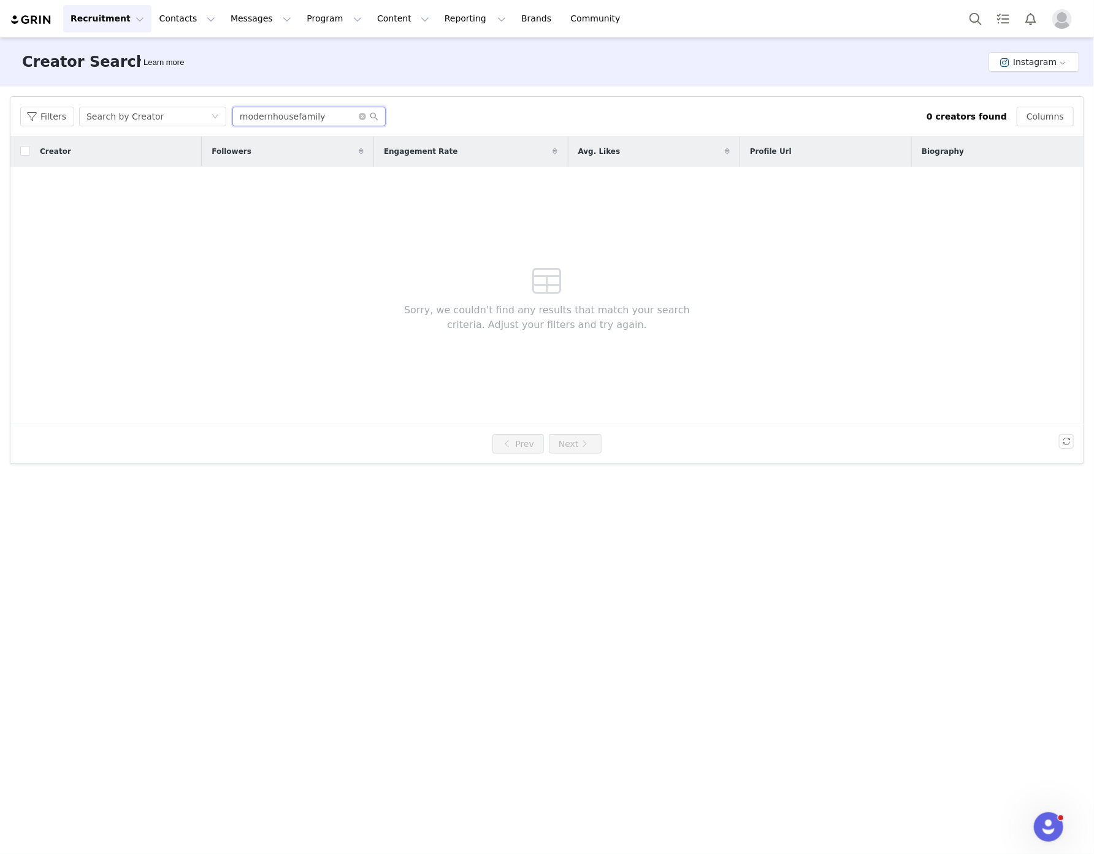
click at [266, 121] on input "modernhousefamily" at bounding box center [308, 117] width 153 height 20
click at [292, 118] on input "modern housefamily" at bounding box center [308, 117] width 153 height 20
type input "modern house family"
click at [359, 115] on icon "icon: close-circle" at bounding box center [362, 116] width 7 height 7
click at [254, 113] on input "text" at bounding box center [308, 117] width 153 height 20
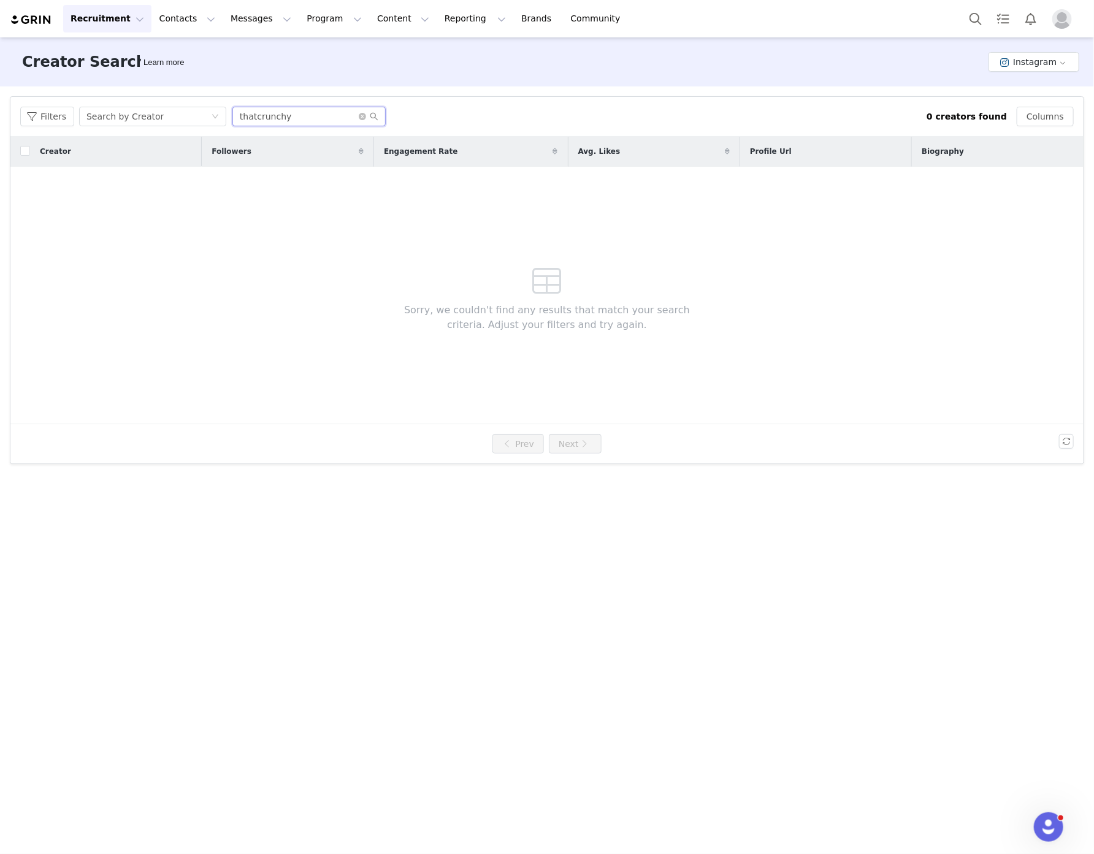
type input "thatcrunchy"
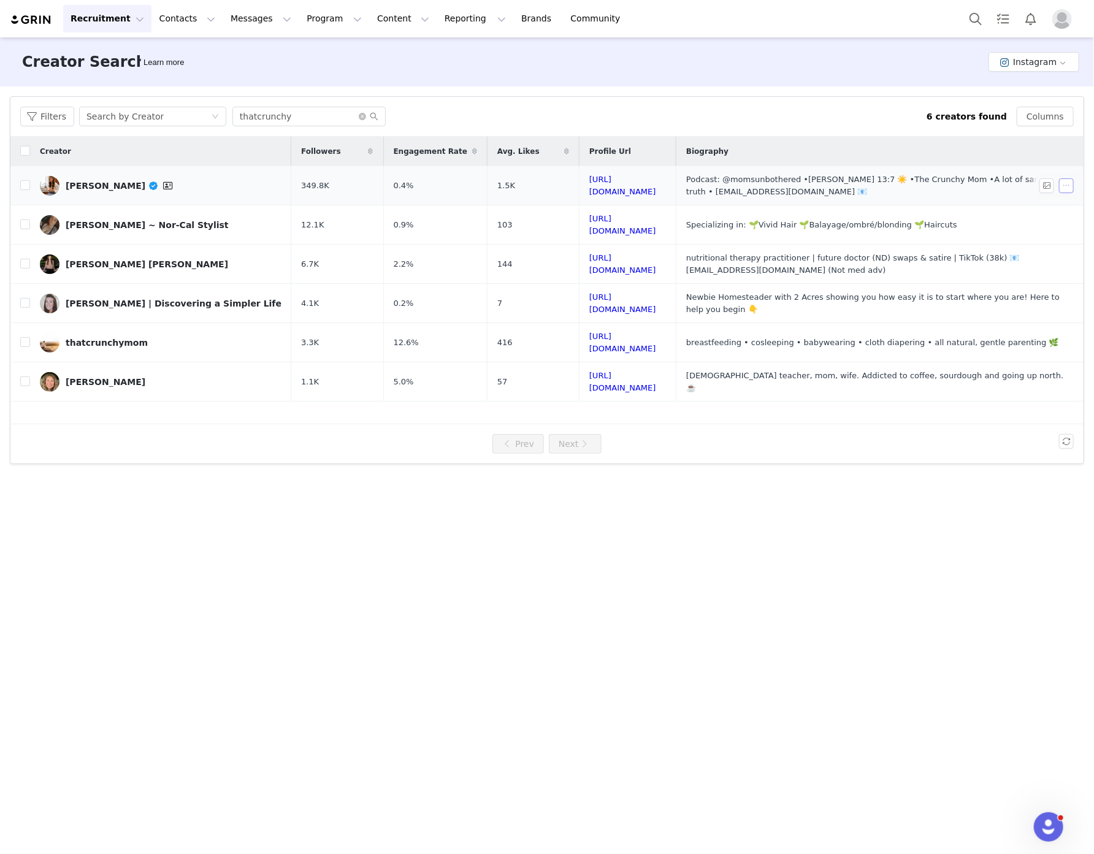
click at [1074, 182] on button "button" at bounding box center [1066, 185] width 15 height 15
click at [1062, 229] on div "Add Creator" at bounding box center [1036, 227] width 71 height 13
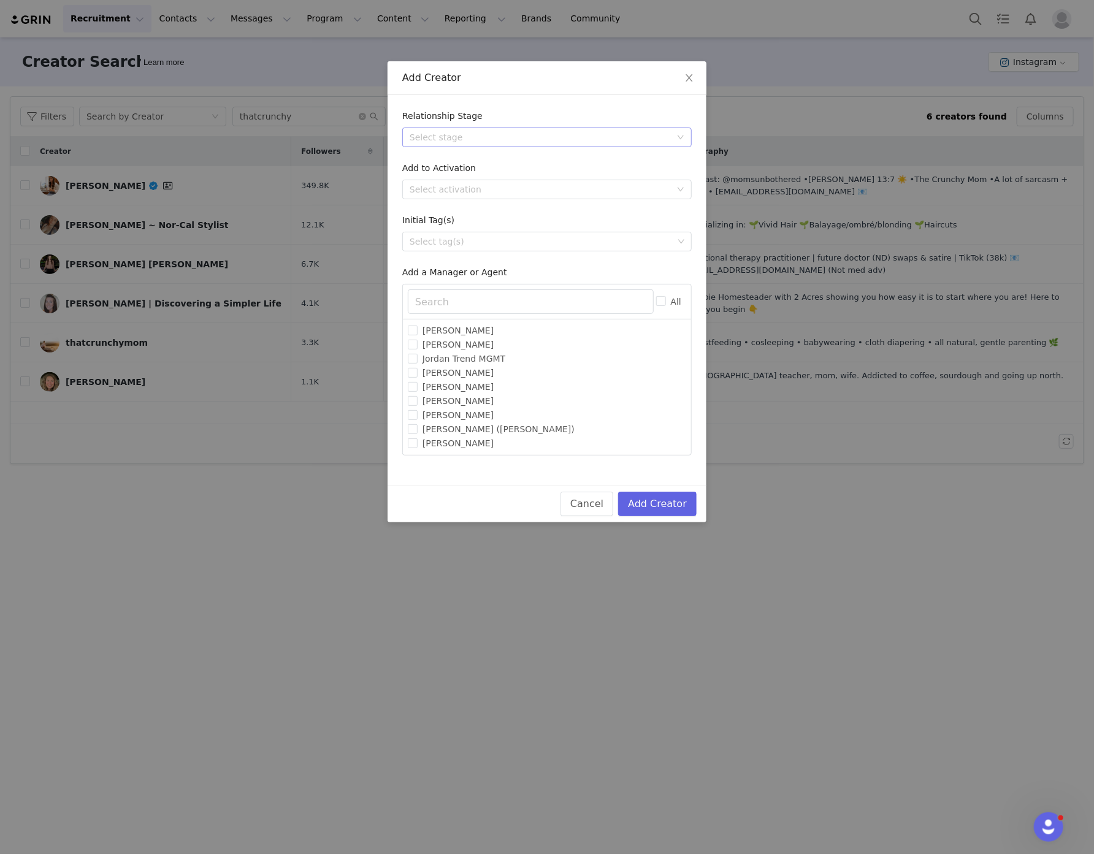
click at [551, 132] on div "Select stage" at bounding box center [540, 137] width 261 height 12
click at [489, 164] on li "Approved" at bounding box center [547, 162] width 290 height 20
click at [474, 193] on div "Select activation" at bounding box center [540, 189] width 261 height 12
click at [489, 275] on li "Flat Fee Paid Campaign" at bounding box center [547, 273] width 290 height 20
click at [471, 237] on div "Select tag(s)" at bounding box center [542, 242] width 264 height 12
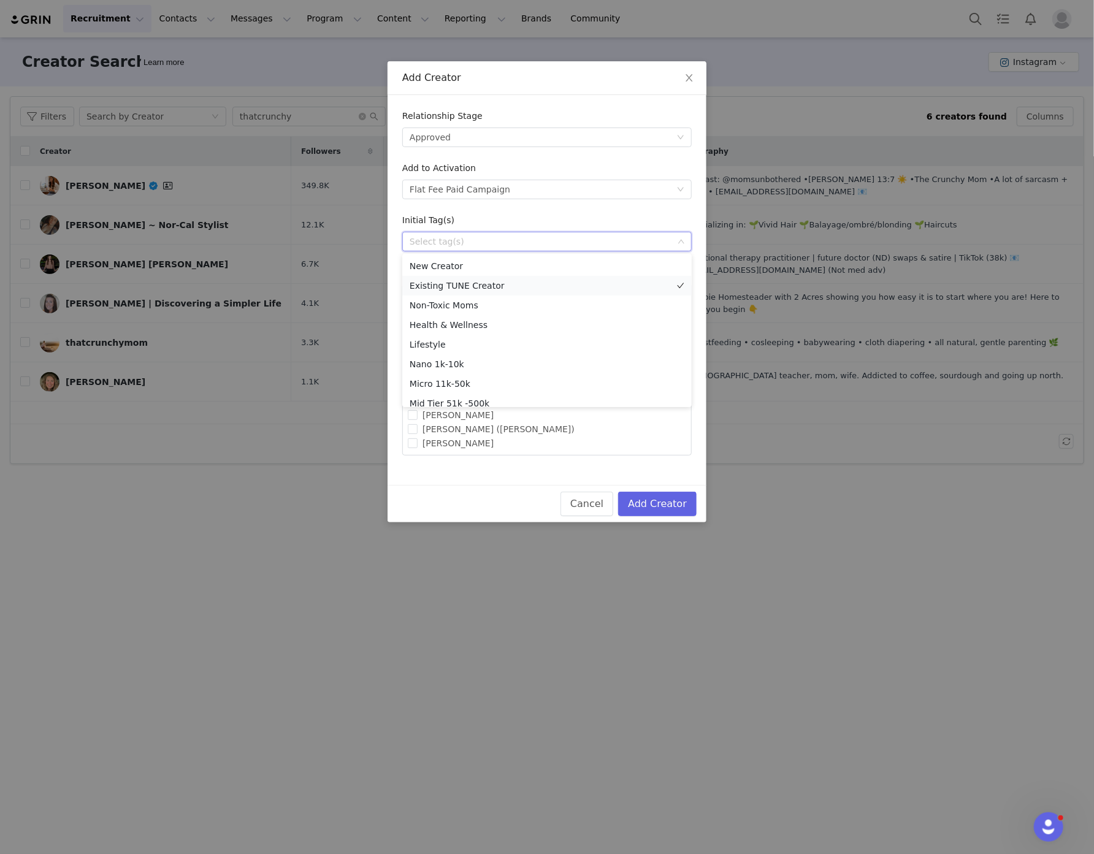
click at [475, 286] on li "Existing TUNE Creator" at bounding box center [547, 286] width 290 height 20
click at [471, 302] on li "Non-Toxic Moms" at bounding box center [547, 306] width 290 height 20
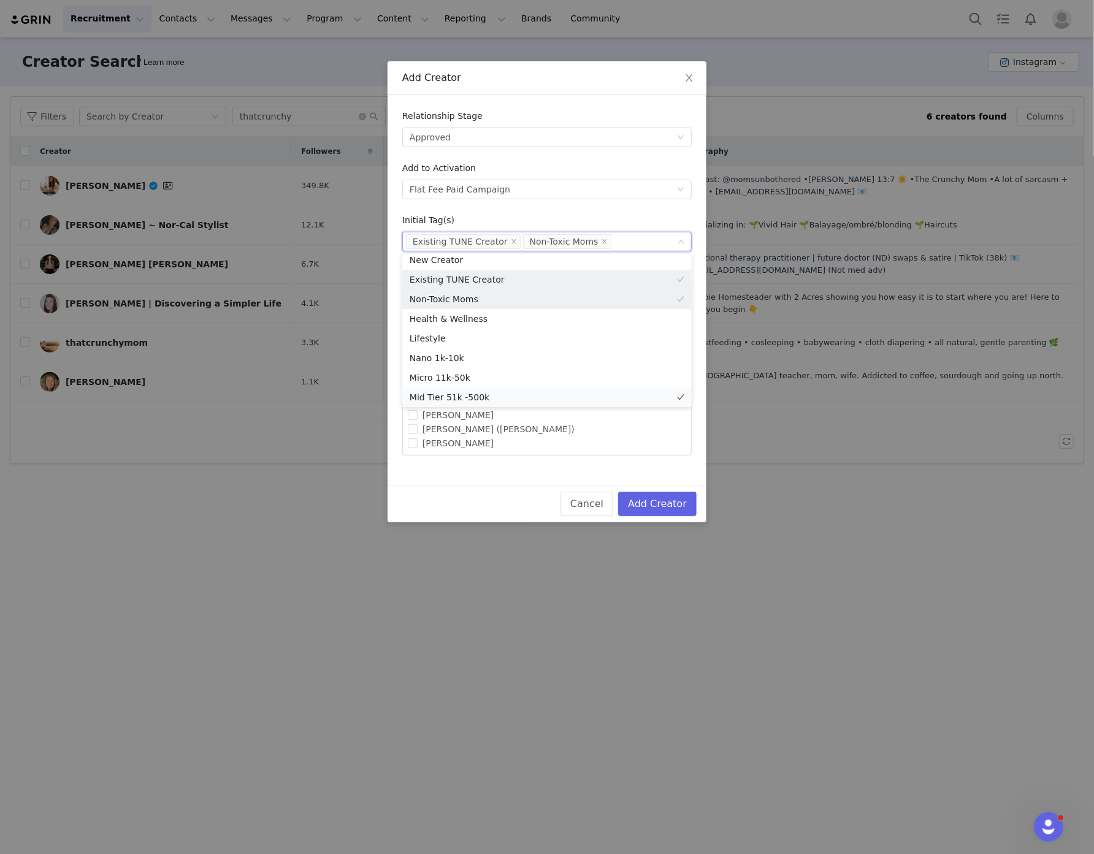
click at [497, 397] on li "Mid Tier 51k -500k" at bounding box center [547, 398] width 290 height 20
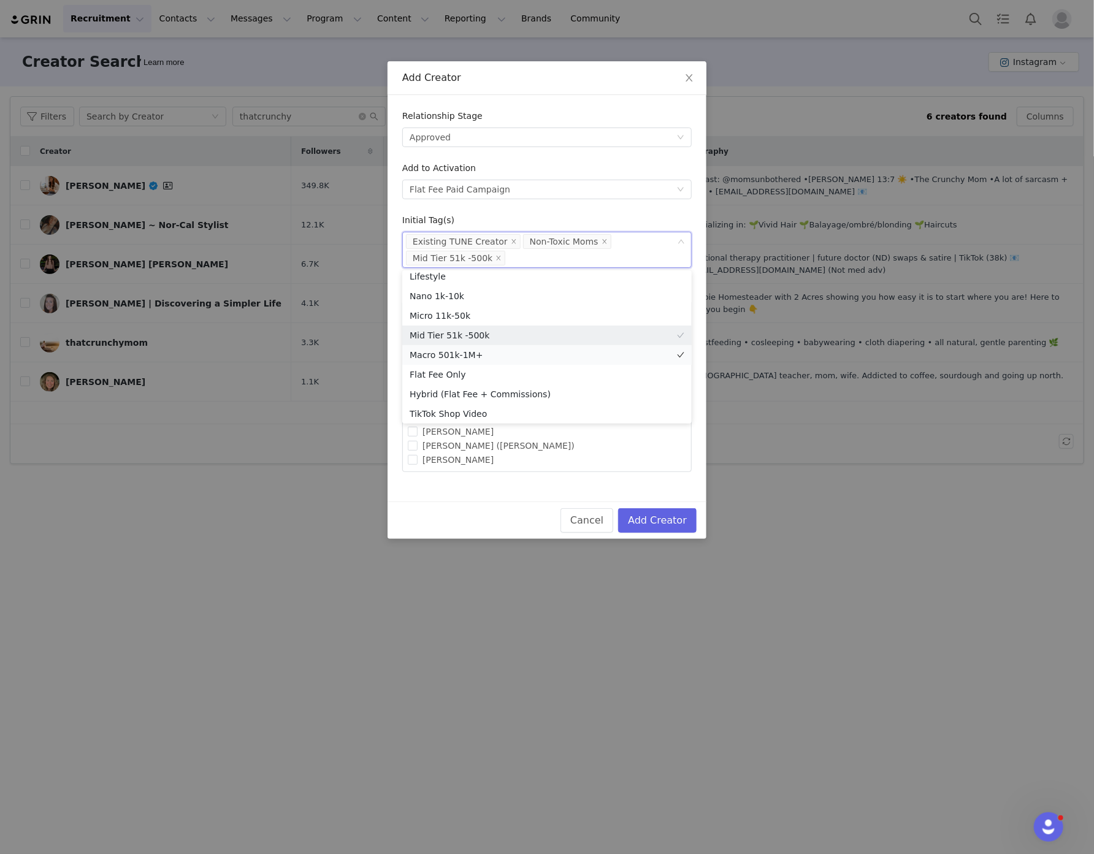
scroll to position [87, 0]
click at [652, 519] on button "Add Creator" at bounding box center [657, 521] width 79 height 25
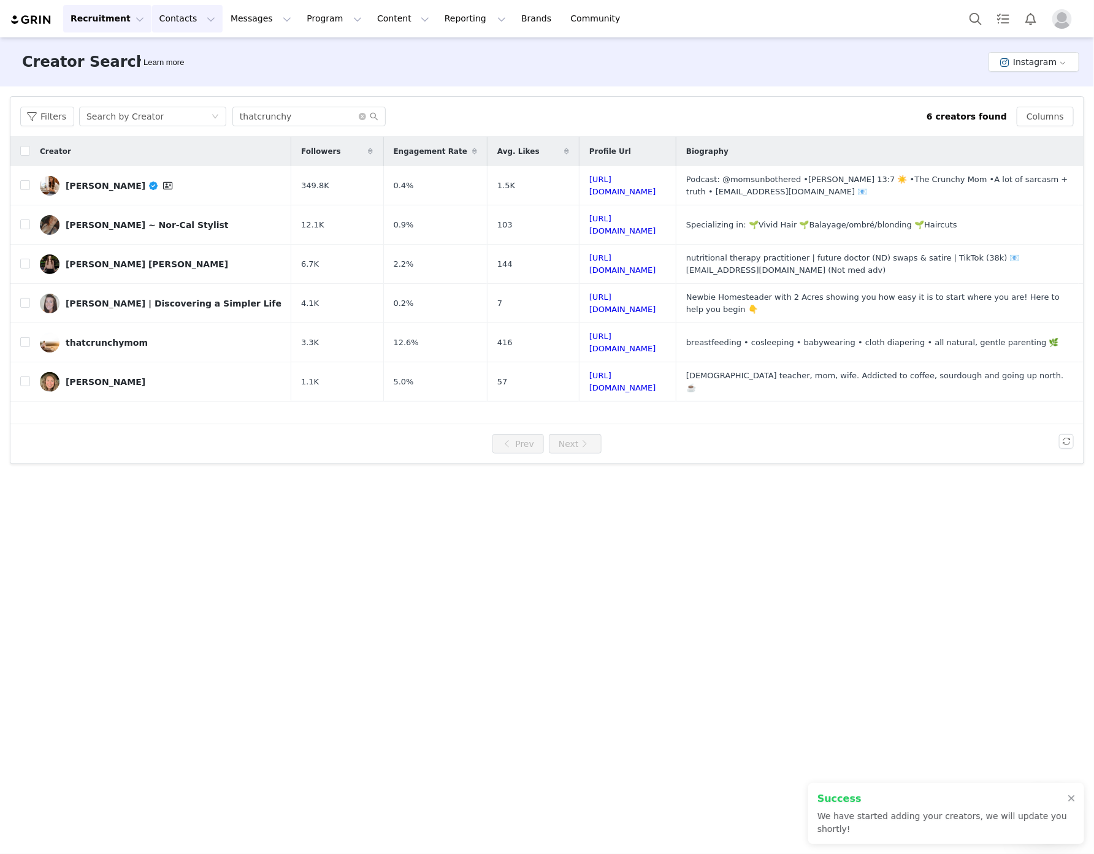
click at [178, 17] on button "Contacts Contacts" at bounding box center [187, 19] width 71 height 28
click at [181, 59] on p "Creators" at bounding box center [168, 54] width 37 height 13
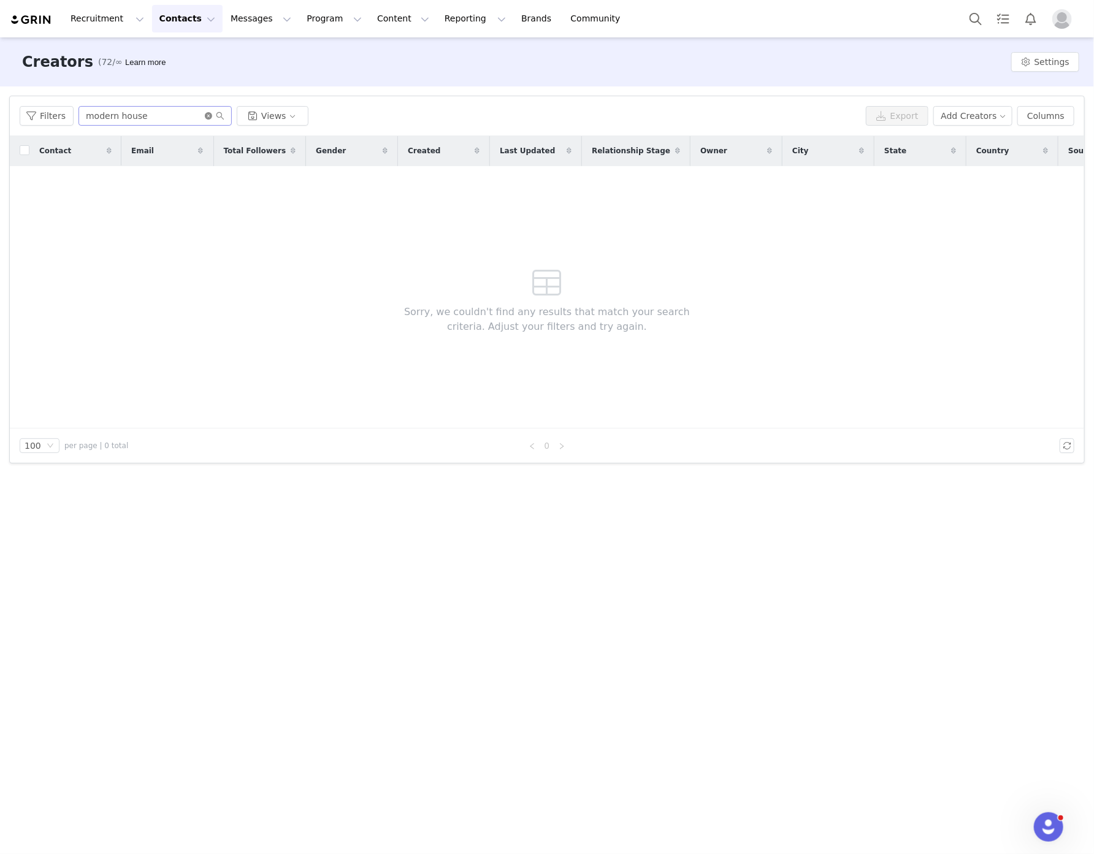
click at [207, 113] on icon "icon: close-circle" at bounding box center [208, 115] width 7 height 7
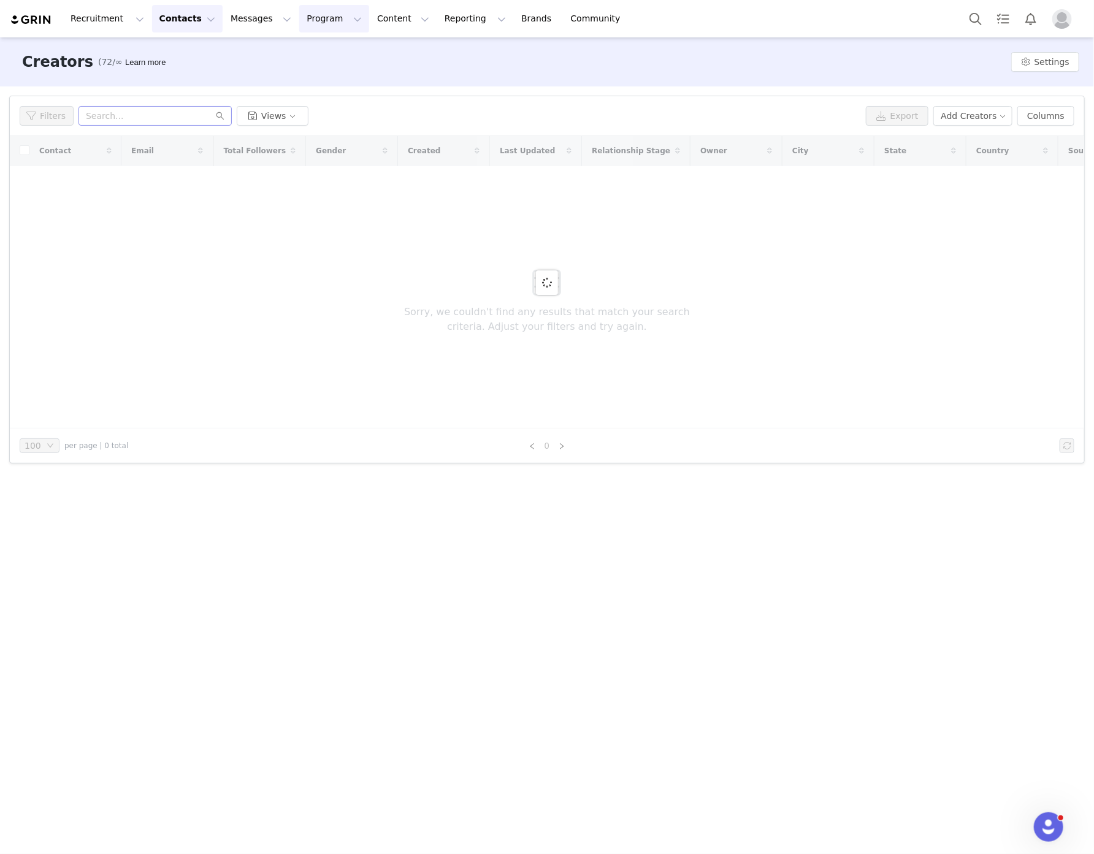
click at [317, 23] on button "Program Program" at bounding box center [334, 19] width 70 height 28
click at [316, 51] on p "Activations" at bounding box center [302, 54] width 47 height 13
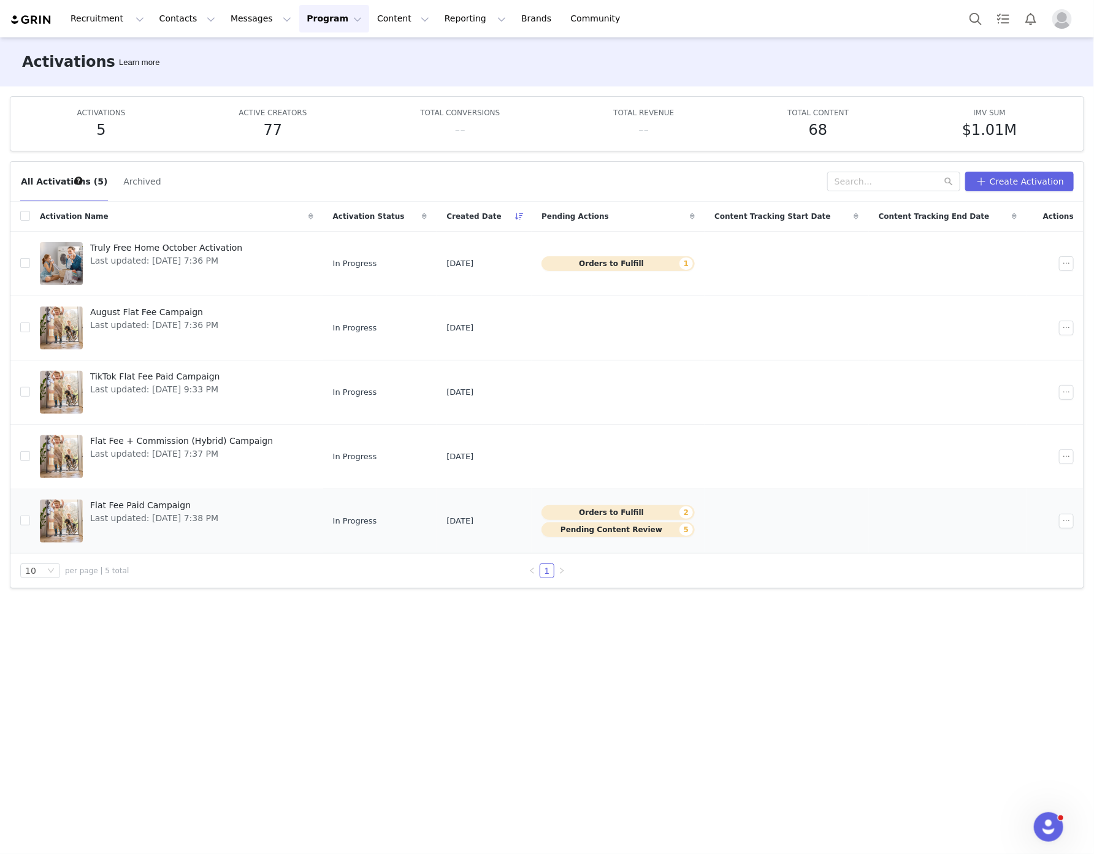
click at [152, 522] on span "Last updated: [DATE] 7:38 PM" at bounding box center [154, 518] width 128 height 13
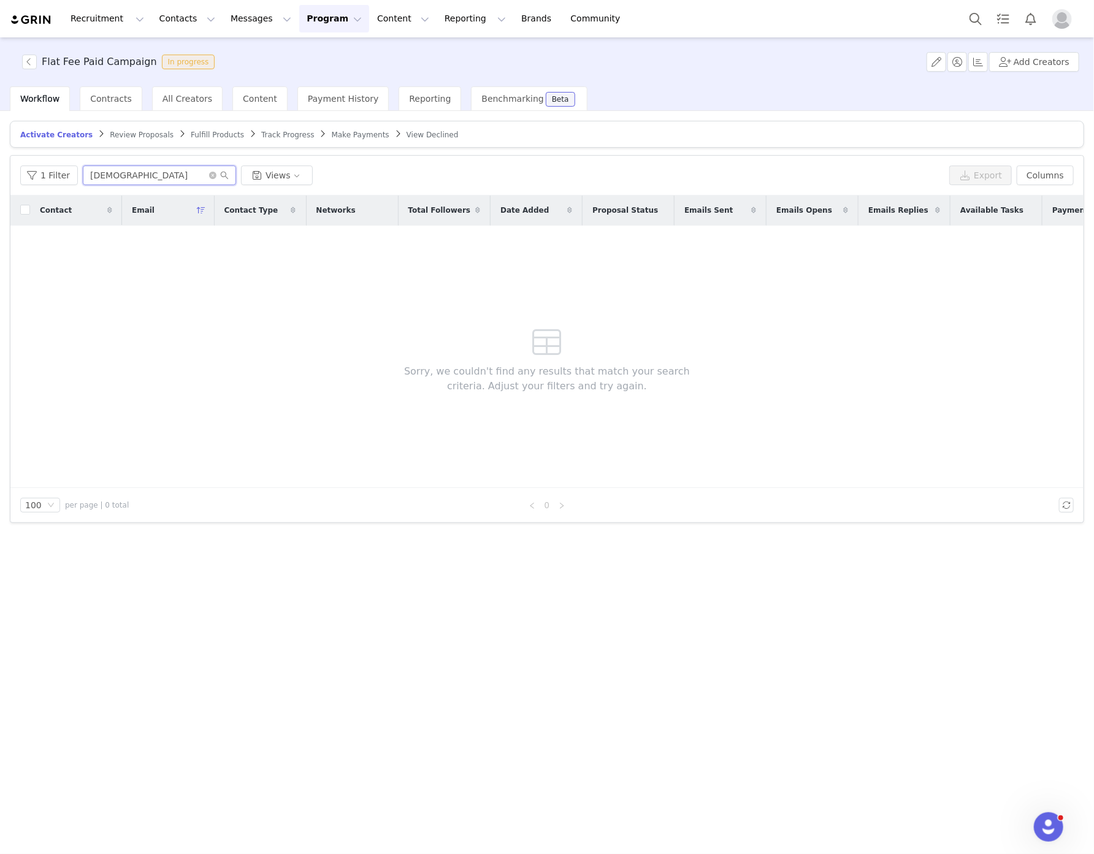
click at [128, 180] on input "kristen" at bounding box center [159, 176] width 153 height 20
click at [128, 178] on input "kristen" at bounding box center [159, 176] width 153 height 20
click at [126, 178] on input "kristen" at bounding box center [159, 176] width 153 height 20
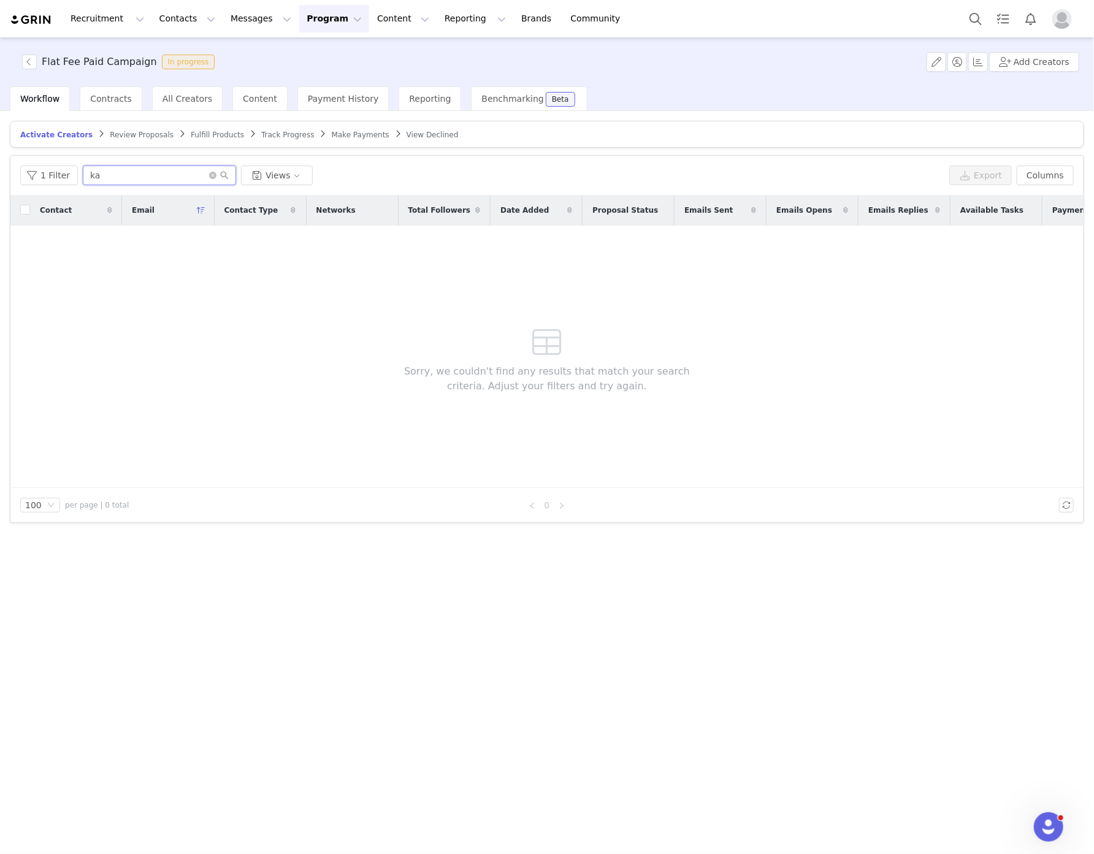
type input "k"
type input "that"
click at [437, 19] on button "Reporting Reporting" at bounding box center [475, 19] width 76 height 28
click at [412, 50] on p "Dashboard" at bounding box center [425, 54] width 47 height 13
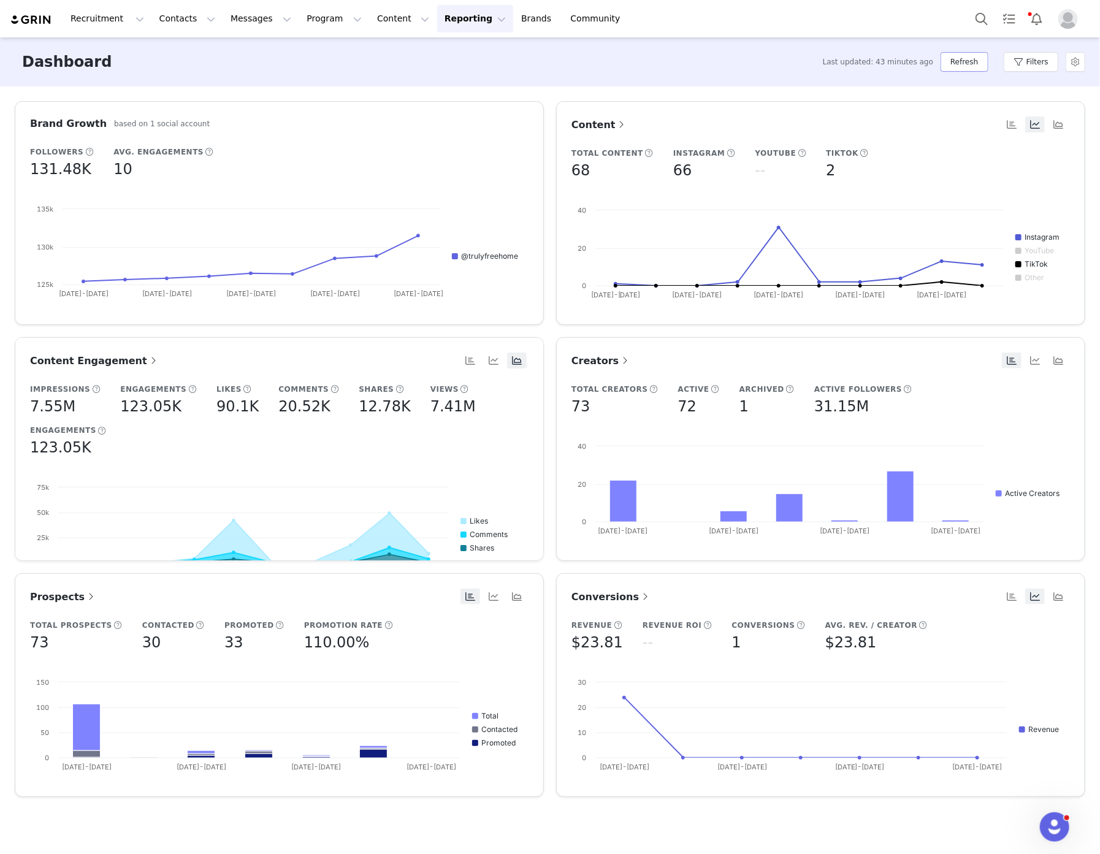
click at [958, 61] on button "Refresh" at bounding box center [964, 62] width 47 height 20
click at [966, 60] on button "Refresh" at bounding box center [964, 62] width 47 height 20
click at [971, 60] on button "Refresh" at bounding box center [964, 62] width 47 height 20
click at [115, 359] on span "Content Engagement" at bounding box center [94, 361] width 129 height 12
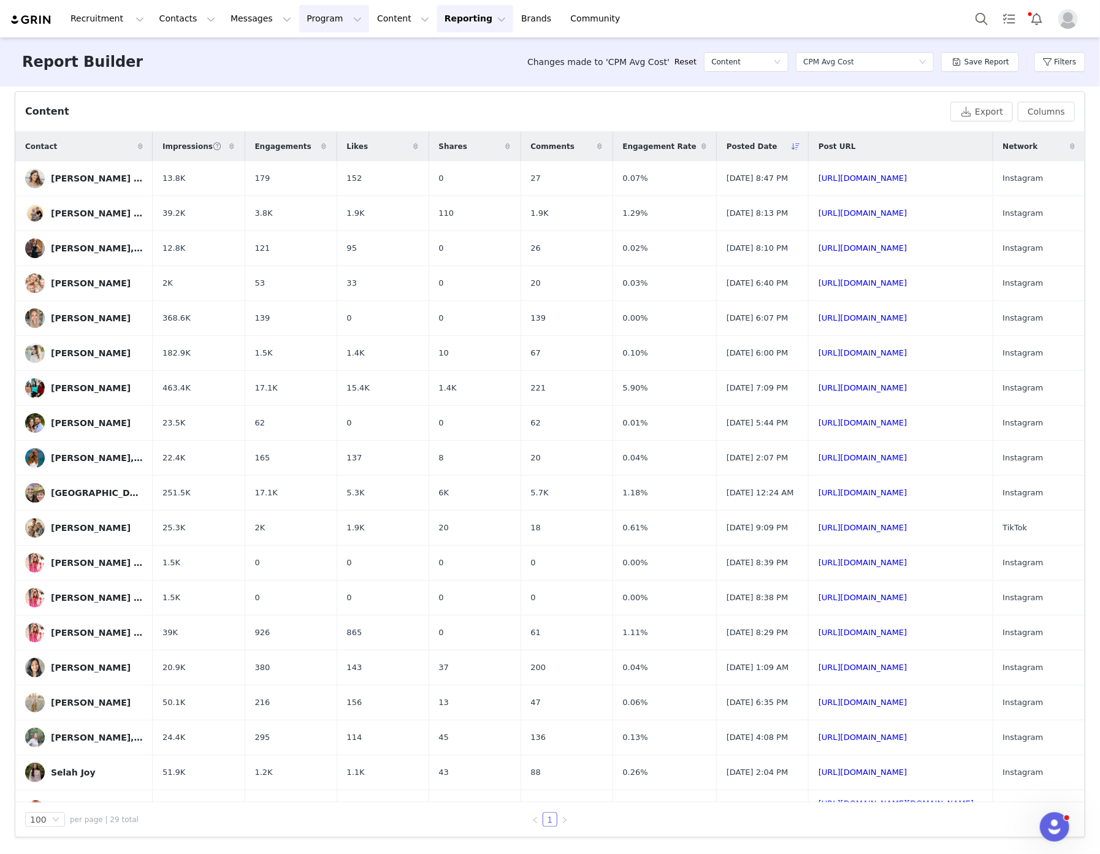
click at [299, 14] on button "Program Program" at bounding box center [334, 19] width 70 height 28
click at [291, 52] on p "Activations" at bounding box center [302, 54] width 47 height 13
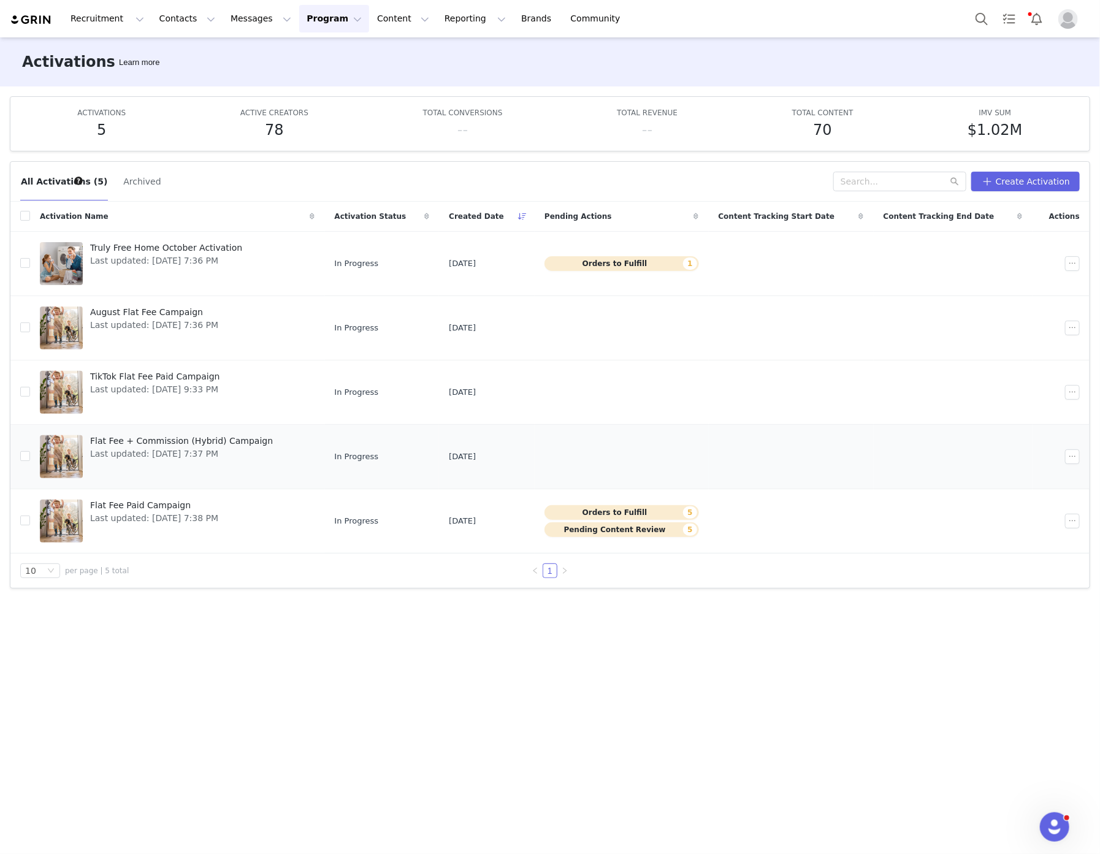
click at [163, 443] on span "Flat Fee + Commission (Hybrid) Campaign" at bounding box center [181, 441] width 183 height 13
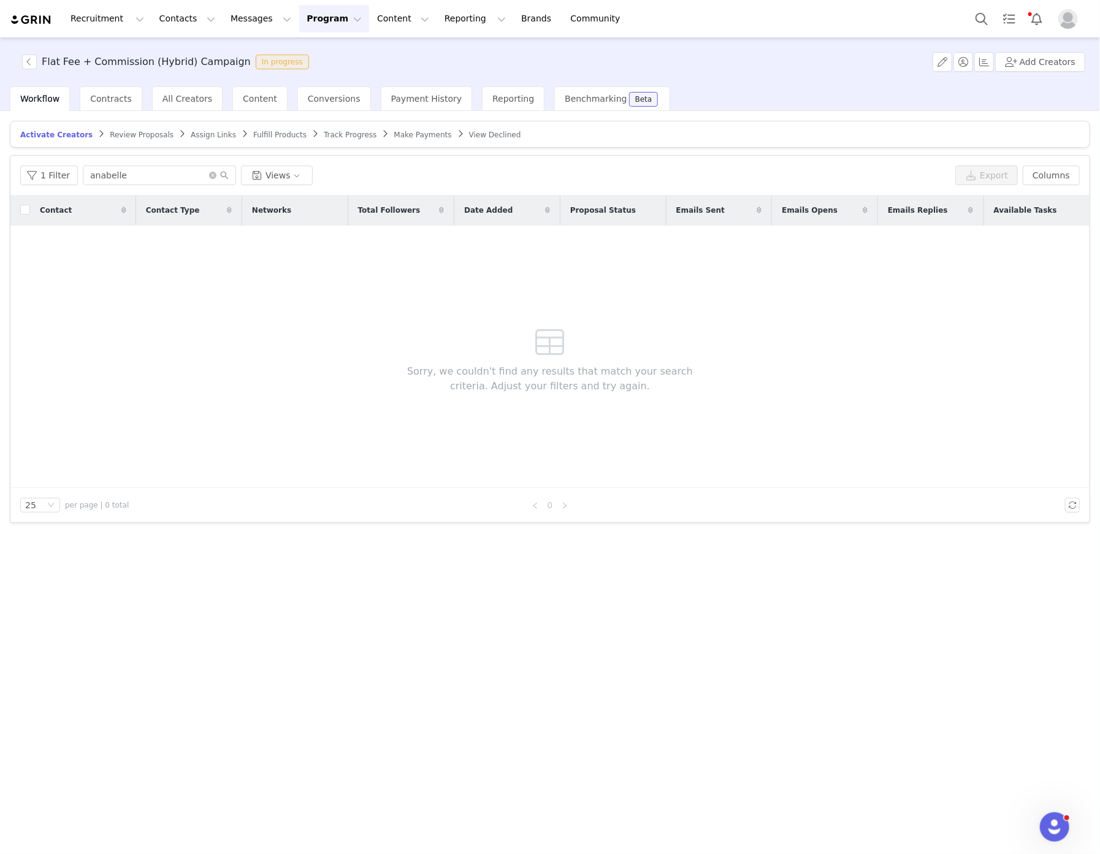
click at [324, 139] on span "Track Progress" at bounding box center [350, 135] width 53 height 9
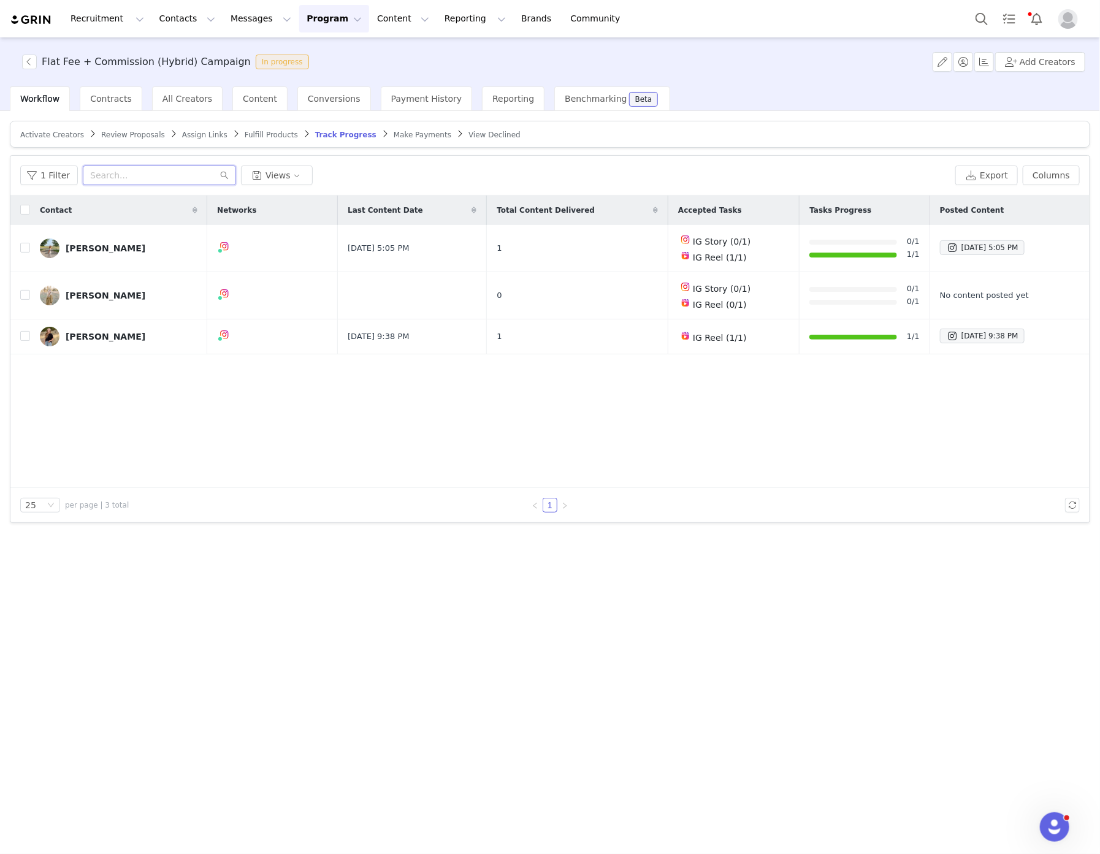
click at [186, 175] on input "text" at bounding box center [159, 176] width 153 height 20
click at [42, 131] on span "Activate Creators" at bounding box center [52, 135] width 64 height 9
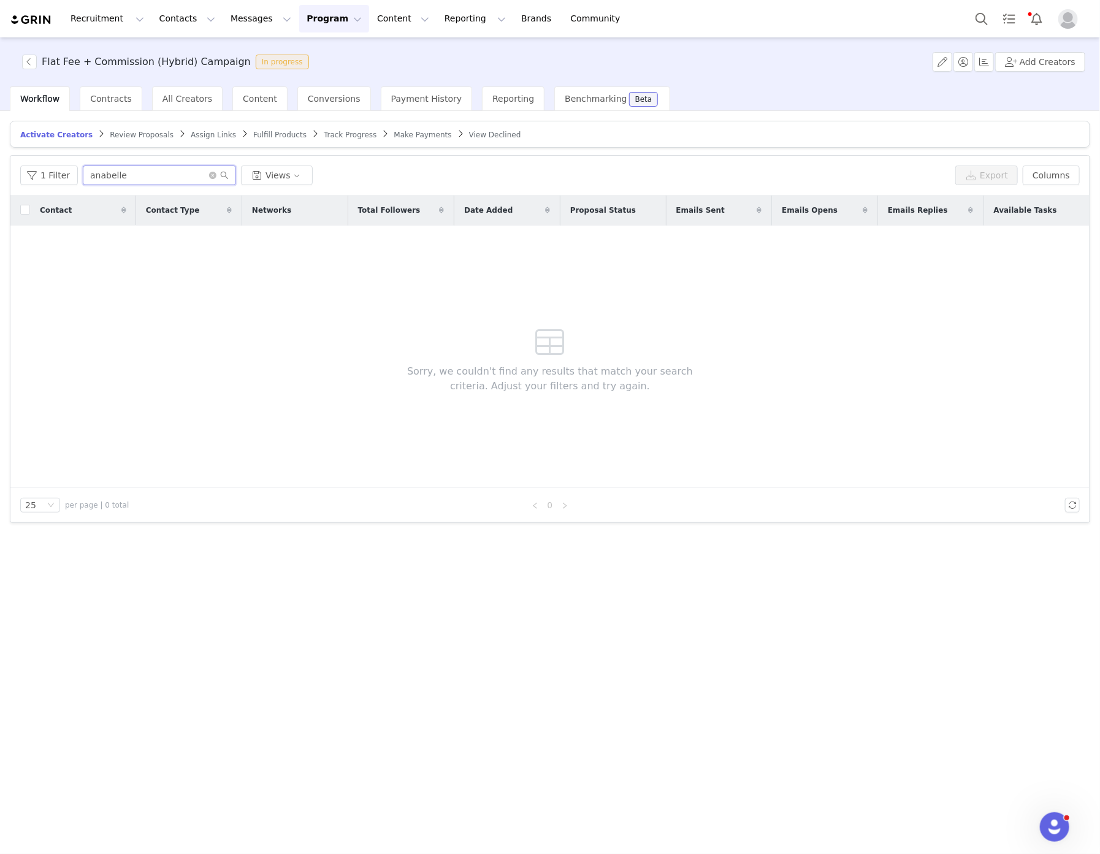
click at [132, 175] on input "anabelle" at bounding box center [159, 176] width 153 height 20
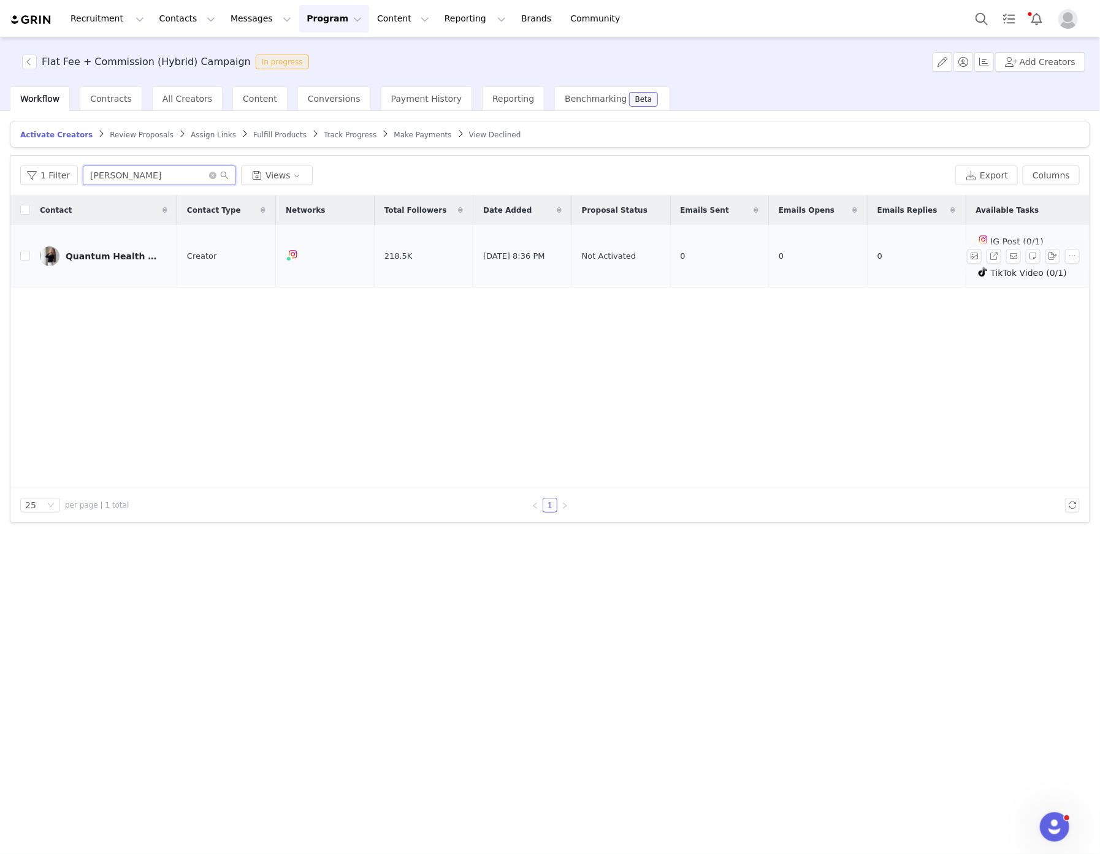
type input "[PERSON_NAME]"
click at [94, 253] on div "Quantum Health | Circadian Health | Hormone Health | Nutrition" at bounding box center [112, 256] width 92 height 10
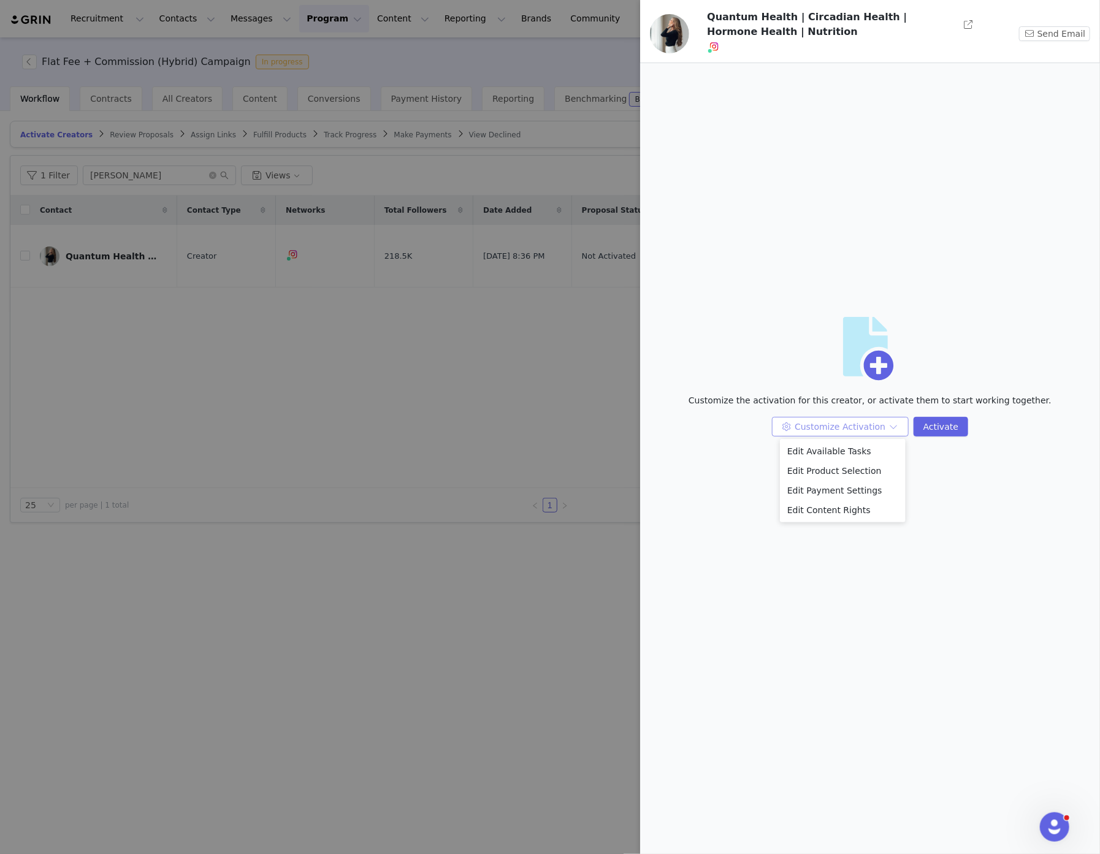
click at [892, 428] on button "Customize Activation" at bounding box center [840, 427] width 137 height 20
click at [871, 450] on li "Edit Available Tasks" at bounding box center [843, 452] width 126 height 20
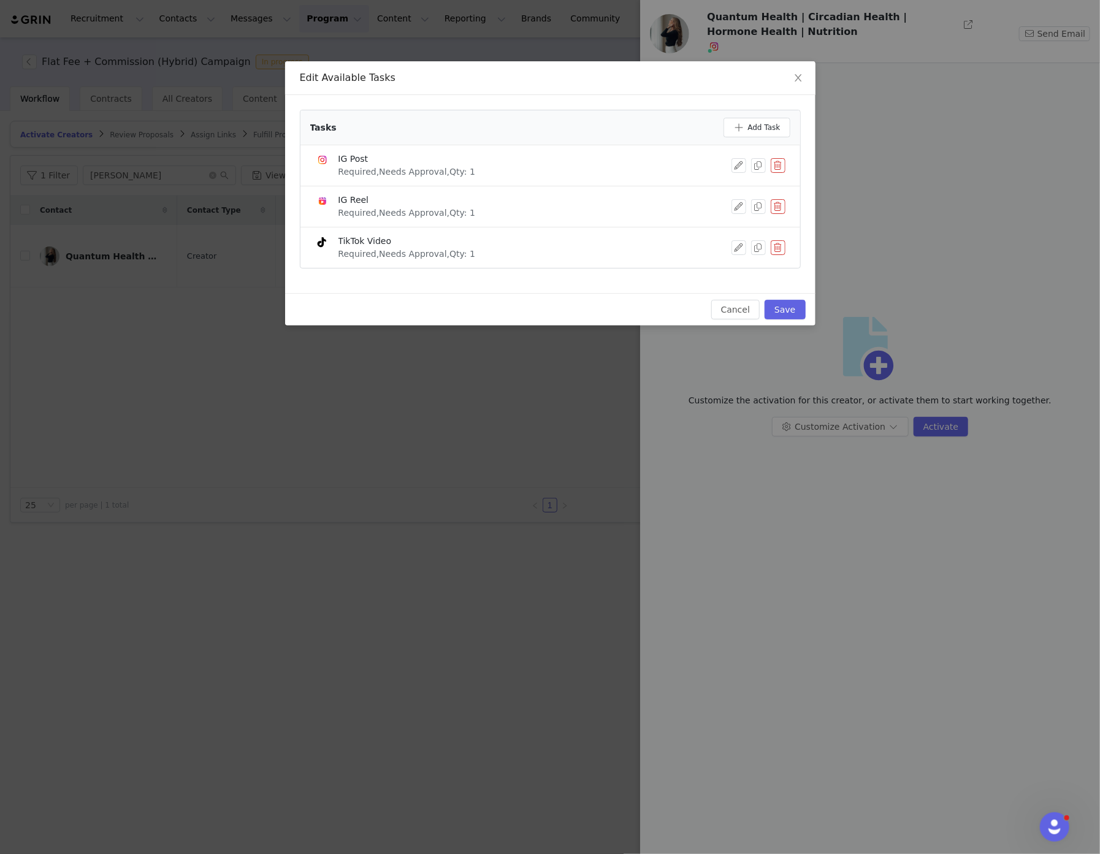
click at [777, 161] on button "button" at bounding box center [778, 165] width 15 height 15
click at [740, 194] on button "Delete" at bounding box center [734, 187] width 48 height 20
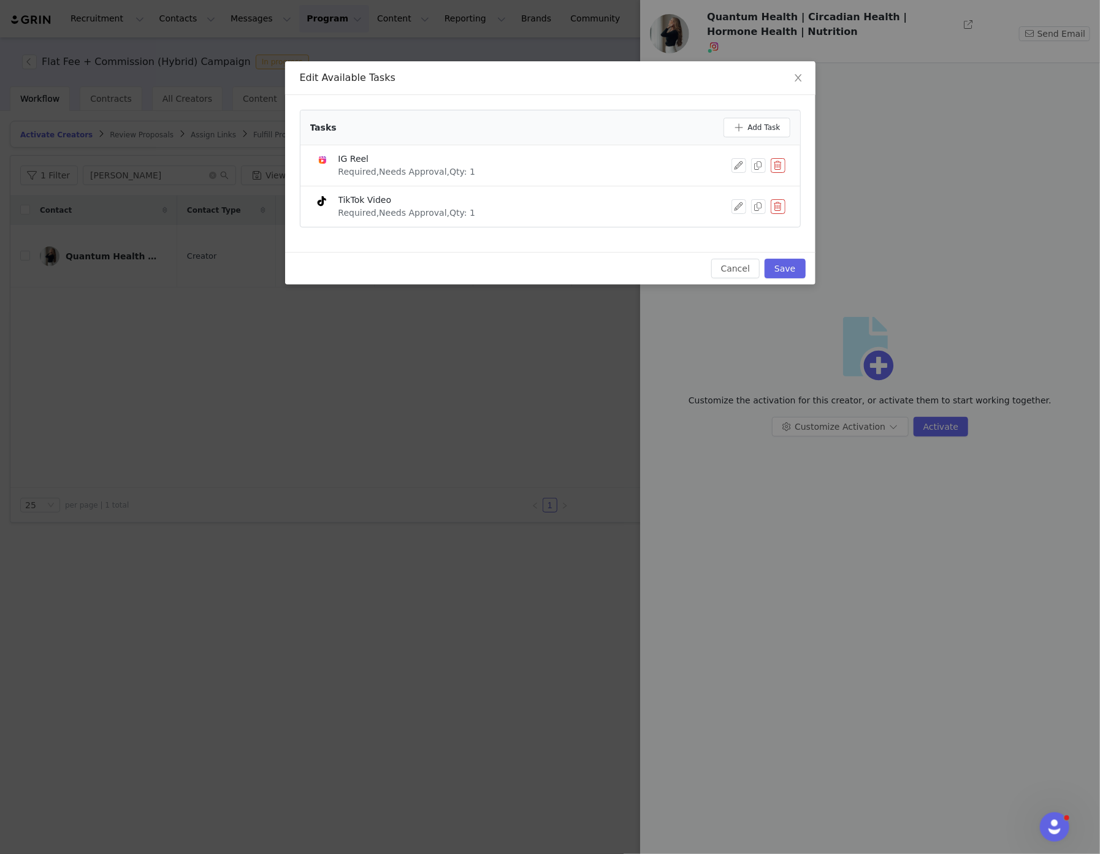
click at [783, 202] on button "button" at bounding box center [778, 206] width 15 height 15
click at [739, 230] on button "Delete" at bounding box center [734, 228] width 48 height 20
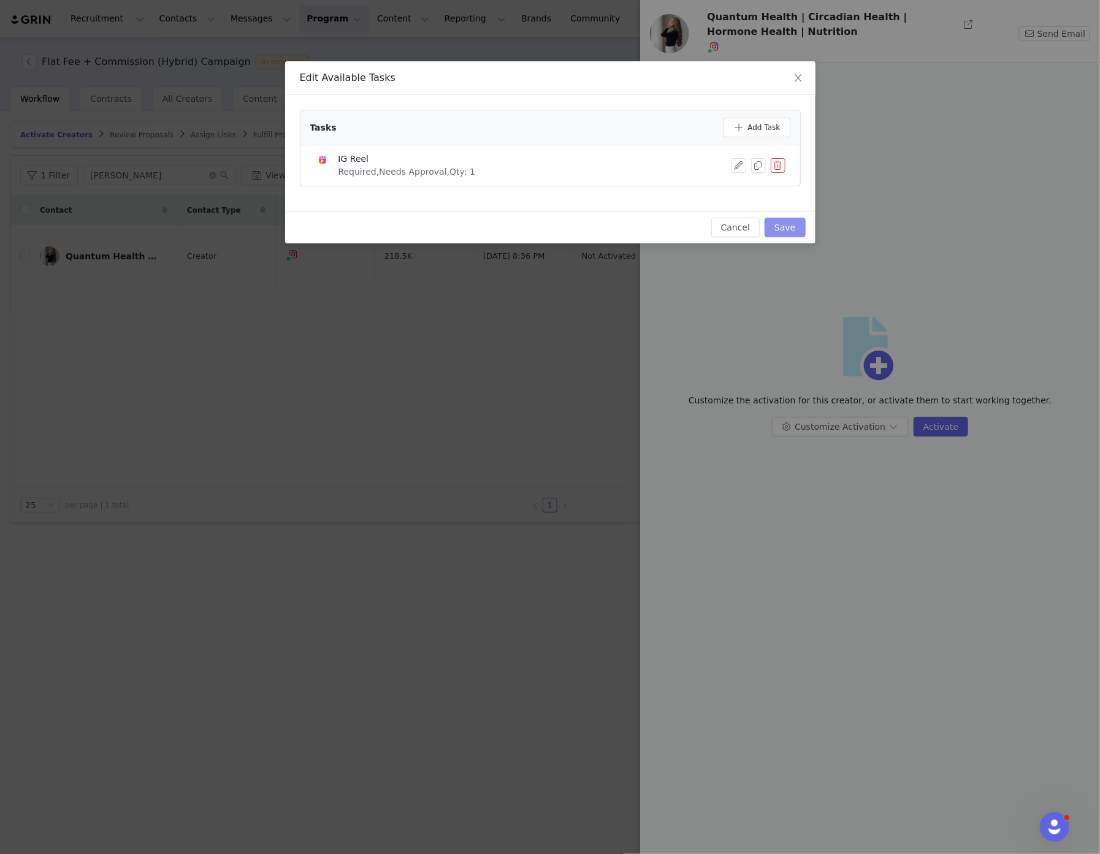
click at [786, 231] on button "Save" at bounding box center [785, 228] width 40 height 20
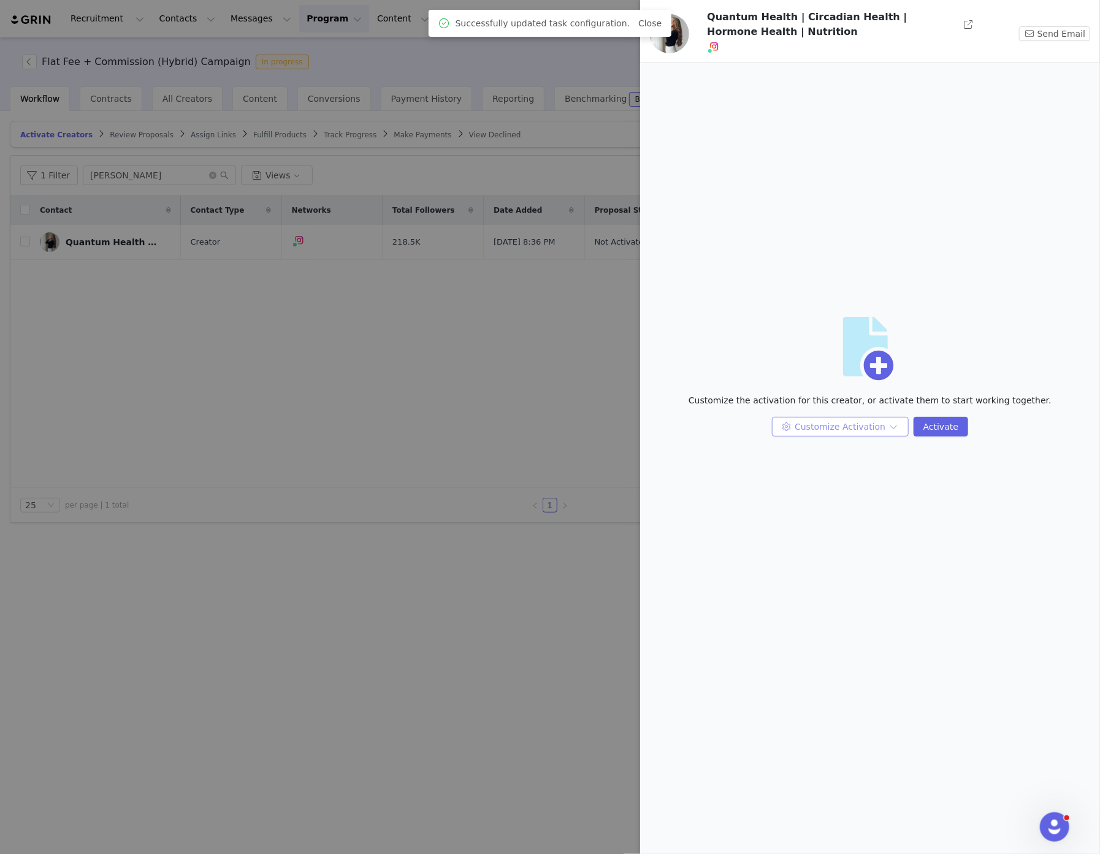
click at [891, 423] on button "Customize Activation" at bounding box center [840, 427] width 137 height 20
click at [873, 480] on li "Edit Product Selection" at bounding box center [843, 471] width 126 height 20
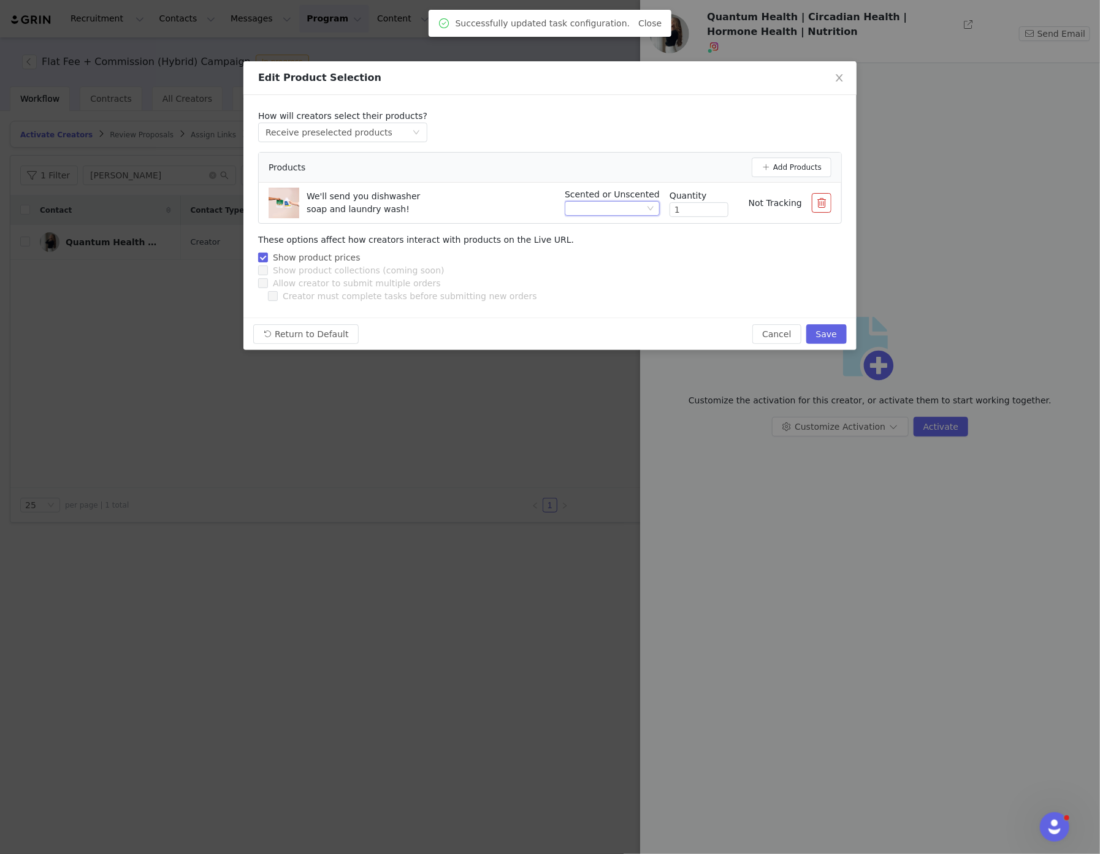
click at [632, 206] on div at bounding box center [607, 208] width 75 height 13
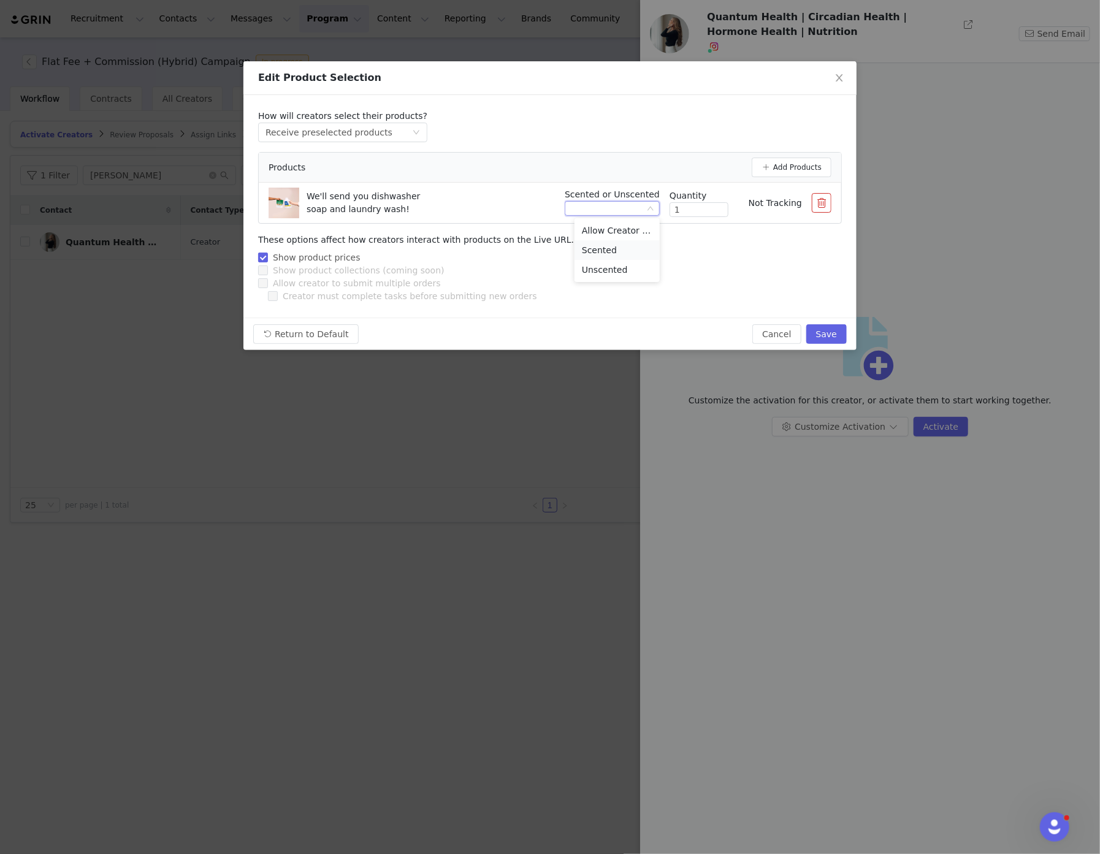
click at [628, 250] on li "Scented" at bounding box center [617, 250] width 85 height 20
click at [833, 329] on button "Save" at bounding box center [827, 334] width 40 height 20
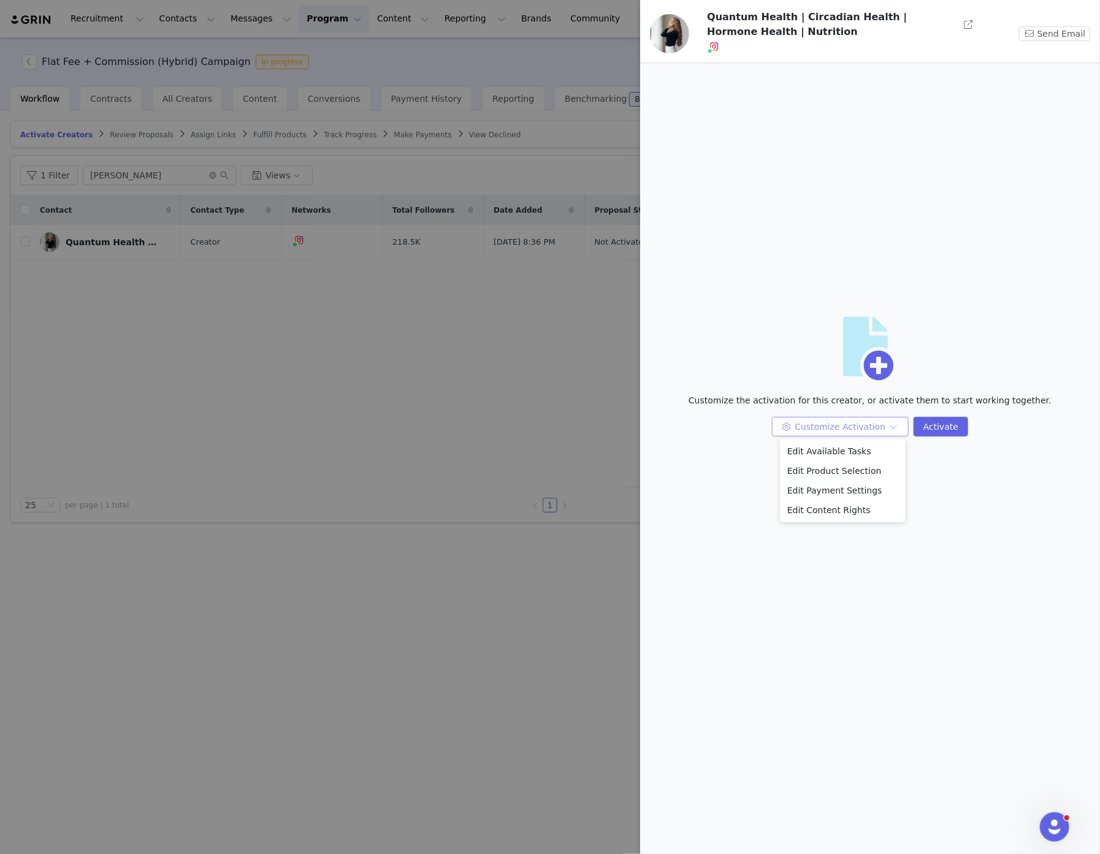
click at [877, 425] on button "Customize Activation" at bounding box center [840, 427] width 137 height 20
click at [848, 493] on li "Edit Payment Settings" at bounding box center [843, 491] width 126 height 20
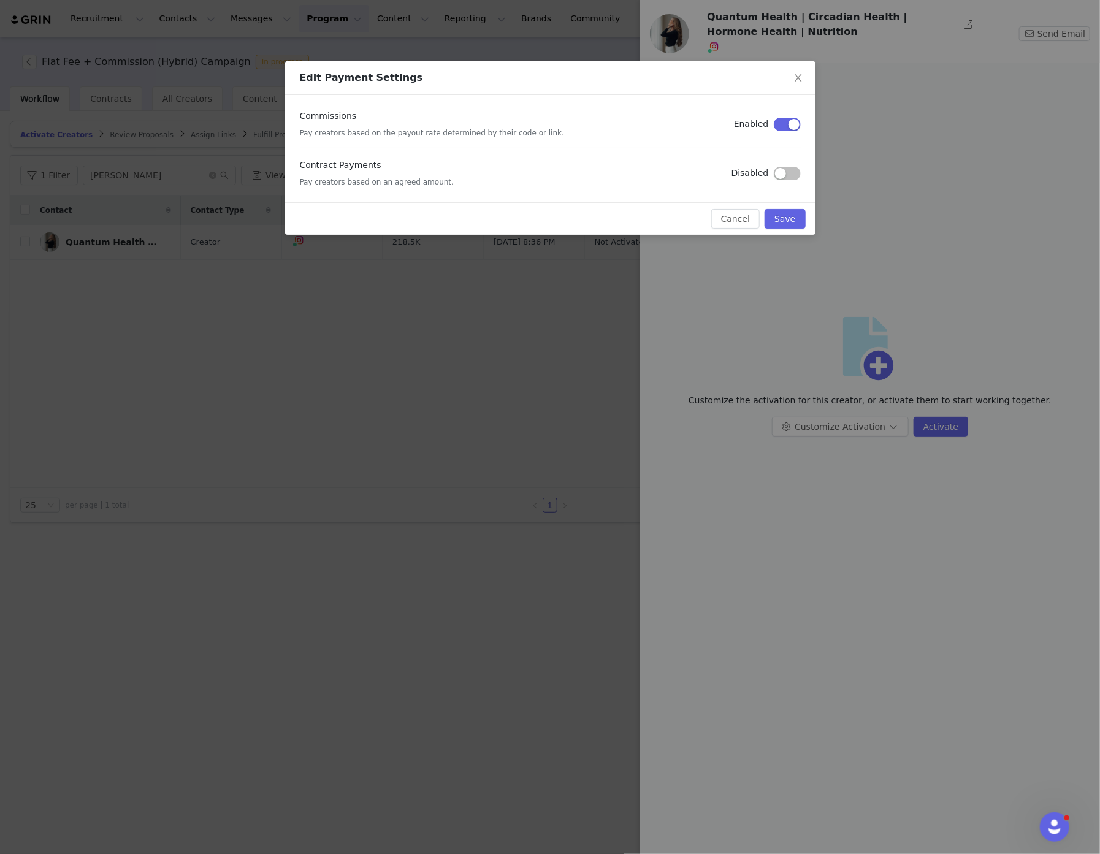
click at [792, 121] on button "button" at bounding box center [787, 124] width 27 height 13
click at [783, 172] on button "button" at bounding box center [787, 173] width 27 height 13
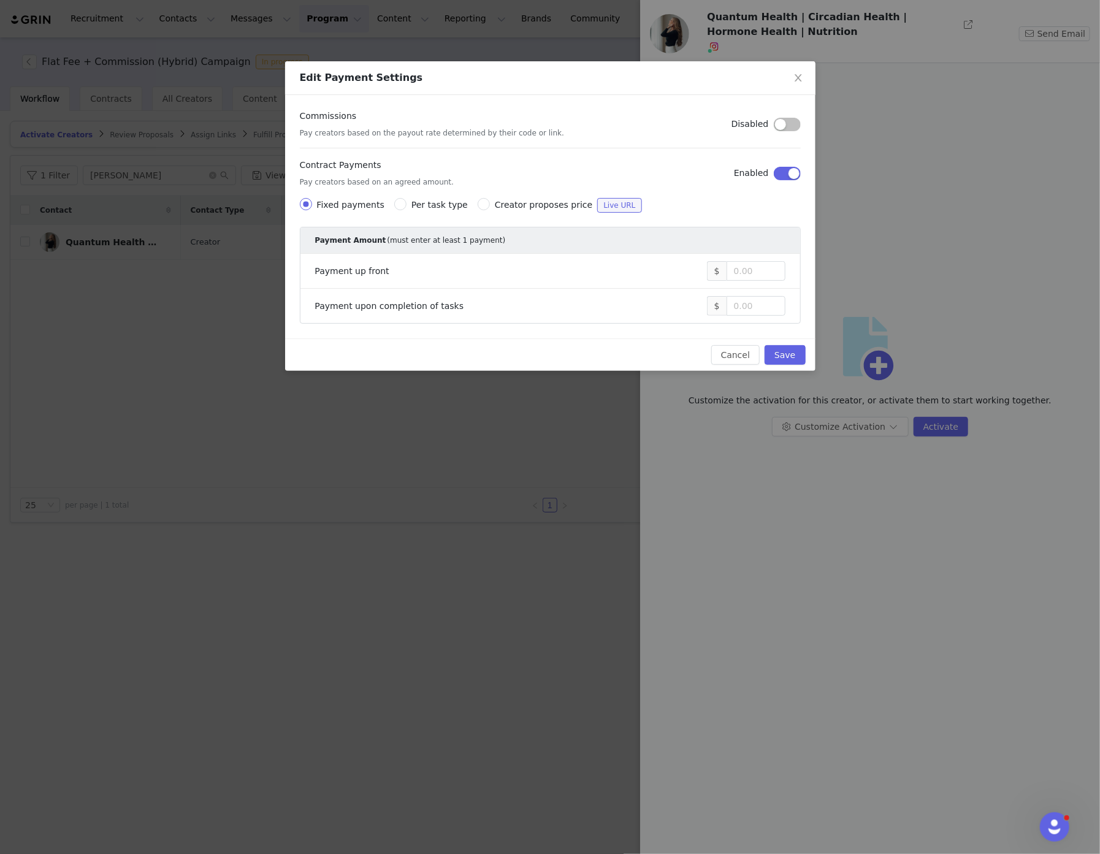
click at [748, 316] on li "Payment upon completion of tasks $" at bounding box center [551, 306] width 500 height 34
click at [748, 309] on input at bounding box center [756, 306] width 58 height 18
type input "3,000"
click at [800, 350] on button "Save" at bounding box center [785, 355] width 40 height 20
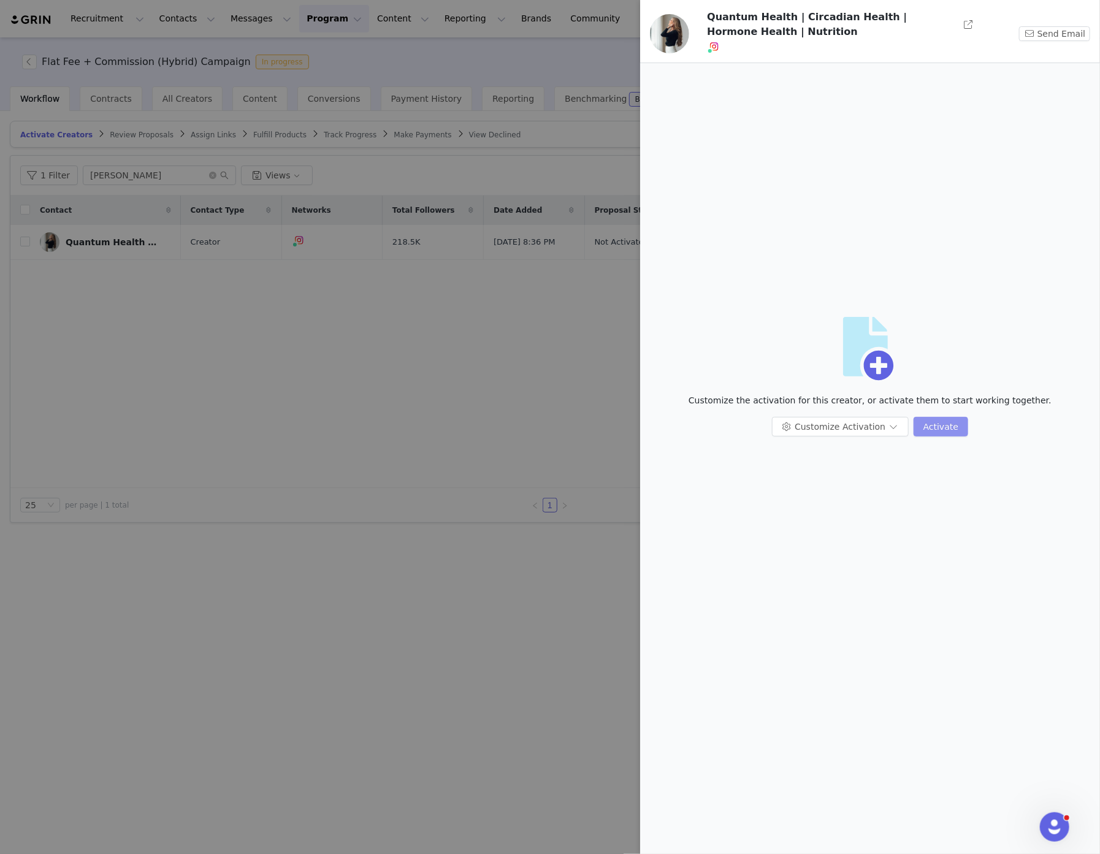
click at [934, 424] on button "Activate" at bounding box center [941, 427] width 55 height 20
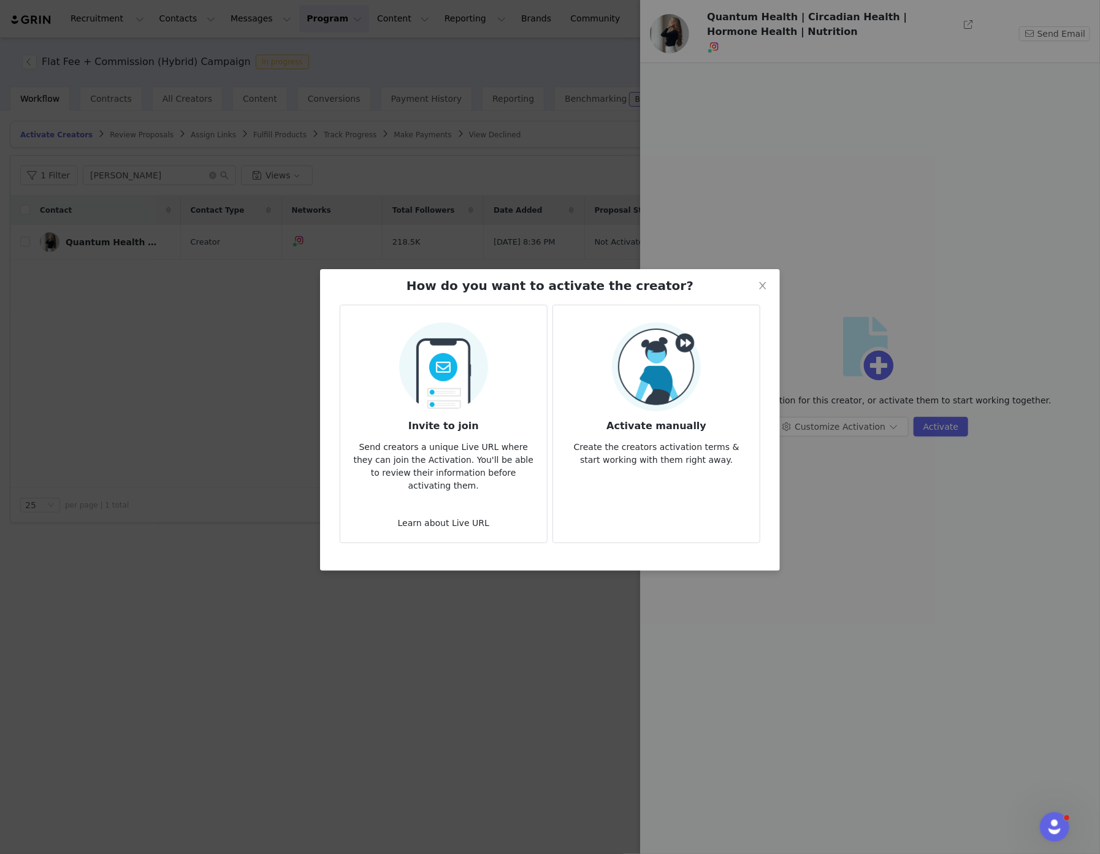
click at [659, 352] on img at bounding box center [656, 367] width 89 height 89
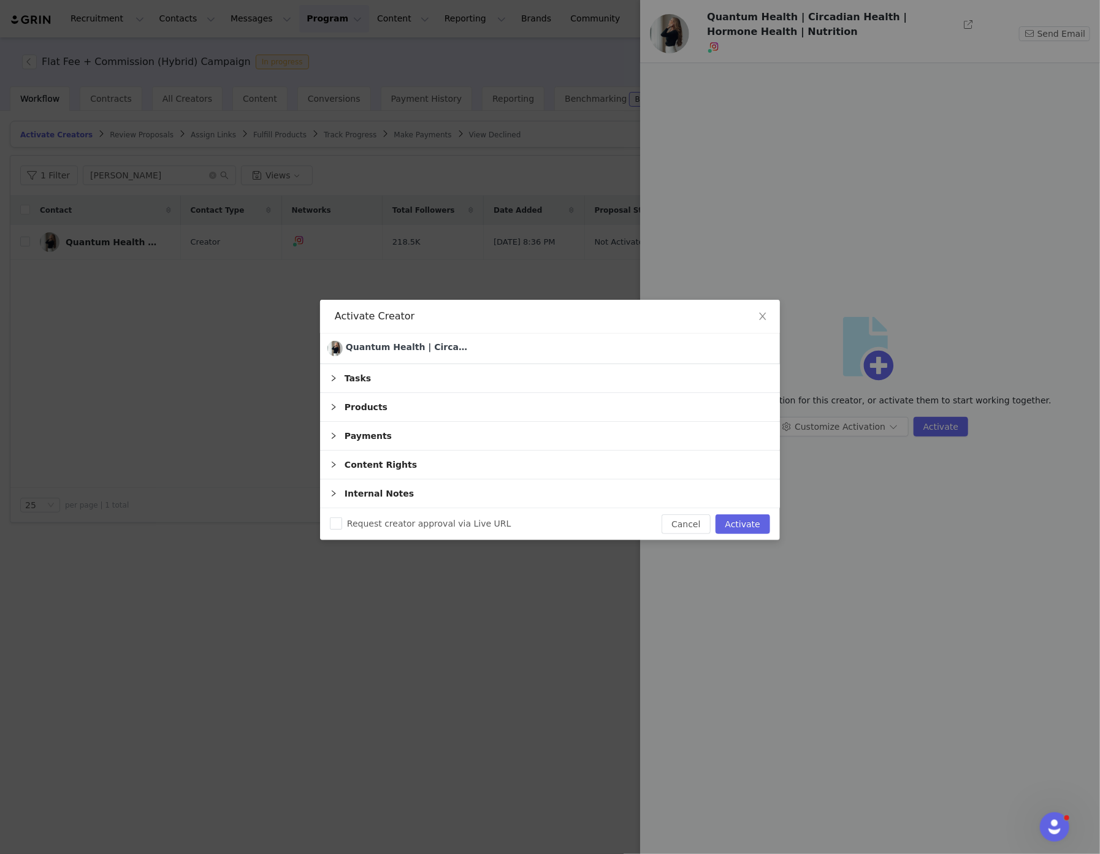
click at [347, 430] on div "Payments" at bounding box center [550, 436] width 460 height 28
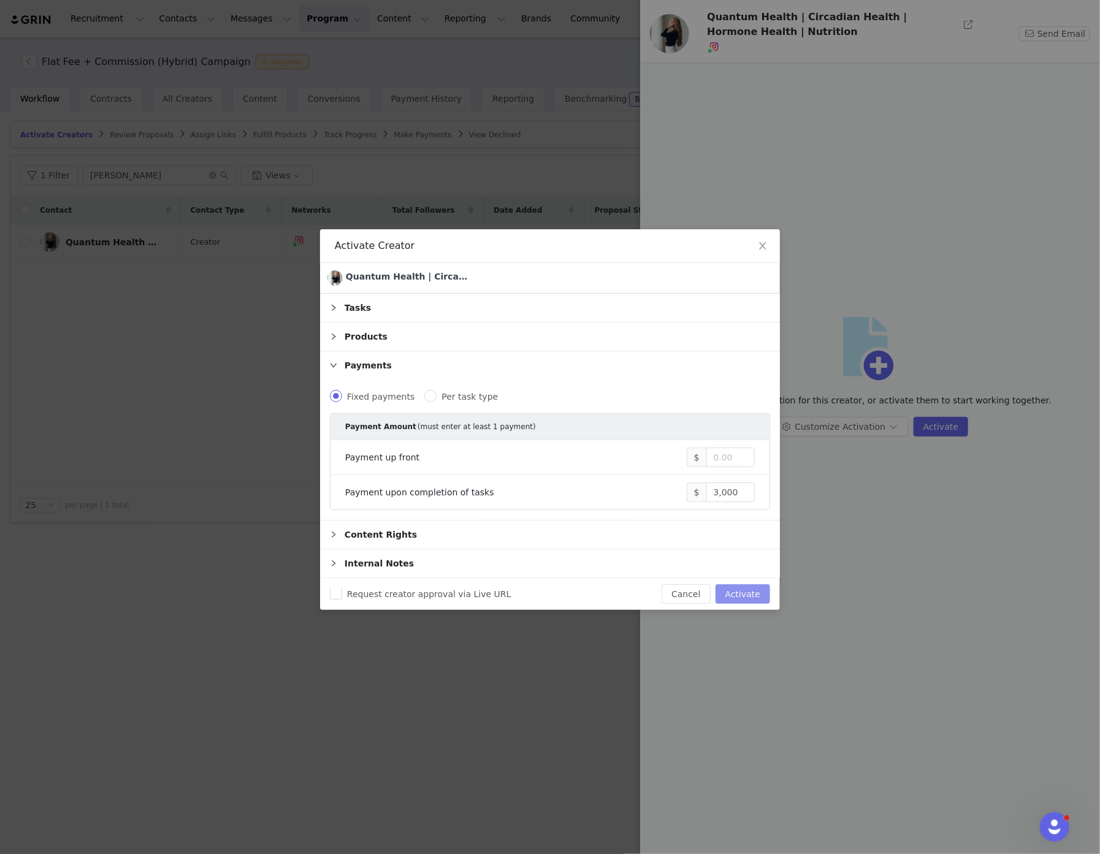
click at [746, 589] on button "Activate" at bounding box center [743, 595] width 55 height 20
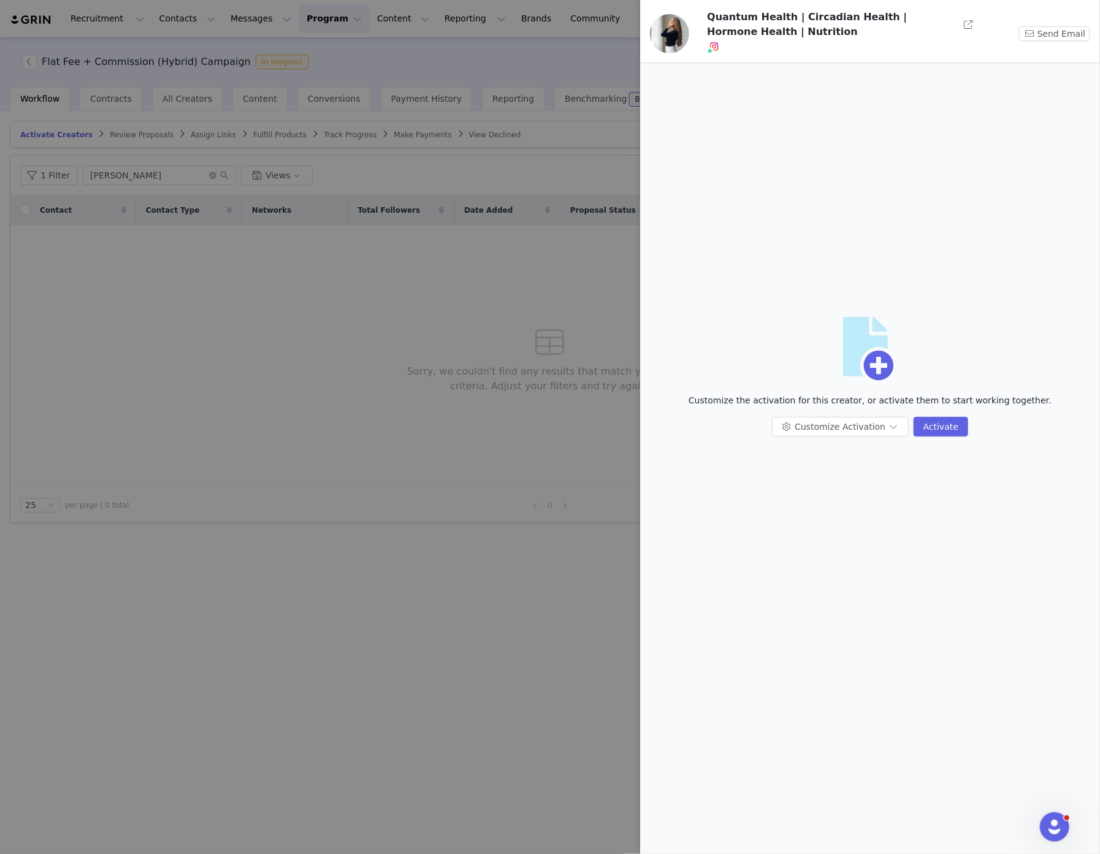
click at [480, 275] on div at bounding box center [550, 427] width 1100 height 854
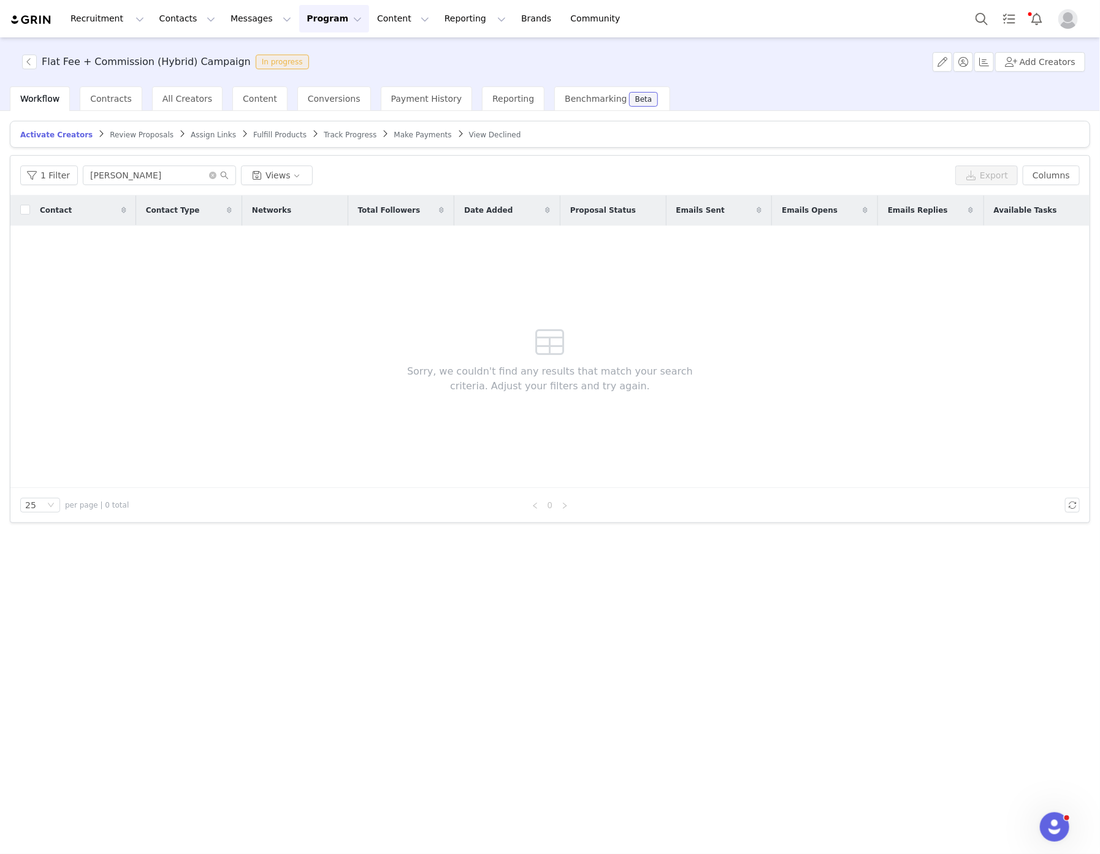
click at [324, 137] on span "Track Progress" at bounding box center [350, 135] width 53 height 9
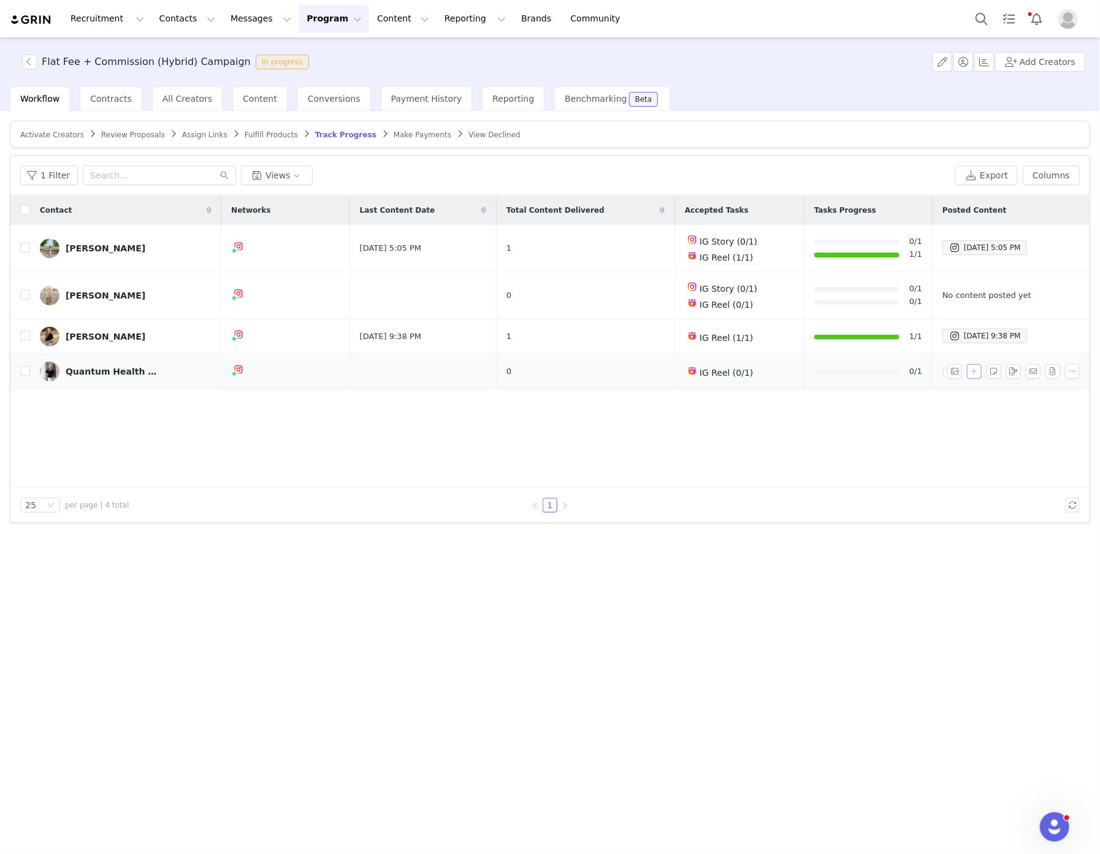
click at [978, 369] on button "button" at bounding box center [974, 371] width 15 height 15
click at [867, 368] on div "Select Task" at bounding box center [869, 368] width 150 height 18
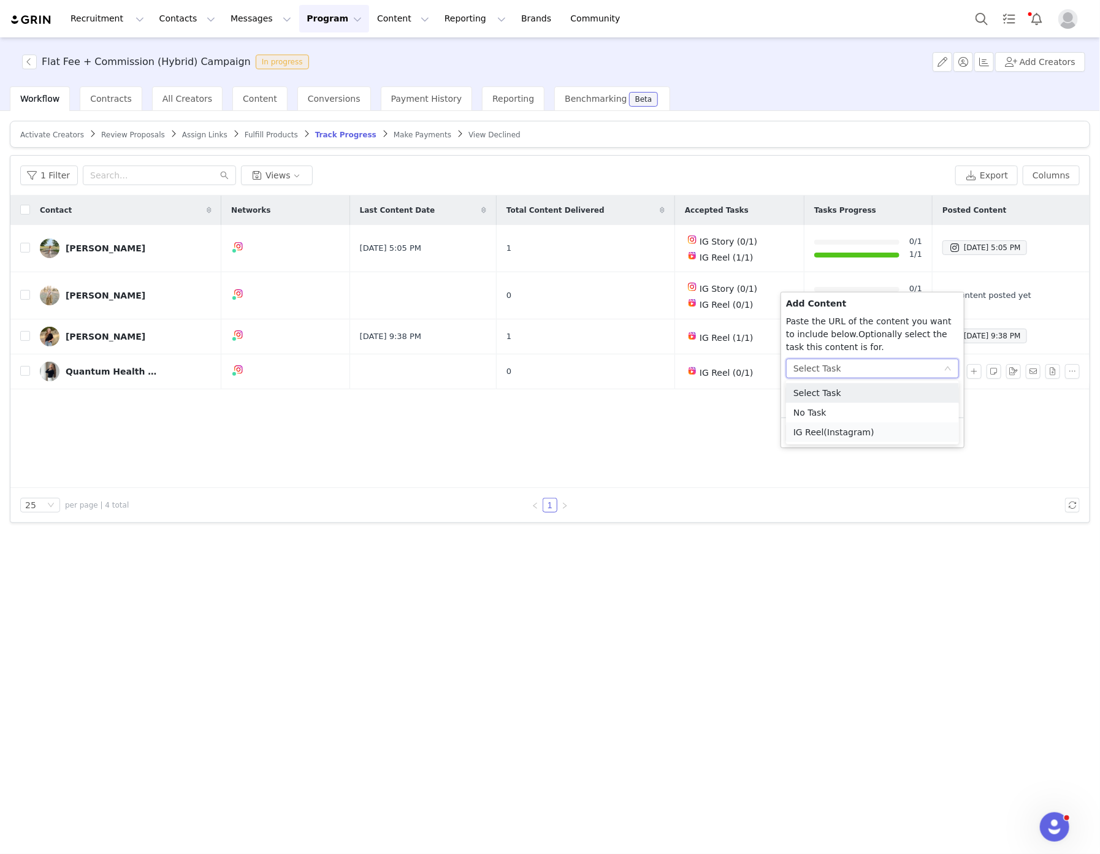
click at [841, 433] on span "(Instagram)" at bounding box center [849, 433] width 50 height 10
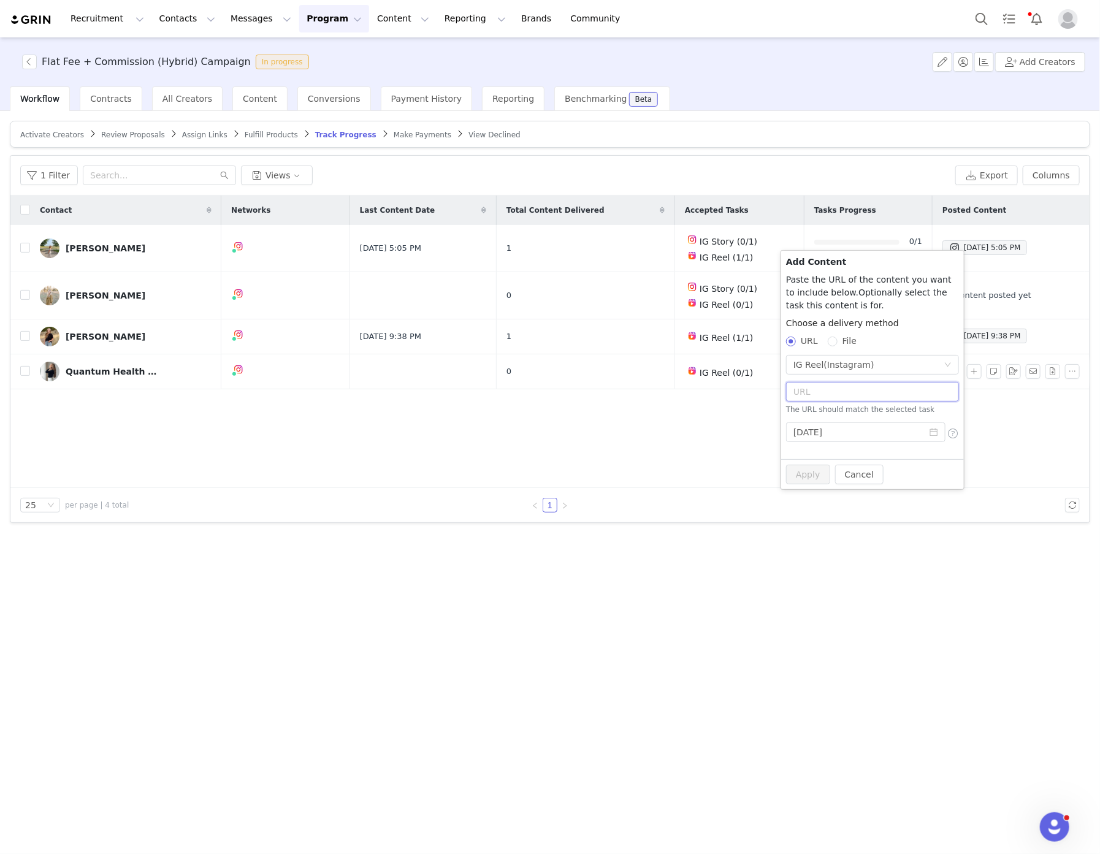
click at [845, 393] on input "text" at bounding box center [872, 392] width 173 height 20
paste input "https://www.instagram.com/reel/DPOcF3ajkYB/"
type input "https://www.instagram.com/reel/DPOcF3ajkYB/"
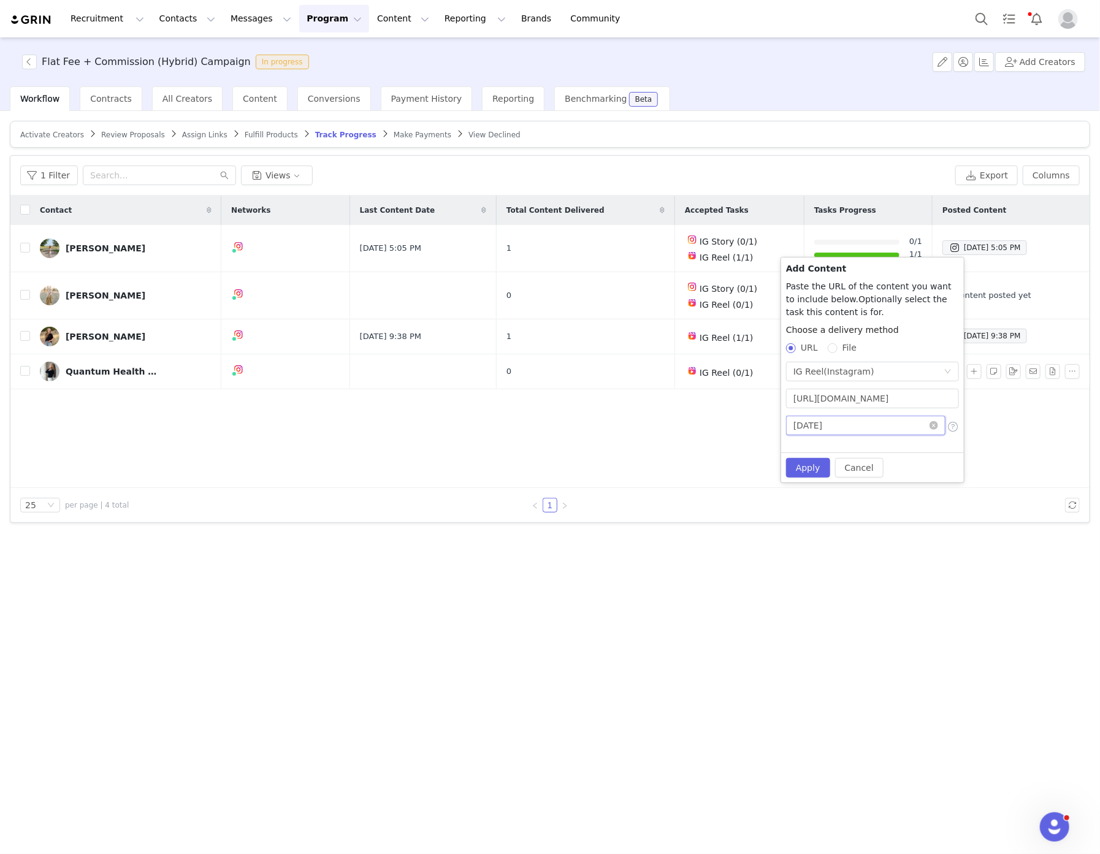
click at [868, 426] on input "2025-10-01" at bounding box center [865, 426] width 159 height 20
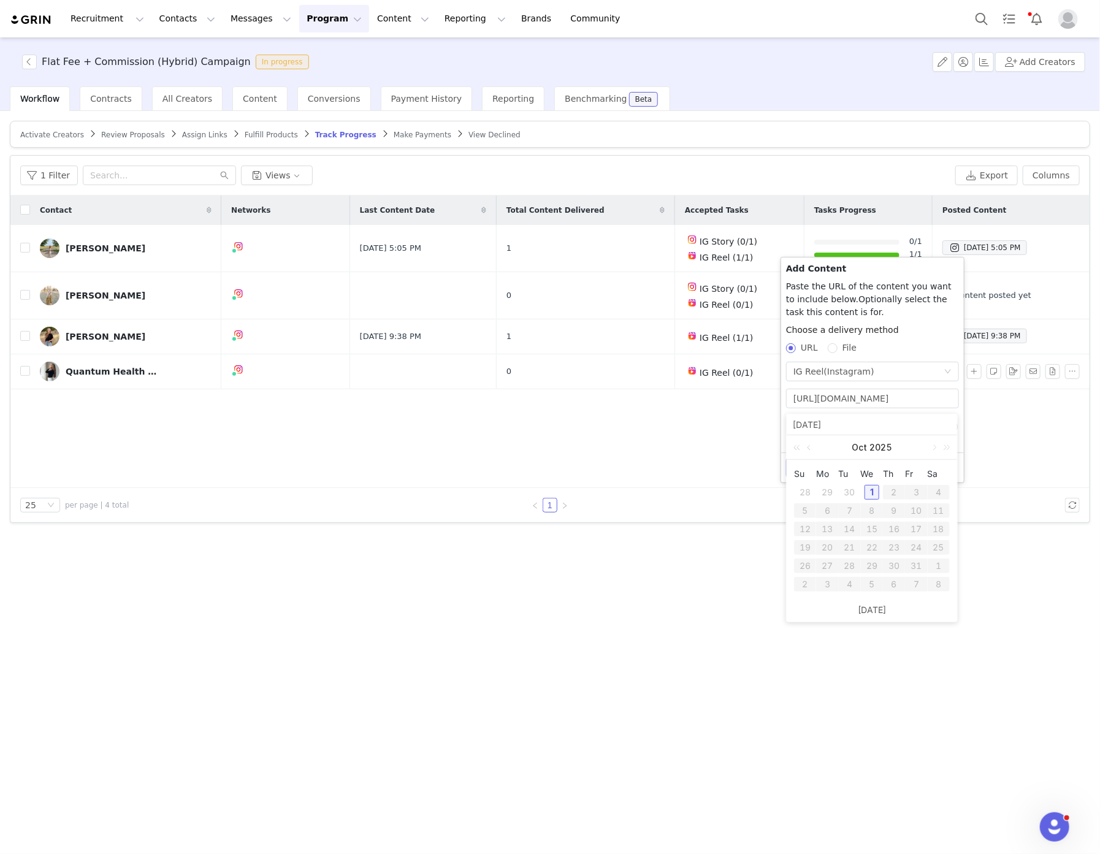
click at [851, 493] on div "30" at bounding box center [850, 492] width 15 height 15
type input "2025-09-30"
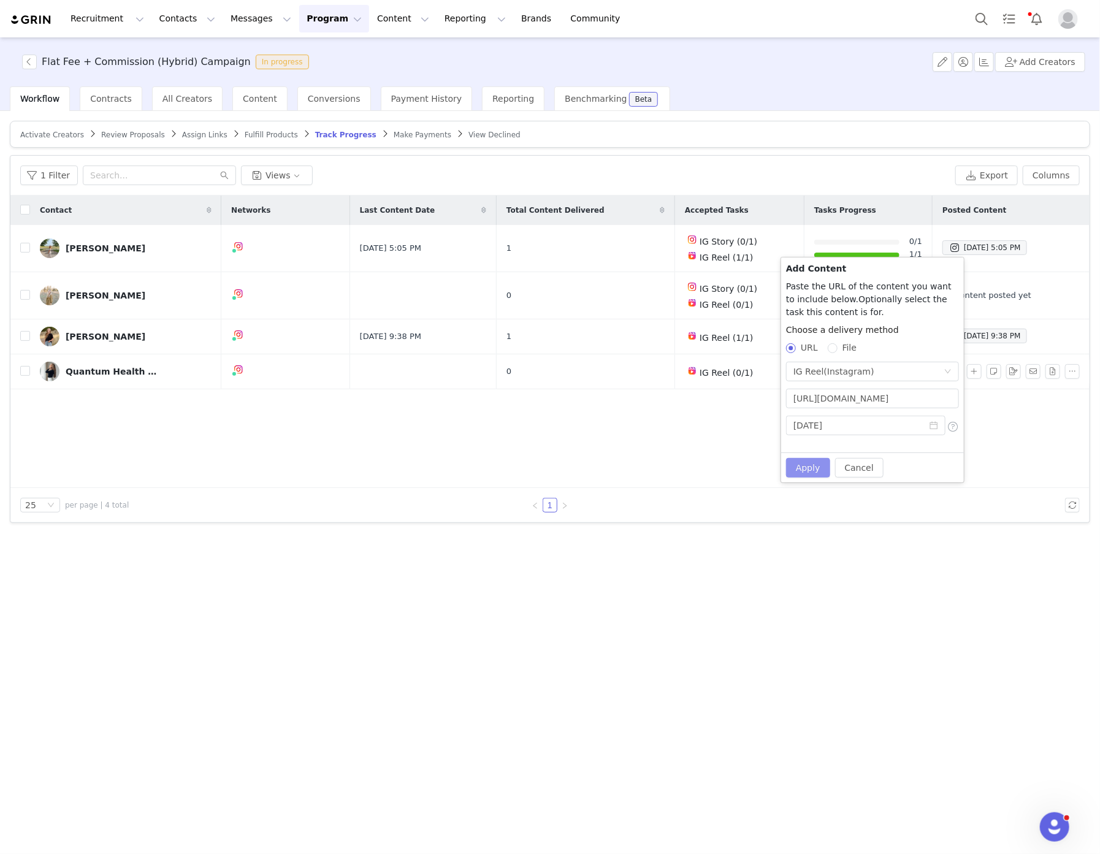
click at [812, 473] on button "Apply" at bounding box center [808, 468] width 44 height 20
click at [854, 462] on button "Cancel" at bounding box center [859, 468] width 48 height 20
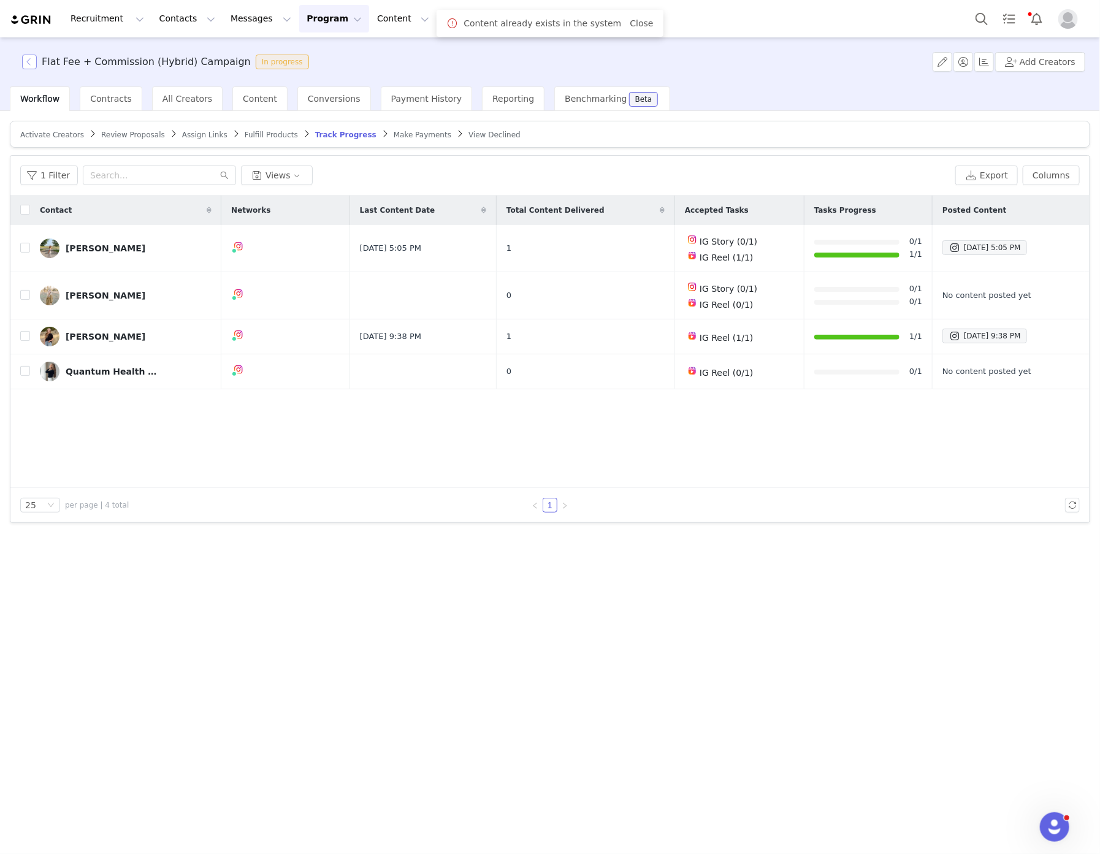
click at [28, 60] on button "button" at bounding box center [29, 62] width 15 height 15
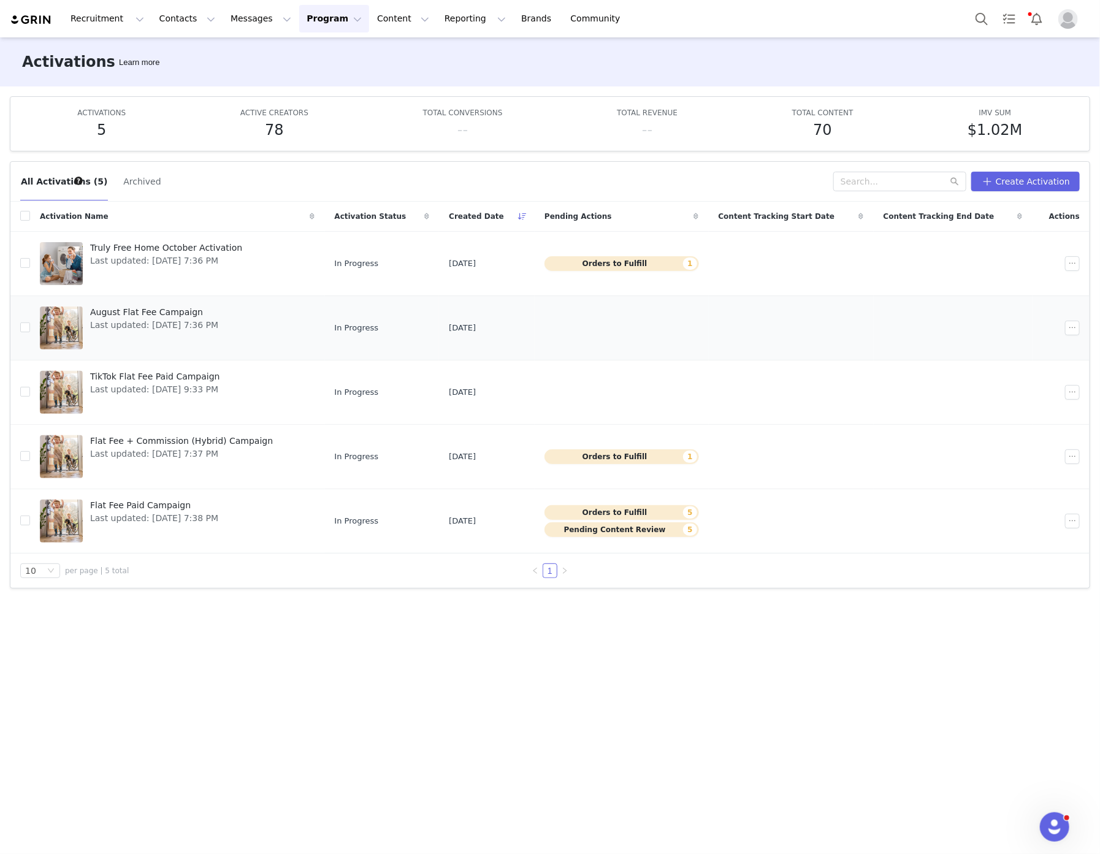
click at [144, 302] on td "August Flat Fee Campaign Last updated: Sep 29, 2025 7:36 PM" at bounding box center [177, 328] width 295 height 64
click at [144, 310] on span "August Flat Fee Campaign" at bounding box center [154, 312] width 128 height 13
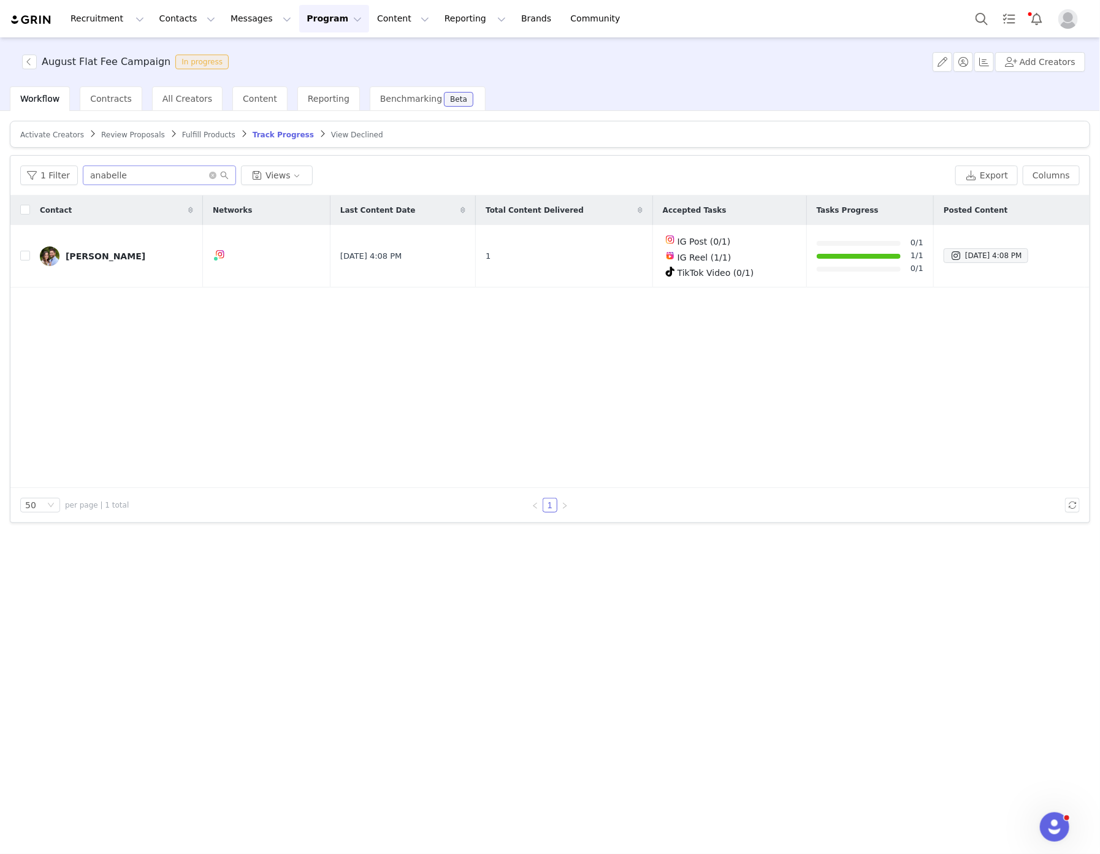
click at [213, 179] on span at bounding box center [219, 175] width 20 height 9
click at [210, 174] on icon "icon: close-circle" at bounding box center [212, 175] width 7 height 7
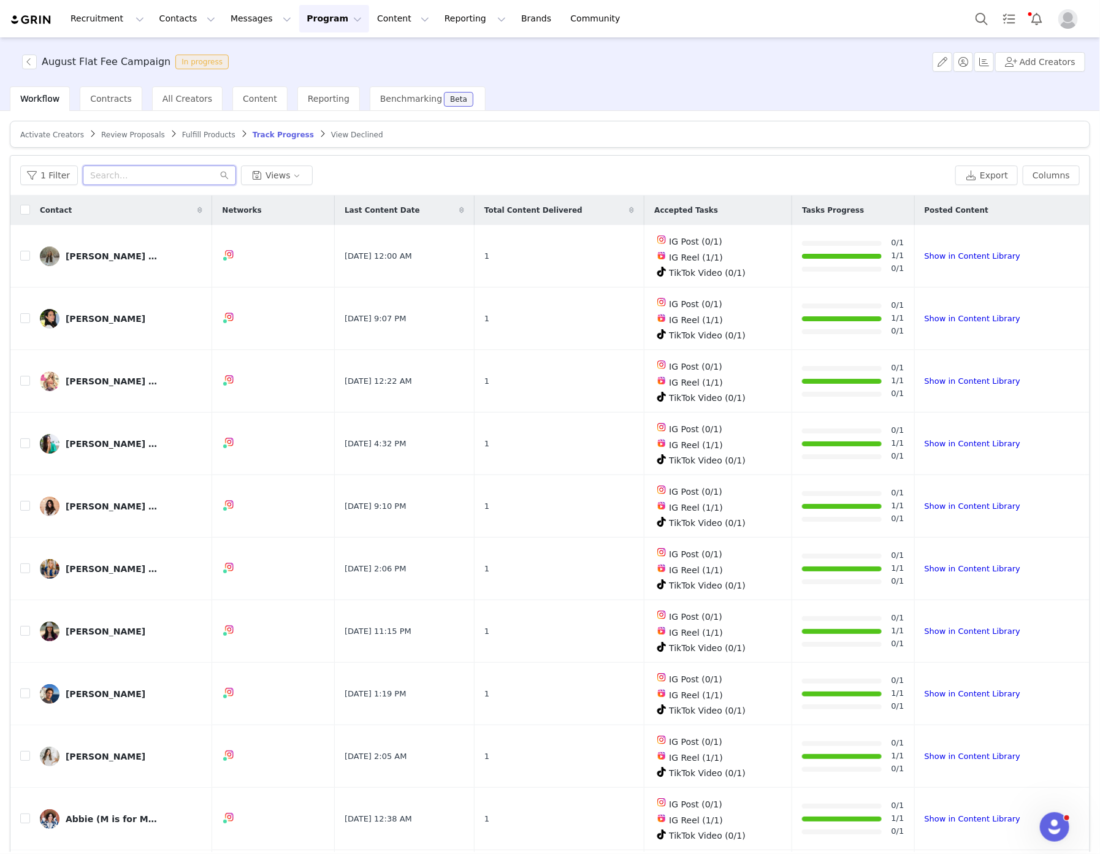
click at [139, 166] on input "text" at bounding box center [159, 176] width 153 height 20
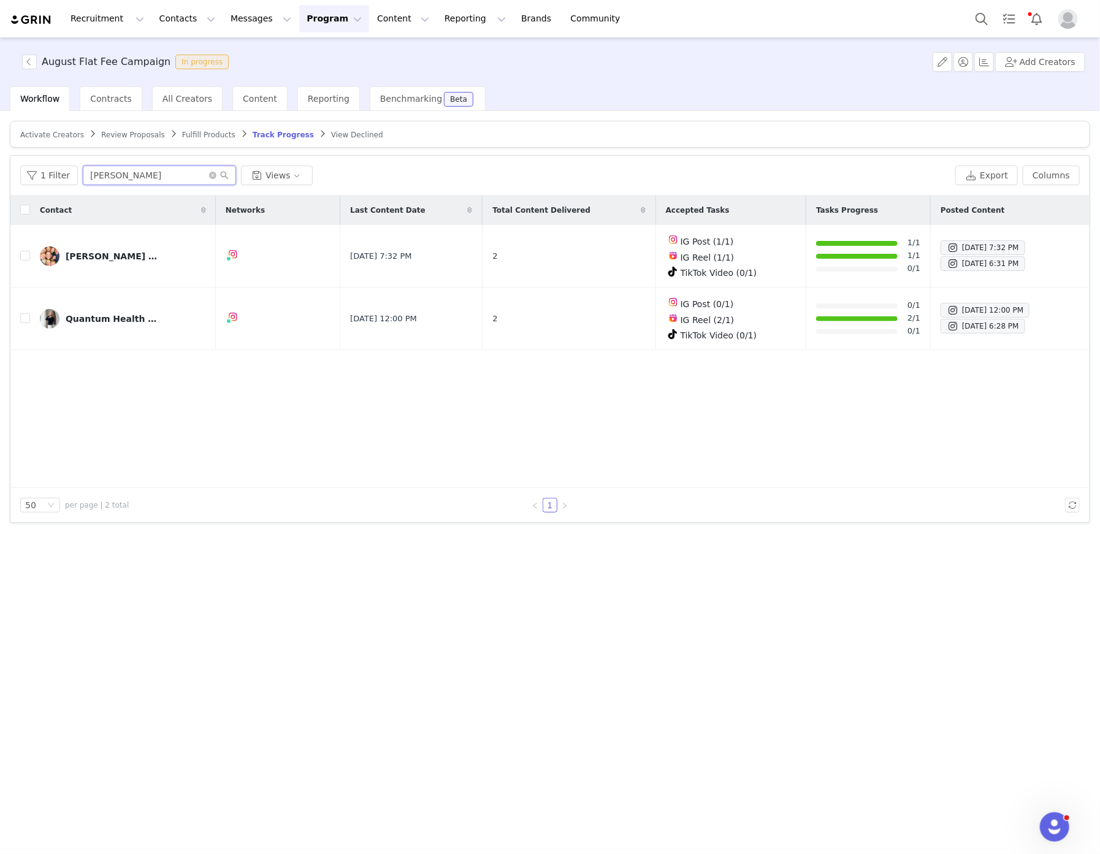
type input "sarah"
click at [212, 175] on icon "icon: close-circle" at bounding box center [212, 175] width 7 height 7
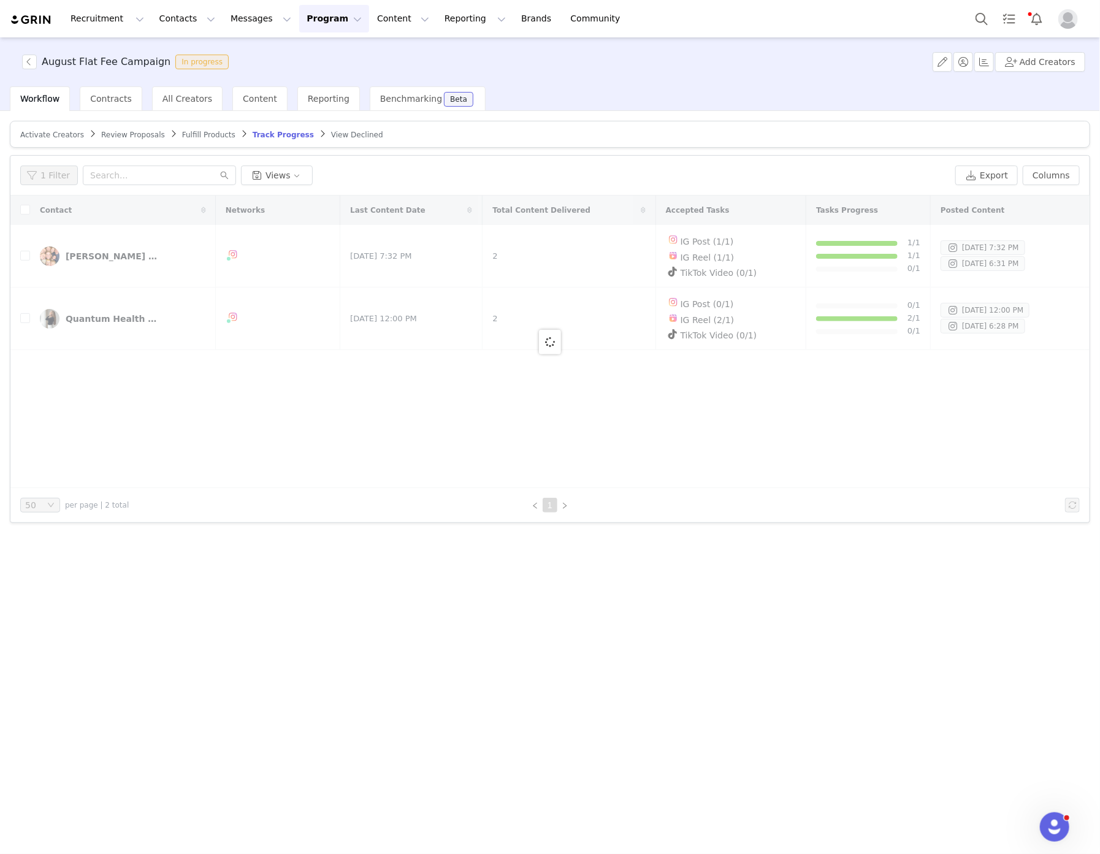
click at [44, 132] on span "Activate Creators" at bounding box center [52, 135] width 64 height 9
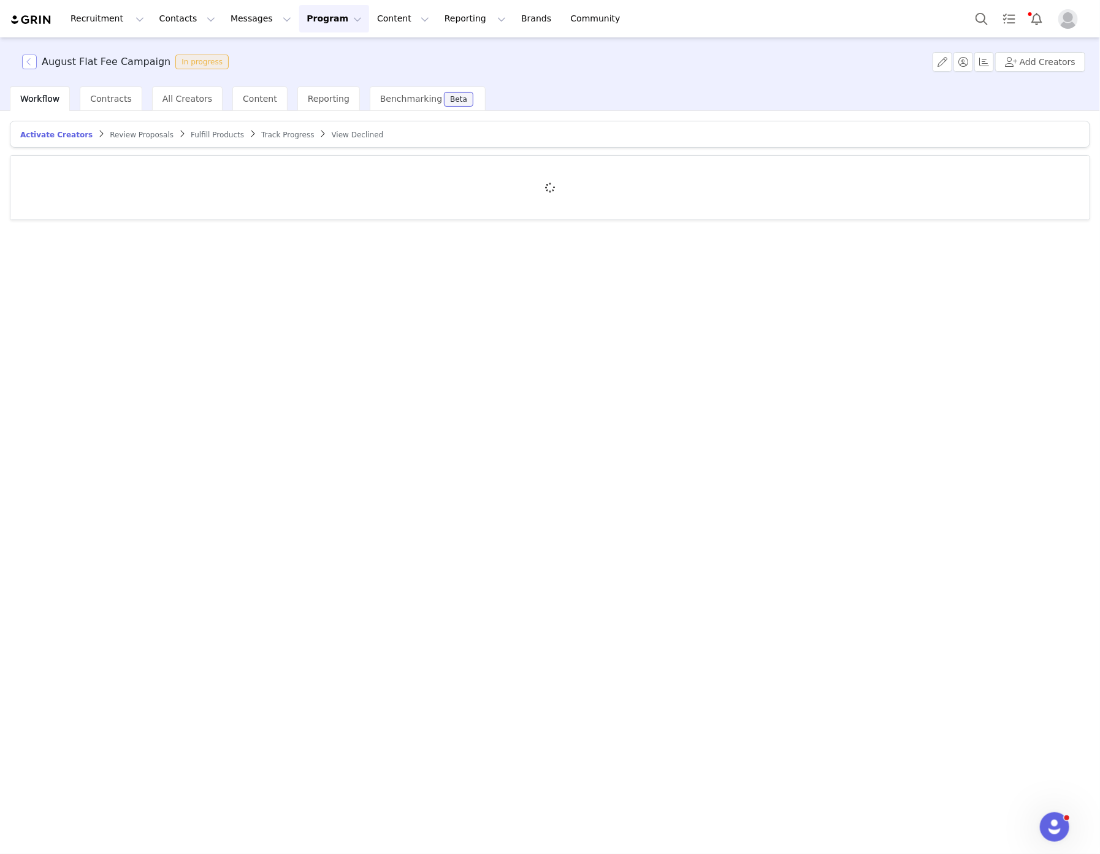
click at [34, 58] on button "button" at bounding box center [29, 62] width 15 height 15
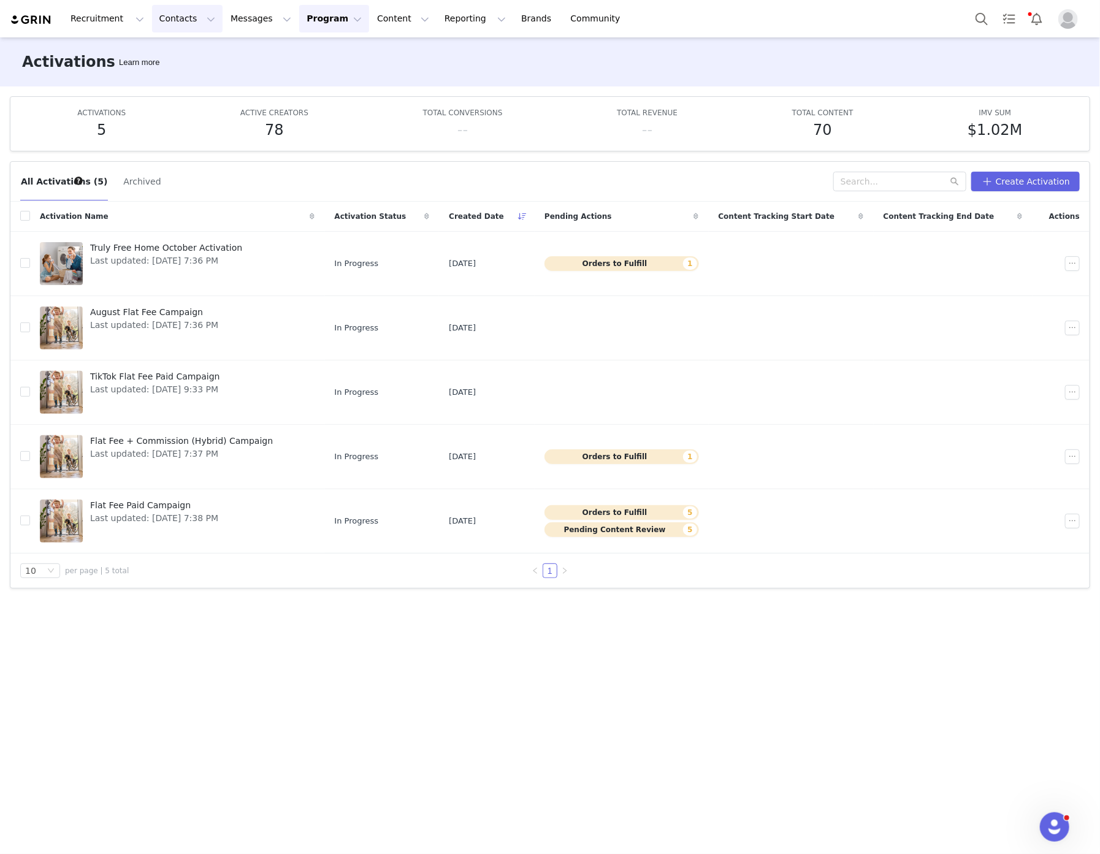
click at [160, 20] on button "Contacts Contacts" at bounding box center [187, 19] width 71 height 28
click at [167, 50] on p "Creators" at bounding box center [168, 54] width 37 height 13
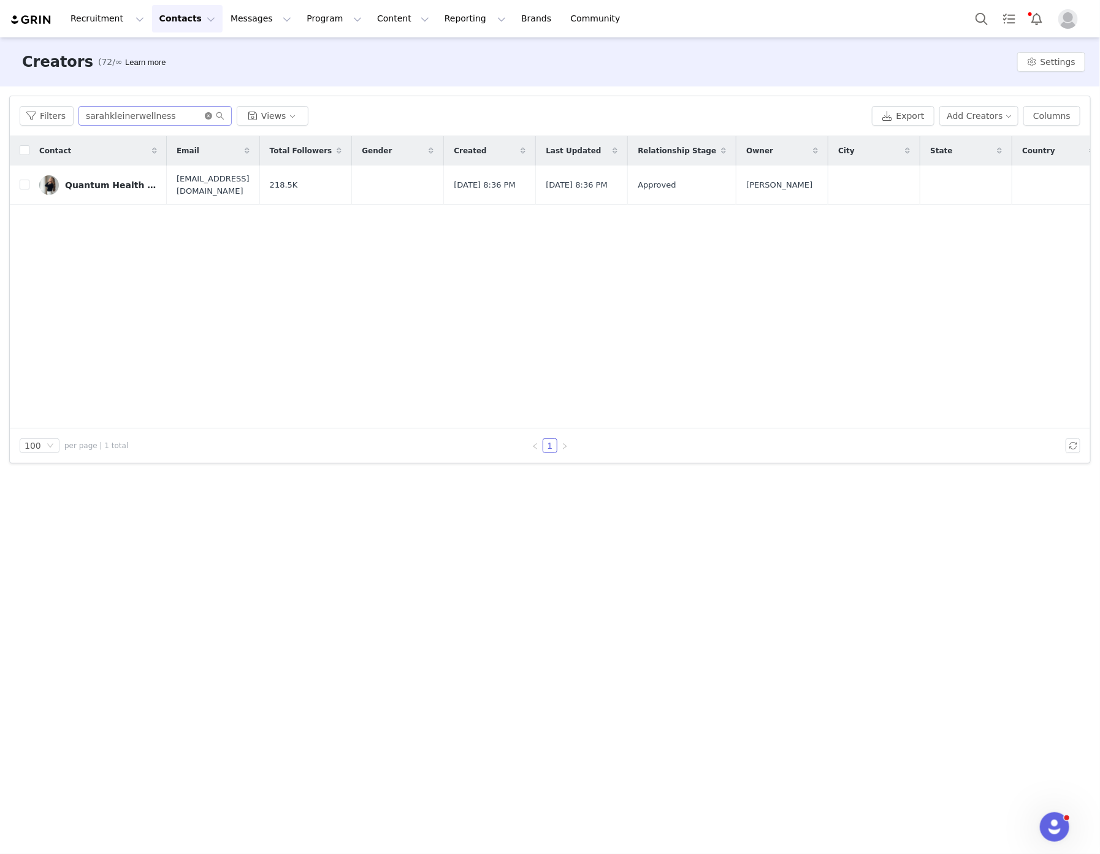
click at [205, 115] on icon "icon: close-circle" at bounding box center [208, 115] width 7 height 7
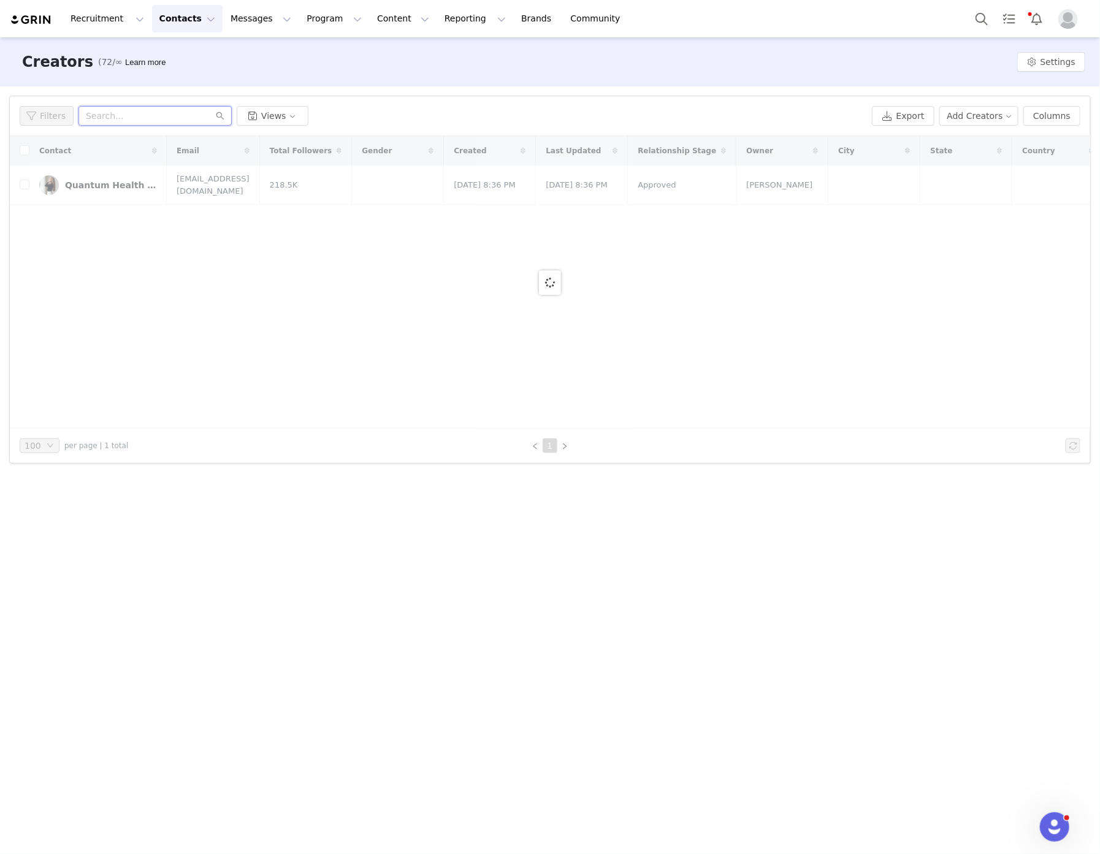
click at [148, 112] on input "text" at bounding box center [155, 116] width 153 height 20
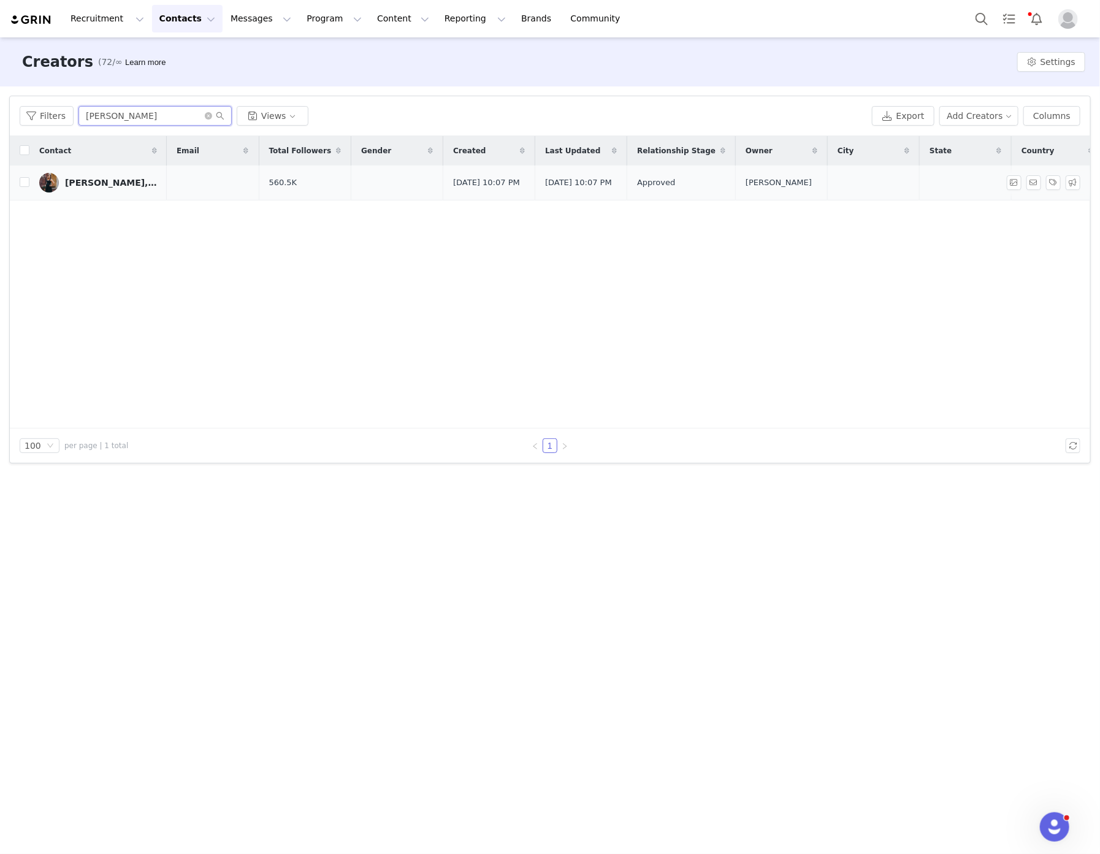
type input "lauren johnson"
click at [137, 185] on div "[PERSON_NAME], FNP-BC" at bounding box center [111, 183] width 92 height 10
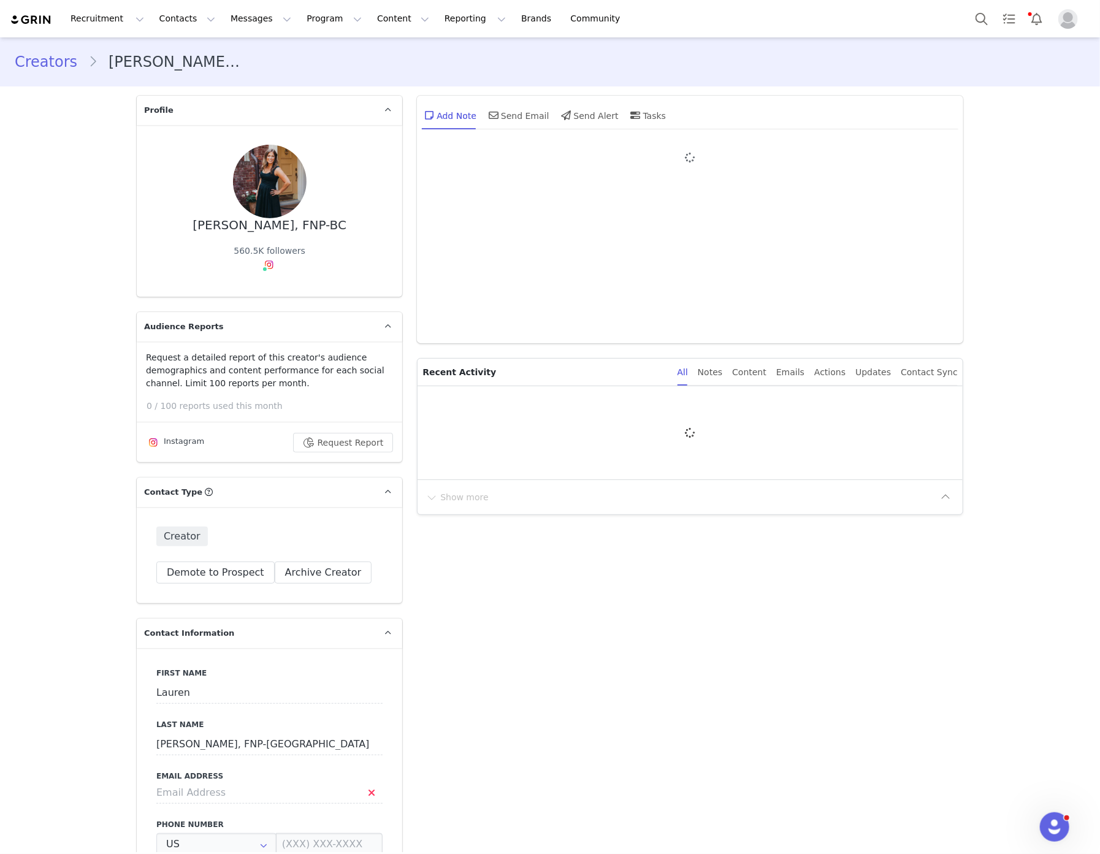
type input "+1 ([GEOGRAPHIC_DATA])"
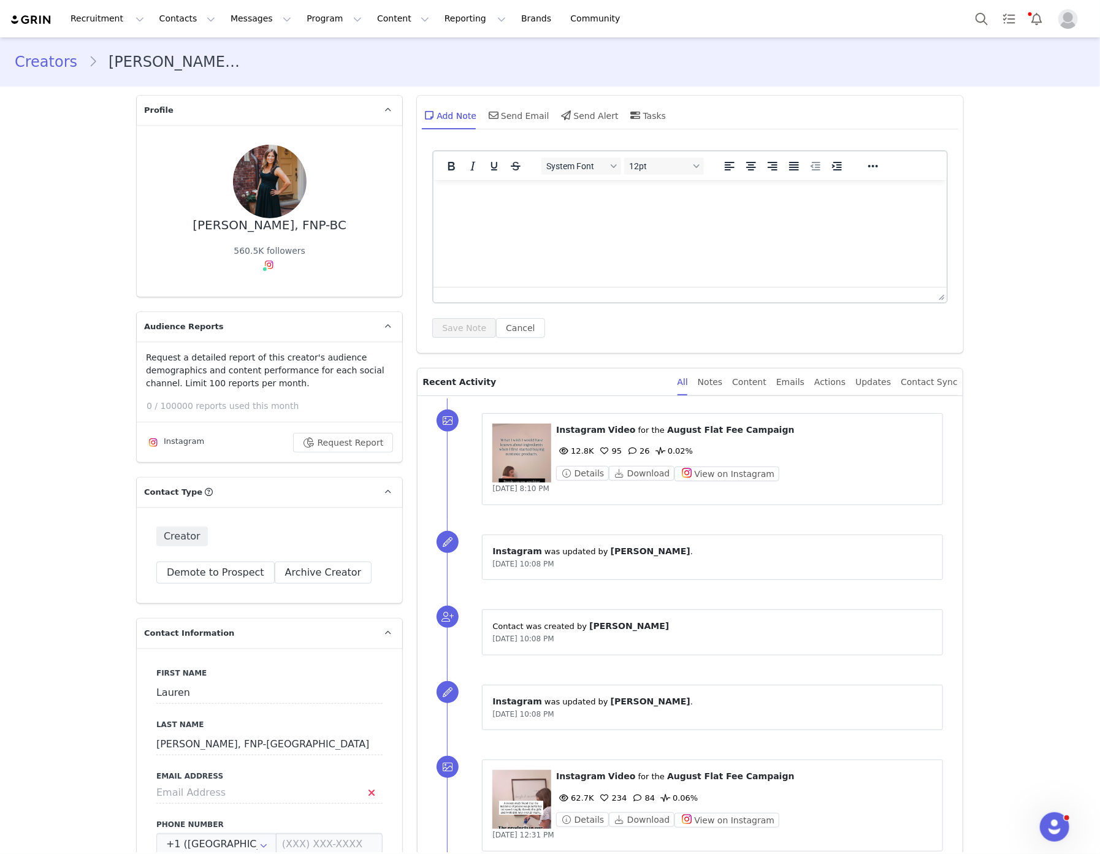
click at [63, 64] on link "Creators" at bounding box center [52, 62] width 74 height 22
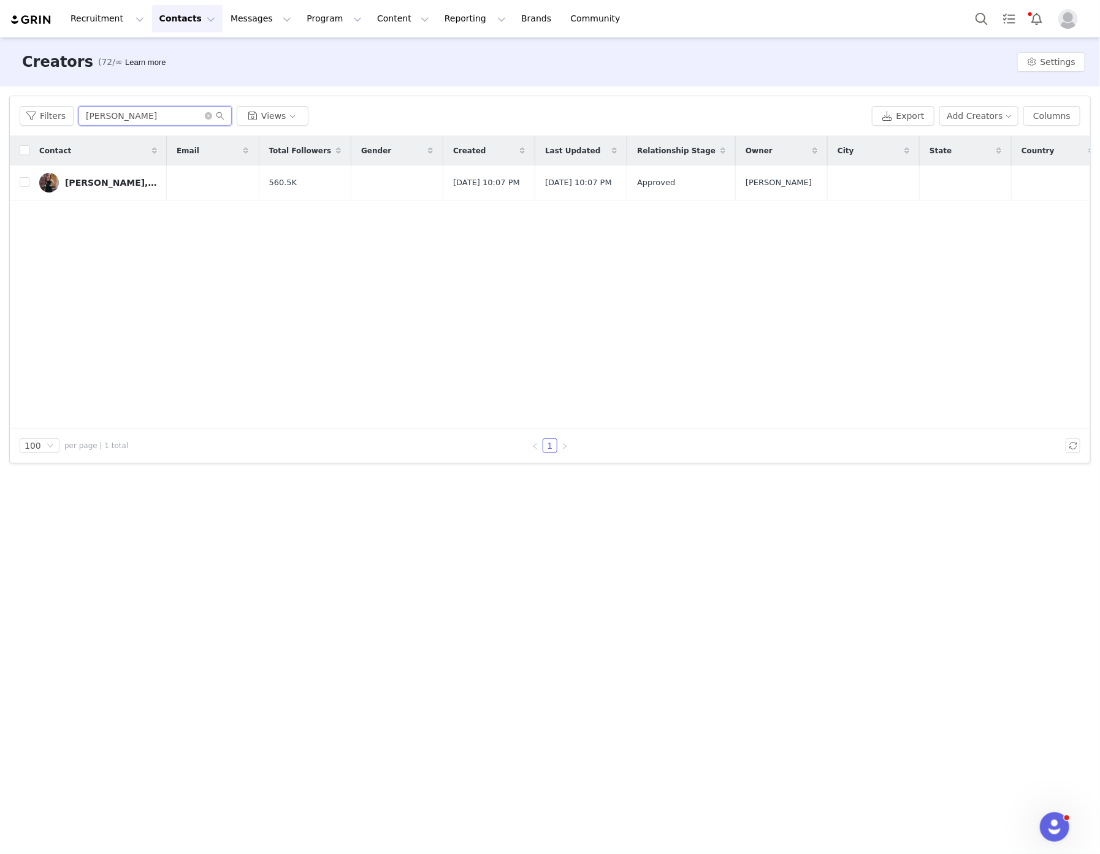
click at [144, 123] on input "lauren johnson" at bounding box center [155, 116] width 153 height 20
type input "k"
type input "lisa mich"
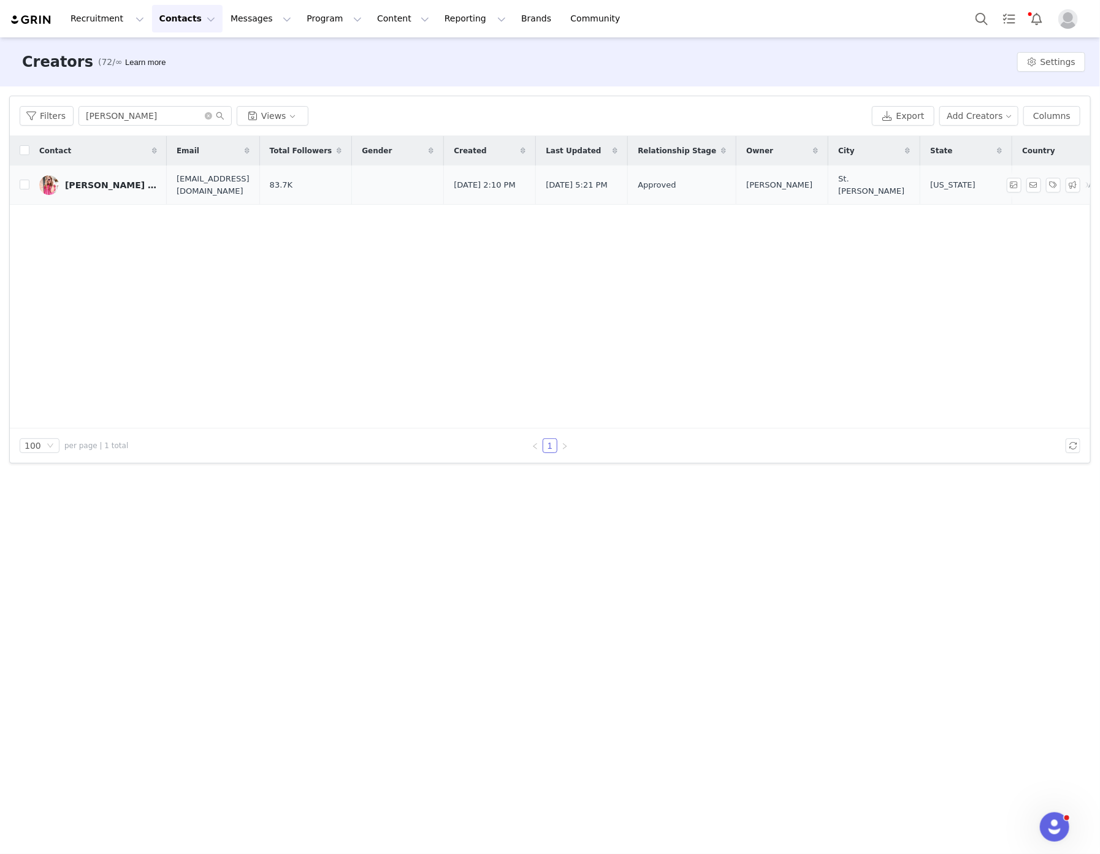
click at [90, 185] on div "Lisa Michelle" at bounding box center [111, 185] width 92 height 10
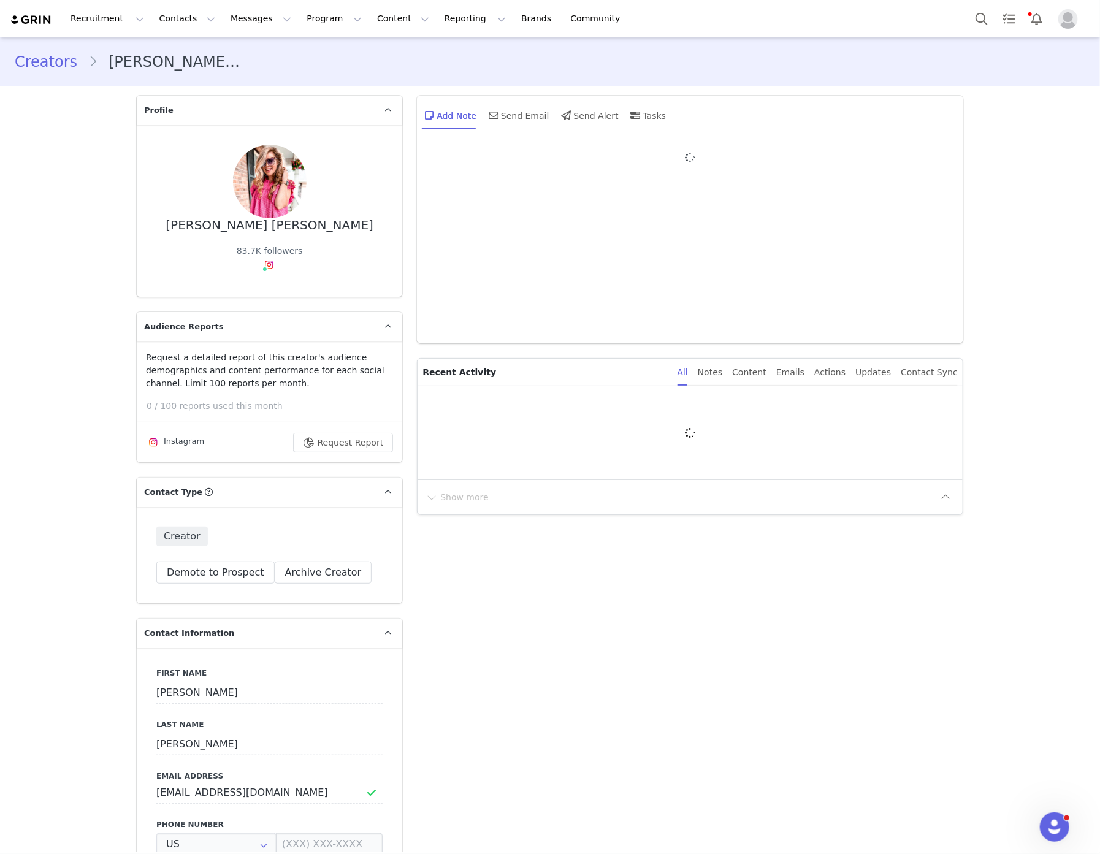
type input "+1 ([GEOGRAPHIC_DATA])"
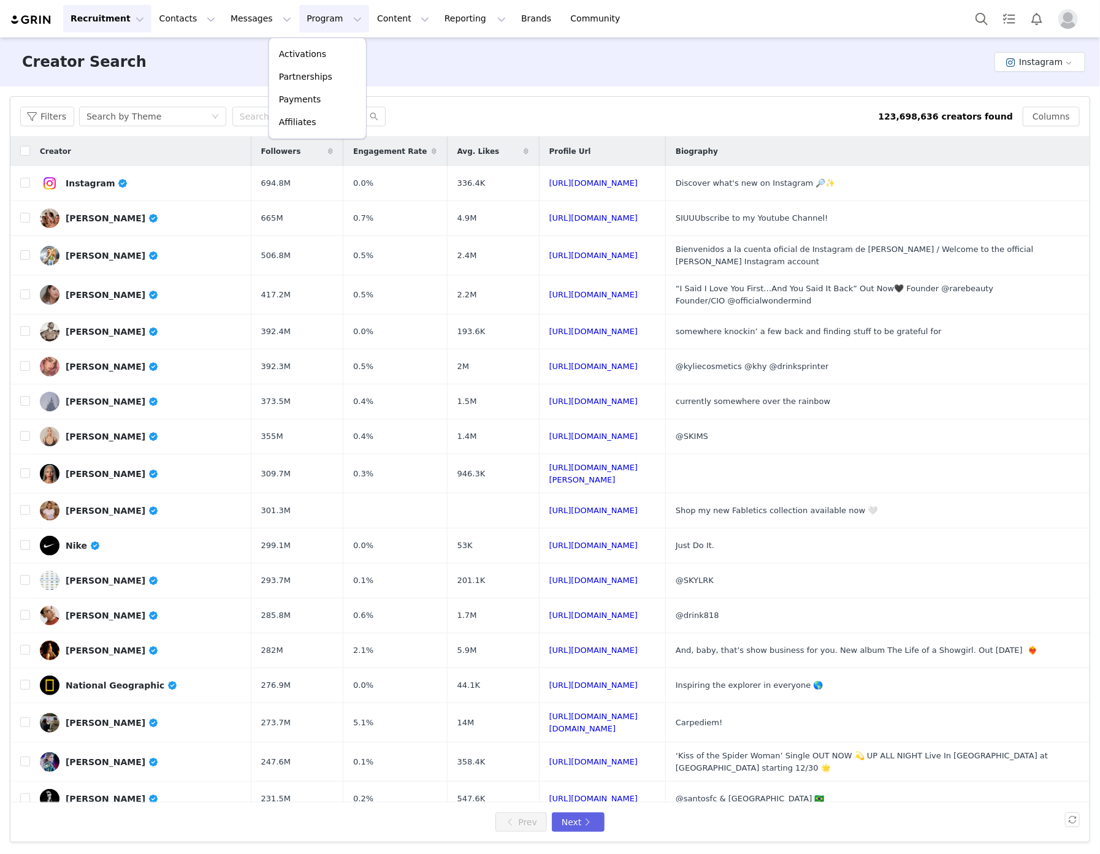
click at [308, 52] on p "Activations" at bounding box center [302, 54] width 47 height 13
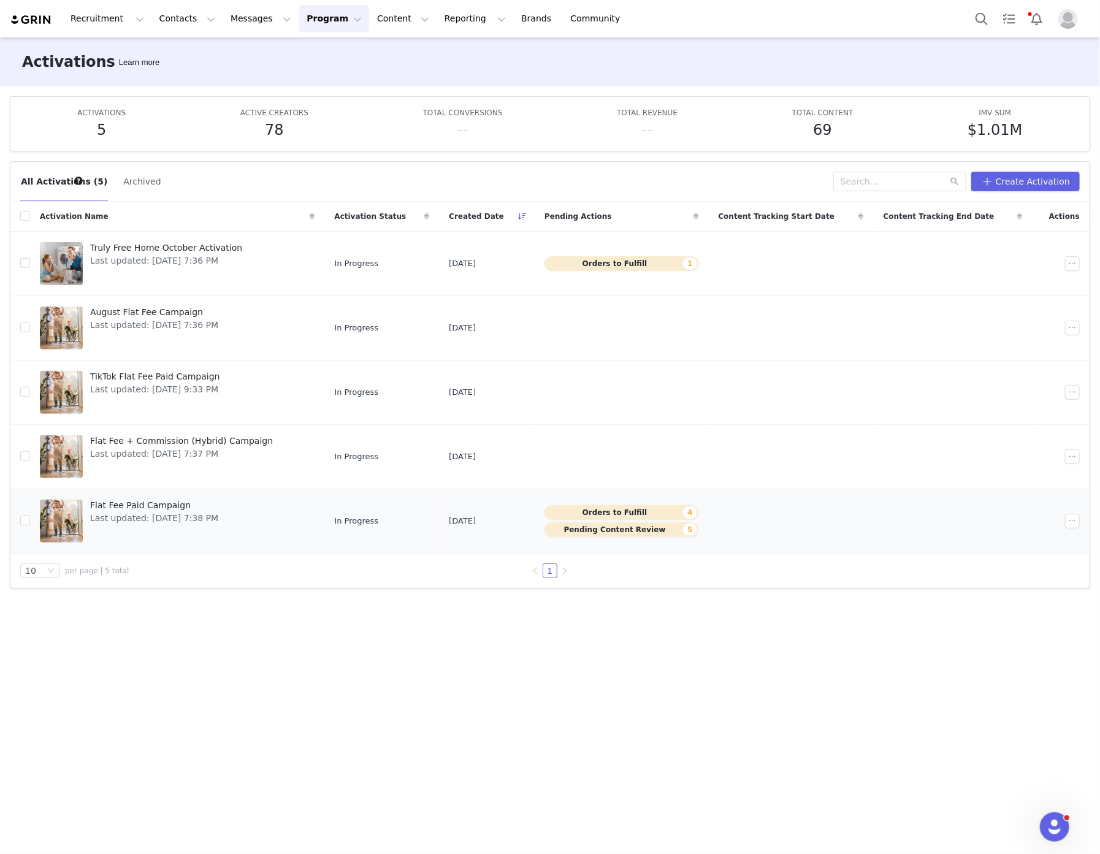
click at [160, 504] on span "Flat Fee Paid Campaign" at bounding box center [154, 505] width 128 height 13
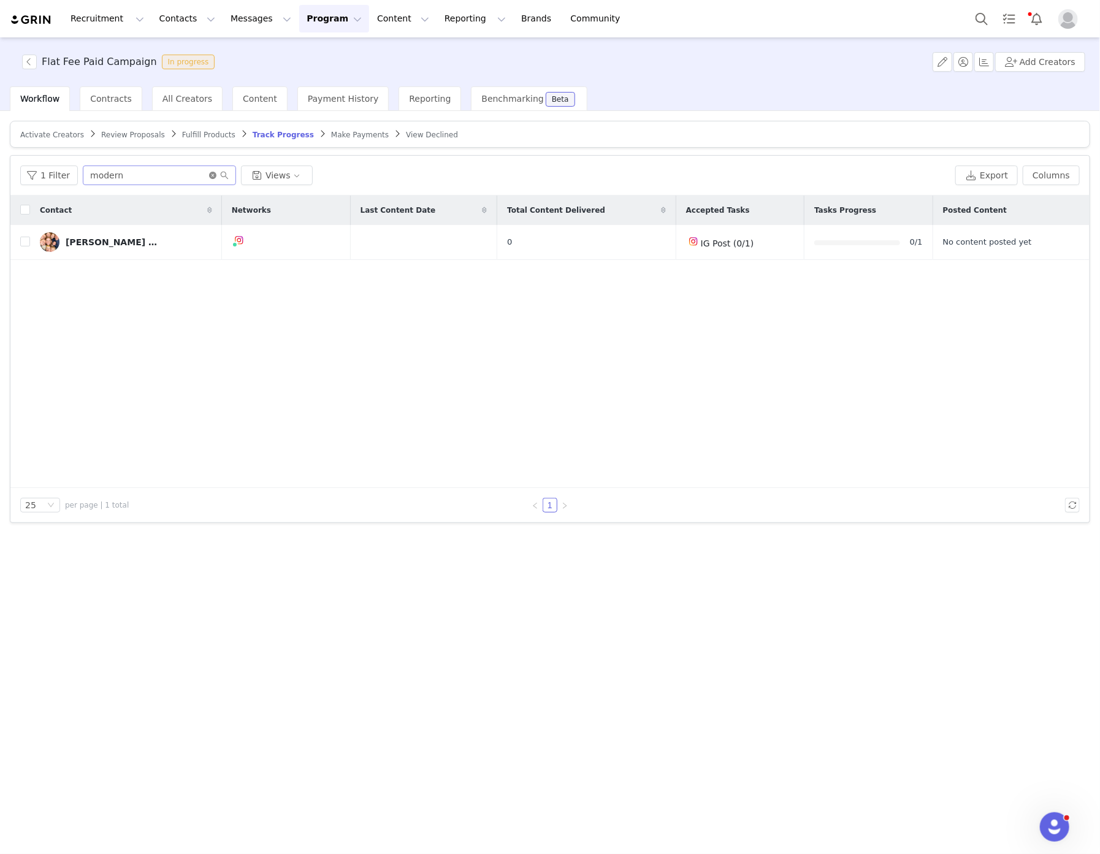
click at [209, 174] on icon "icon: close-circle" at bounding box center [212, 175] width 7 height 7
click at [60, 134] on span "Activate Creators" at bounding box center [52, 135] width 64 height 9
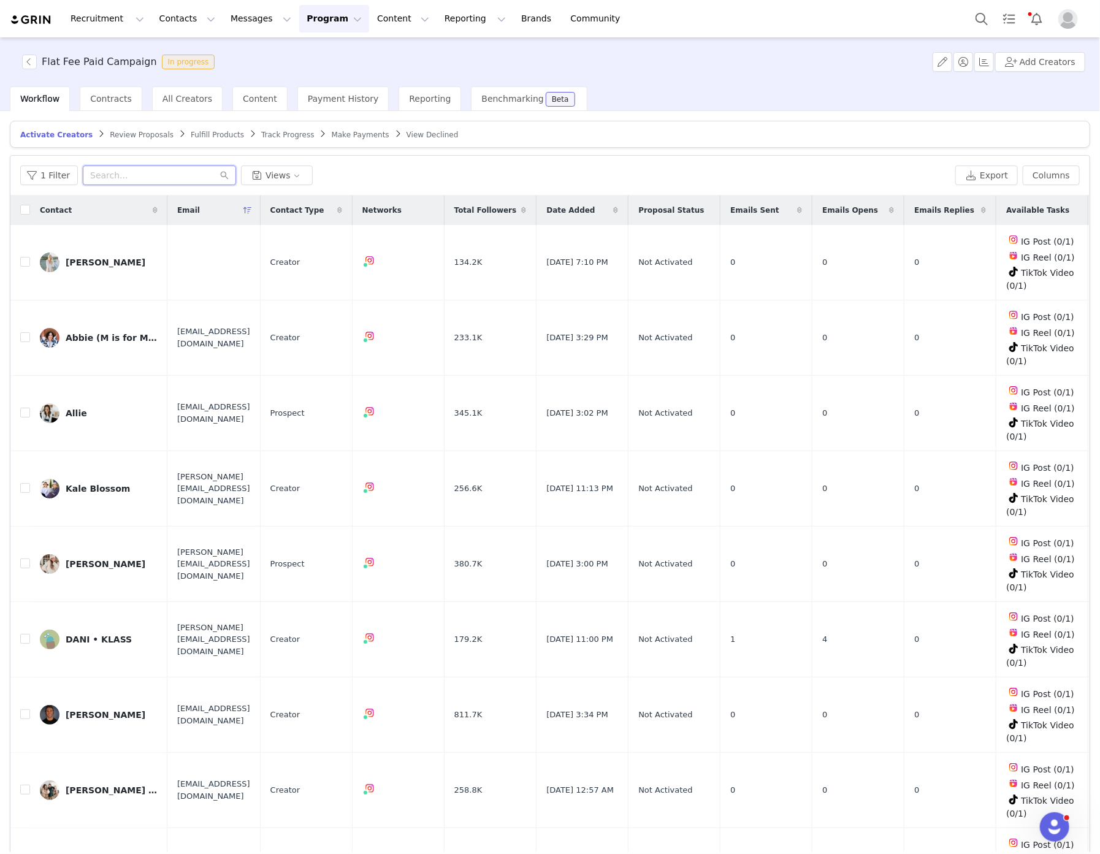
click at [169, 174] on input "text" at bounding box center [159, 176] width 153 height 20
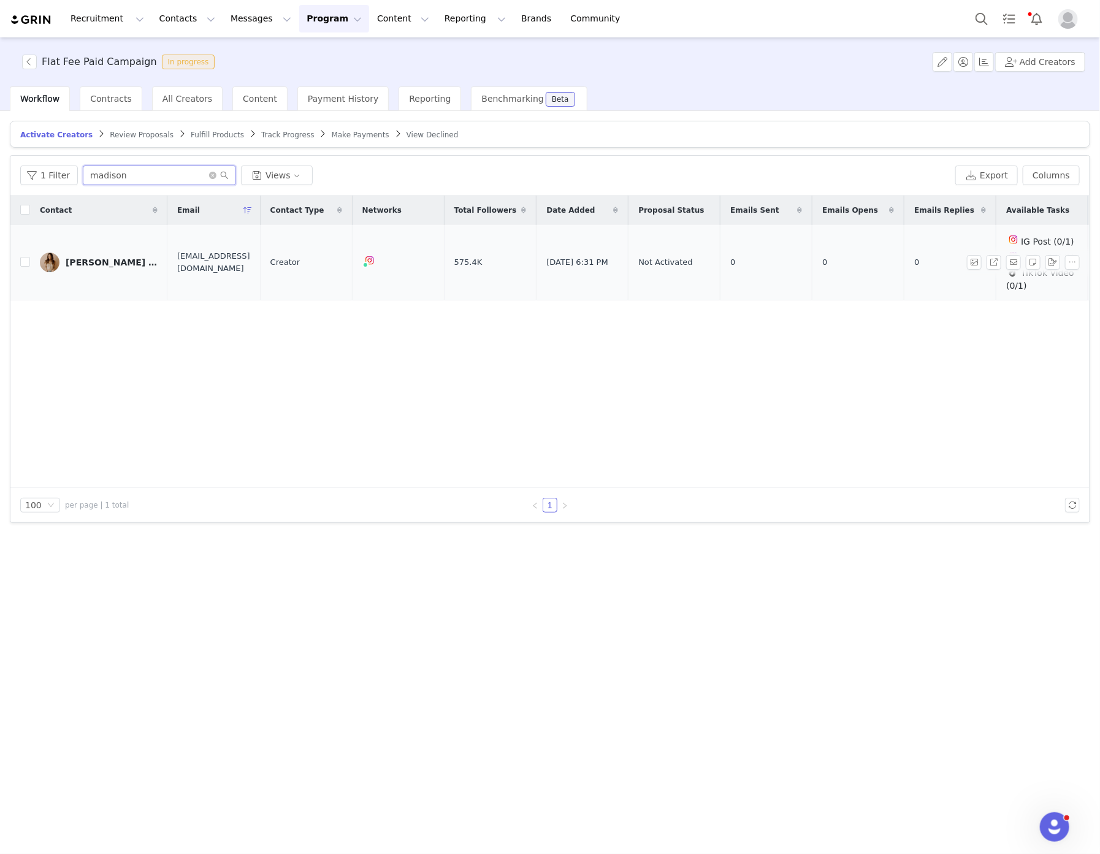
type input "madison"
click at [93, 263] on div "[PERSON_NAME] | homestead. home birth. homeschool." at bounding box center [112, 263] width 92 height 10
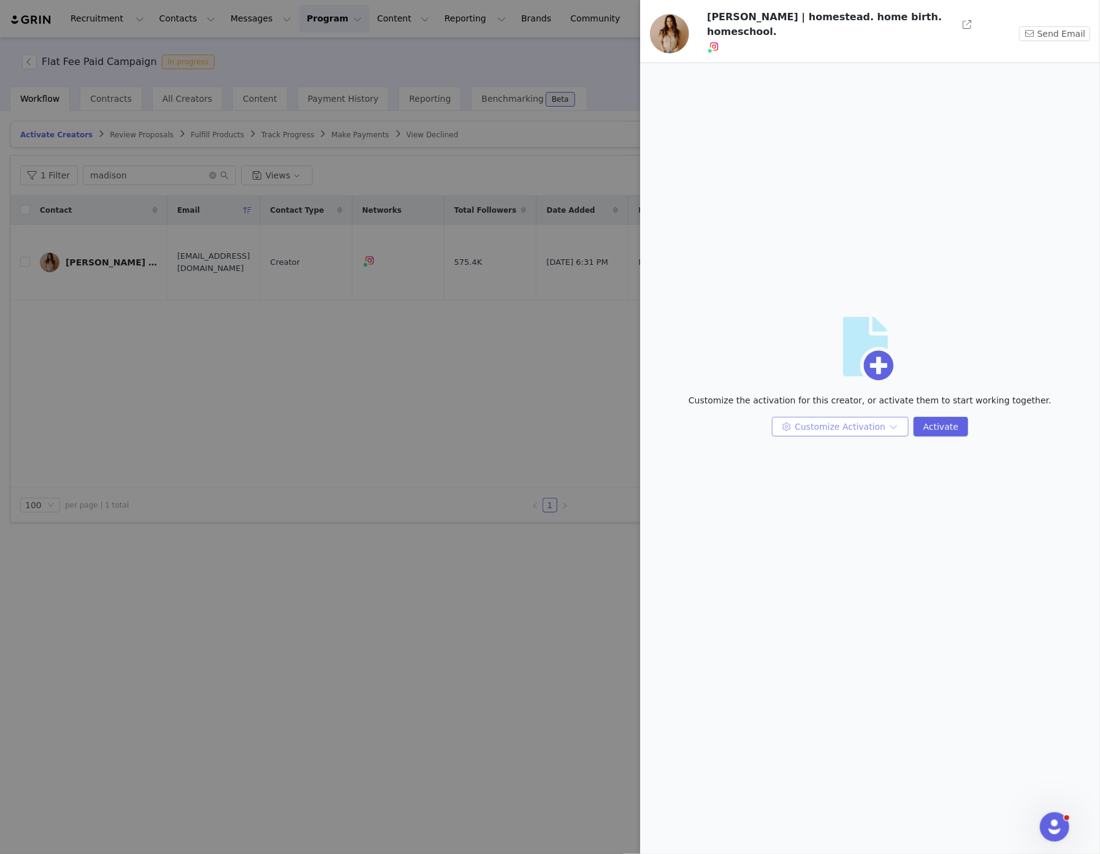
click at [891, 420] on button "Customize Activation" at bounding box center [840, 427] width 137 height 20
click at [878, 447] on li "Edit Available Tasks" at bounding box center [843, 446] width 126 height 20
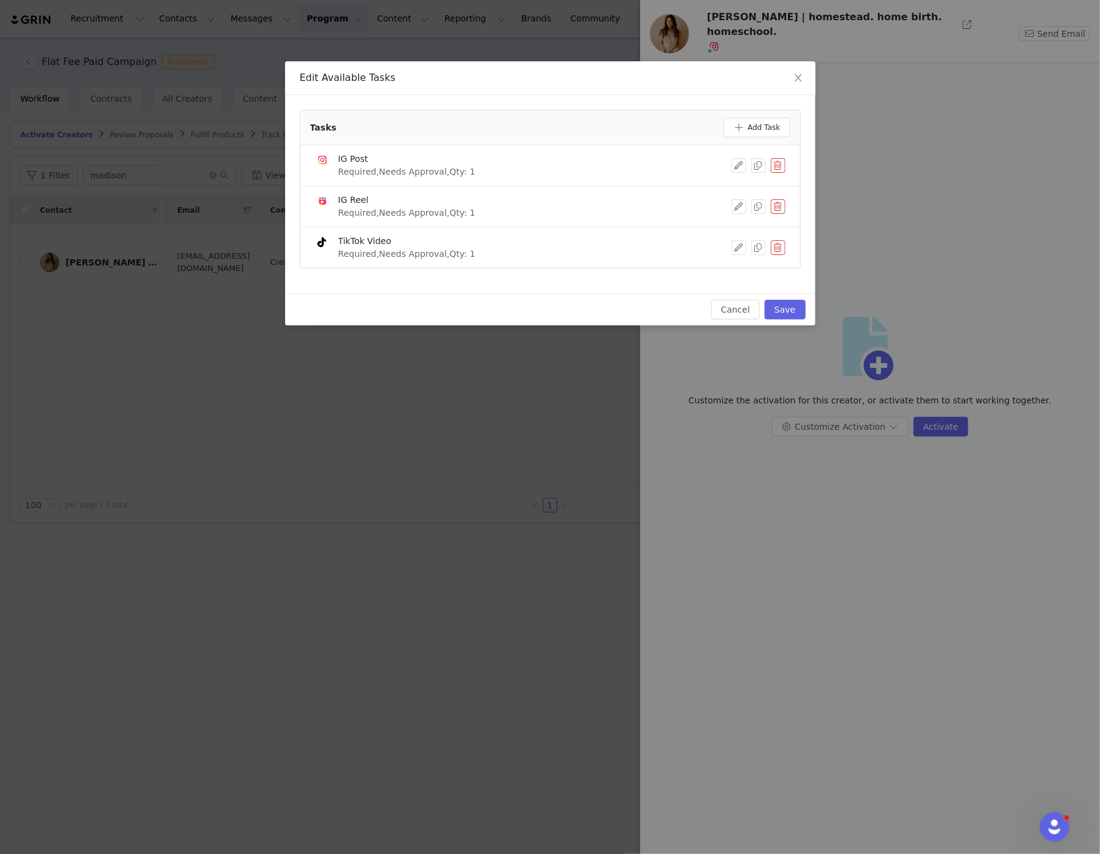
click at [777, 163] on button "button" at bounding box center [778, 165] width 15 height 15
click at [734, 191] on button "Delete" at bounding box center [734, 187] width 48 height 20
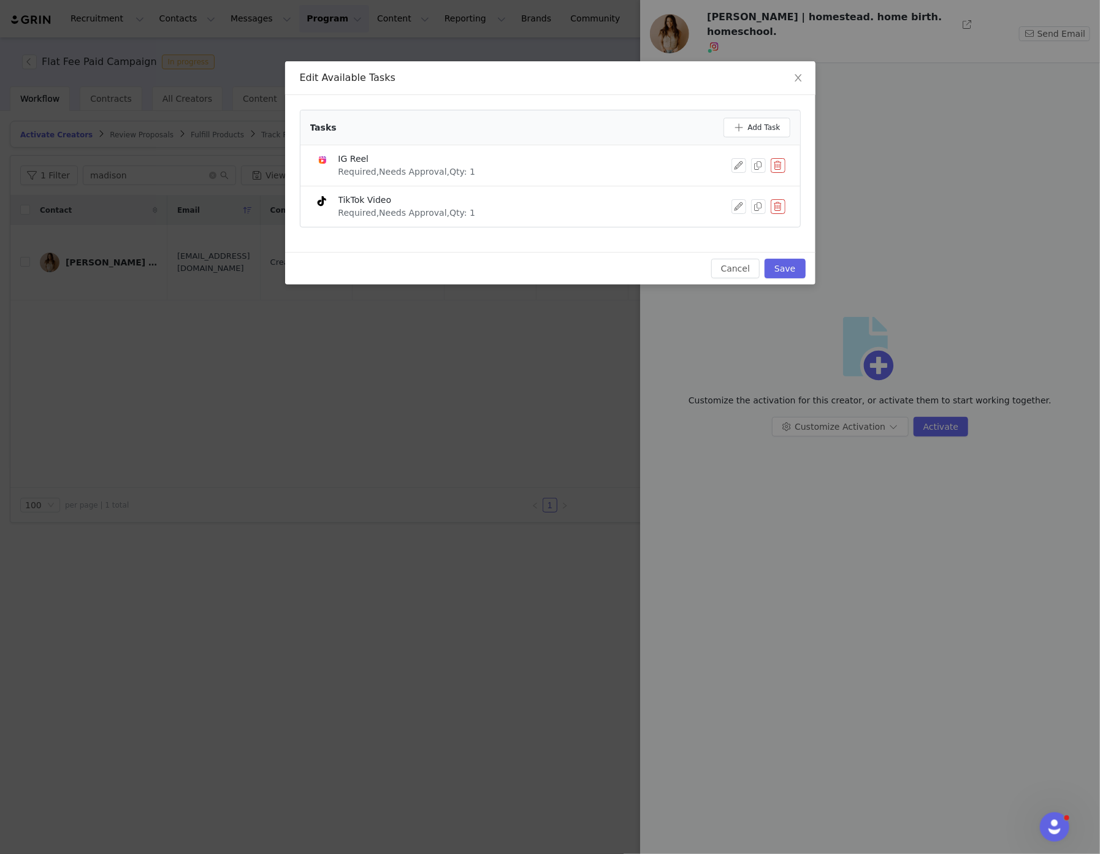
click at [783, 207] on button "button" at bounding box center [778, 206] width 15 height 15
click at [739, 224] on button "Delete" at bounding box center [734, 228] width 48 height 20
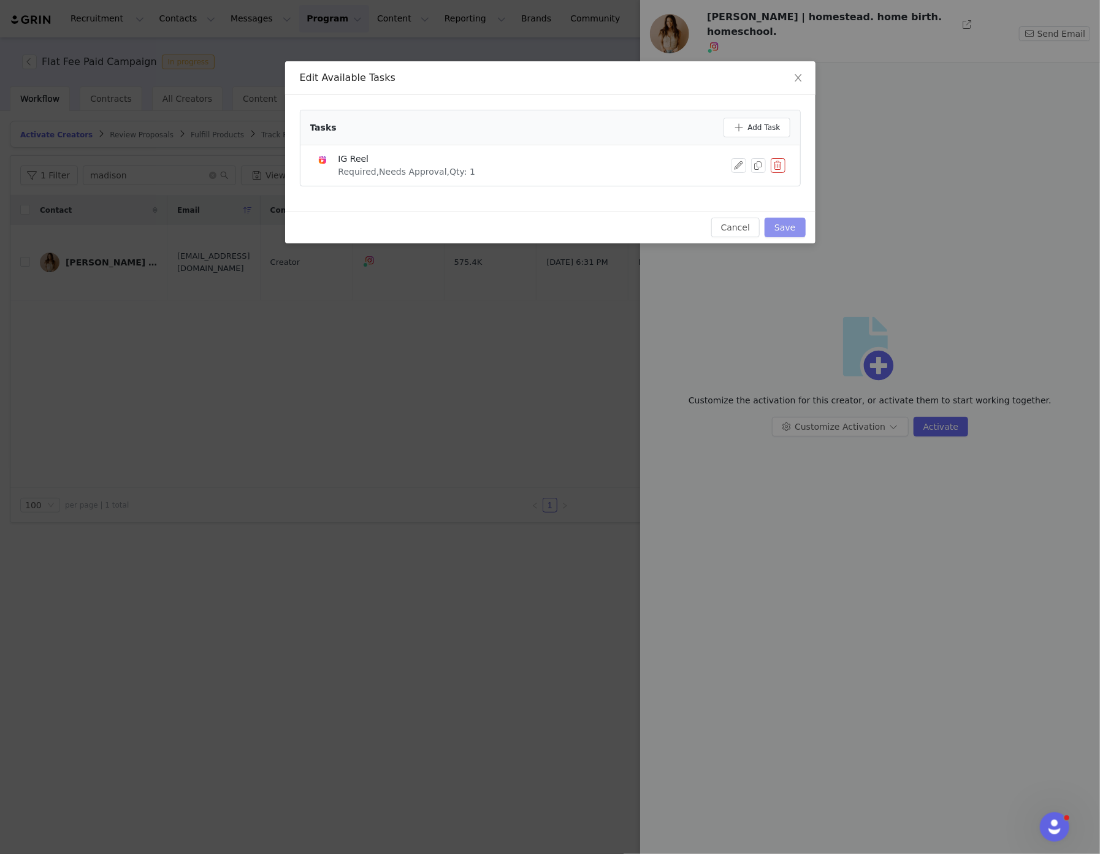
click at [787, 228] on button "Save" at bounding box center [785, 228] width 40 height 20
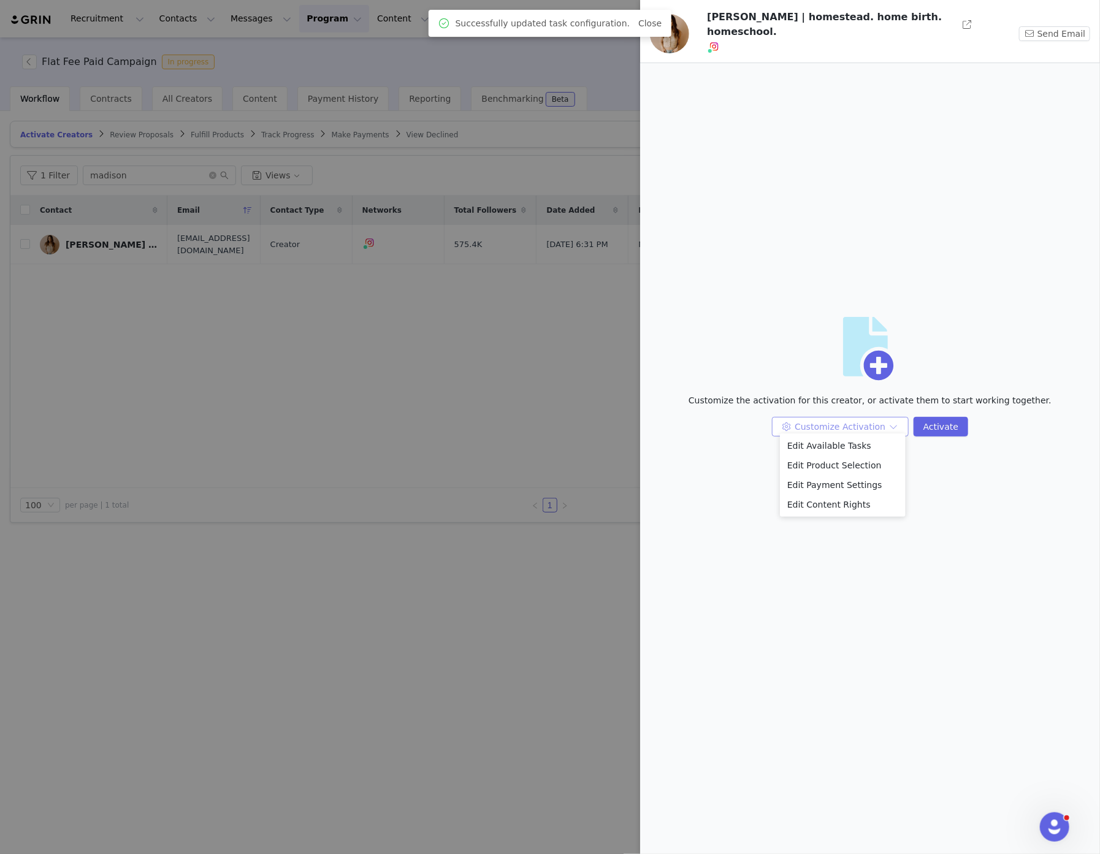
click at [891, 421] on button "Customize Activation" at bounding box center [840, 427] width 137 height 20
click at [878, 467] on li "Edit Product Selection" at bounding box center [843, 466] width 126 height 20
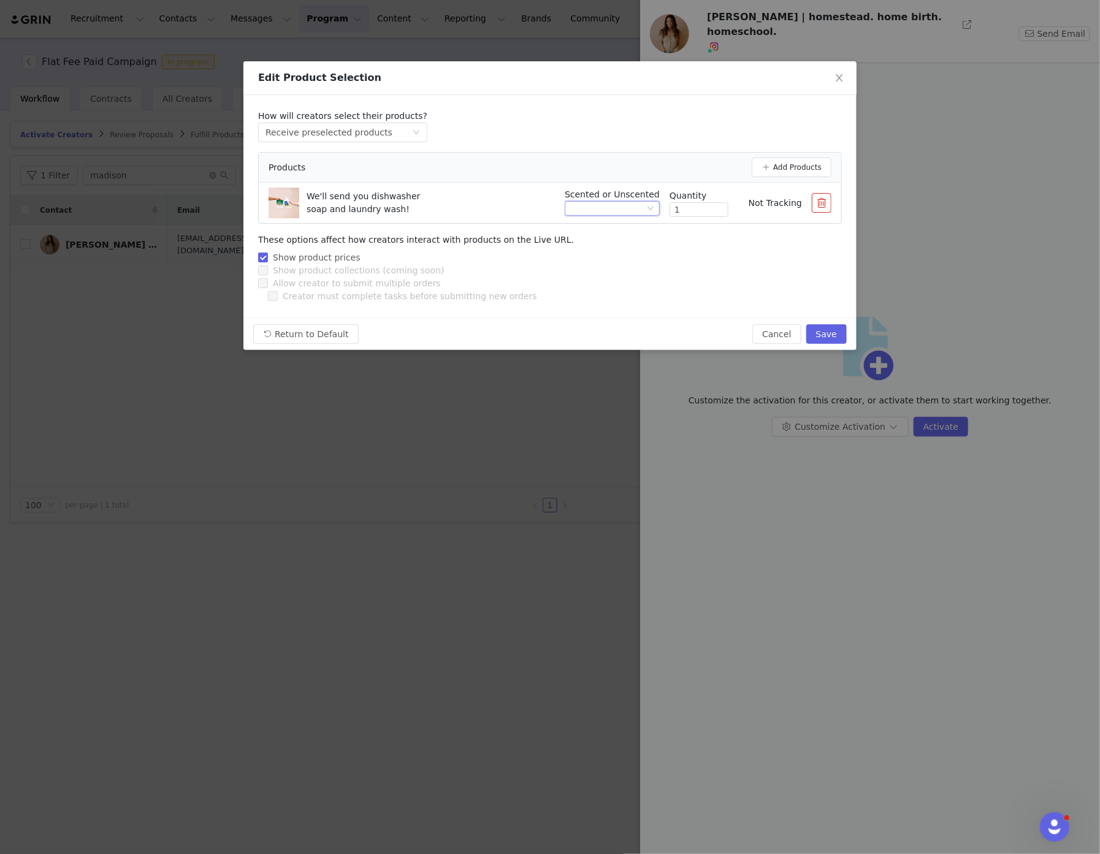
click at [644, 210] on div at bounding box center [607, 208] width 75 height 13
click at [639, 250] on li "Scented" at bounding box center [617, 250] width 85 height 20
click at [821, 335] on button "Save" at bounding box center [827, 334] width 40 height 20
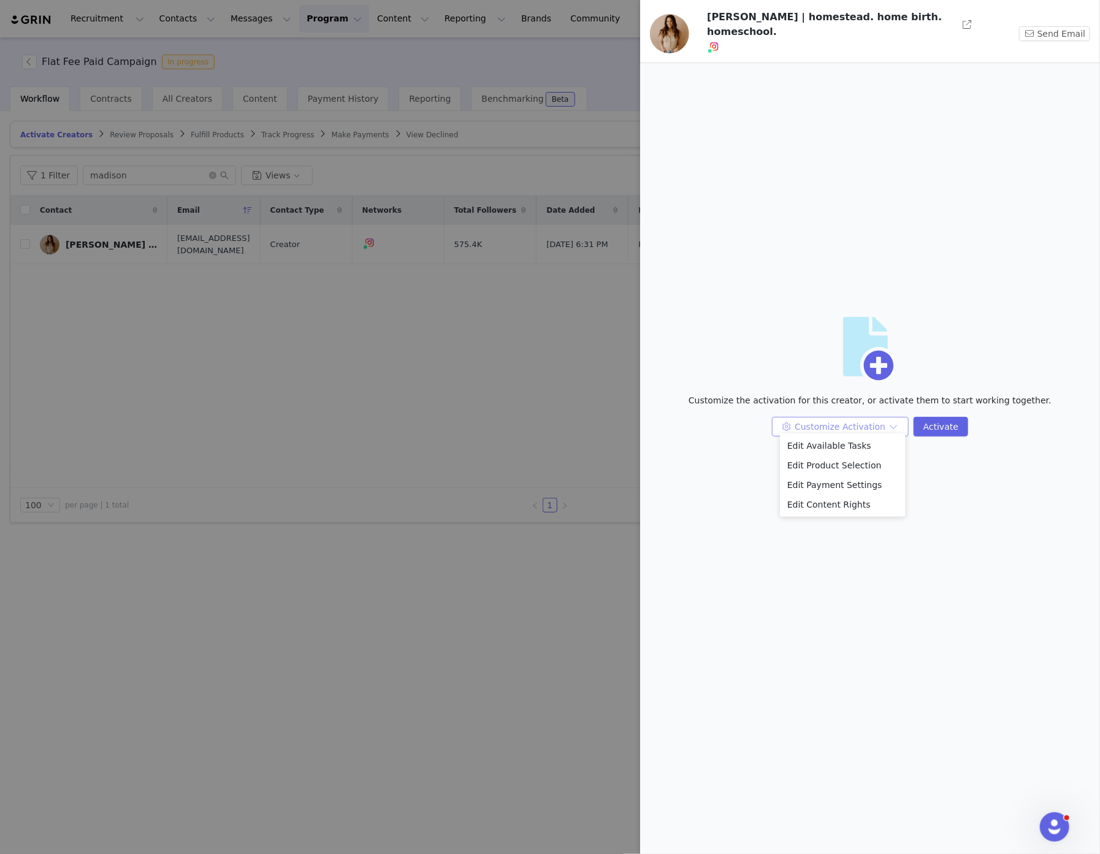
click at [888, 425] on button "Customize Activation" at bounding box center [840, 427] width 137 height 20
click at [881, 483] on li "Edit Payment Settings" at bounding box center [843, 485] width 126 height 20
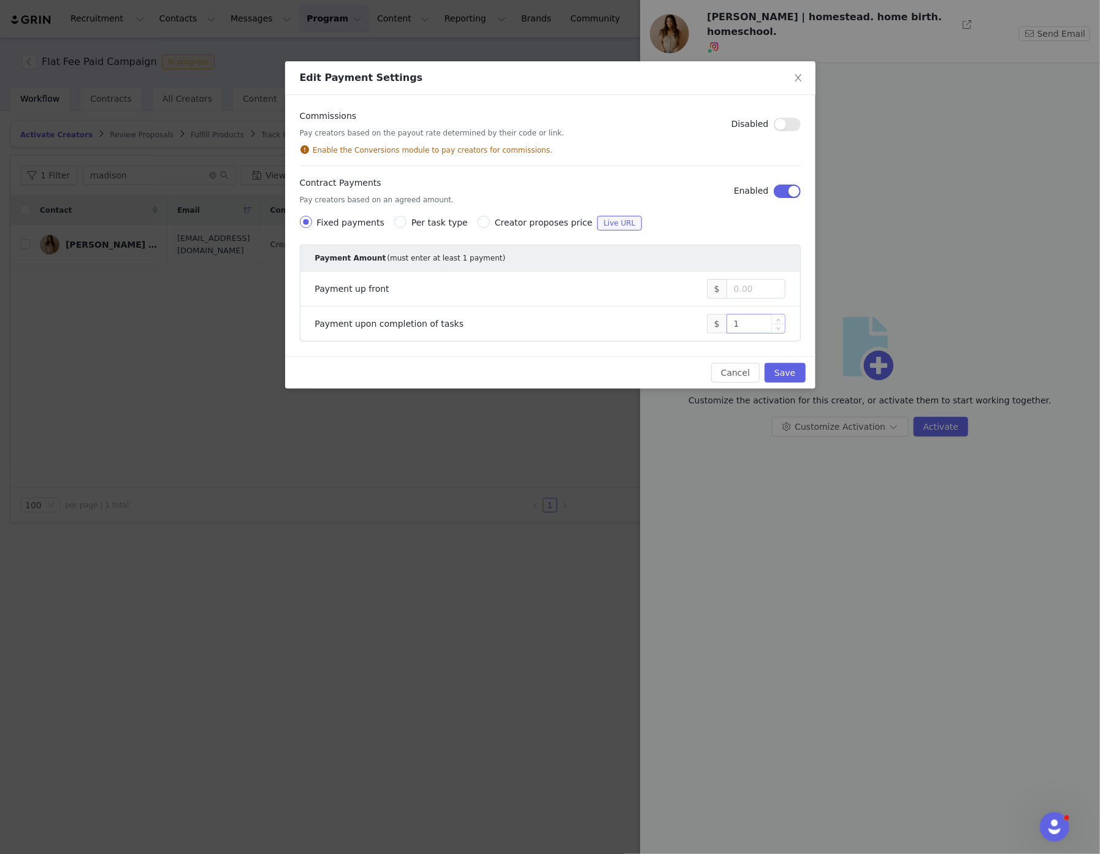
click at [763, 329] on input "1" at bounding box center [756, 324] width 58 height 18
click at [762, 328] on input "1" at bounding box center [756, 324] width 58 height 18
type input "8,000"
click at [782, 371] on button "Save" at bounding box center [785, 373] width 40 height 20
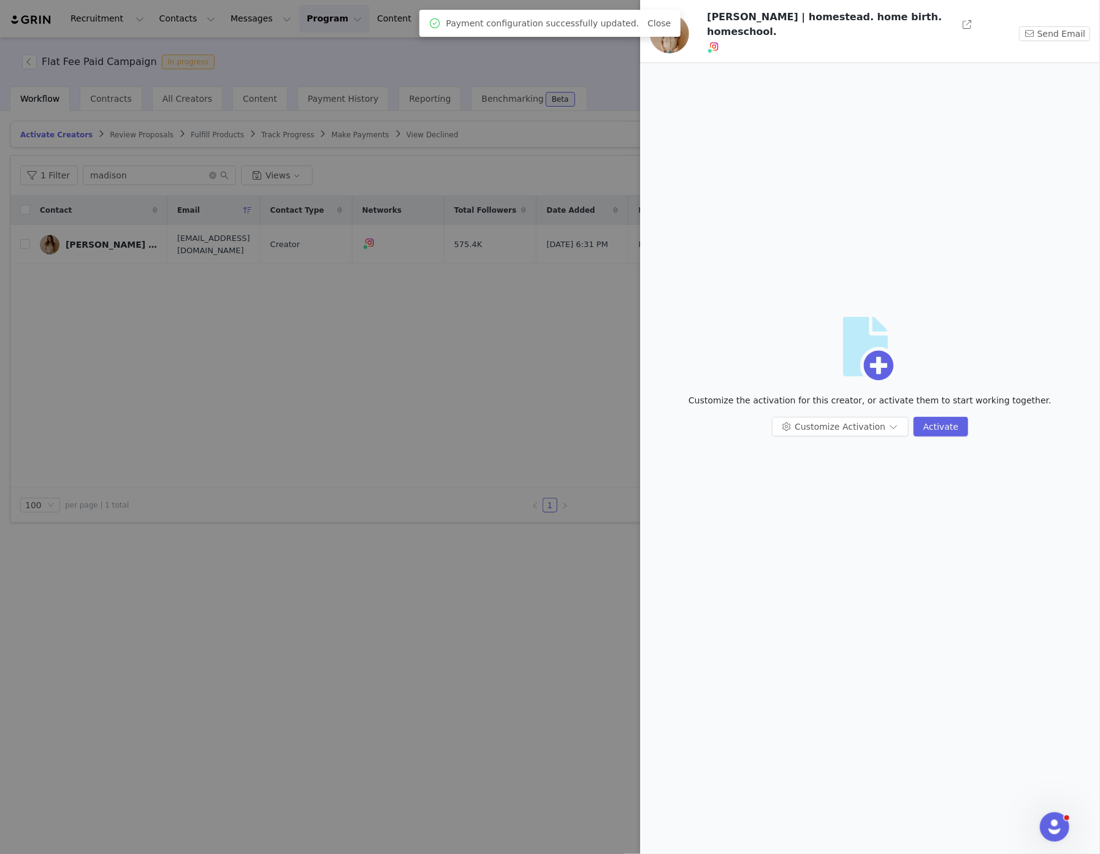
click at [586, 347] on div at bounding box center [550, 427] width 1100 height 854
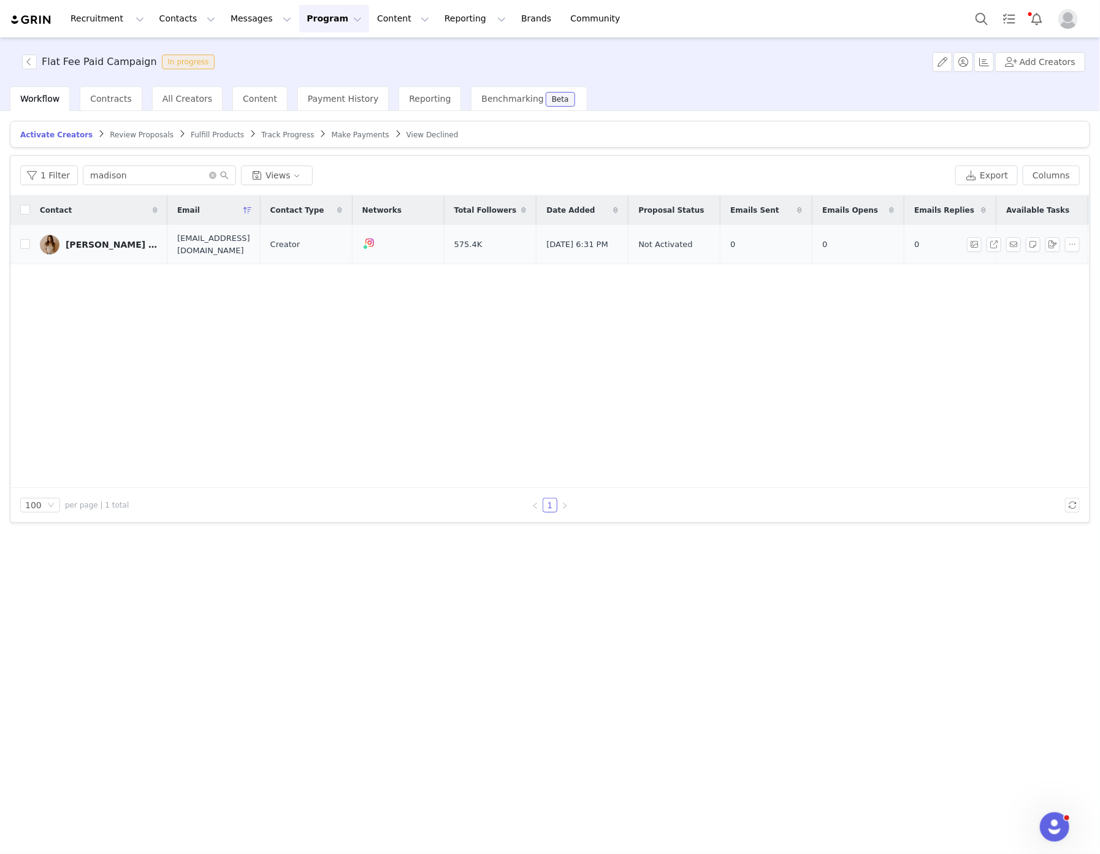
click at [108, 250] on link "Madison Vining | homestead. home birth. homeschool." at bounding box center [99, 245] width 118 height 20
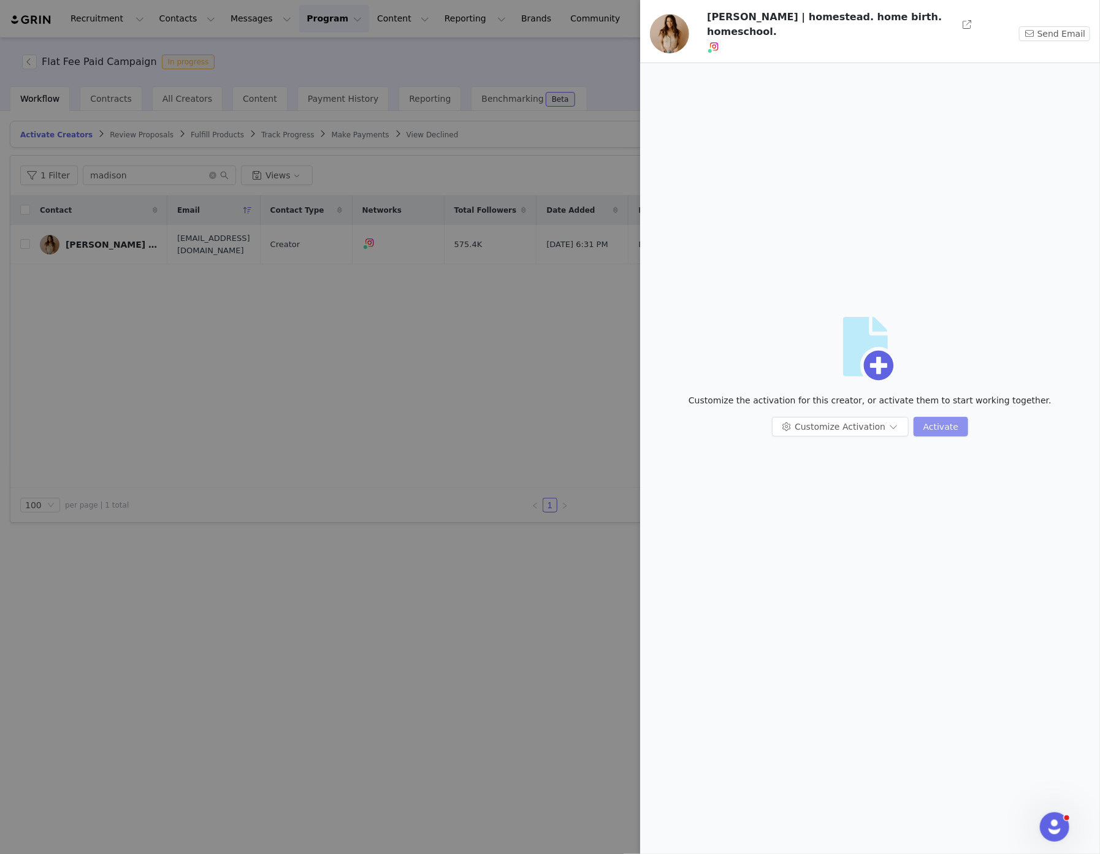
click at [934, 418] on button "Activate" at bounding box center [941, 427] width 55 height 20
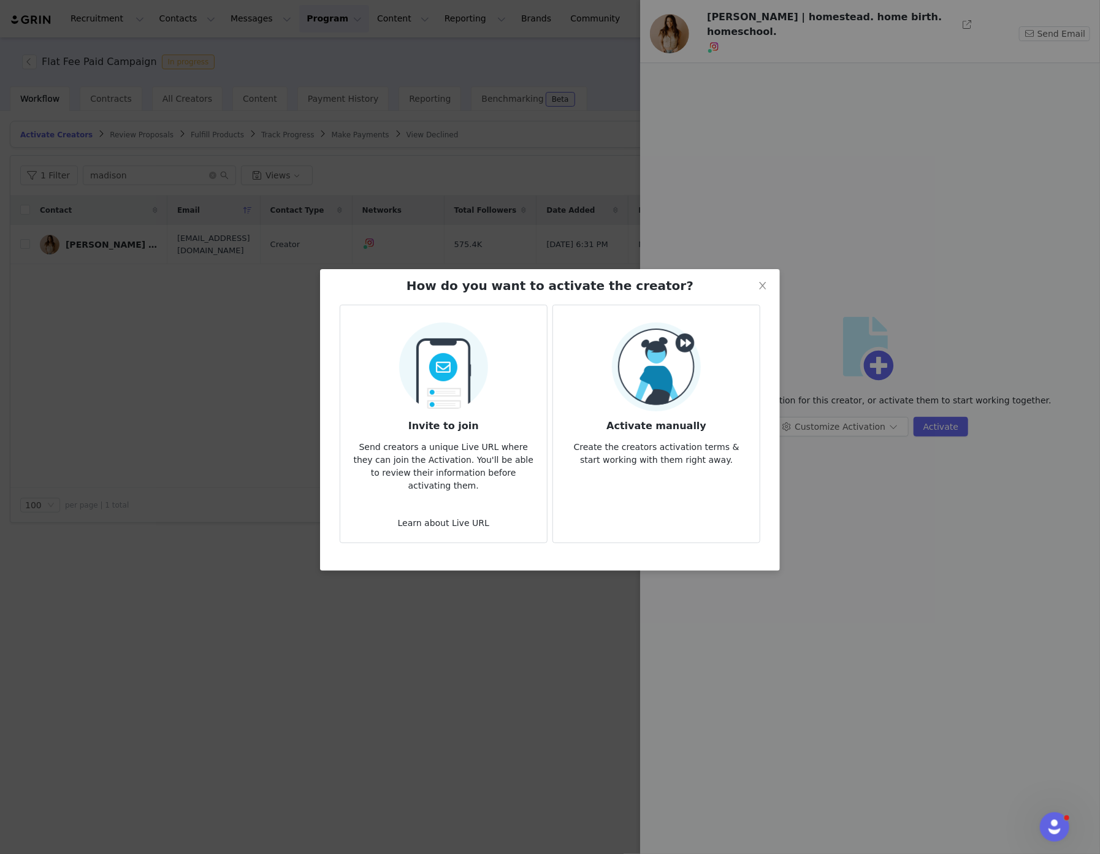
click at [728, 396] on div "Activate manually Create the creators activation terms & start working with the…" at bounding box center [656, 395] width 187 height 144
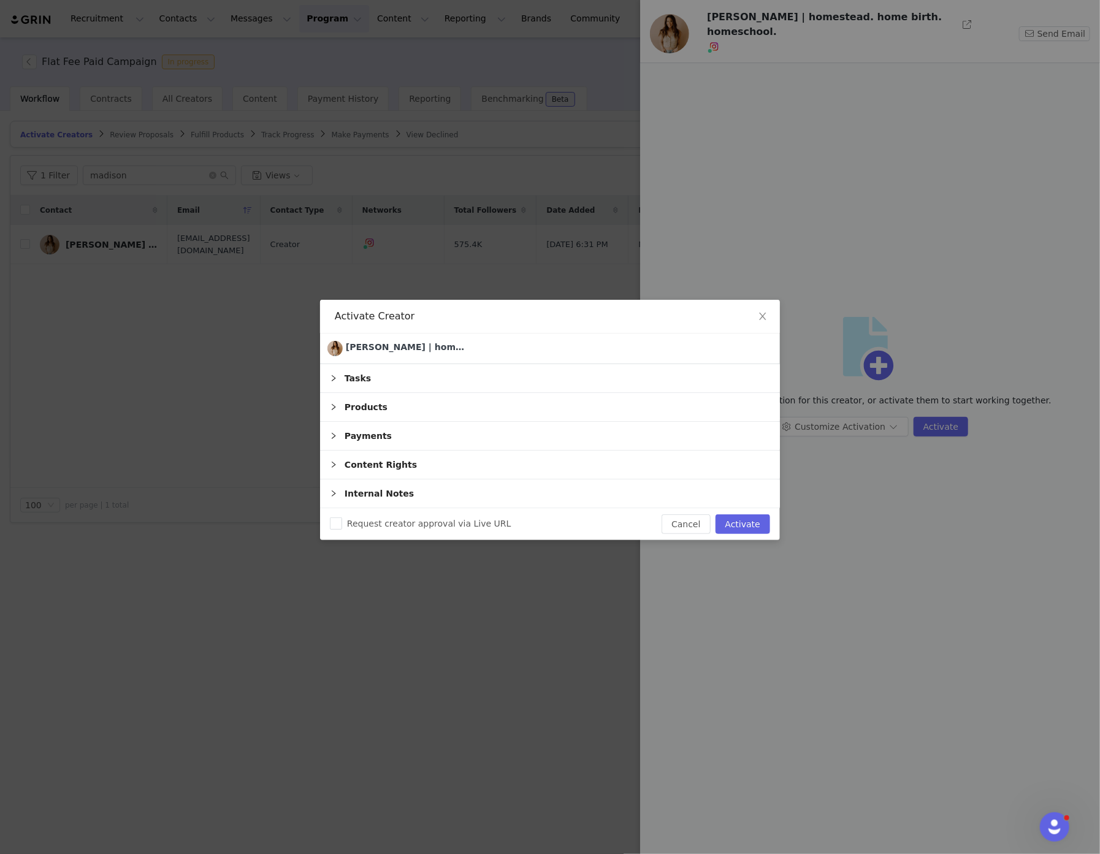
click at [339, 434] on div "Payments" at bounding box center [550, 436] width 460 height 28
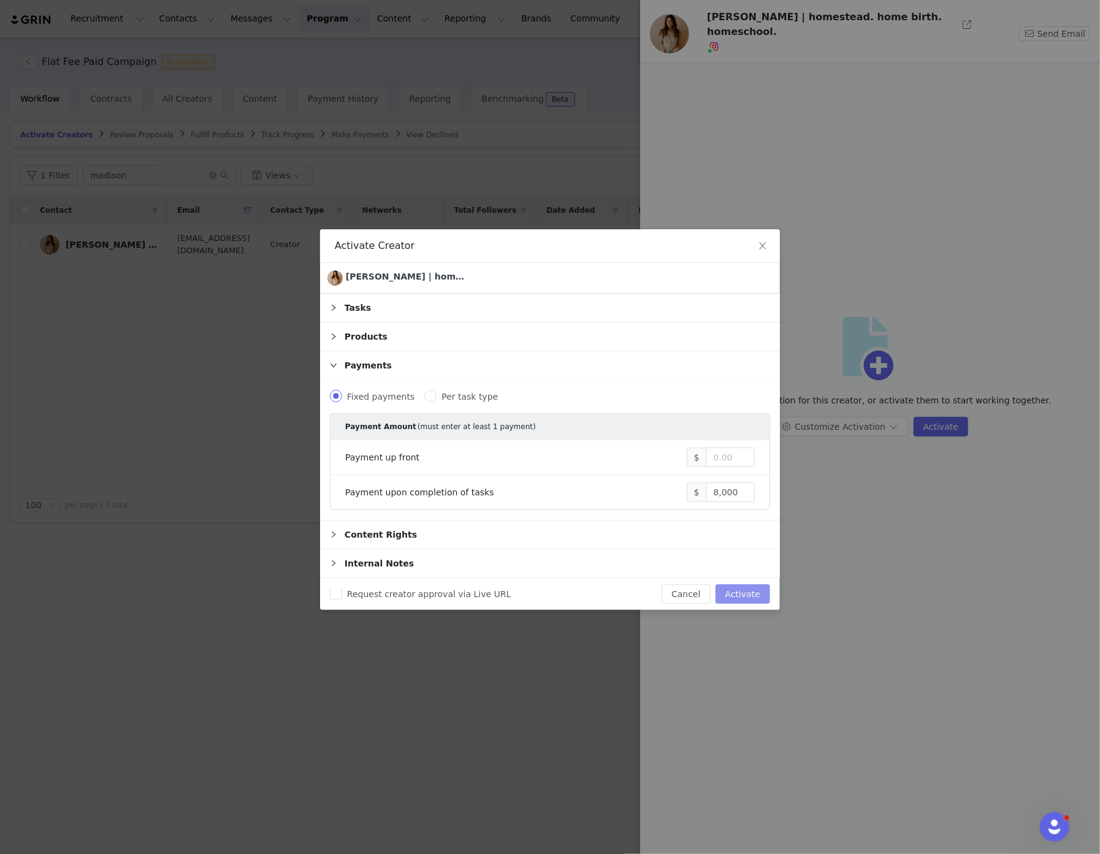
click at [770, 597] on button "Activate" at bounding box center [743, 595] width 55 height 20
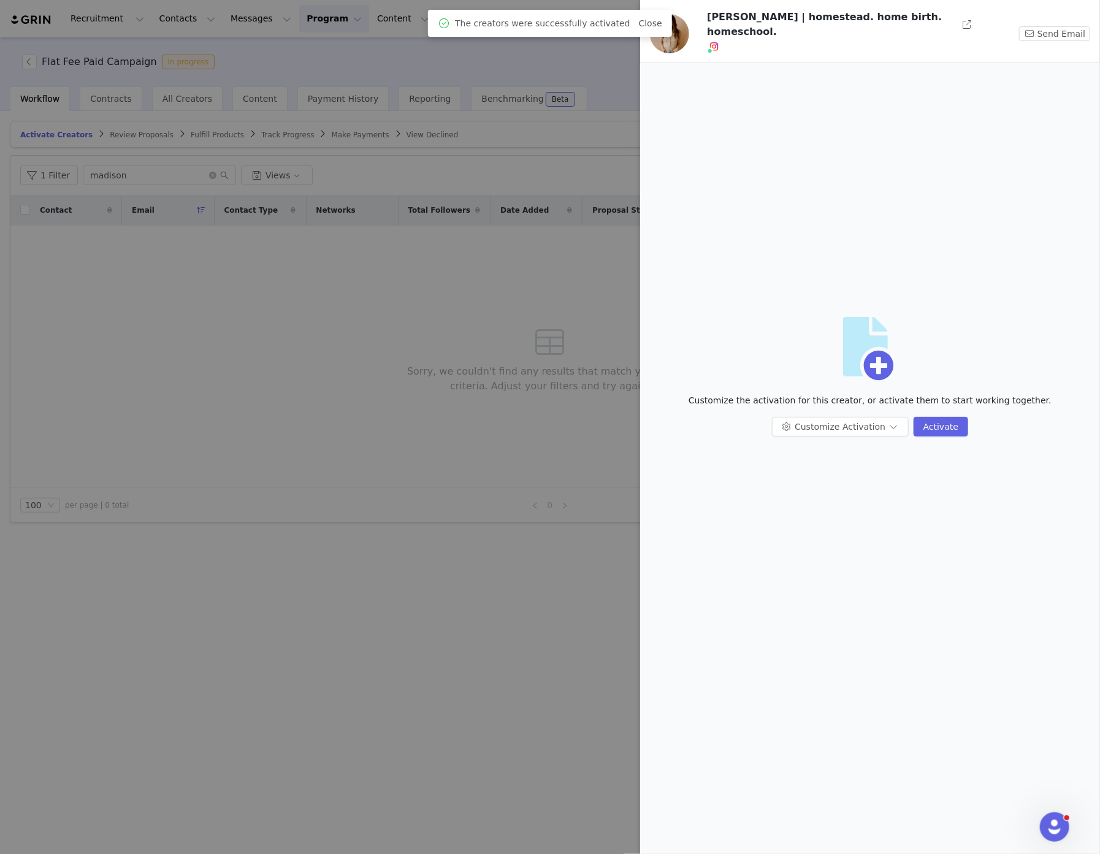
click at [253, 131] on div at bounding box center [550, 427] width 1100 height 854
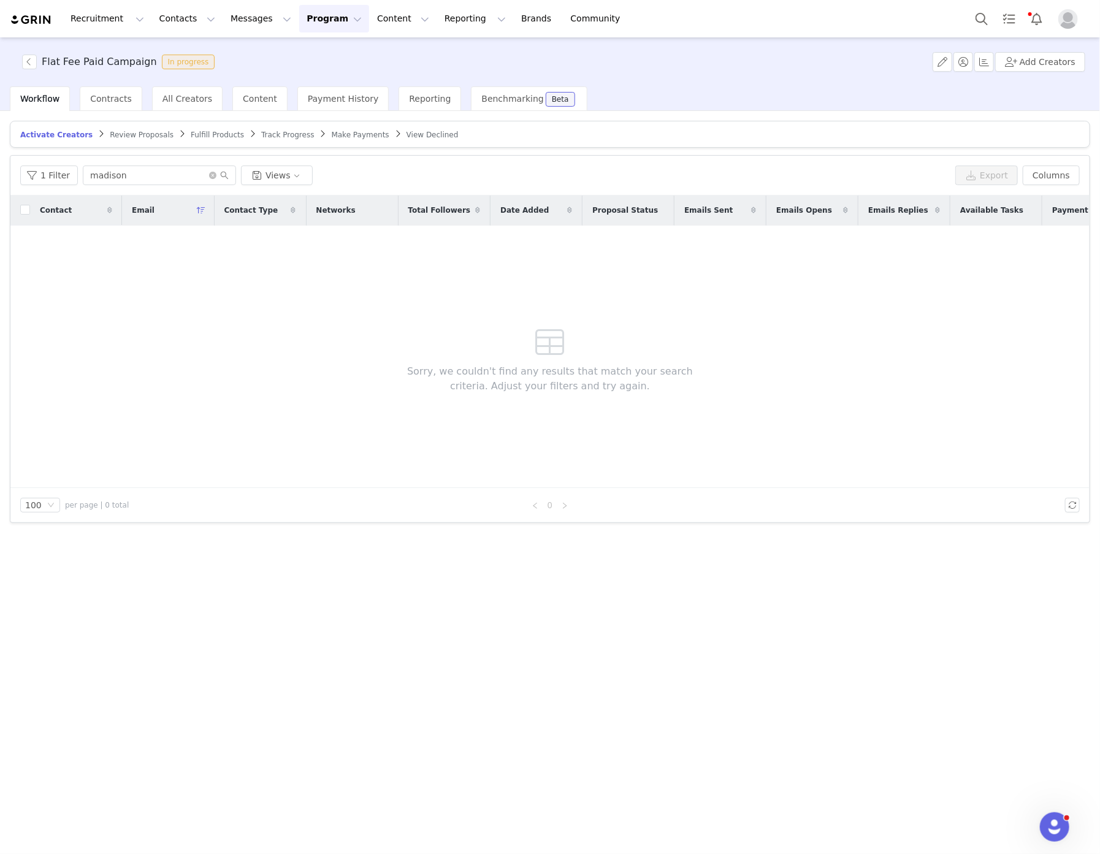
click at [261, 131] on span "Track Progress" at bounding box center [287, 135] width 53 height 9
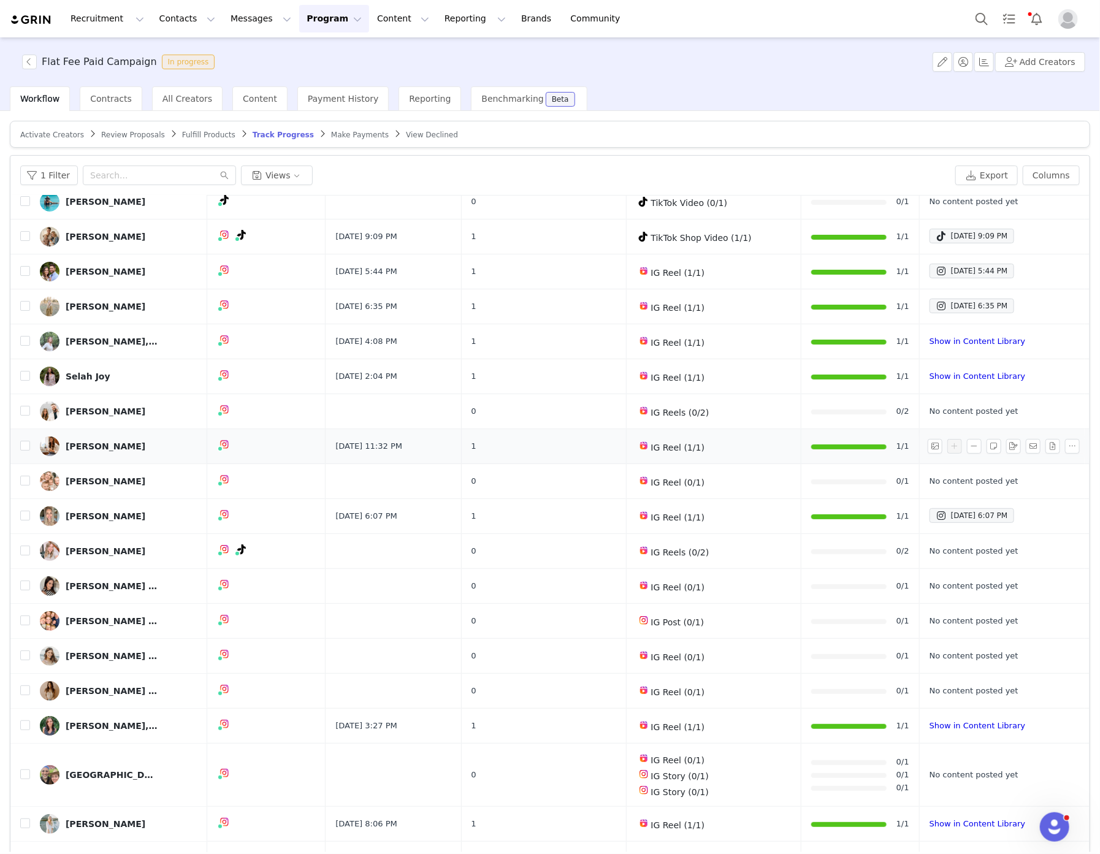
scroll to position [136, 0]
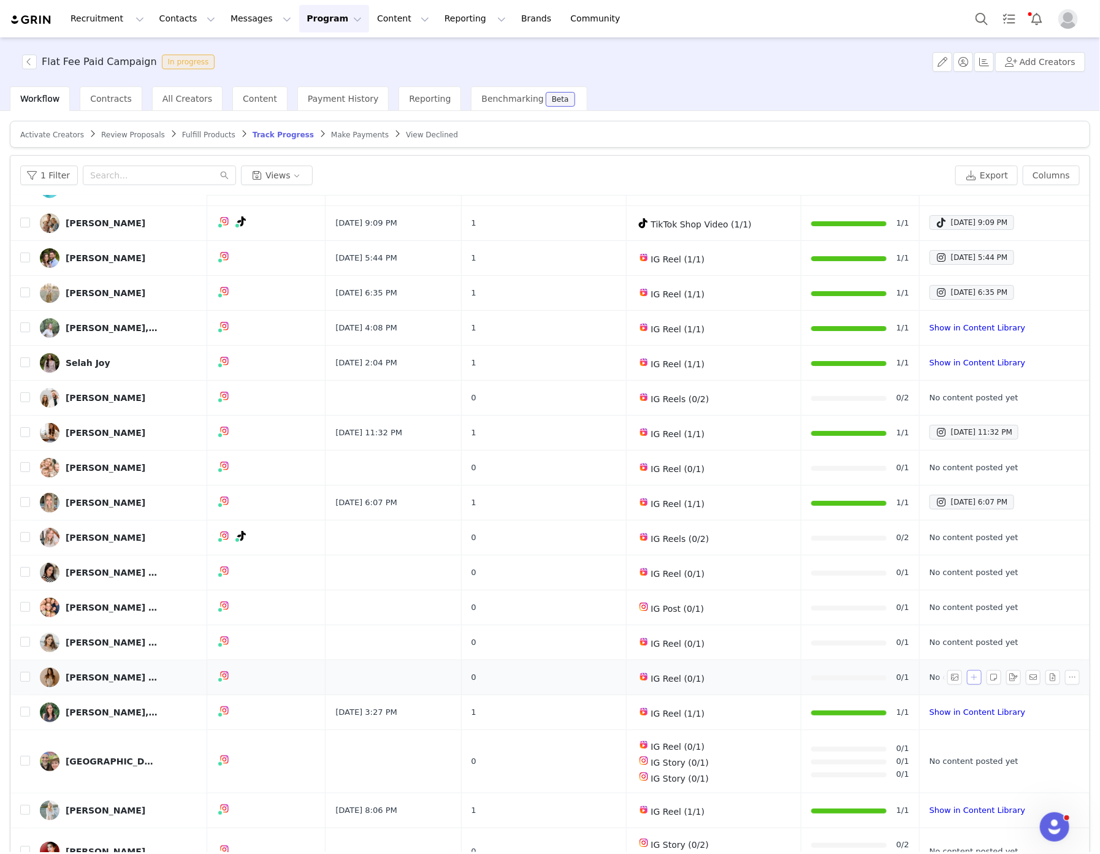
click at [967, 677] on button "button" at bounding box center [974, 677] width 15 height 15
click at [931, 675] on icon "icon: down" at bounding box center [927, 676] width 7 height 7
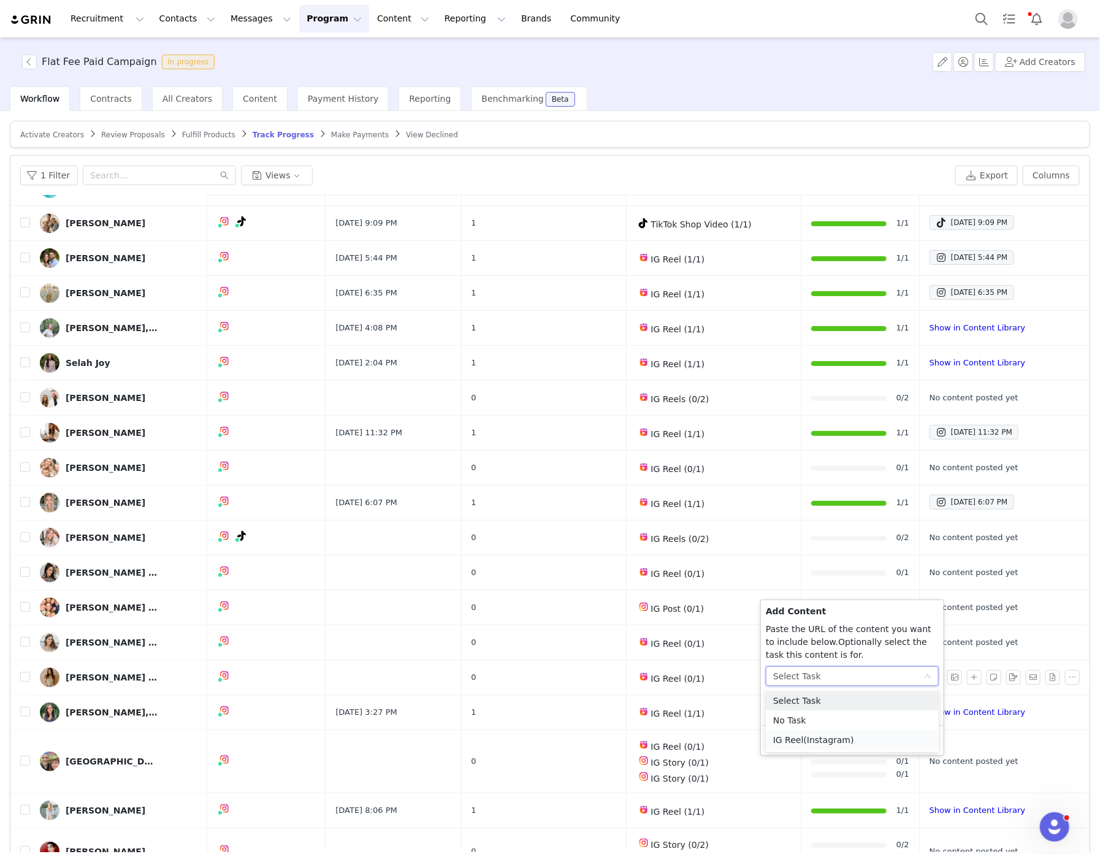
click at [892, 745] on li "IG Reel (Instagram)" at bounding box center [852, 741] width 173 height 20
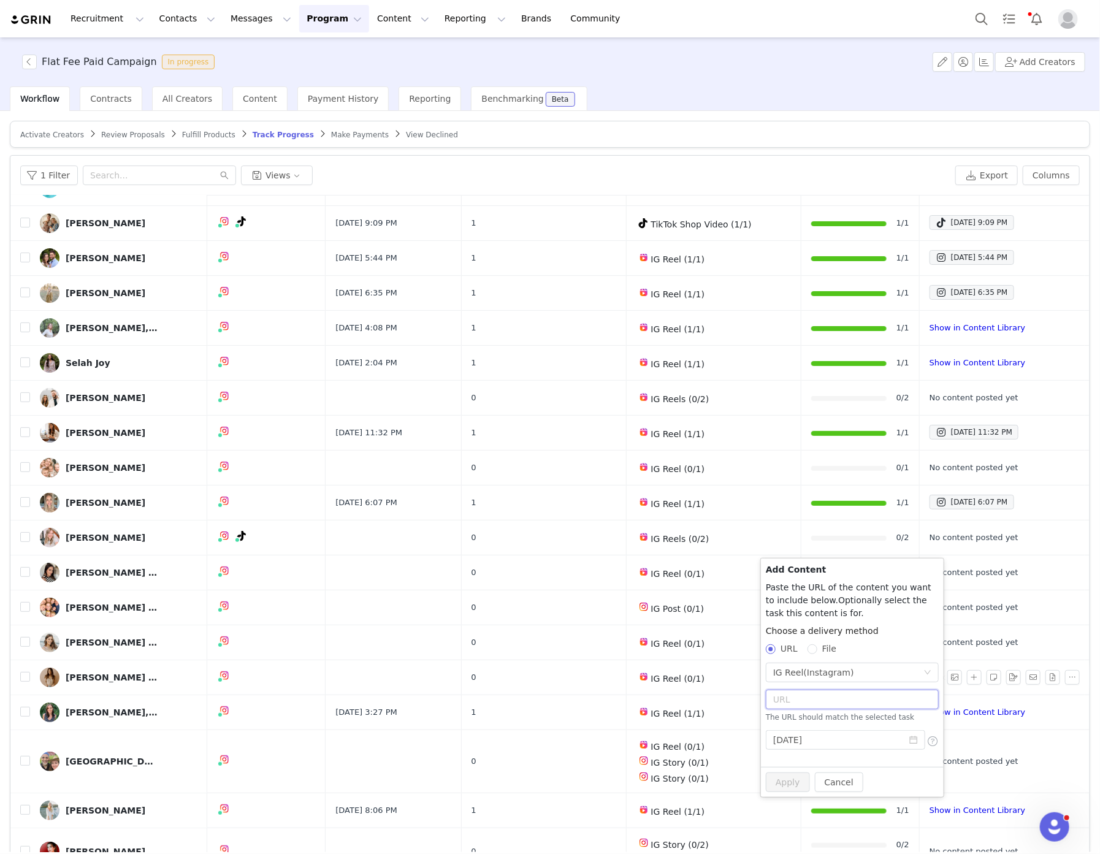
click at [851, 692] on input "text" at bounding box center [852, 700] width 173 height 20
paste input "https://www.instagram.com/reel/DPPIMxrDwQG/"
type input "https://www.instagram.com/reel/DPPIMxrDwQG/"
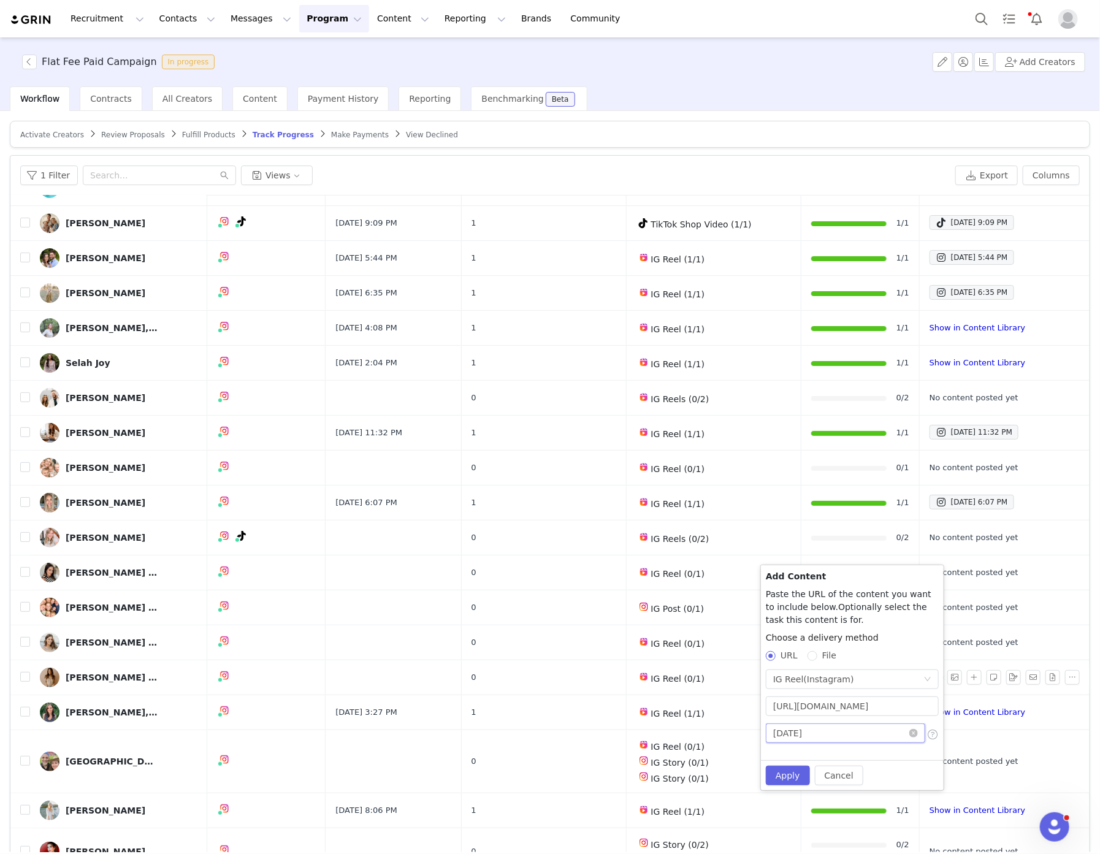
click at [829, 730] on input "2025-10-01" at bounding box center [845, 734] width 159 height 20
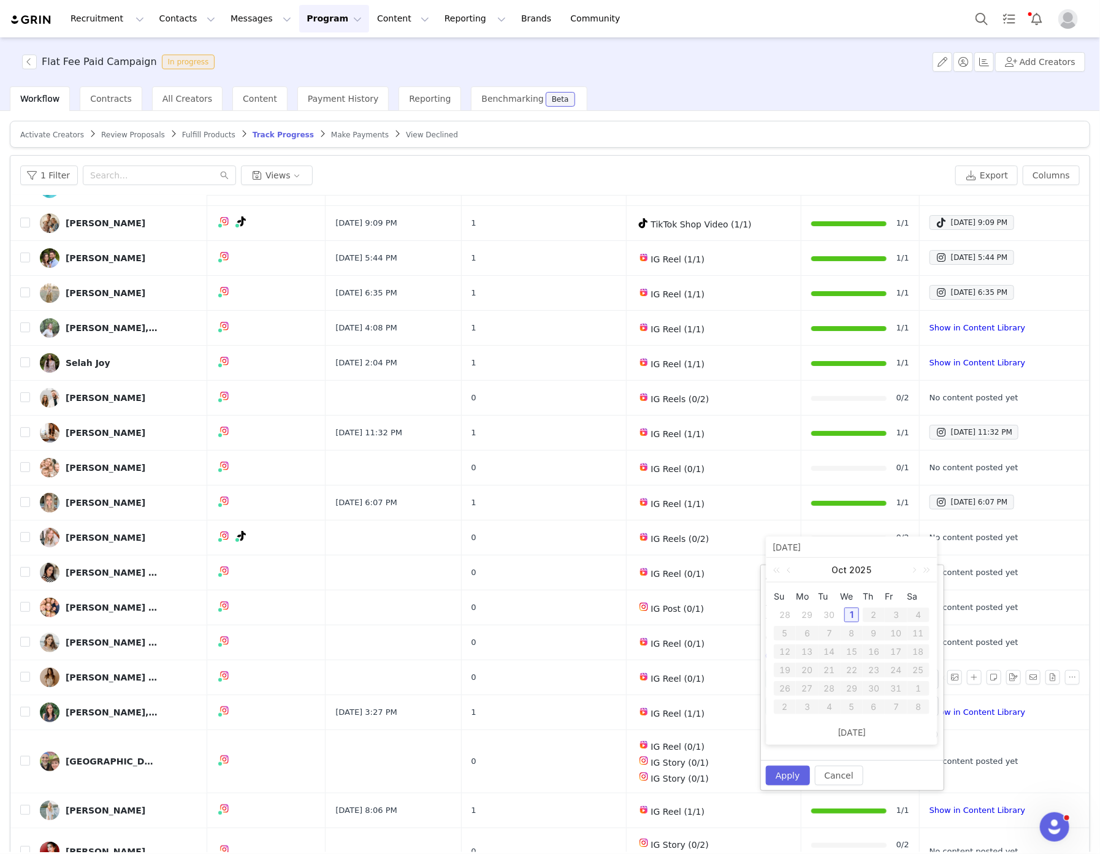
click at [833, 612] on div "30" at bounding box center [830, 615] width 15 height 15
type input "2025-09-30"
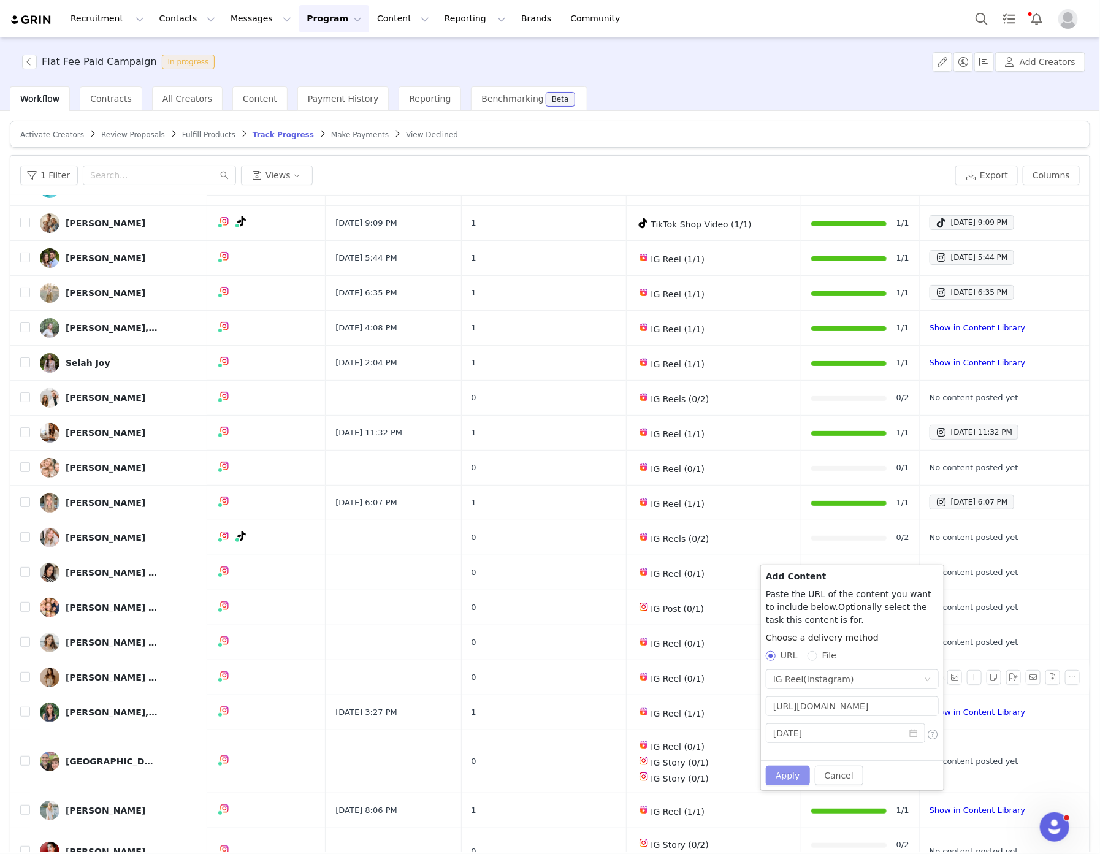
click at [791, 781] on button "Apply" at bounding box center [788, 776] width 44 height 20
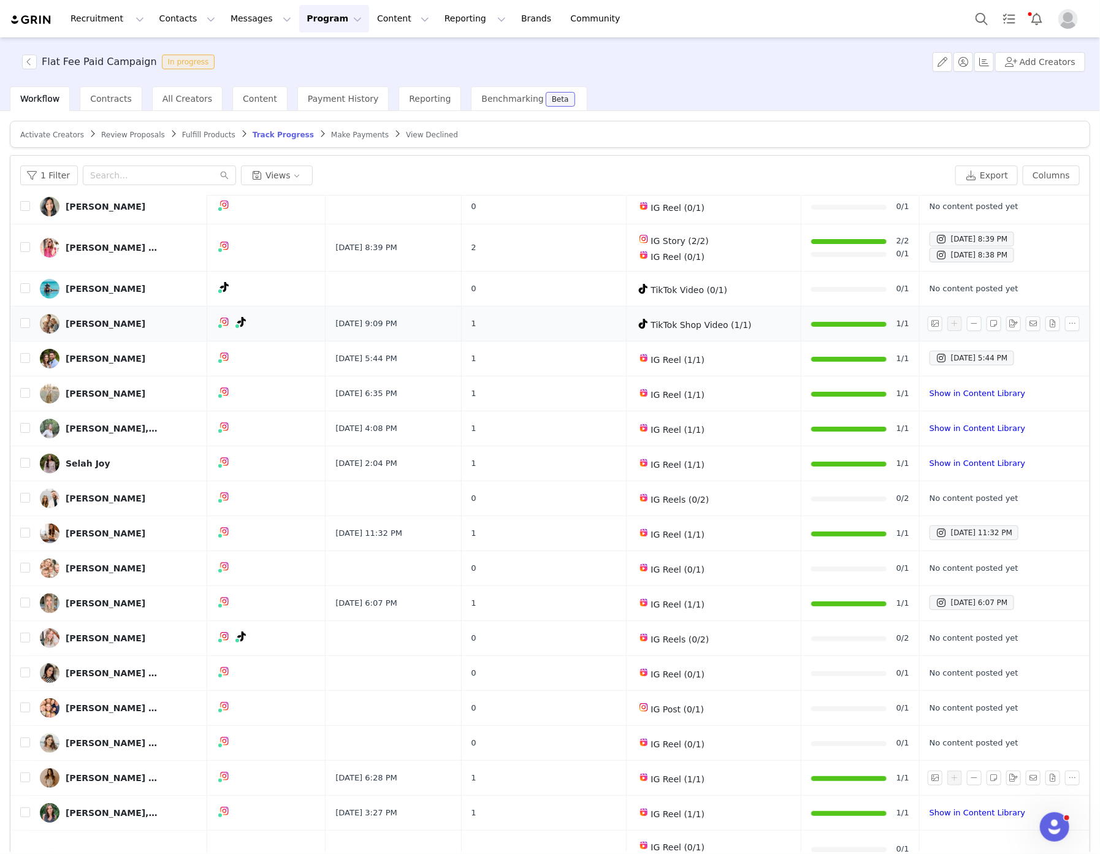
scroll to position [68, 0]
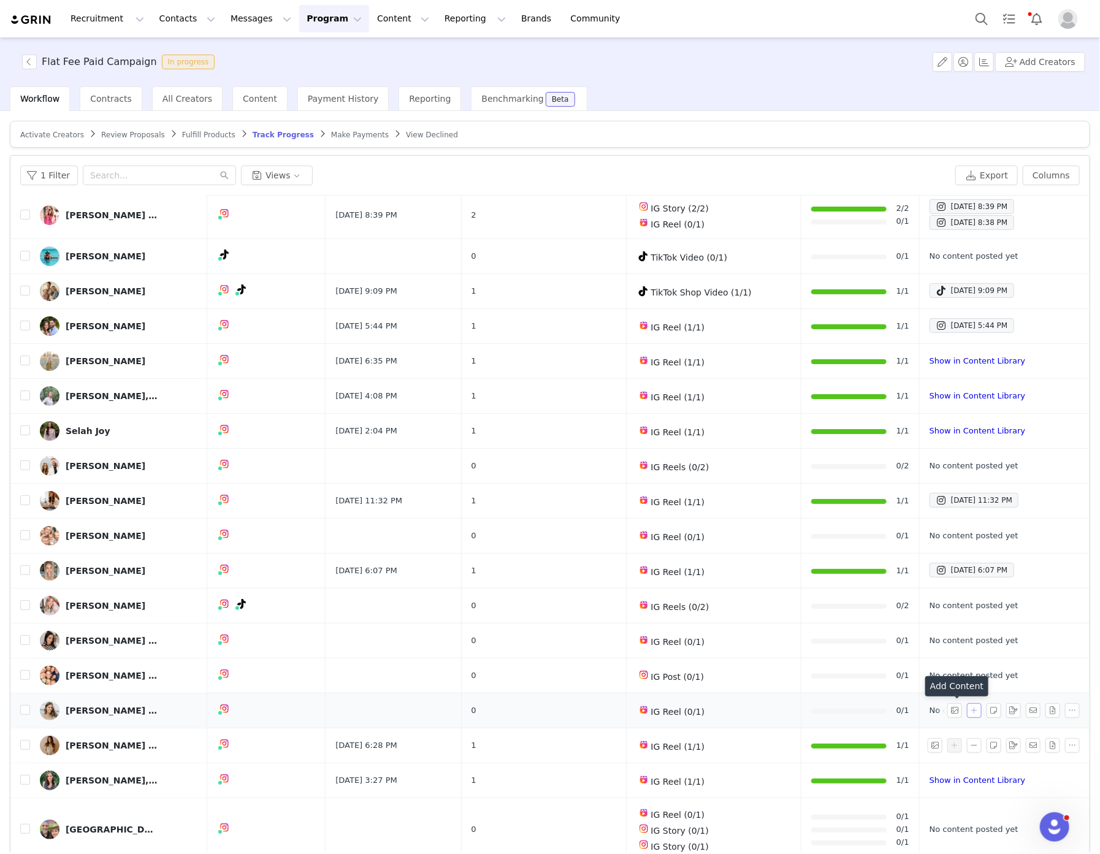
click at [967, 710] on button "button" at bounding box center [974, 711] width 15 height 15
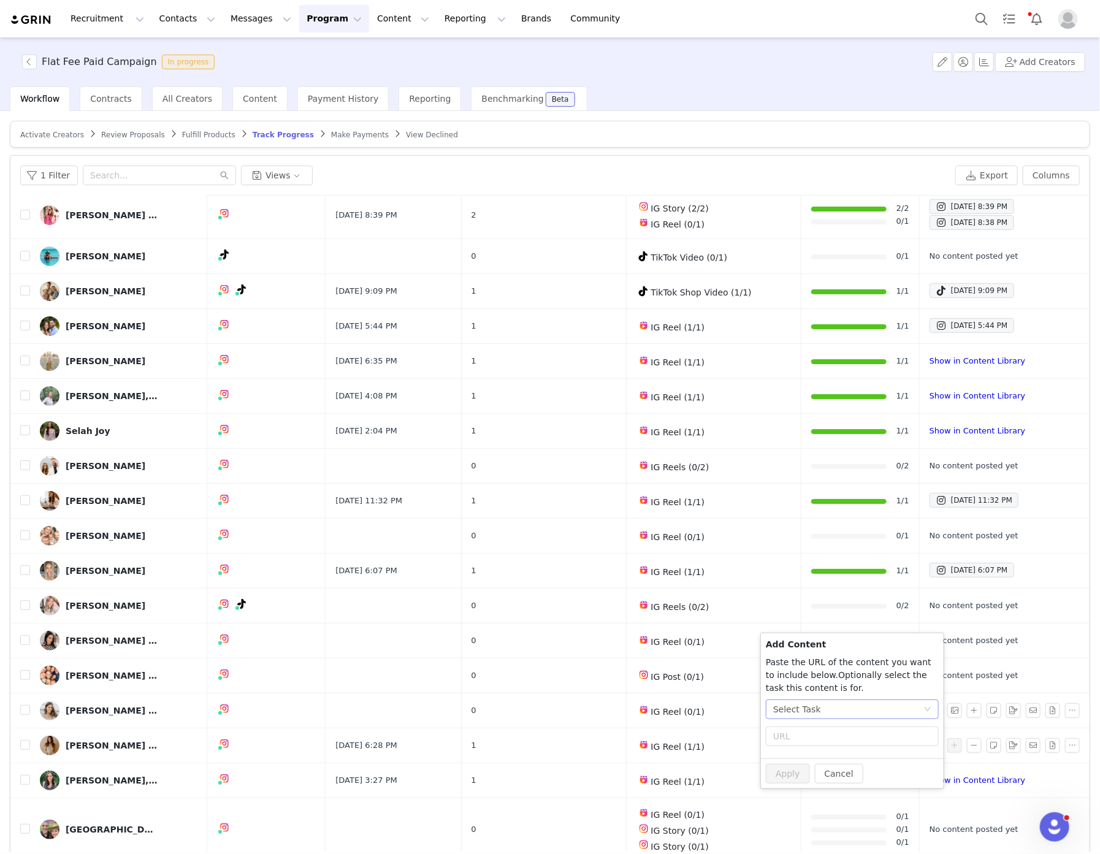
click at [839, 712] on div "Select Task" at bounding box center [848, 710] width 150 height 18
click at [821, 771] on span "(Instagram)" at bounding box center [829, 774] width 50 height 10
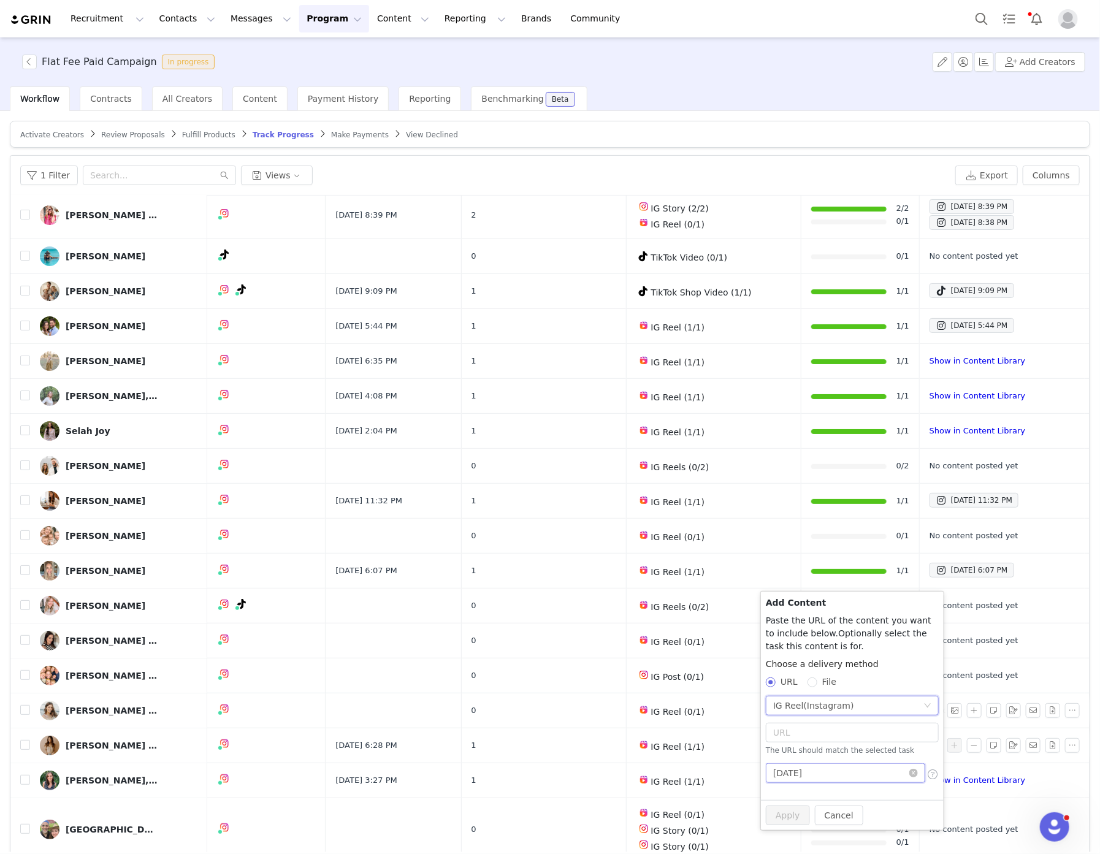
click at [801, 771] on input "2025-10-01" at bounding box center [845, 774] width 159 height 20
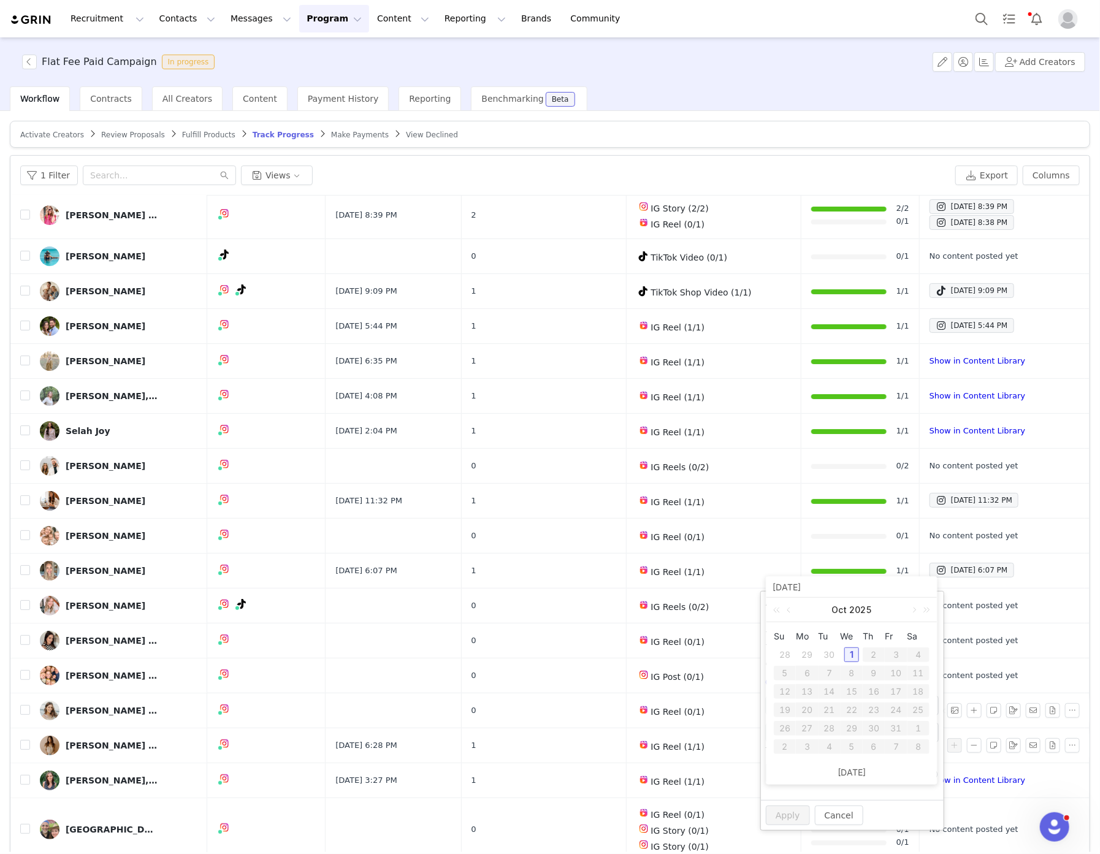
click at [832, 652] on div "30" at bounding box center [830, 655] width 15 height 15
type input "2025-09-30"
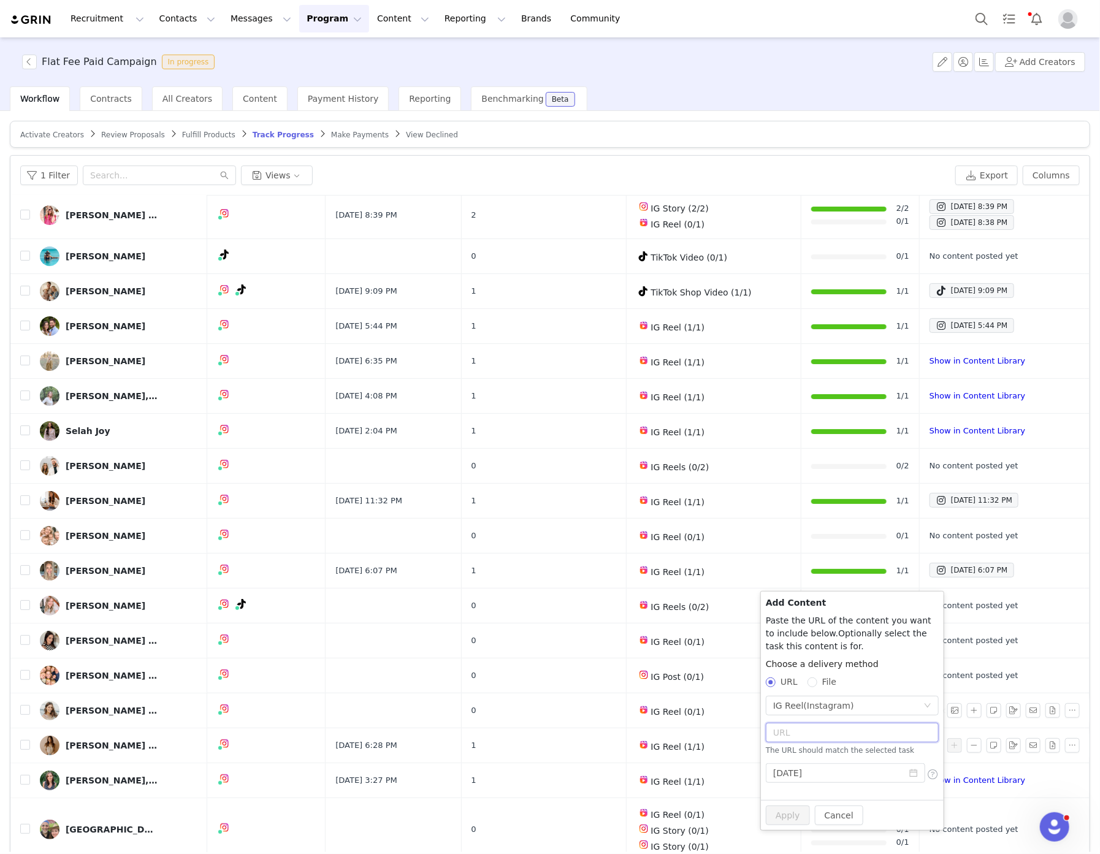
click at [820, 737] on input "text" at bounding box center [852, 733] width 173 height 20
paste input "https://www.instagram.com/reel/DPMyYRniRL1/"
type input "https://www.instagram.com/reel/DPMyYRniRL1/"
click at [784, 812] on button "Apply" at bounding box center [788, 809] width 44 height 20
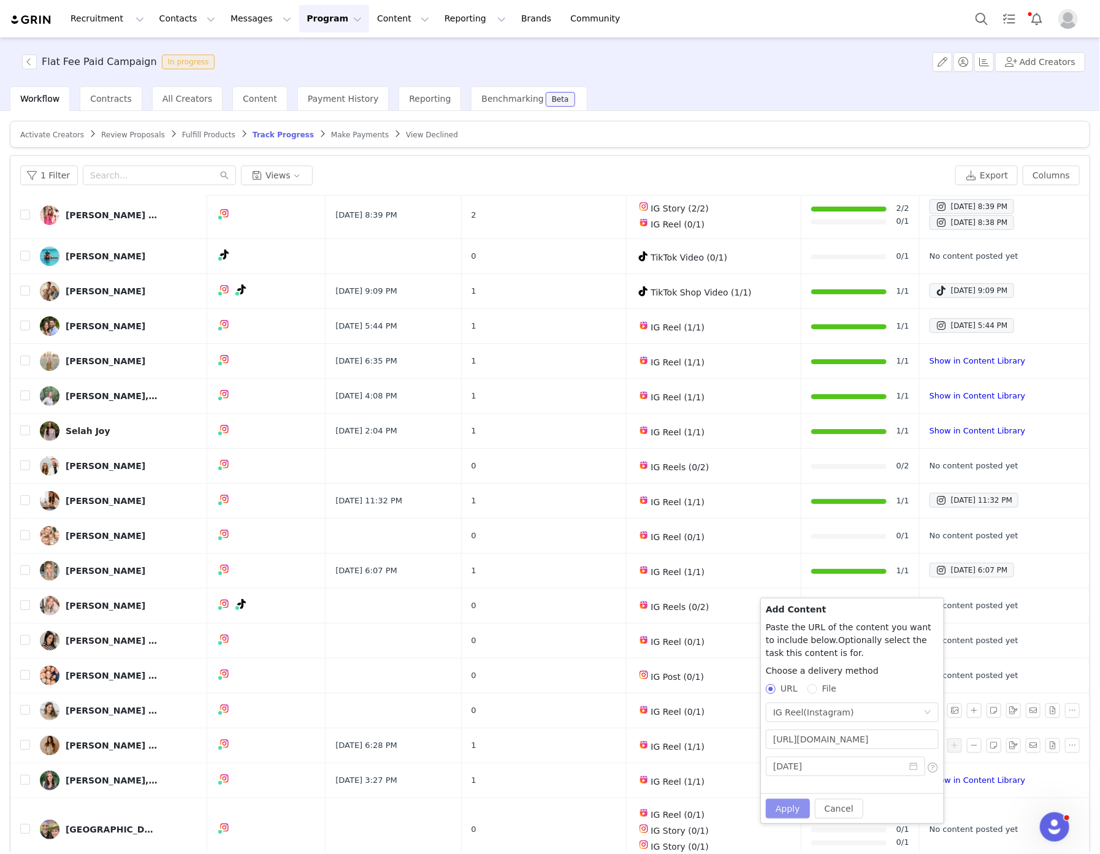
scroll to position [0, 0]
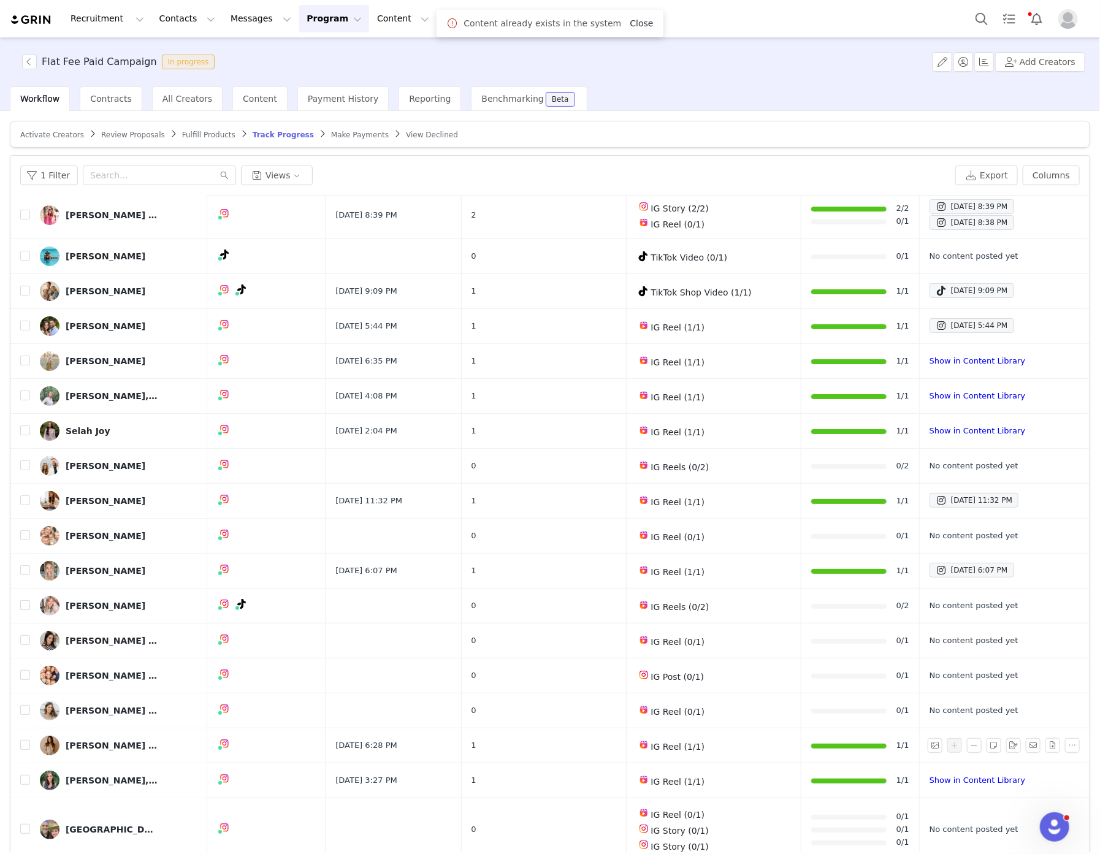
click at [631, 21] on link "Close" at bounding box center [642, 23] width 23 height 10
click at [1065, 675] on button "button" at bounding box center [1072, 676] width 15 height 15
click at [1064, 715] on div at bounding box center [1016, 711] width 137 height 15
click at [131, 174] on input "text" at bounding box center [159, 176] width 153 height 20
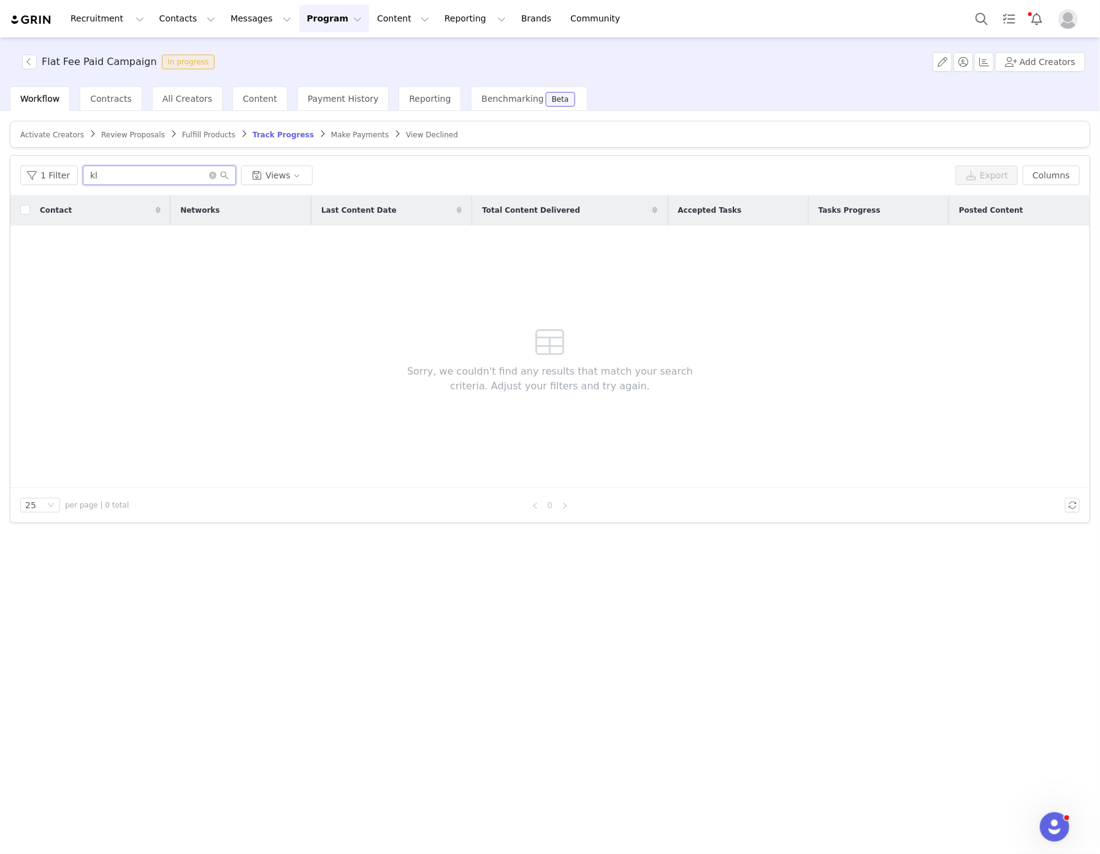
type input "k"
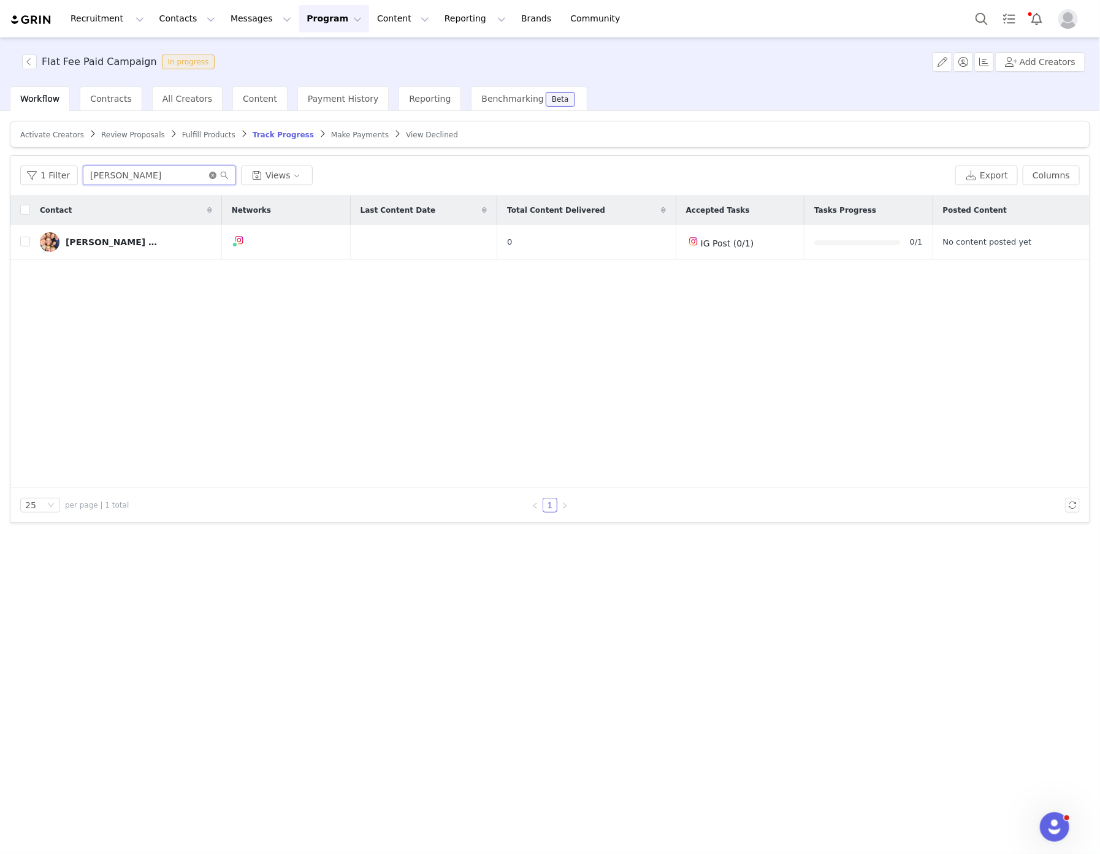
type input "sarah"
click at [212, 175] on icon "icon: close-circle" at bounding box center [212, 175] width 7 height 7
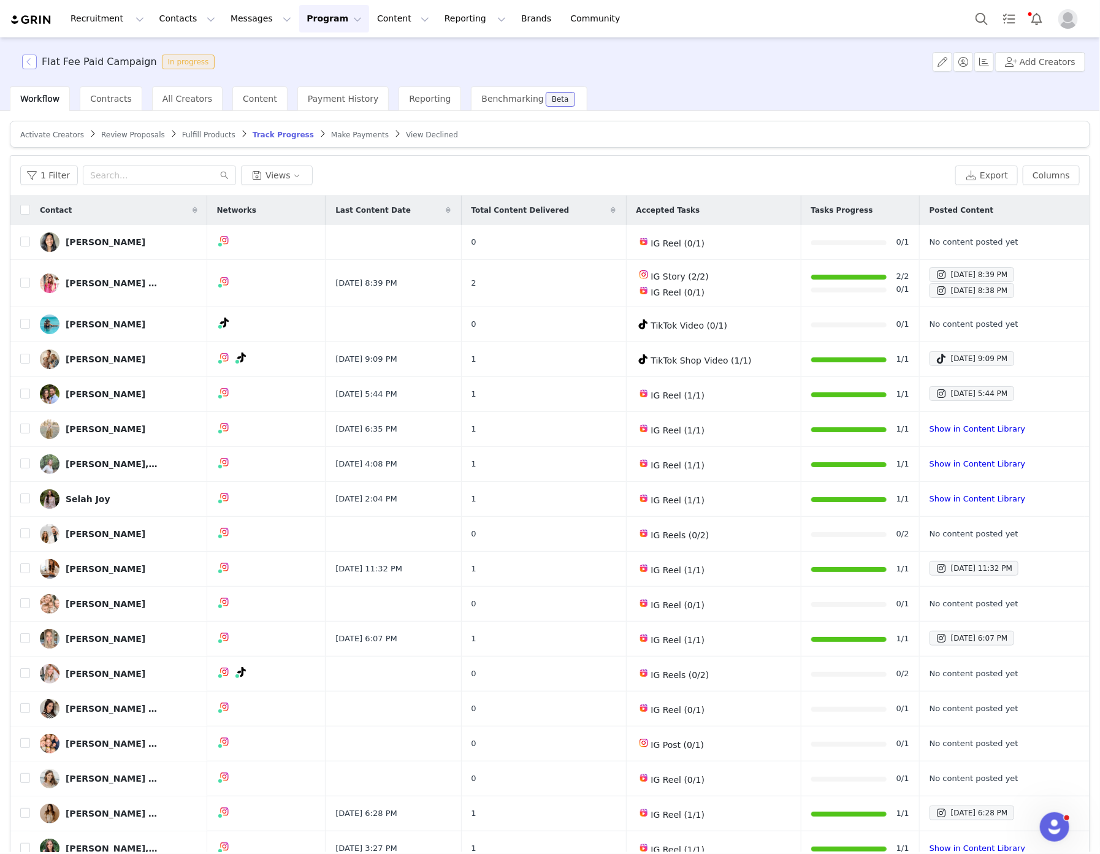
click at [31, 57] on button "button" at bounding box center [29, 62] width 15 height 15
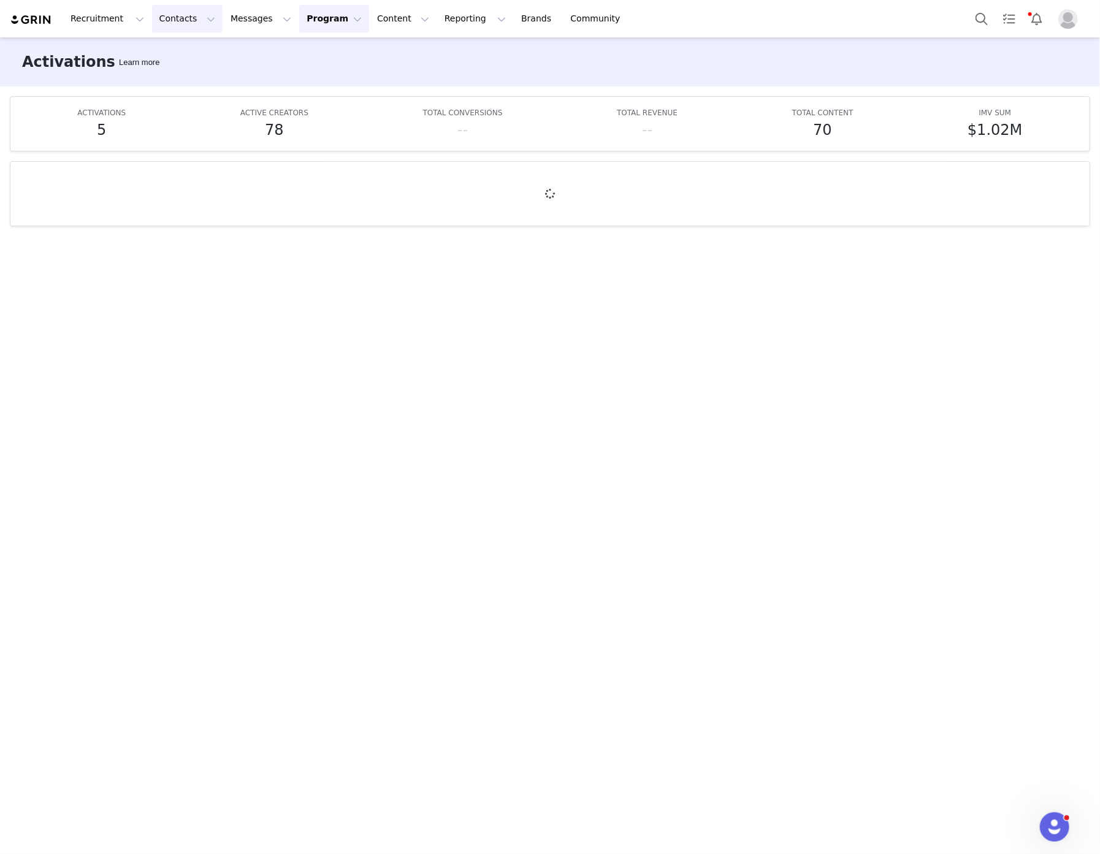
click at [175, 20] on button "Contacts Contacts" at bounding box center [187, 19] width 71 height 28
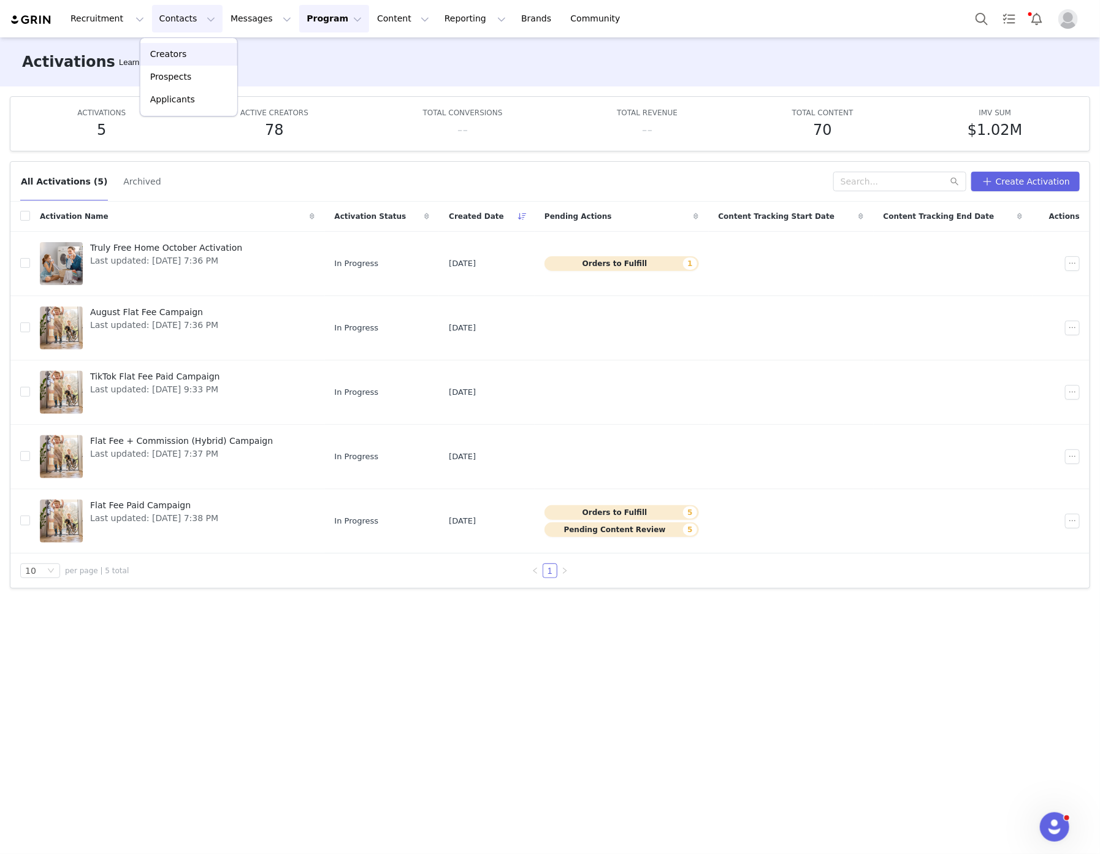
click at [184, 56] on div "Creators" at bounding box center [189, 54] width 82 height 13
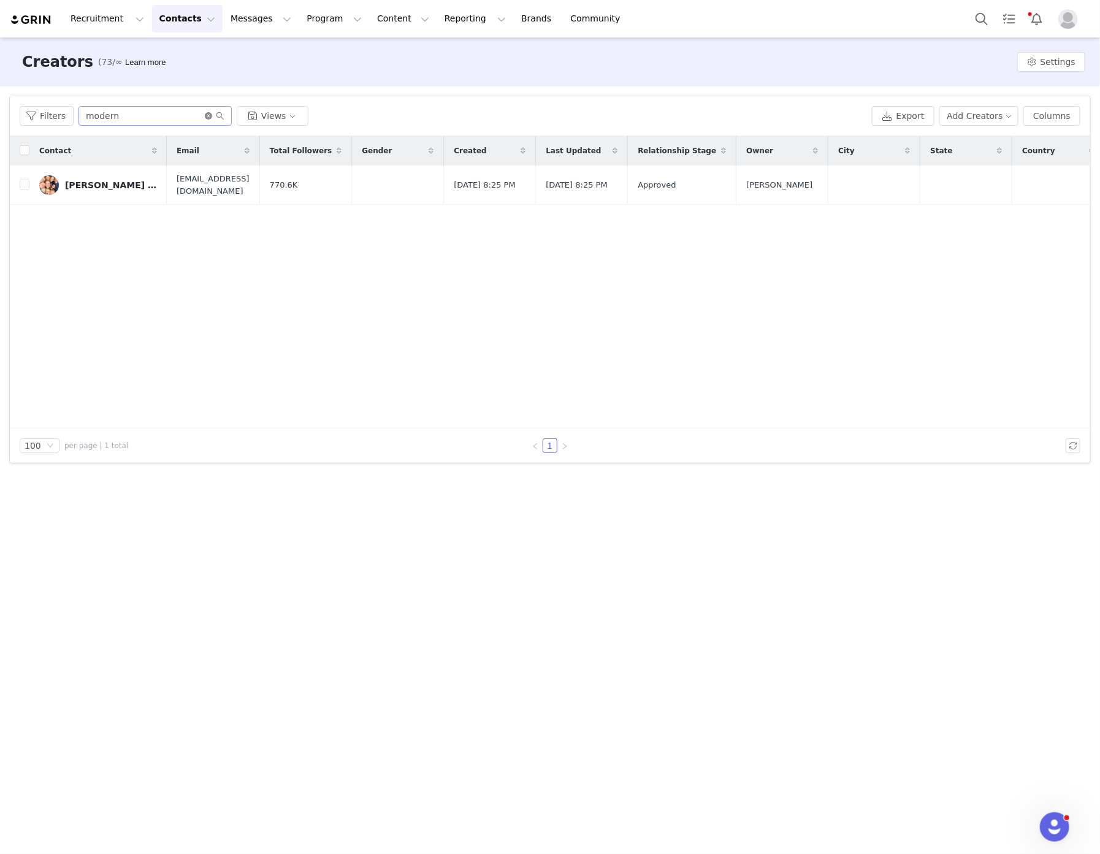
click at [205, 113] on icon "icon: close-circle" at bounding box center [208, 115] width 7 height 7
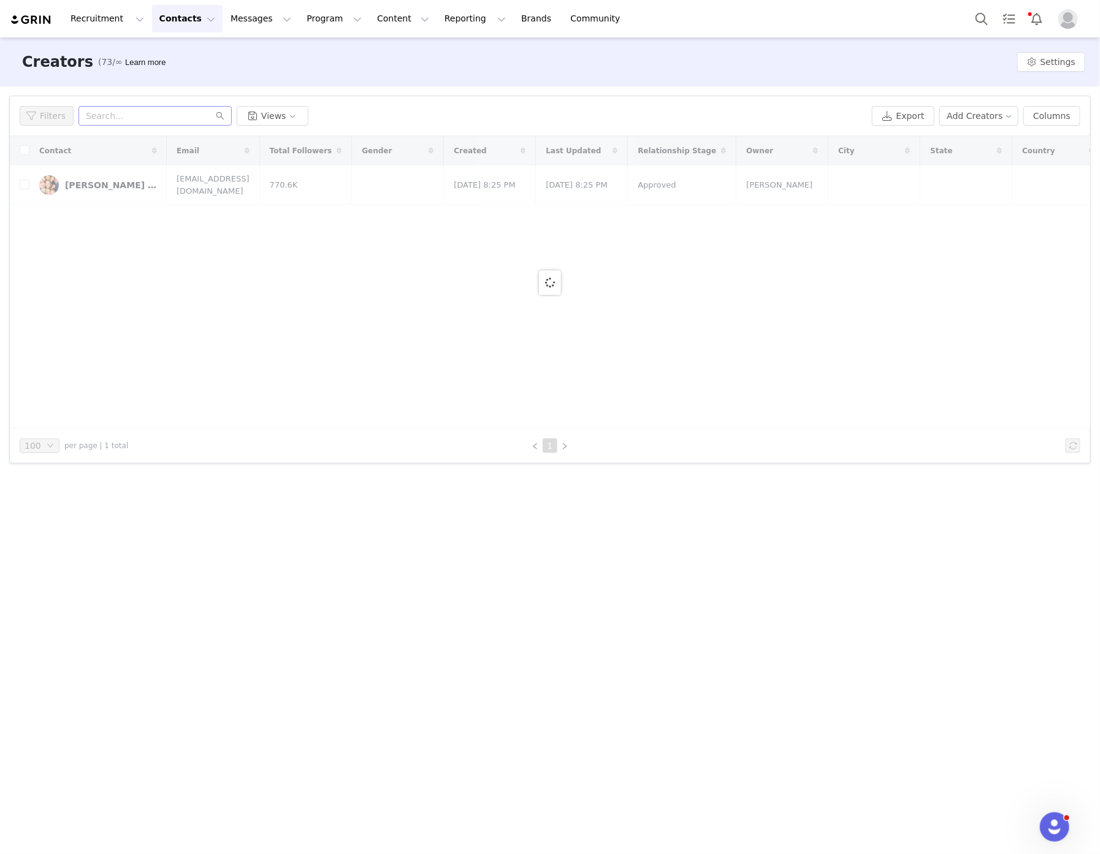
click at [142, 104] on div "Filters Views Export Add Creators Columns" at bounding box center [550, 116] width 1081 height 40
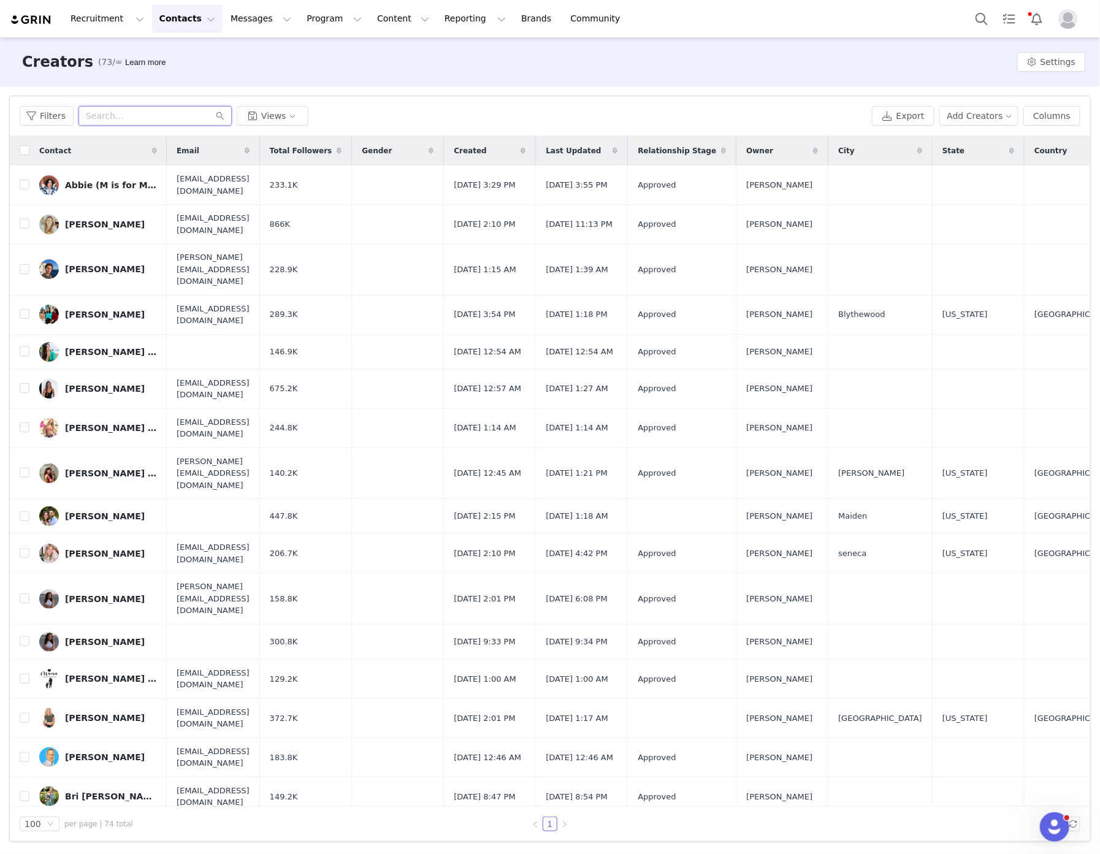
click at [124, 118] on input "text" at bounding box center [155, 116] width 153 height 20
paste input "sarahkleinerwellness"
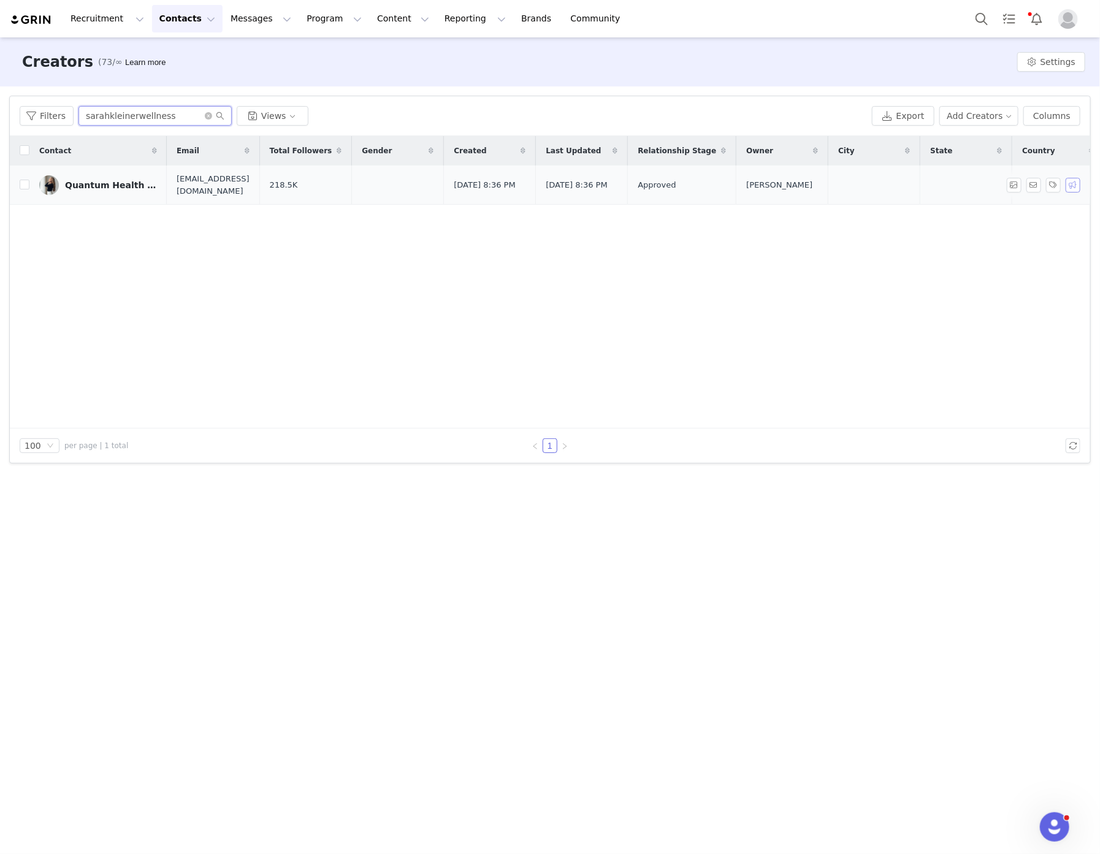
type input "sarahkleinerwellness"
click at [1069, 182] on button "button" at bounding box center [1073, 185] width 15 height 15
click at [1034, 217] on div "Select Activation" at bounding box center [1006, 226] width 120 height 18
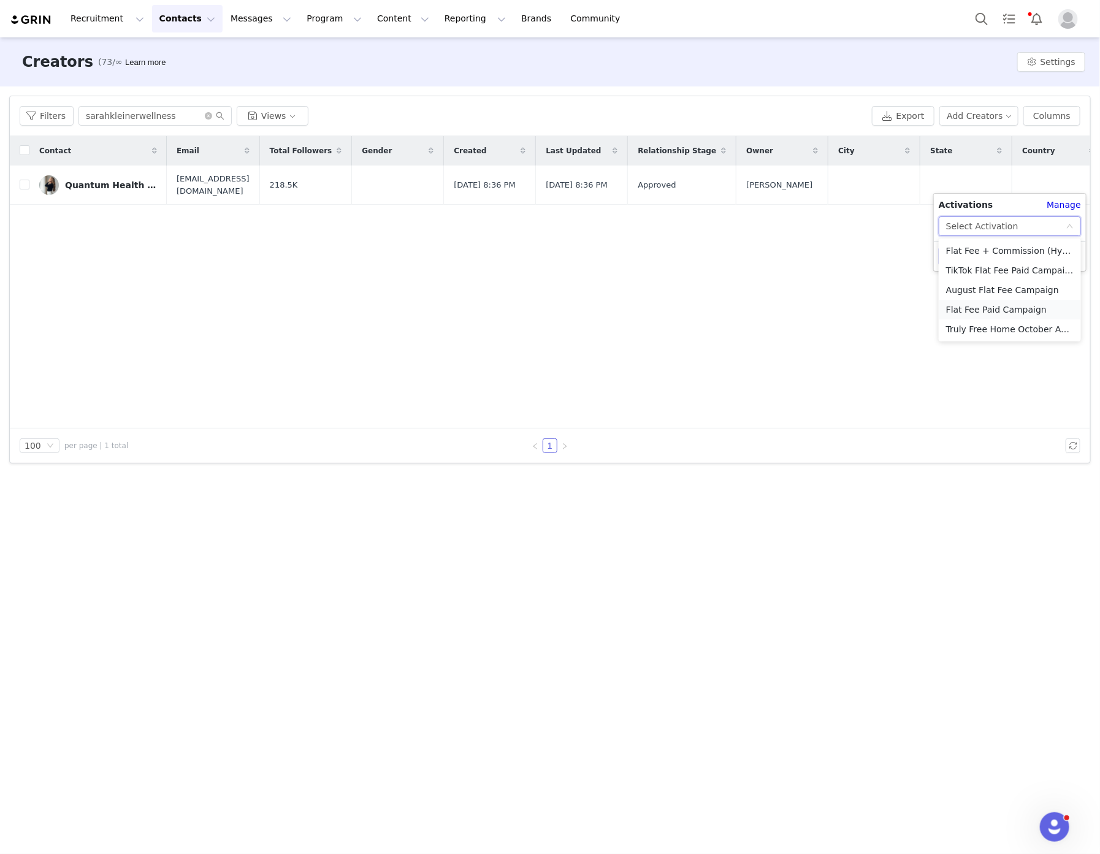
click at [1002, 305] on li "Flat Fee Paid Campaign" at bounding box center [1010, 310] width 142 height 20
click at [965, 254] on button "Apply" at bounding box center [955, 256] width 44 height 20
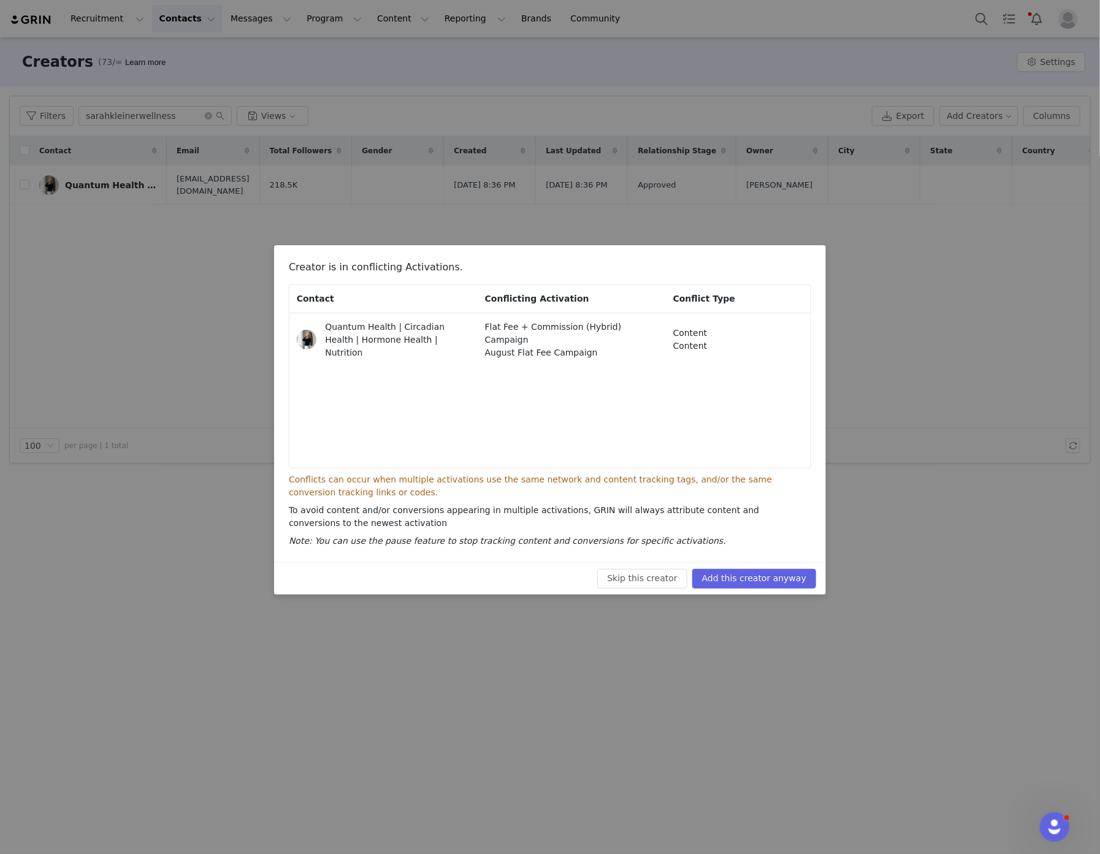
click at [878, 355] on div "Creator is in conflicting Activations. Contact Conflicting Activation Conflict …" at bounding box center [550, 427] width 1100 height 854
click at [639, 580] on button "Skip this creator" at bounding box center [642, 579] width 90 height 20
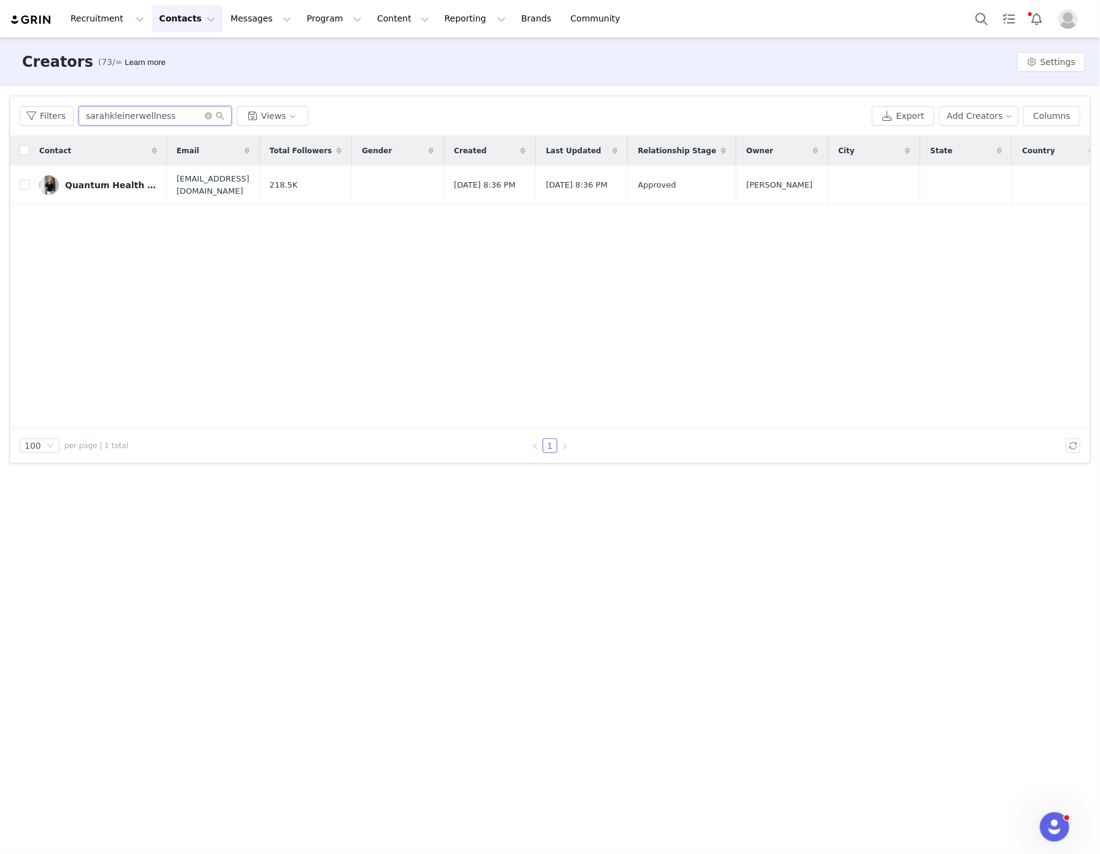
click at [141, 115] on input "sarahkleinerwellness" at bounding box center [155, 116] width 153 height 20
type input "l"
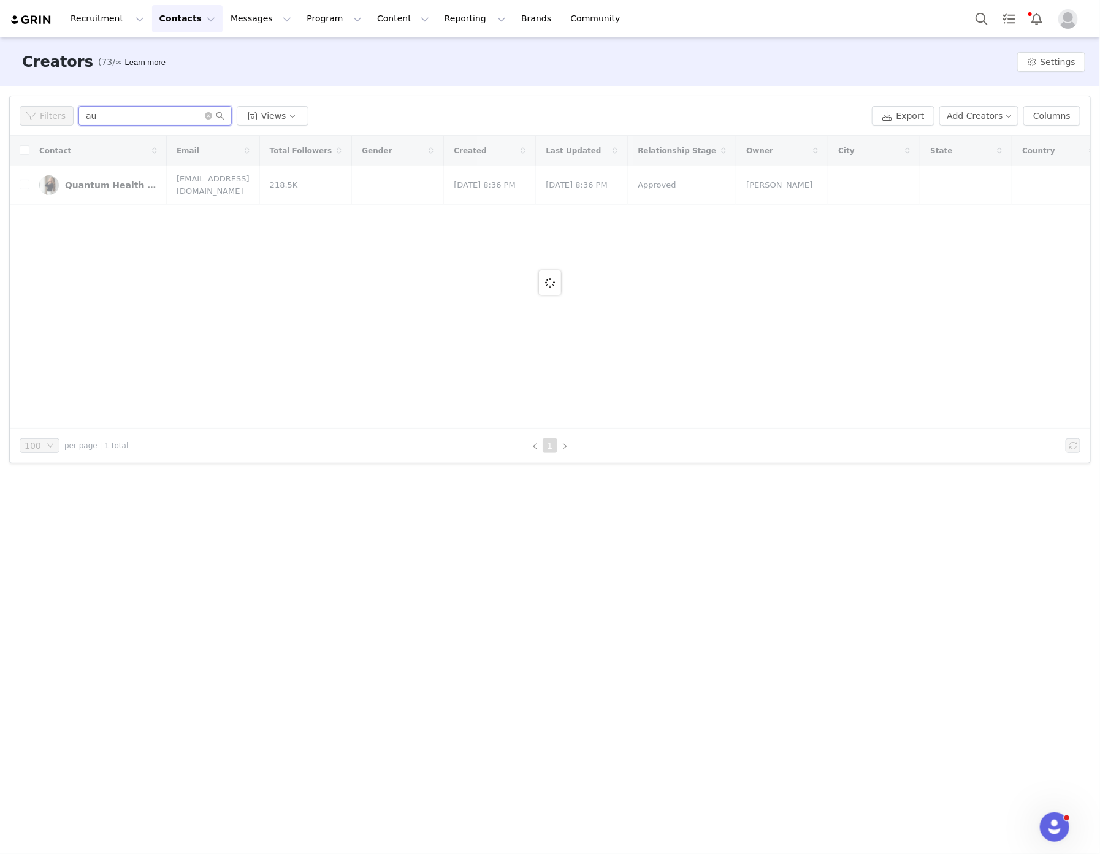
type input "a"
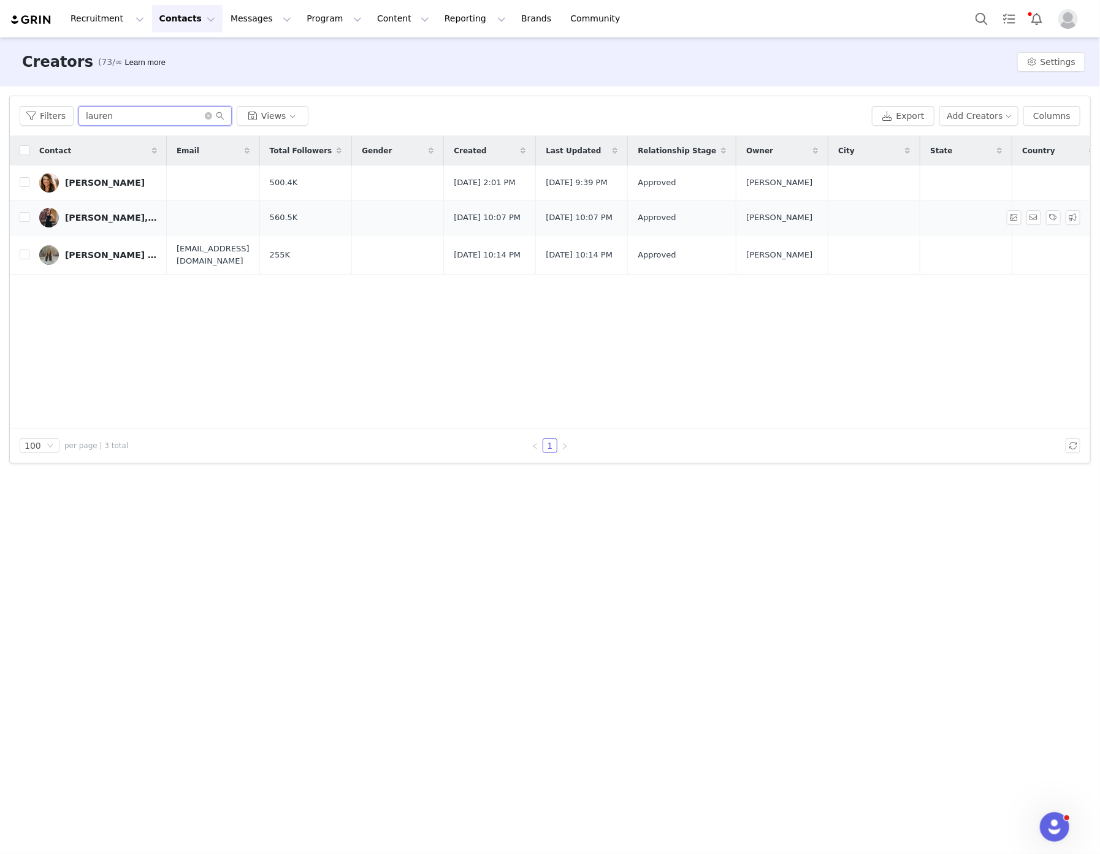
type input "lauren"
click at [117, 223] on div "[PERSON_NAME], FNP-BC" at bounding box center [111, 218] width 92 height 10
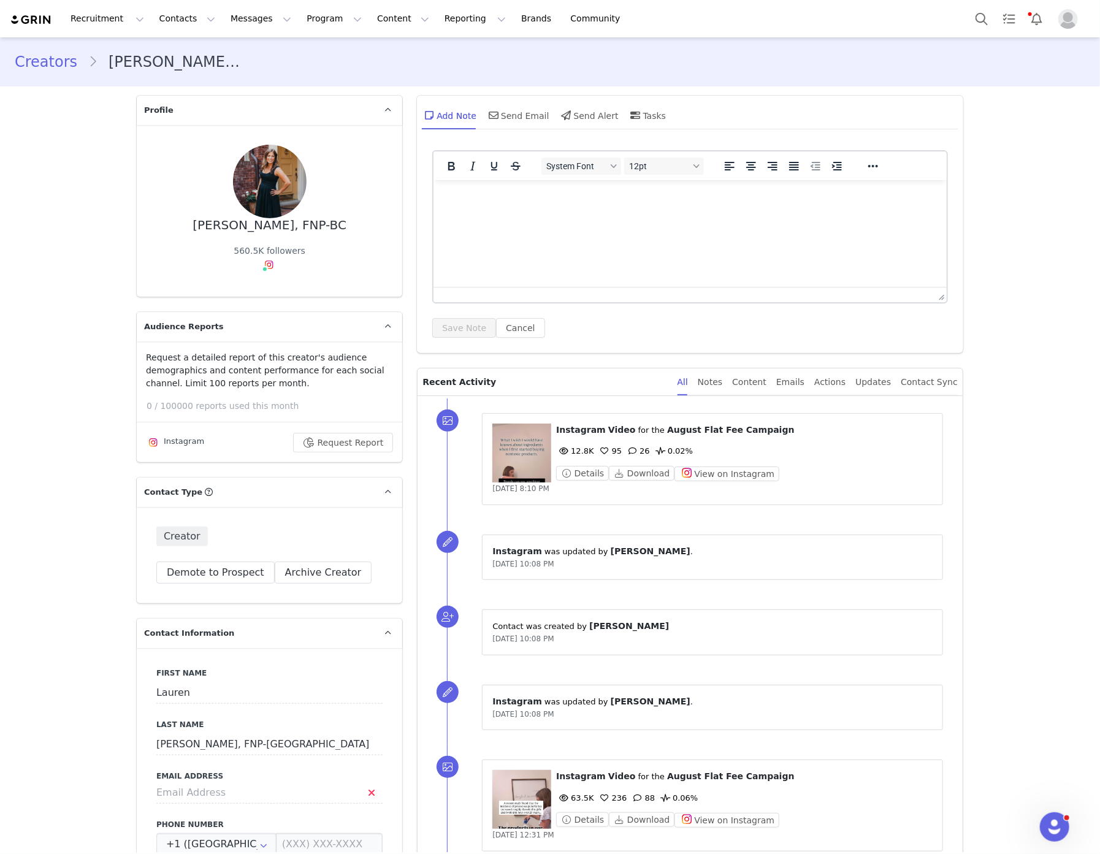
click at [52, 58] on link "Creators" at bounding box center [52, 62] width 74 height 22
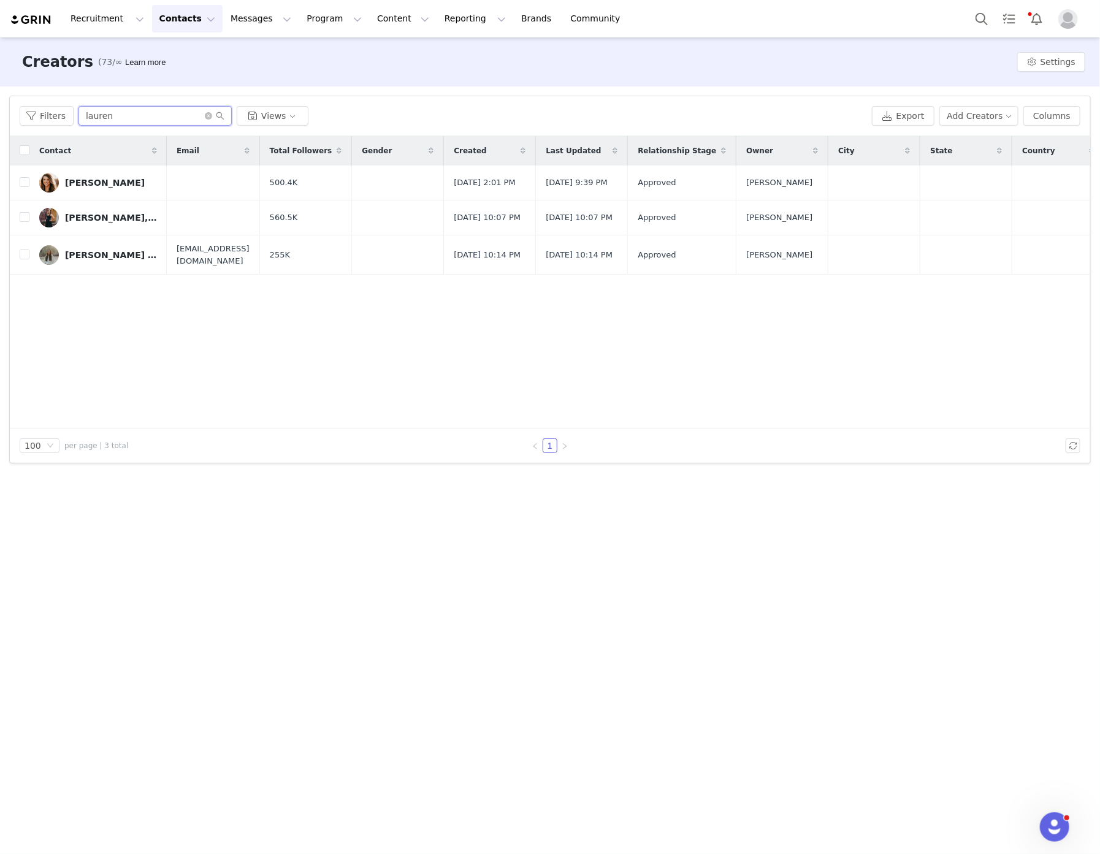
click at [120, 115] on input "lauren" at bounding box center [155, 116] width 153 height 20
type input "[PERSON_NAME]"
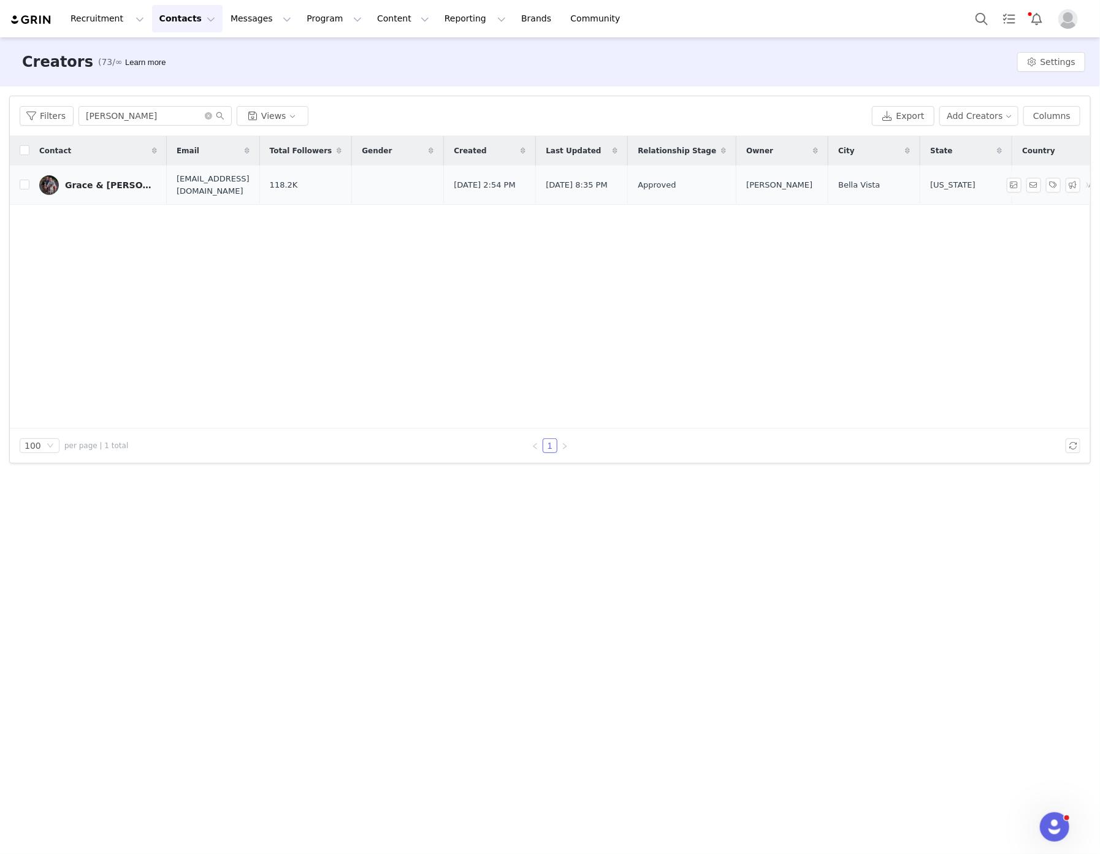
click at [90, 188] on div "Grace & [PERSON_NAME] | Travel & Adventure" at bounding box center [111, 185] width 92 height 10
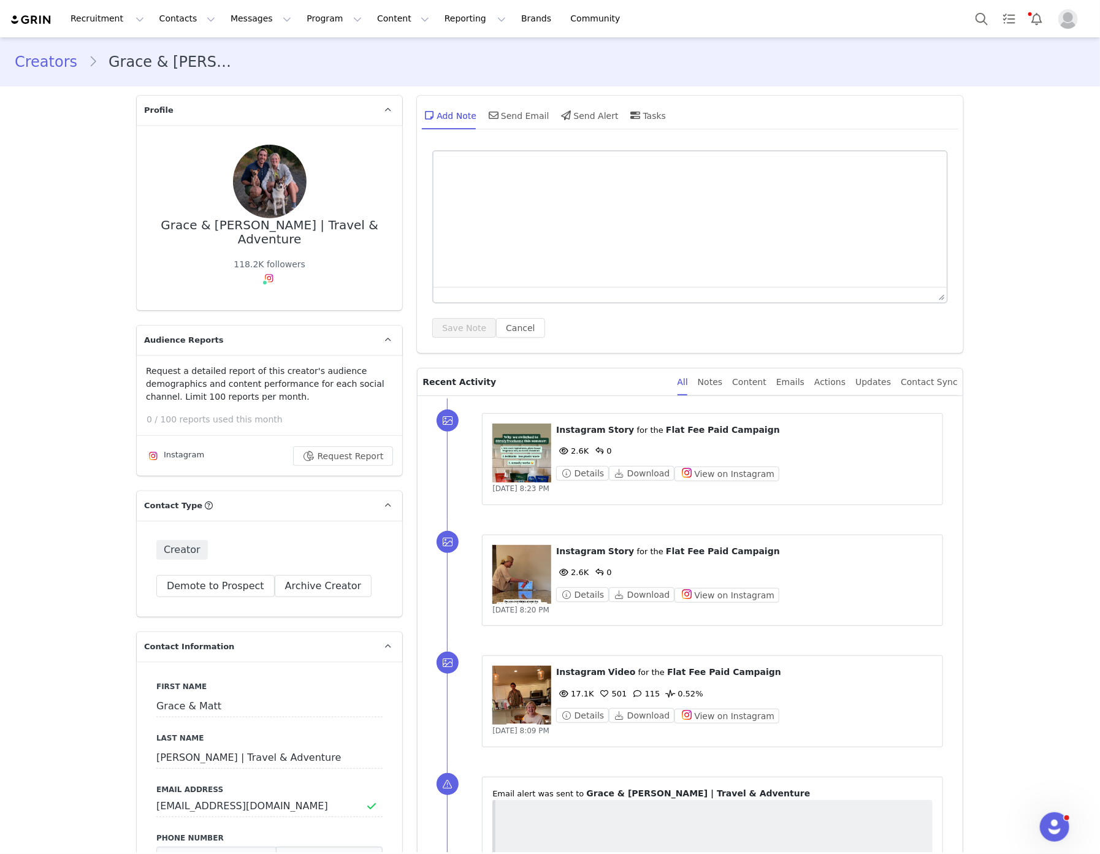
type input "+1 ([GEOGRAPHIC_DATA])"
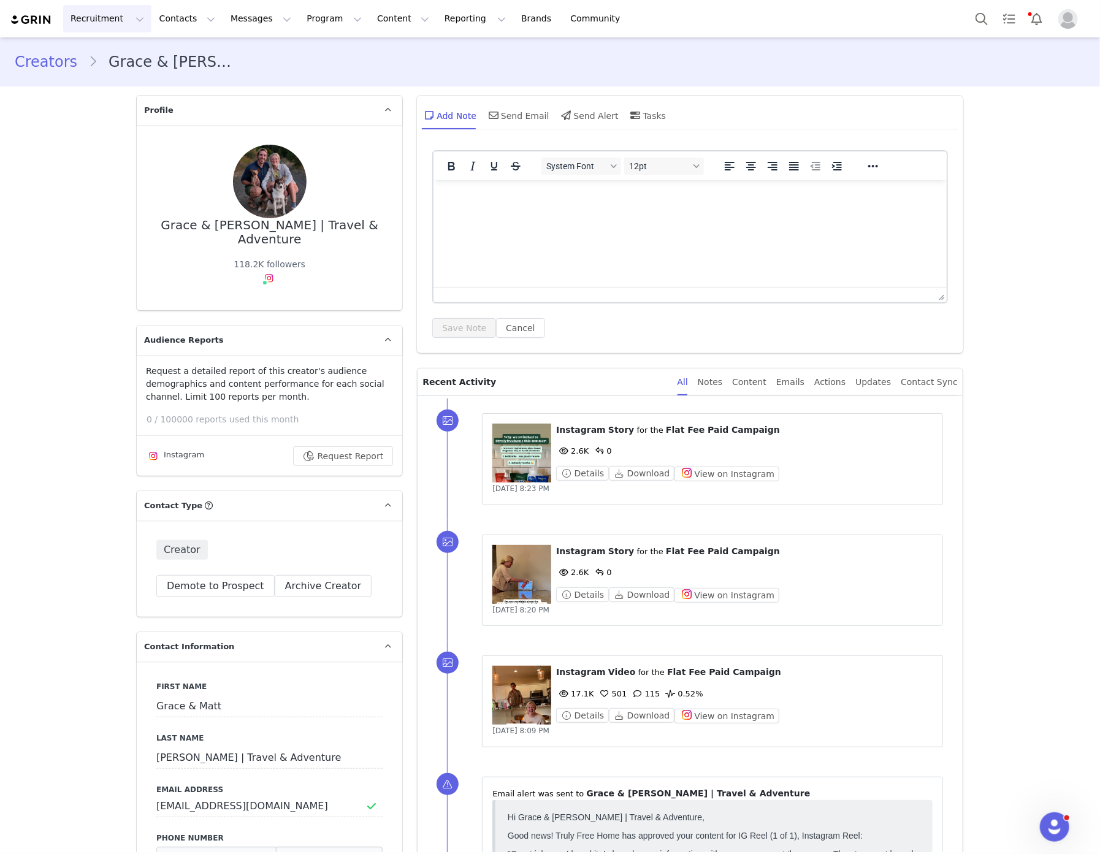
click at [86, 22] on button "Recruitment Recruitment" at bounding box center [107, 19] width 88 height 28
click at [94, 59] on p "Creator Search" at bounding box center [106, 54] width 64 height 13
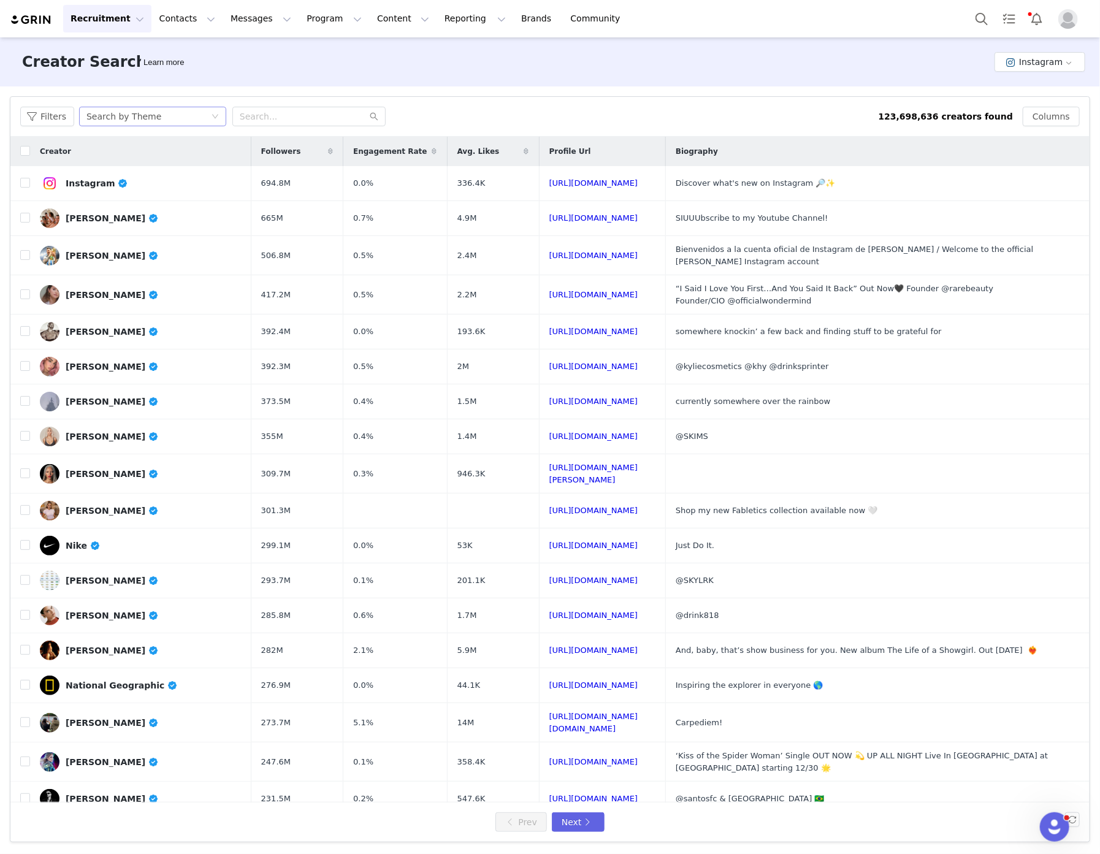
click at [177, 110] on div "Search by Theme" at bounding box center [148, 116] width 125 height 18
click at [167, 157] on li "Search by Creator" at bounding box center [152, 161] width 153 height 20
click at [267, 113] on input "text" at bounding box center [308, 117] width 153 height 20
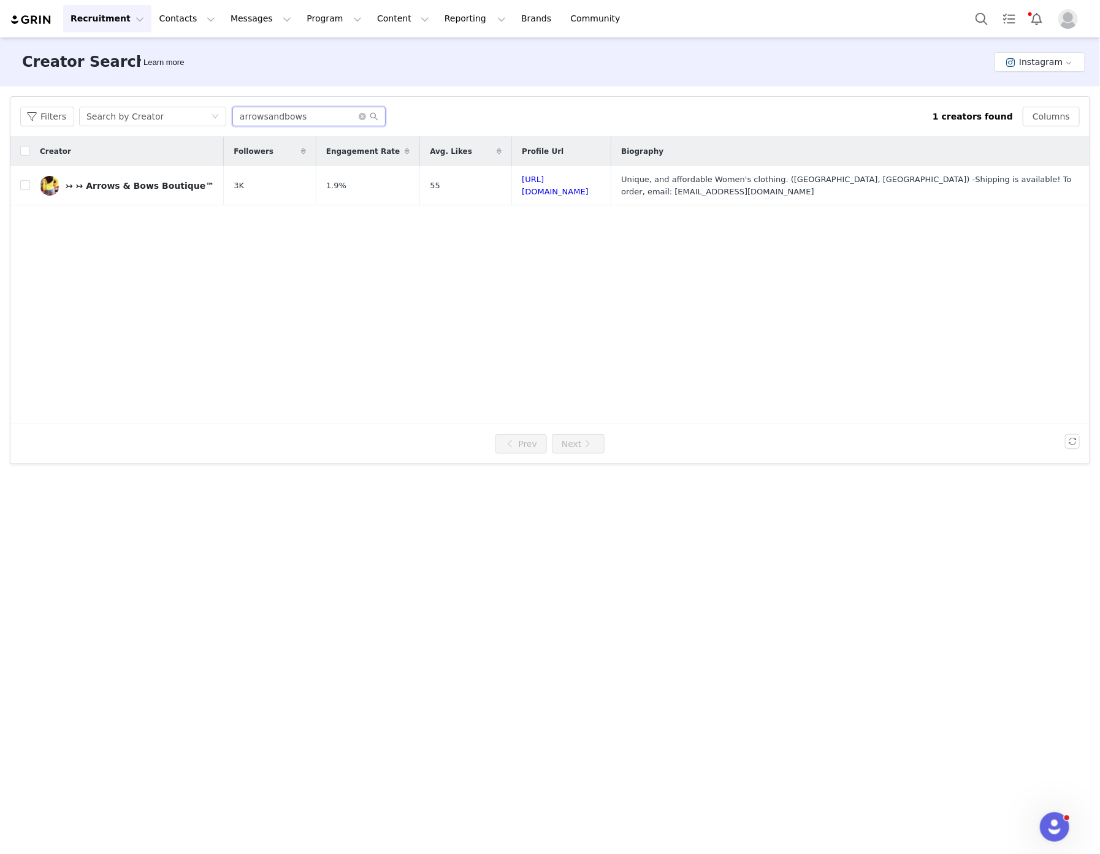
click at [301, 118] on input "arrowsandbows" at bounding box center [308, 117] width 153 height 20
type input "arrowsandbow"
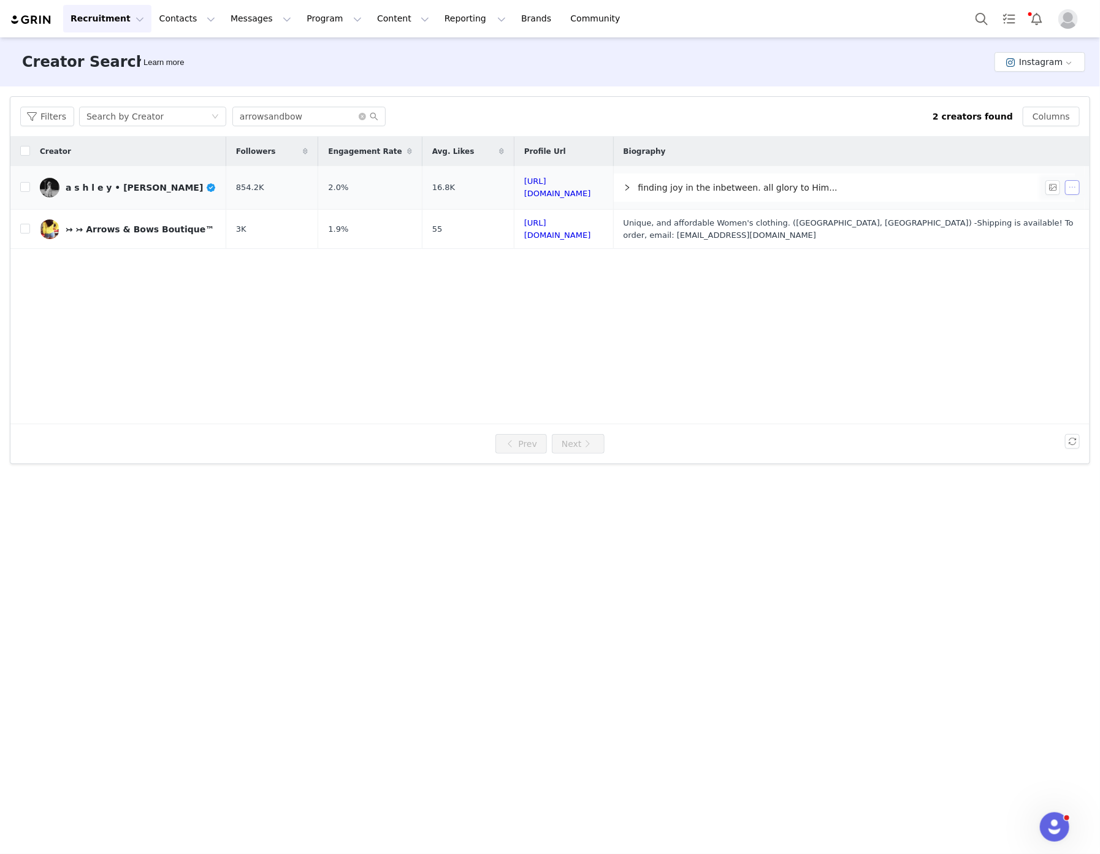
click at [1075, 191] on button "button" at bounding box center [1072, 187] width 15 height 15
click at [1069, 207] on span "Add Prospect" at bounding box center [1050, 209] width 56 height 13
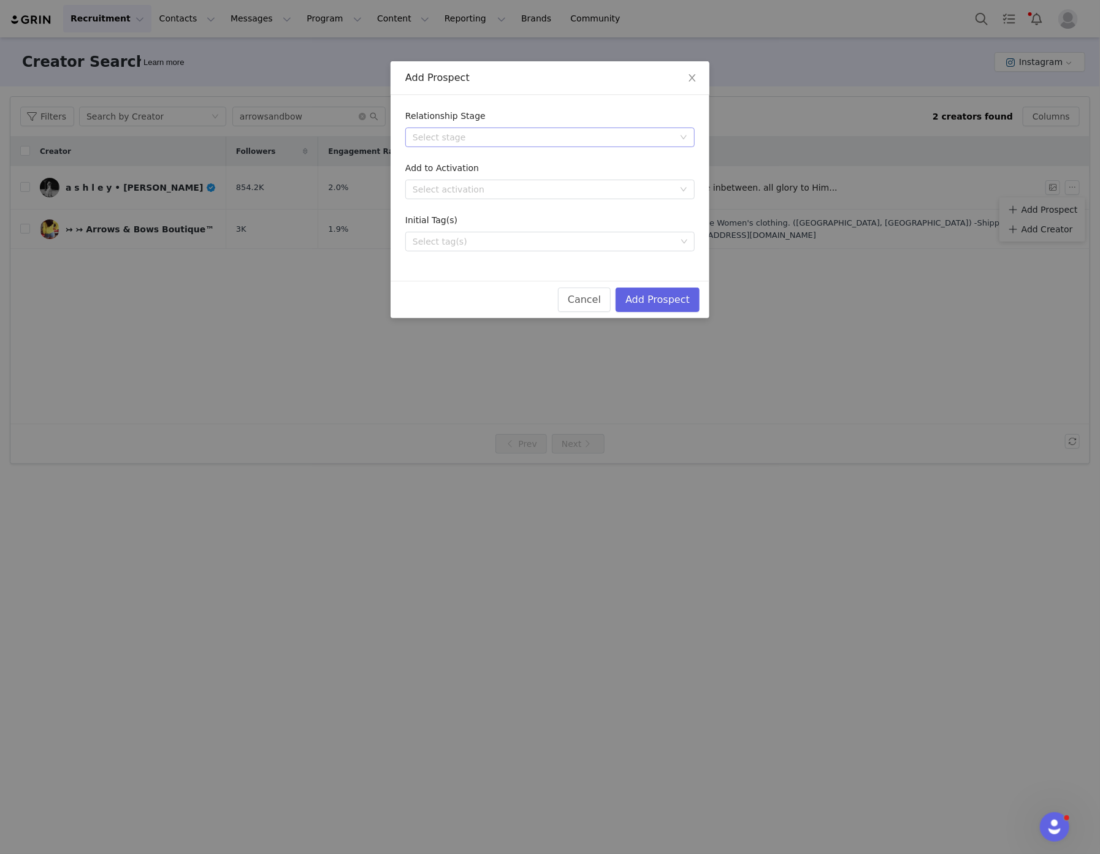
click at [548, 131] on div "Select stage" at bounding box center [543, 137] width 261 height 12
click at [518, 186] on li "Needs Approval" at bounding box center [550, 182] width 290 height 20
click at [468, 186] on div "Select activation" at bounding box center [543, 189] width 261 height 12
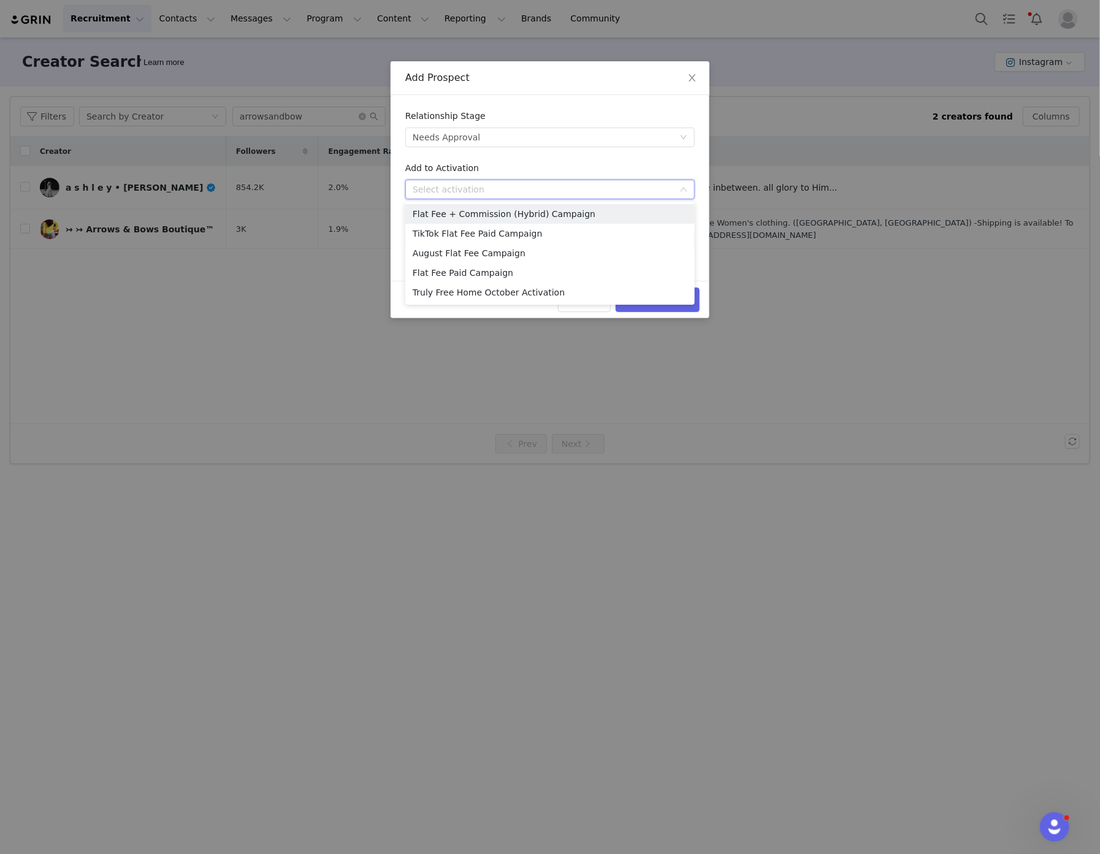
click at [502, 169] on div "Add to Activation" at bounding box center [550, 171] width 290 height 18
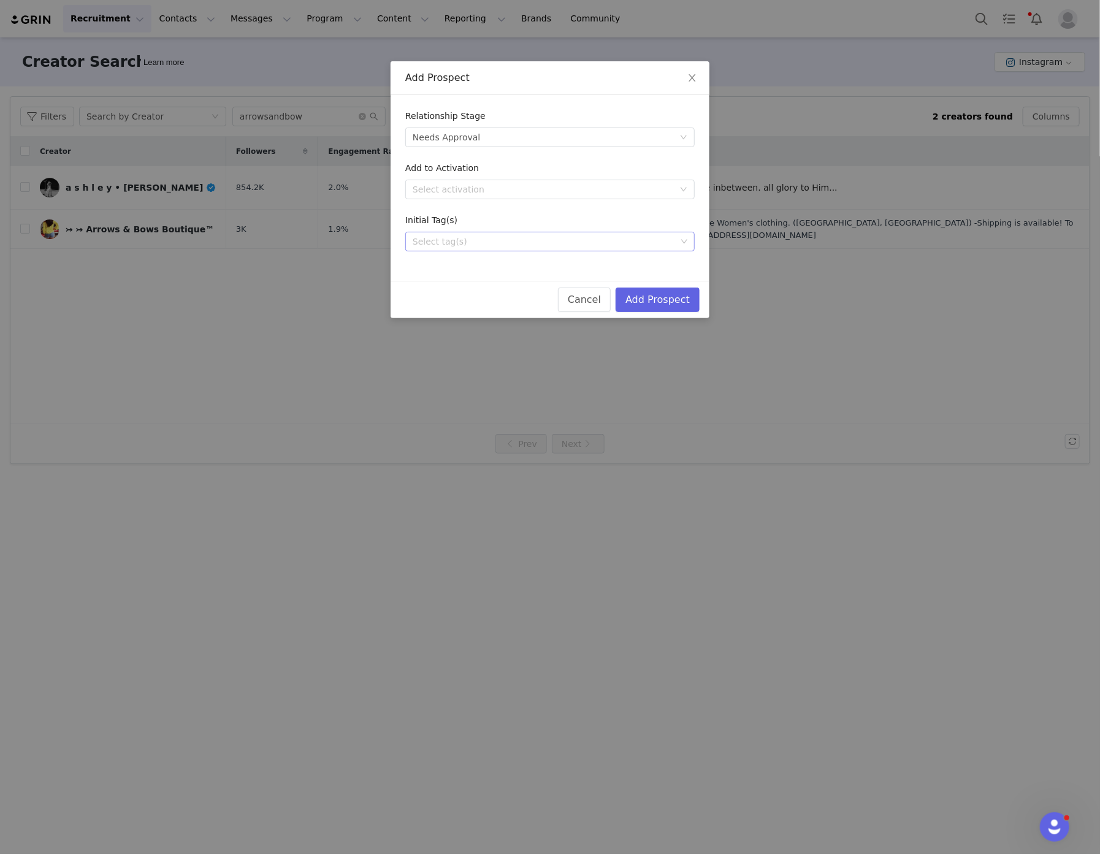
click at [512, 240] on div "Select tag(s)" at bounding box center [545, 242] width 264 height 12
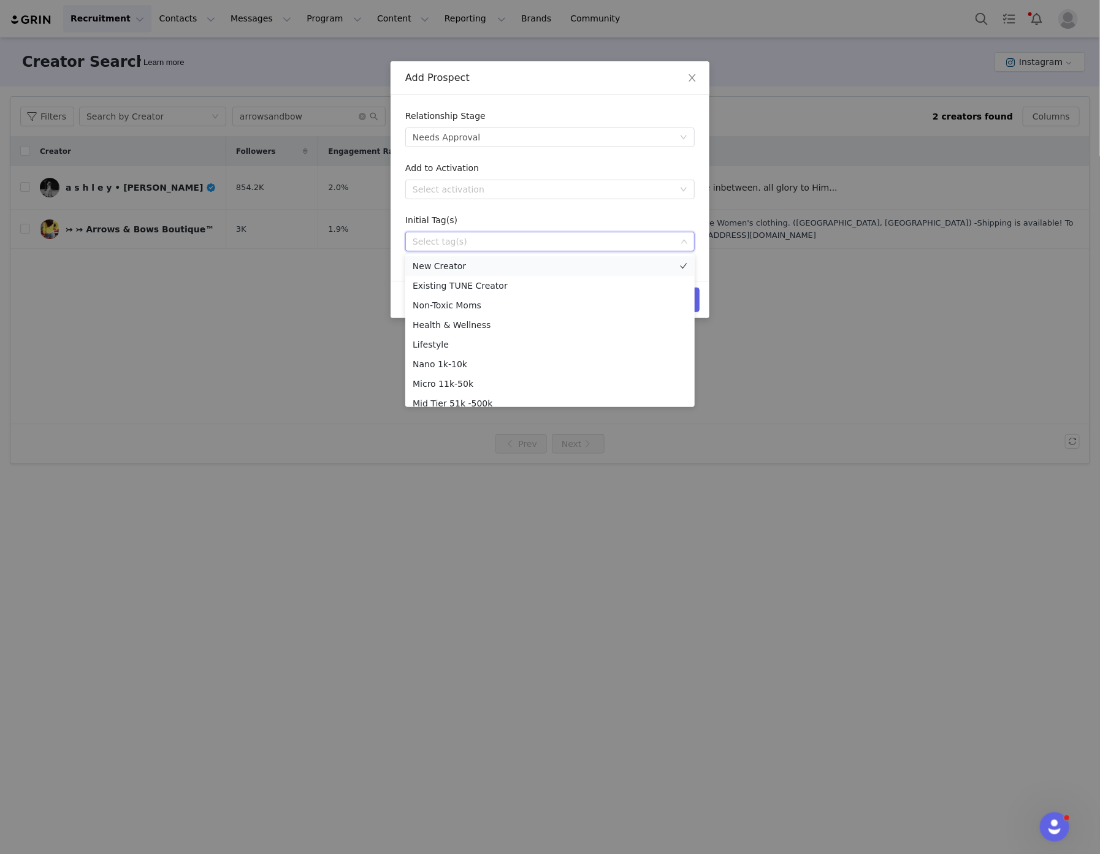
click at [502, 259] on li "New Creator" at bounding box center [550, 266] width 290 height 20
click at [485, 348] on li "Macro 501k-1M+" at bounding box center [550, 355] width 290 height 20
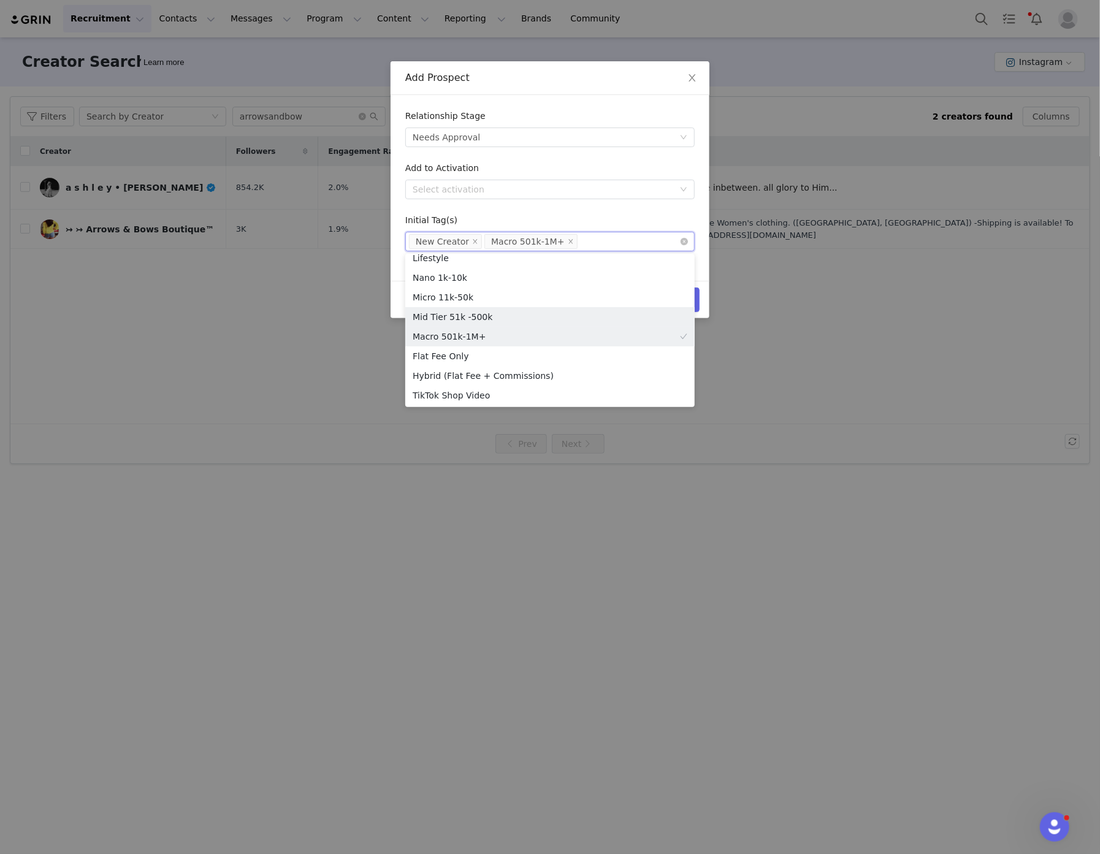
scroll to position [81, 0]
click at [647, 211] on form "Relationship Stage Select stage Needs Approval Add to Activation Select activat…" at bounding box center [550, 181] width 290 height 142
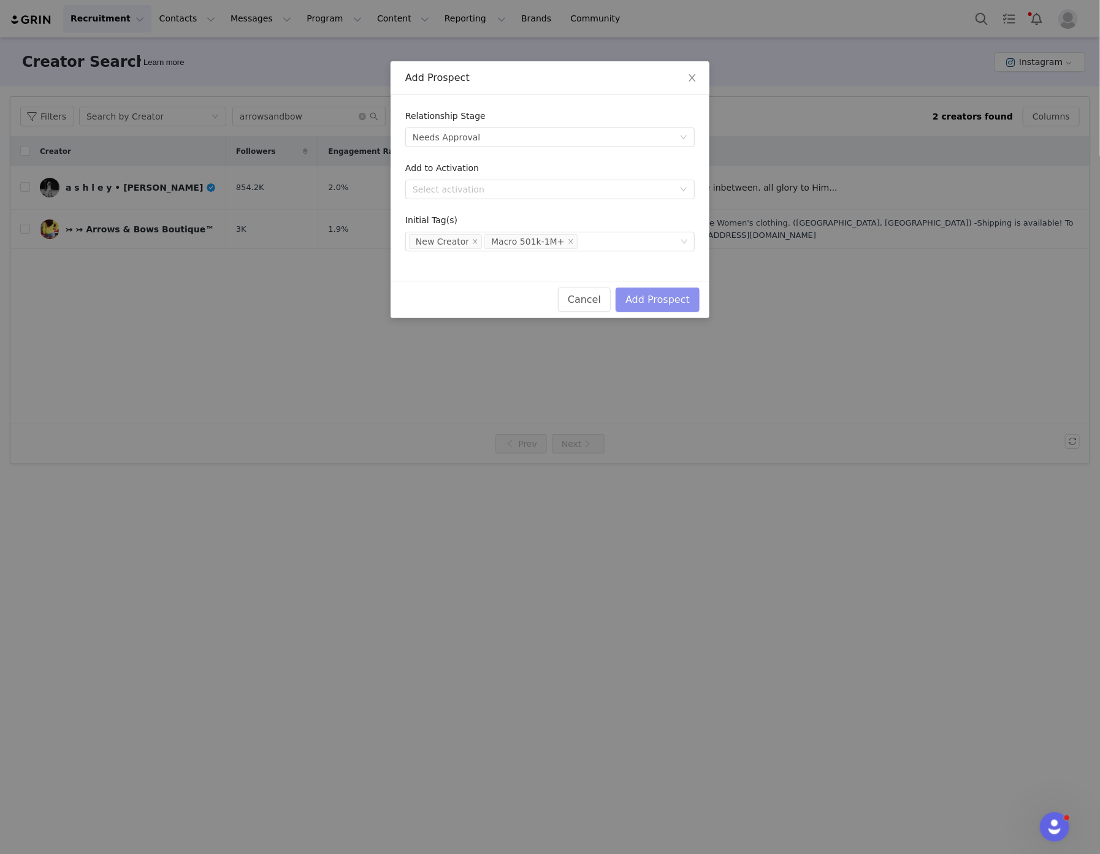
click at [688, 299] on button "Add Prospect" at bounding box center [658, 300] width 84 height 25
